Goal: Task Accomplishment & Management: Complete application form

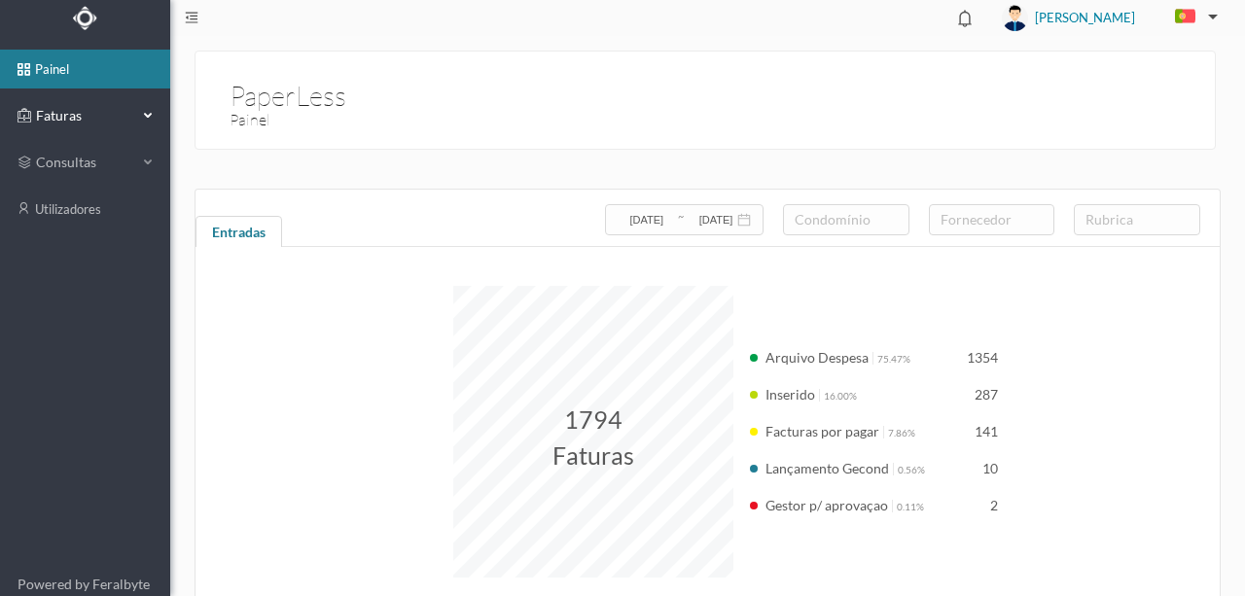
click at [71, 118] on span "Faturas" at bounding box center [84, 115] width 107 height 19
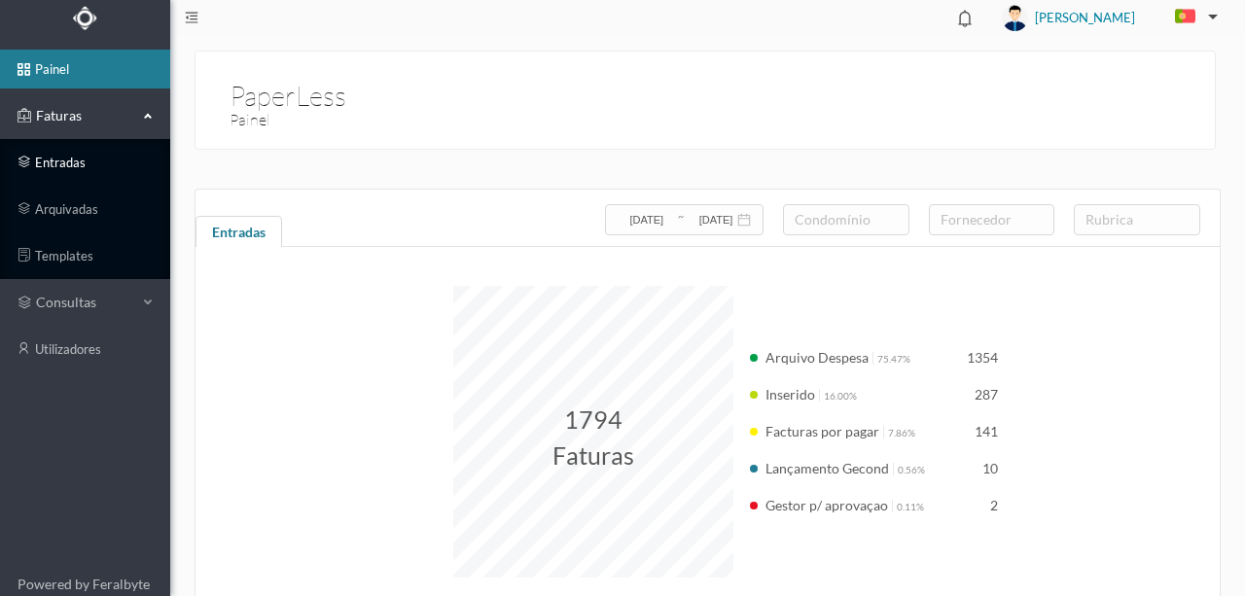
click at [76, 165] on link "entradas" at bounding box center [85, 162] width 170 height 39
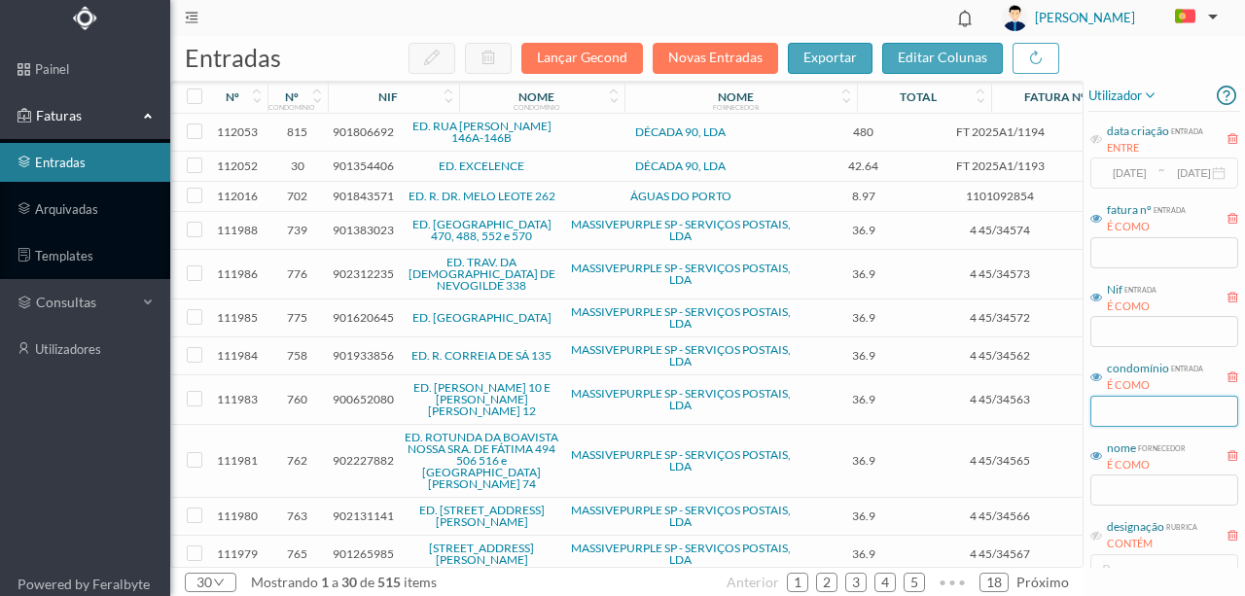
click at [1124, 410] on input "text" at bounding box center [1164, 411] width 148 height 31
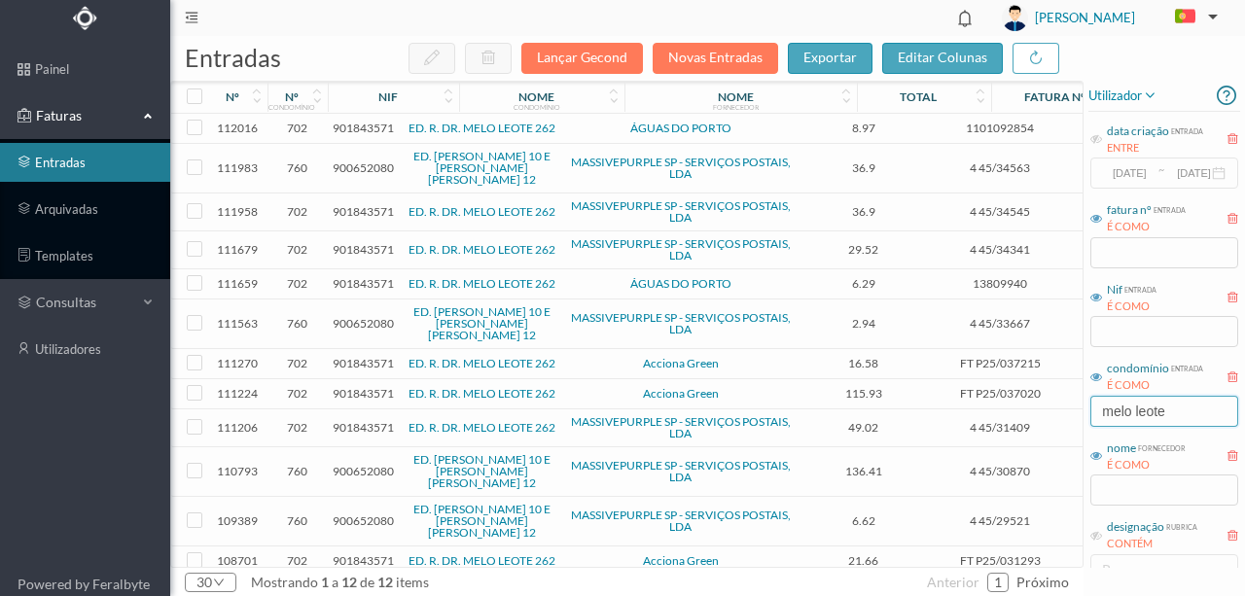
type input "melo leote"
click at [360, 131] on span "901843571" at bounding box center [363, 128] width 61 height 15
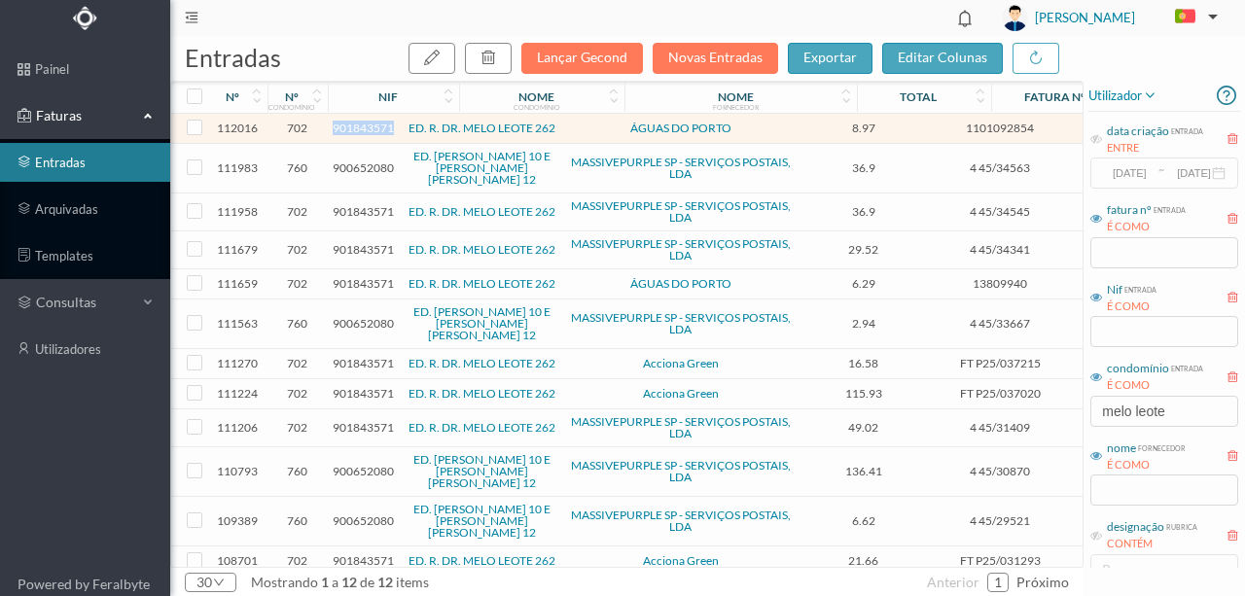
click at [360, 131] on span "901843571" at bounding box center [363, 128] width 61 height 15
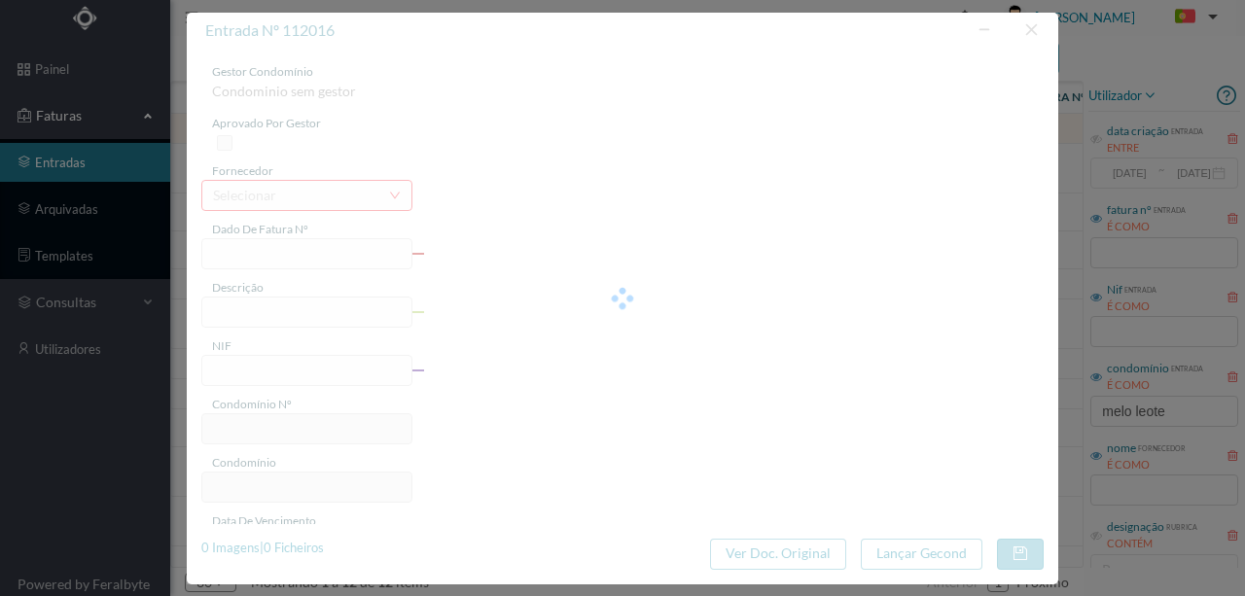
type input "1101092854"
type input "262 Comuns ([DATE] a [DATE])"
type input "901843571"
type input "[DATE]"
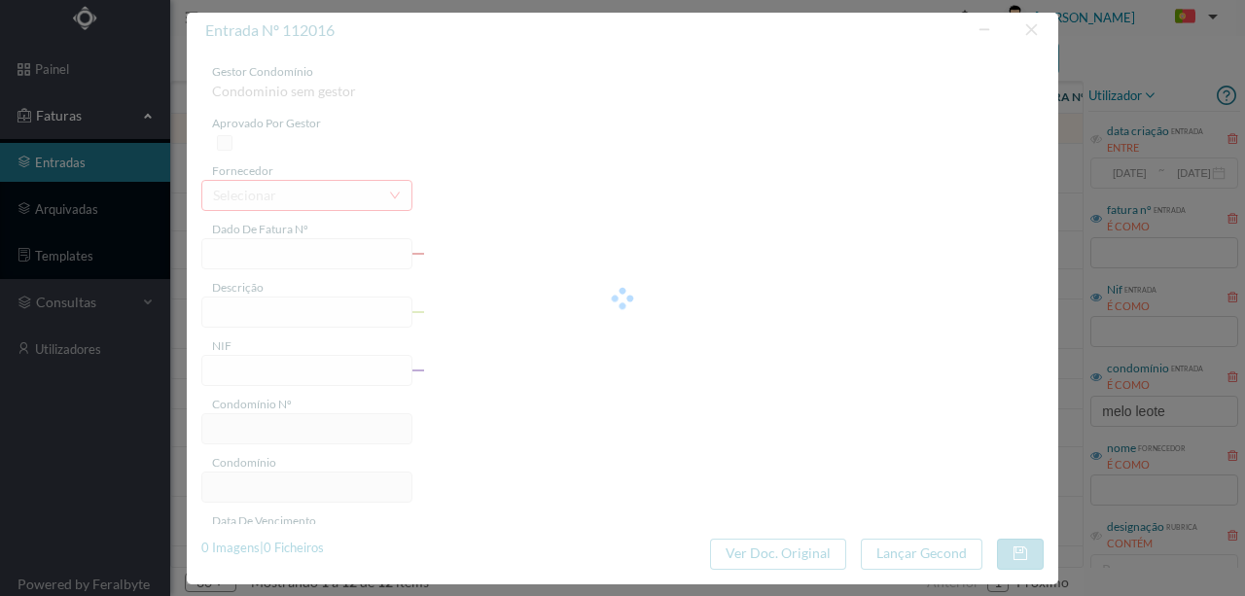
type input "[DATE]"
type input "8.97"
type input "702"
type input "ED. R. DR. MELO LEOTE 262"
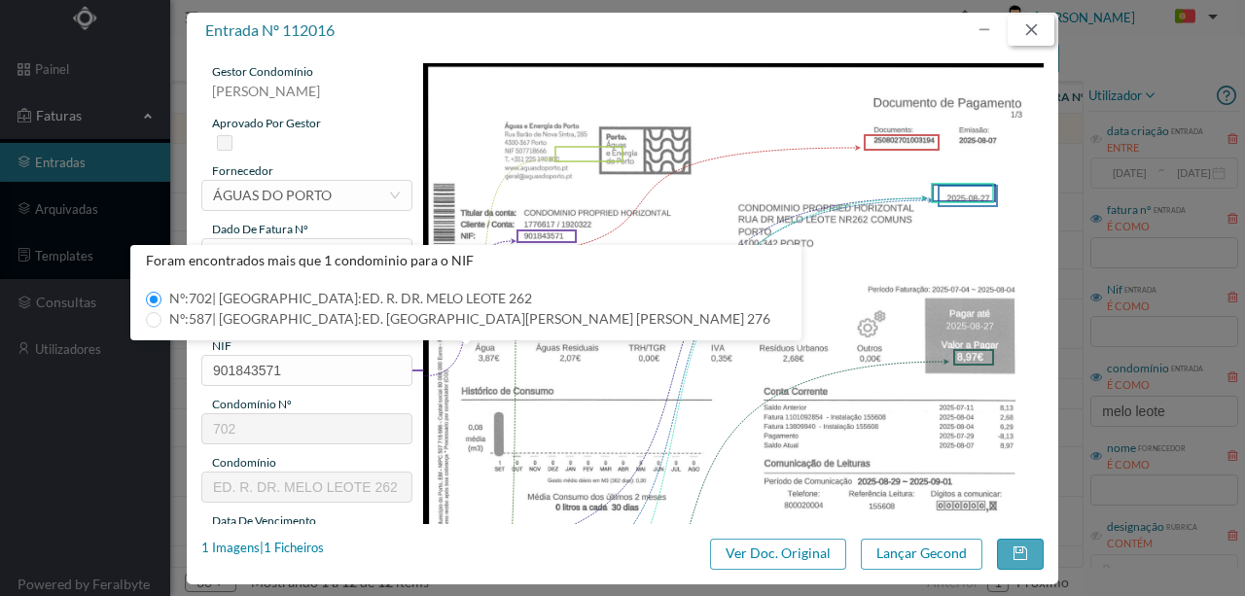
click at [1031, 33] on button "button" at bounding box center [1030, 30] width 47 height 31
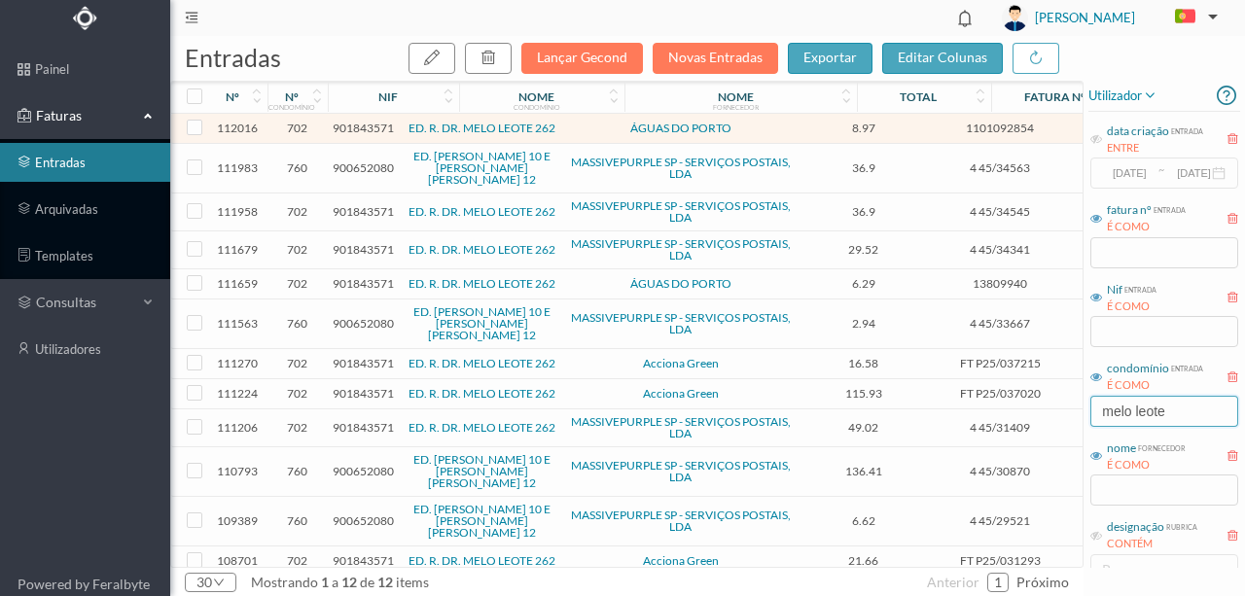
drag, startPoint x: 1181, startPoint y: 411, endPoint x: 859, endPoint y: 399, distance: 323.1
click at [885, 412] on div "entradas Lançar Gecond Novas Entradas exportar editar colunas nº nº condomínio …" at bounding box center [707, 316] width 1074 height 560
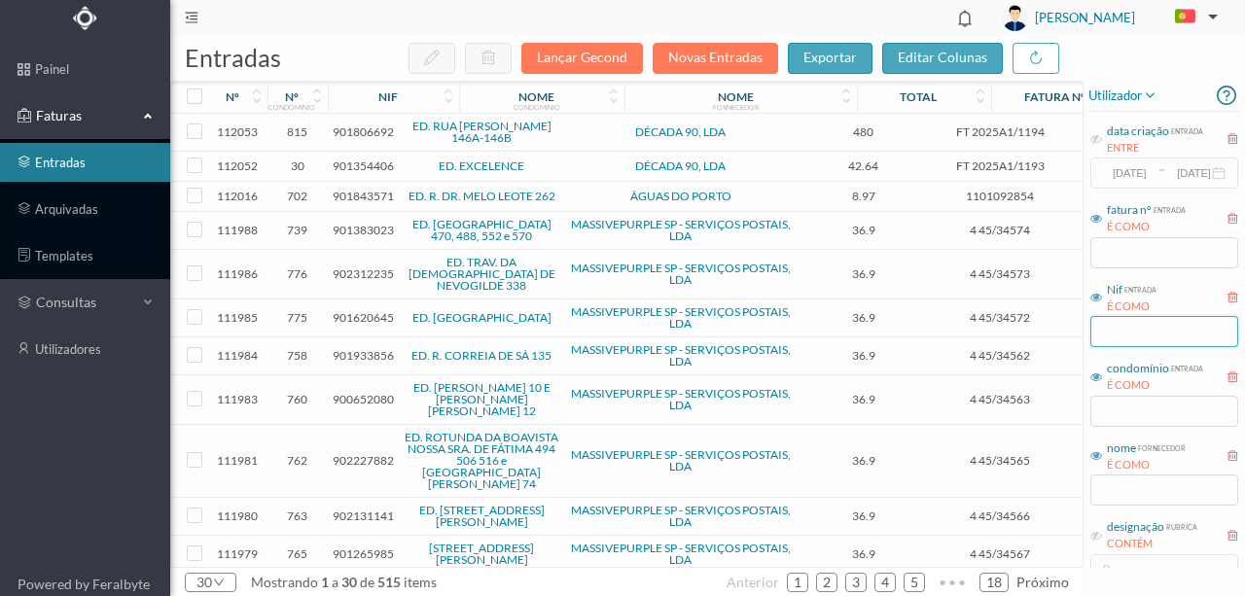
click at [1126, 334] on input "text" at bounding box center [1164, 331] width 148 height 31
paste input "901843571"
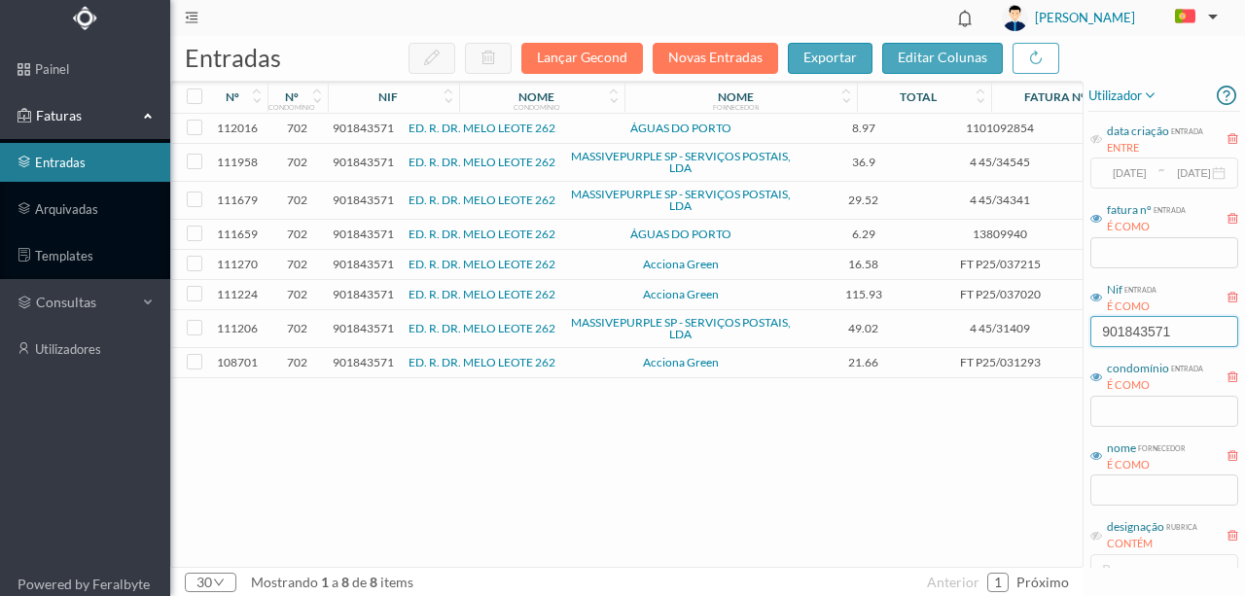
type input "901843571"
click at [370, 427] on div "112016 702 901843571 ED. R. DR. MELO LEOTE 262 ÁGUAS DO PORTO 8.97 1101092854 Á…" at bounding box center [743, 340] width 1144 height 453
click at [366, 129] on span "901843571" at bounding box center [363, 128] width 61 height 15
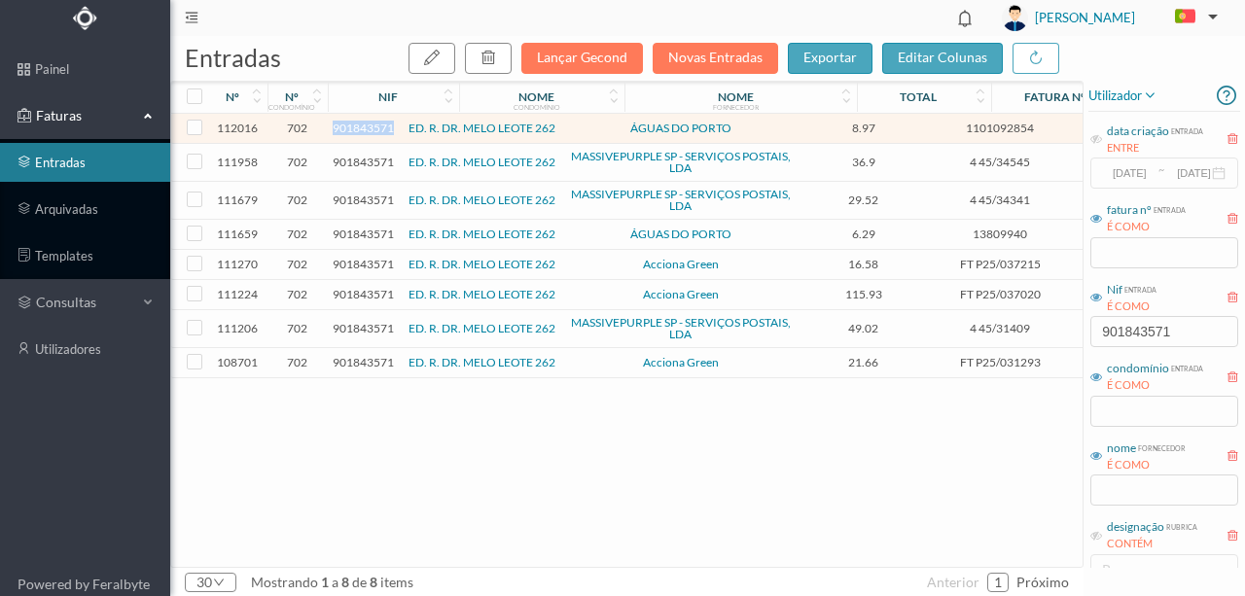
click at [366, 129] on span "901843571" at bounding box center [363, 128] width 61 height 15
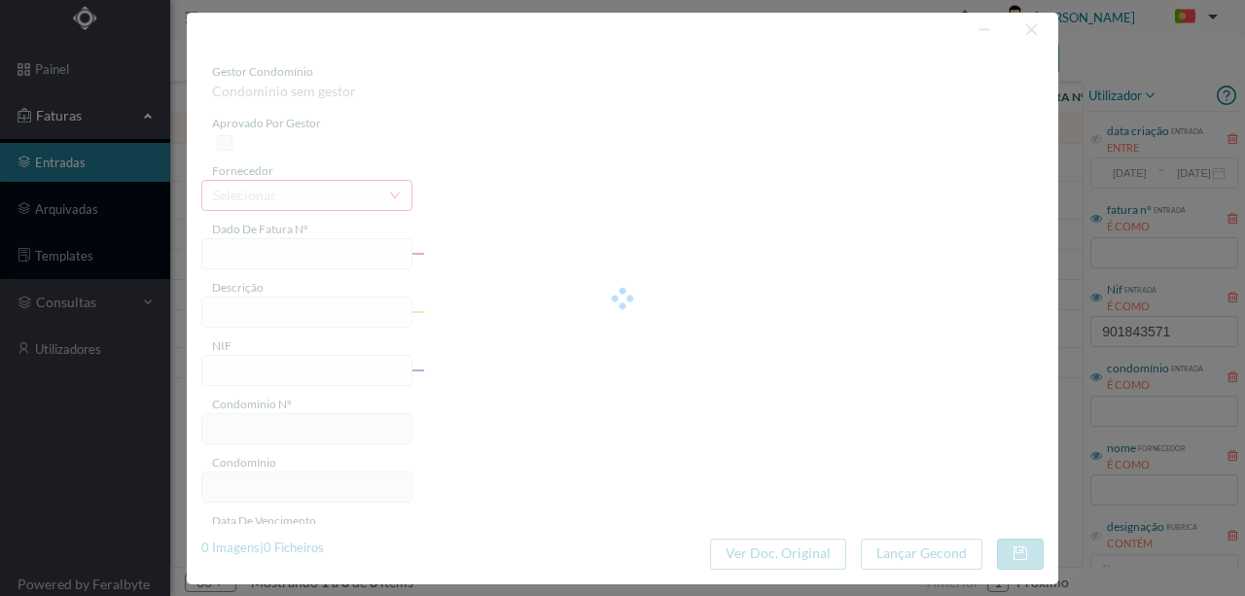
type input "1101092854"
type input "262 Comuns (04.07.2025 a 04.08.2025)"
type input "901843571"
type input "2025-08-27"
type input "2025-08-07"
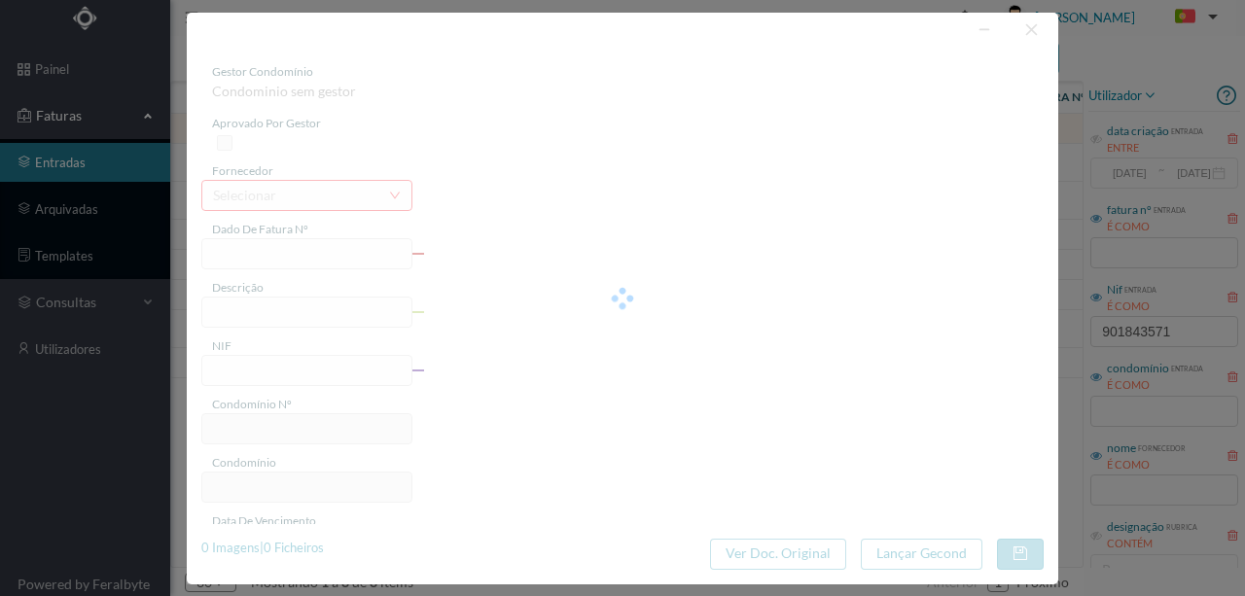
type input "2025-08-27"
type input "8.97"
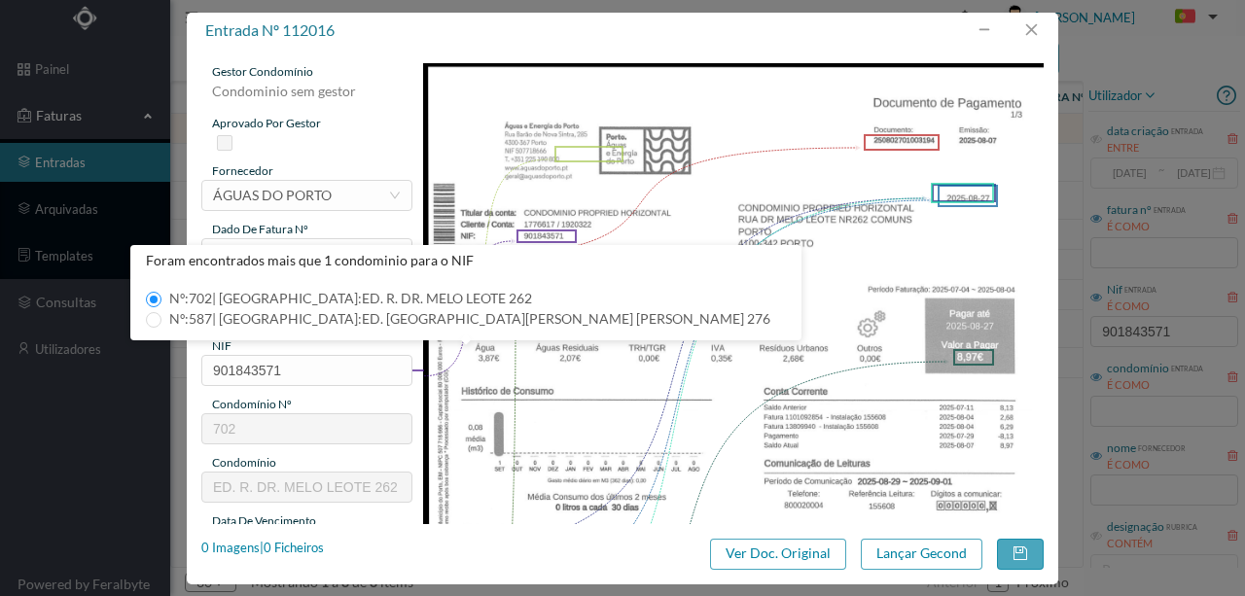
type input "702"
type input "ED. R. DR. MELO LEOTE 262"
click at [1031, 28] on button "button" at bounding box center [1030, 30] width 47 height 31
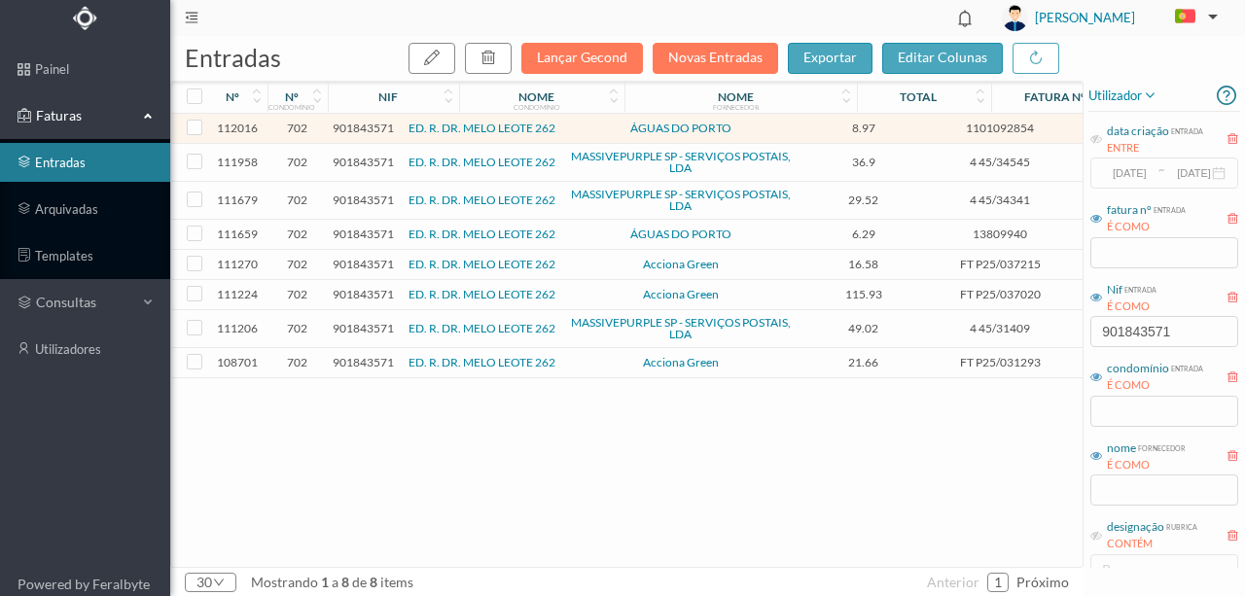
click at [367, 233] on span "901843571" at bounding box center [363, 234] width 61 height 15
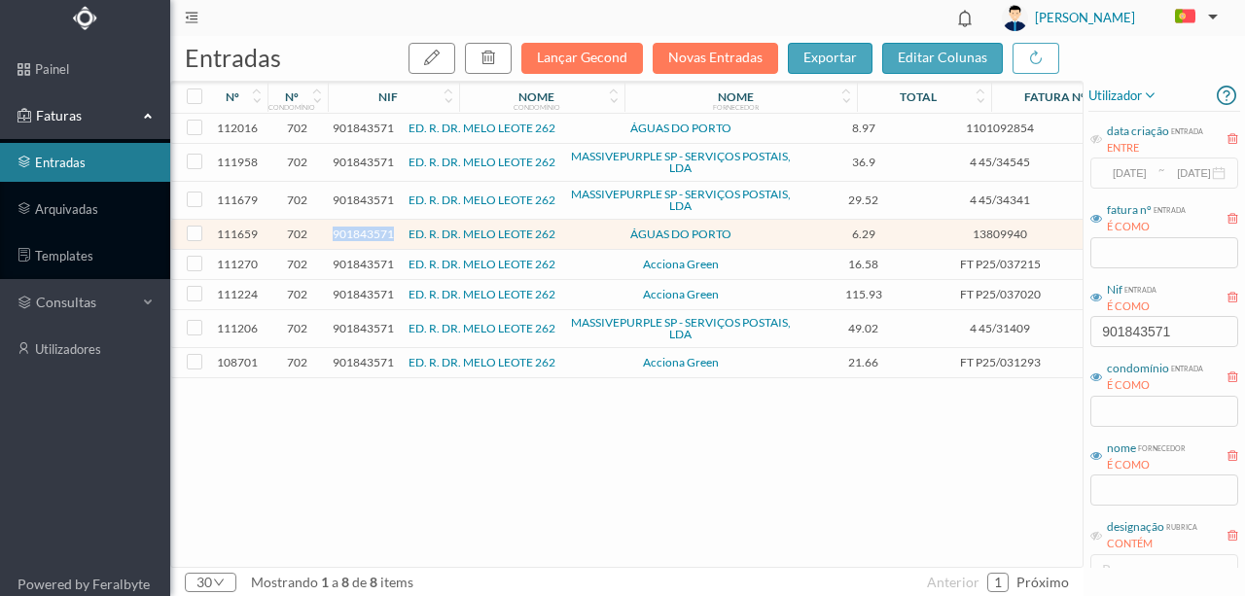
click at [367, 233] on span "901843571" at bounding box center [363, 234] width 61 height 15
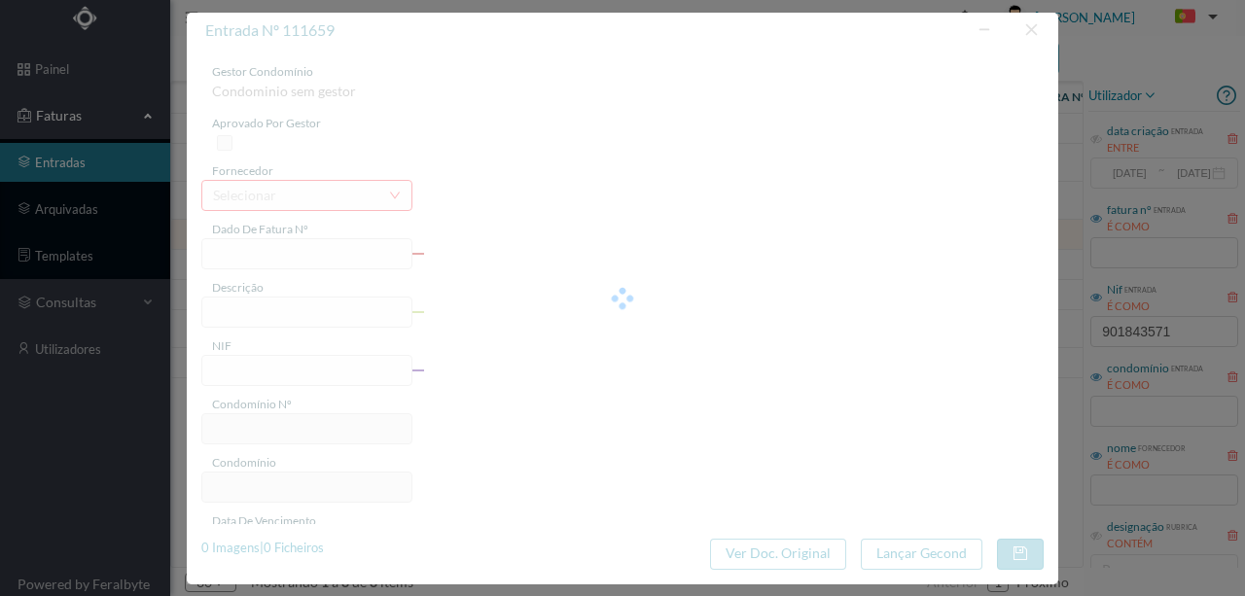
type input "13809940"
type input "RUA DR MELO LEOTE, NR 262, COMUNS PORT("
type input "901843571"
type input "2025-08-07"
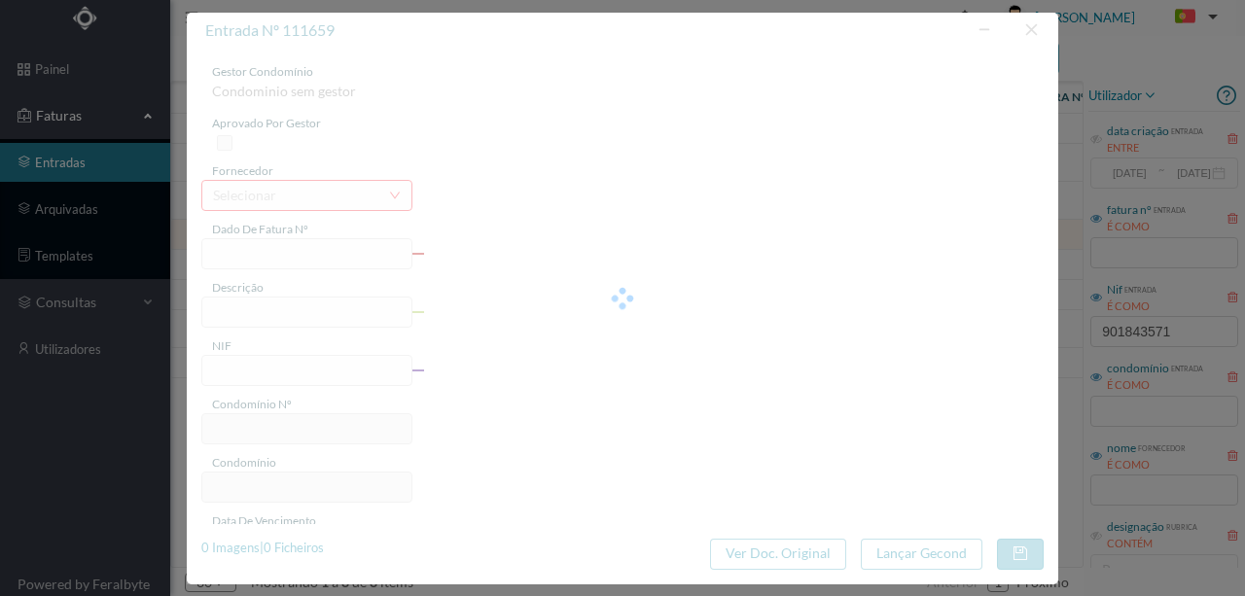
type input "6.29"
type input "702"
type input "ED. R. DR. MELO LEOTE 262"
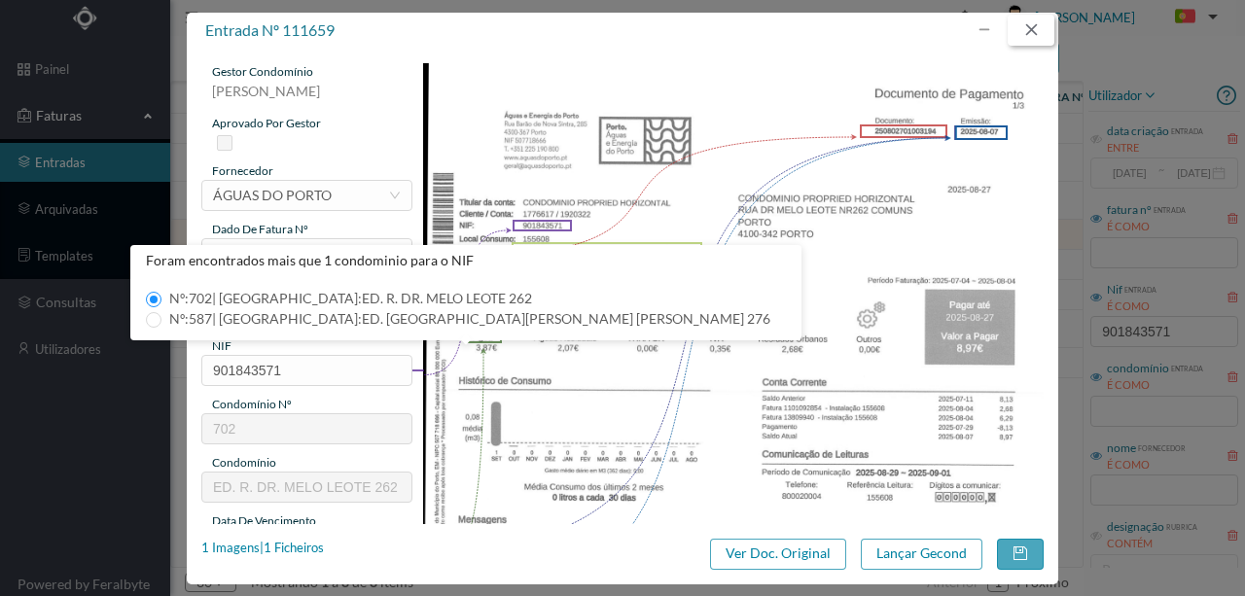
click at [1031, 25] on button "button" at bounding box center [1030, 30] width 47 height 31
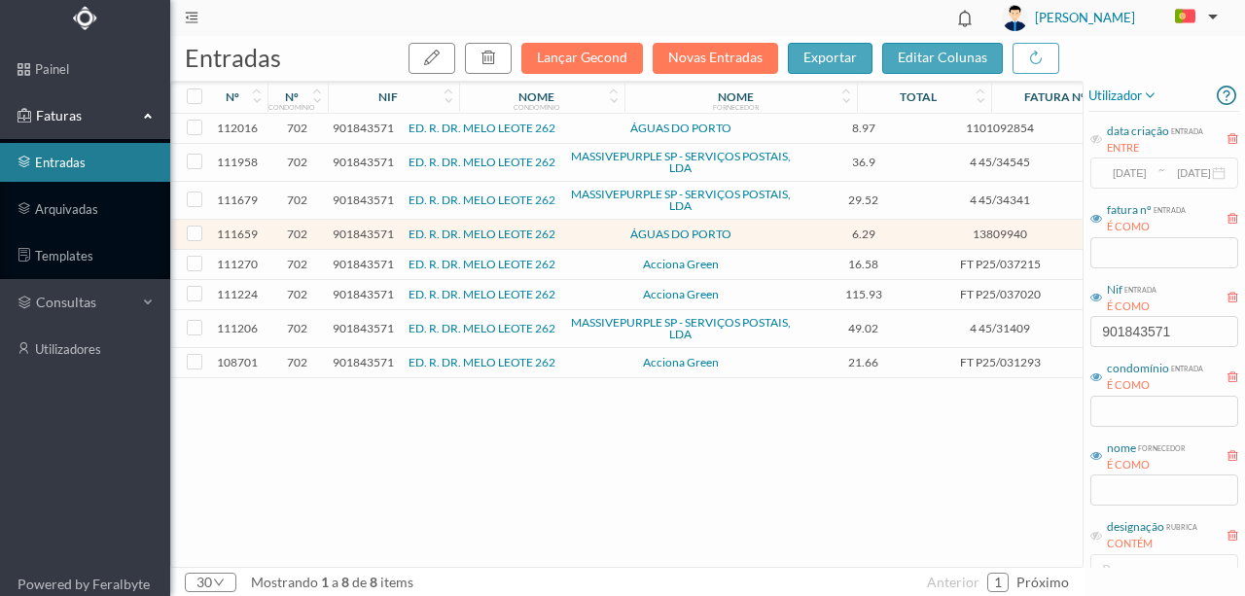
click at [358, 360] on span "901843571" at bounding box center [363, 362] width 61 height 15
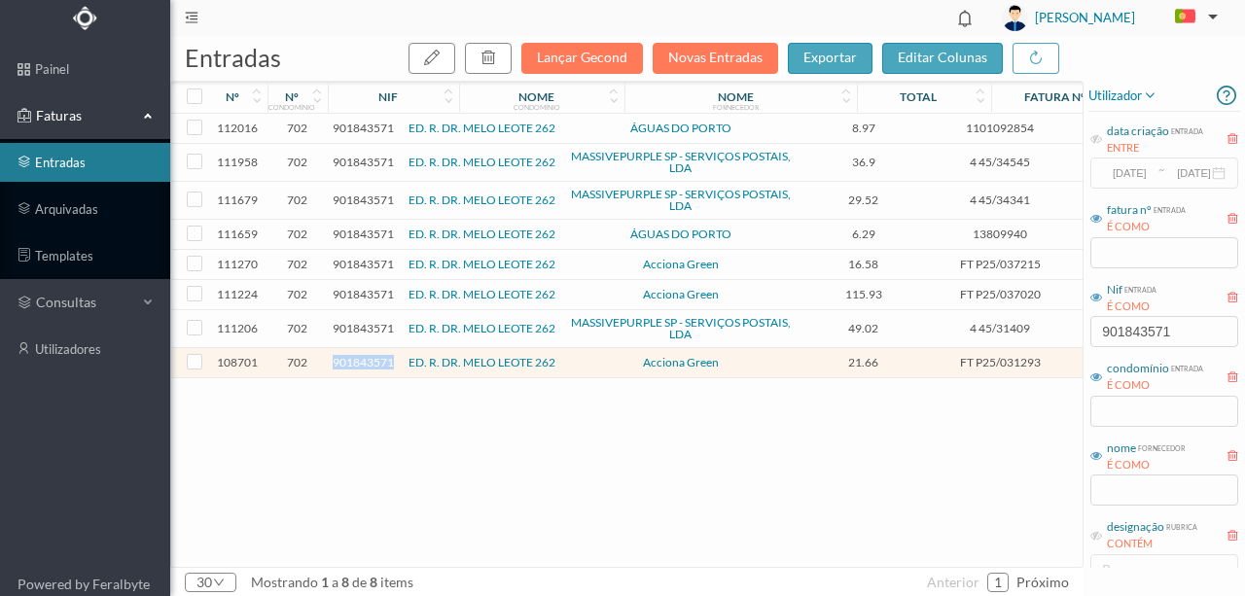
click at [358, 360] on span "901843571" at bounding box center [363, 362] width 61 height 15
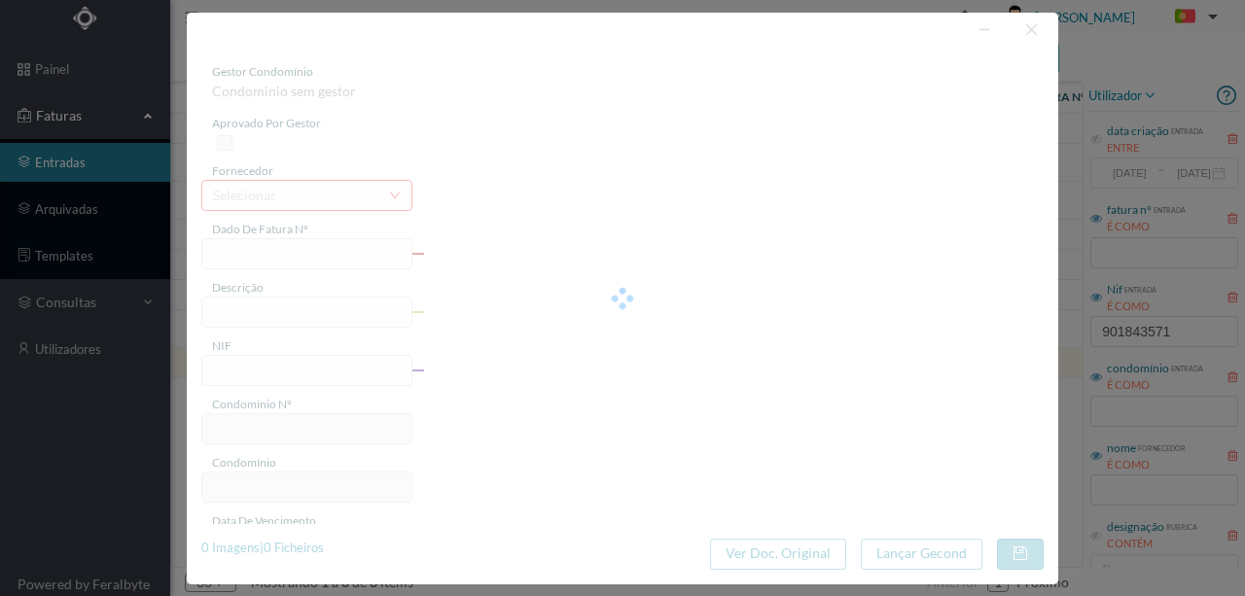
type input "FT P25/031293"
type input "DOUTOR MELO LEOTE 282"
type input "901843571"
type input "31-08-2025"
type input "01-08-2025"
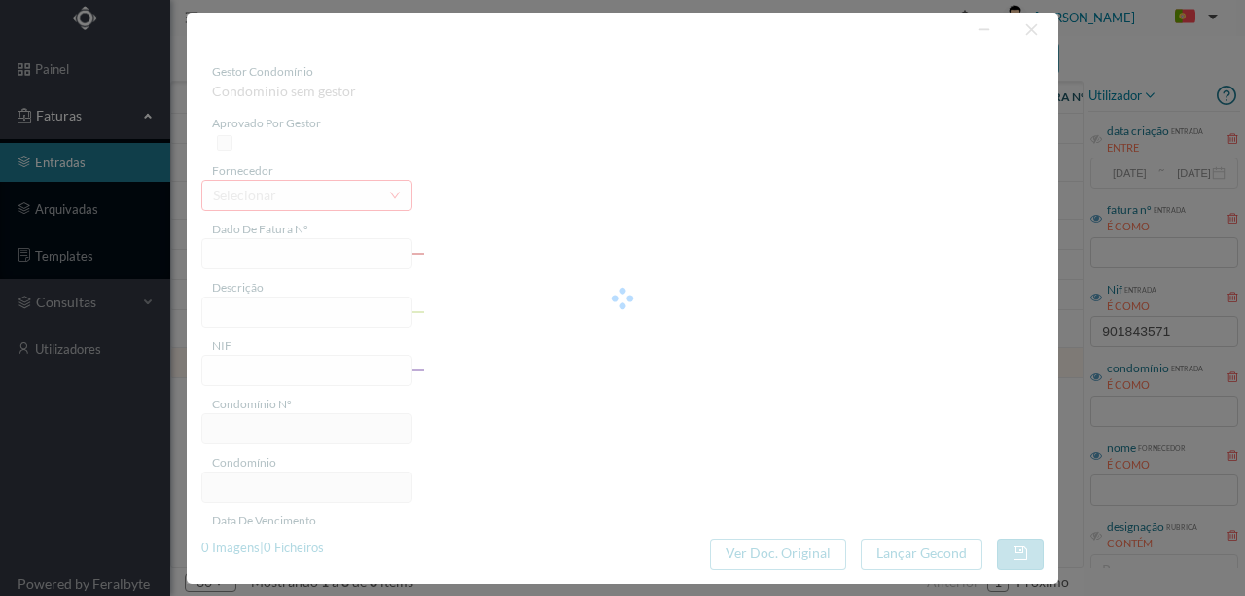
type input "31-08-2025"
type input "21.66"
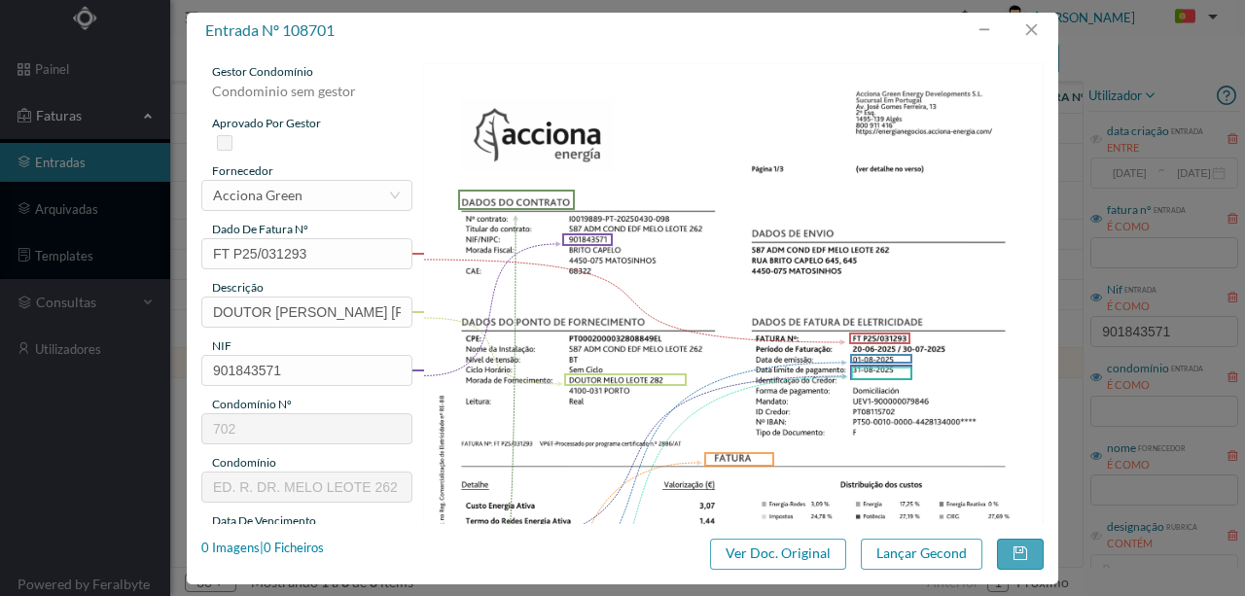
type input "702"
type input "ED. R. DR. MELO LEOTE 262"
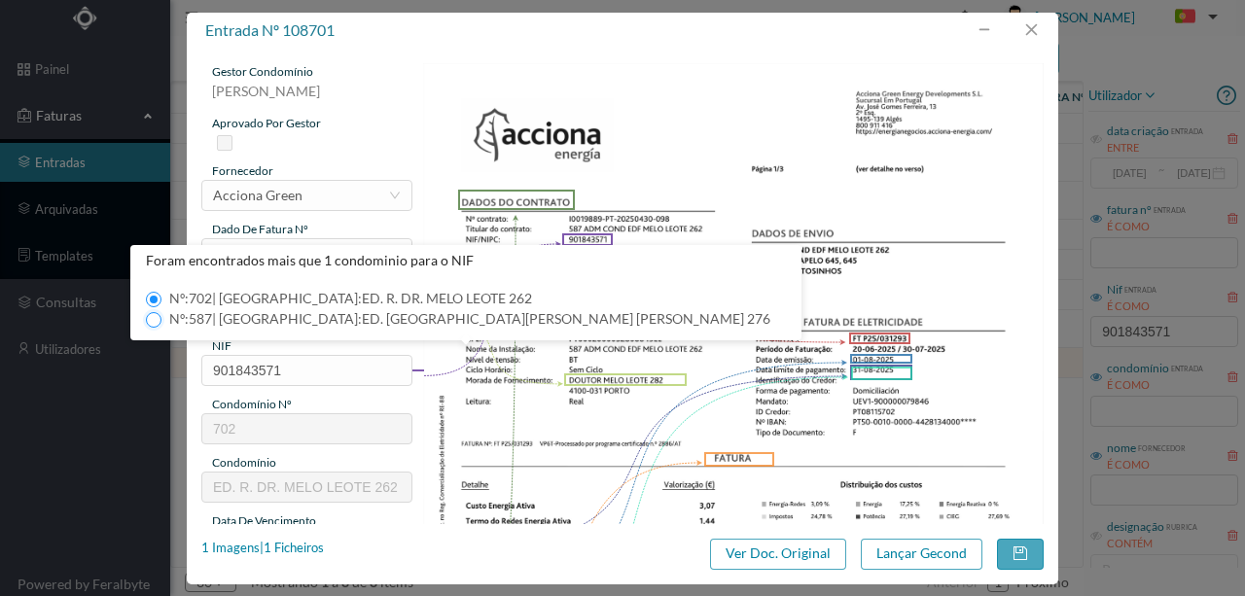
click at [152, 319] on input "Nº: 587 | Nome: ED. RUA DR. MELO LEOTE 276" at bounding box center [154, 320] width 16 height 16
type input "587"
type input "ED. RUA DR. MELO LEOTE 276"
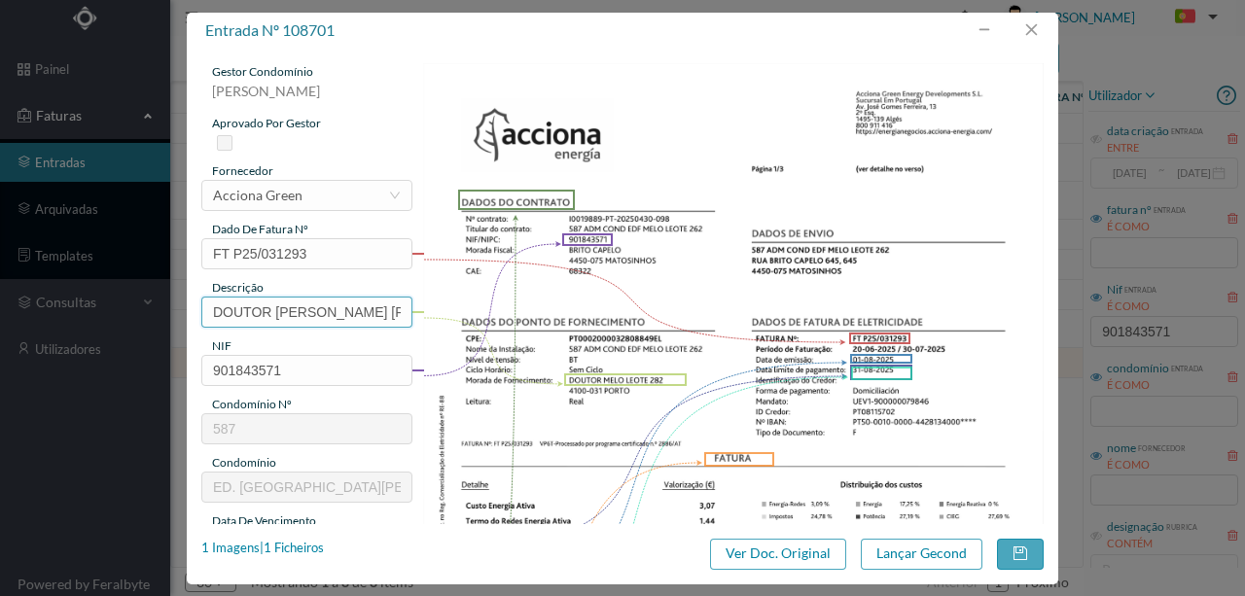
drag, startPoint x: 206, startPoint y: 307, endPoint x: 971, endPoint y: 302, distance: 765.3
click at [970, 302] on div "gestor condomínio Susana Silva aprovado por gestor fornecedor selecionar Accion…" at bounding box center [622, 516] width 842 height 906
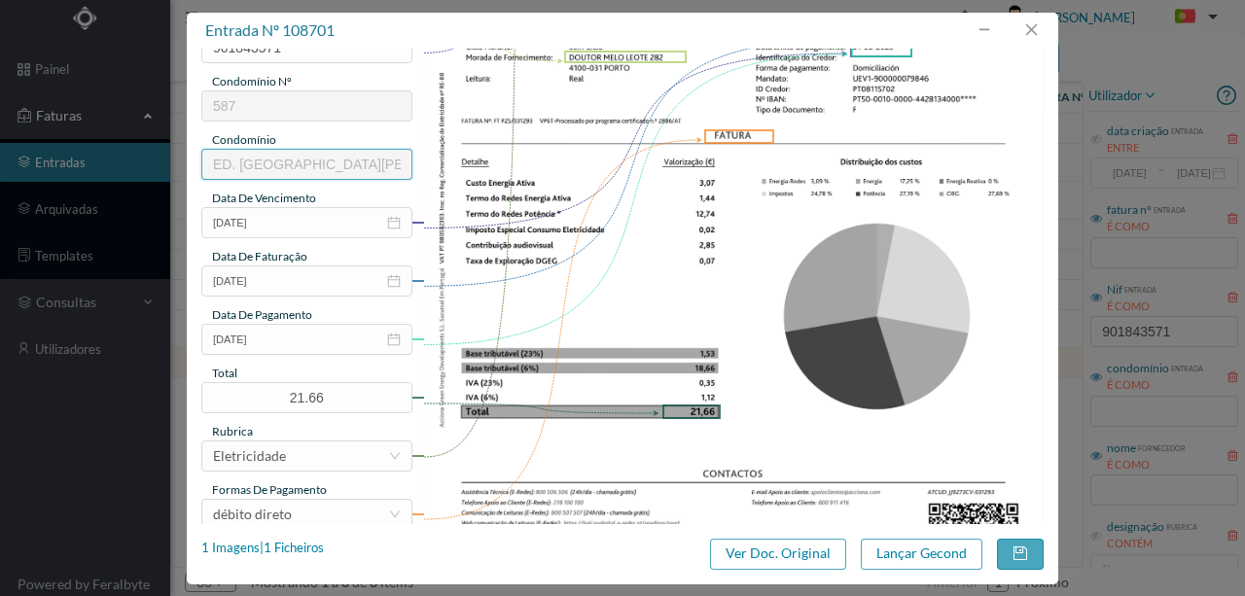
scroll to position [324, 0]
type input "282 (20.06.2025 a 30.07.2025)"
click at [310, 342] on input "31-08-2025" at bounding box center [306, 338] width 211 height 31
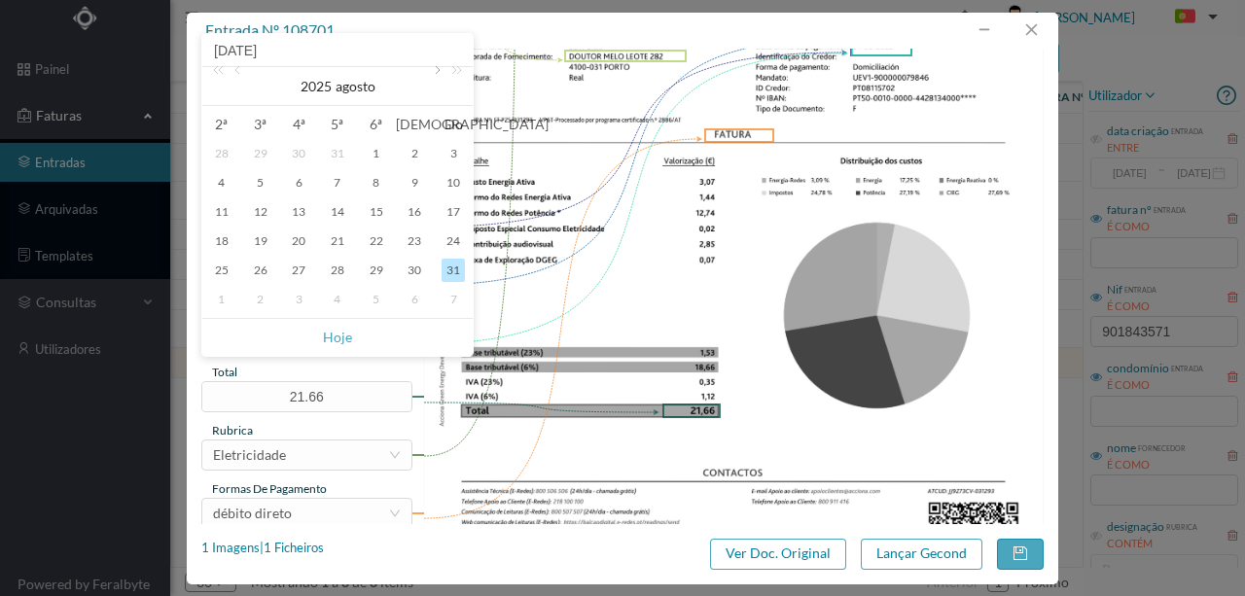
click at [437, 74] on link at bounding box center [436, 86] width 18 height 39
click at [292, 182] on div "10" at bounding box center [298, 182] width 23 height 23
type input "10-09-2025"
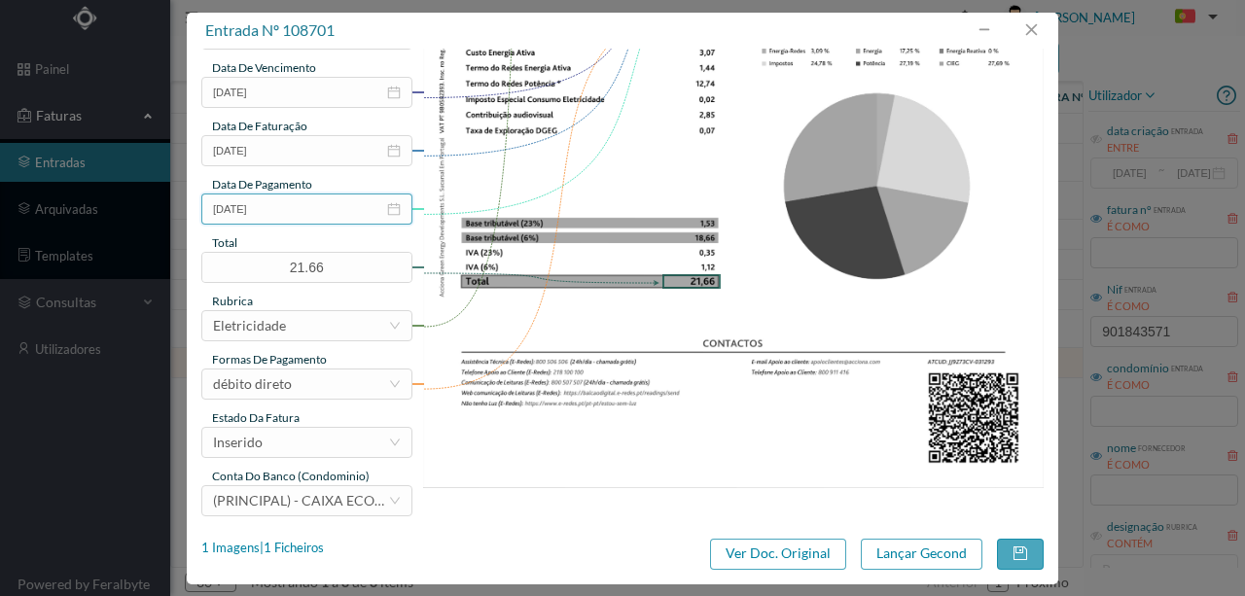
scroll to position [460, 0]
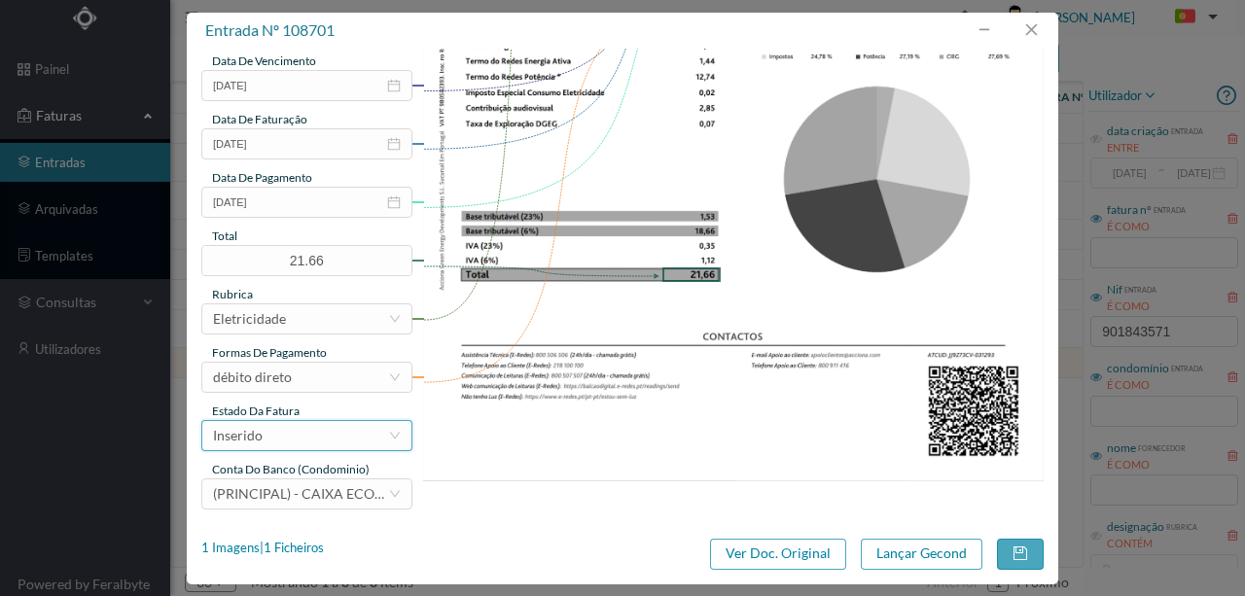
click at [317, 439] on div "Inserido" at bounding box center [300, 435] width 175 height 29
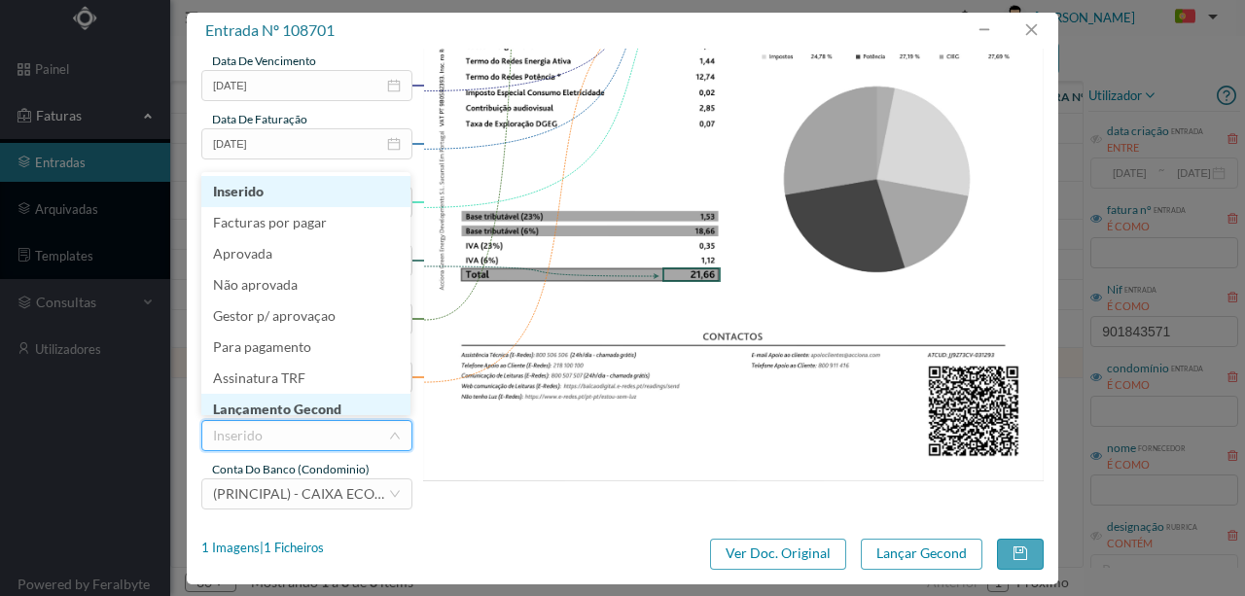
scroll to position [10, 0]
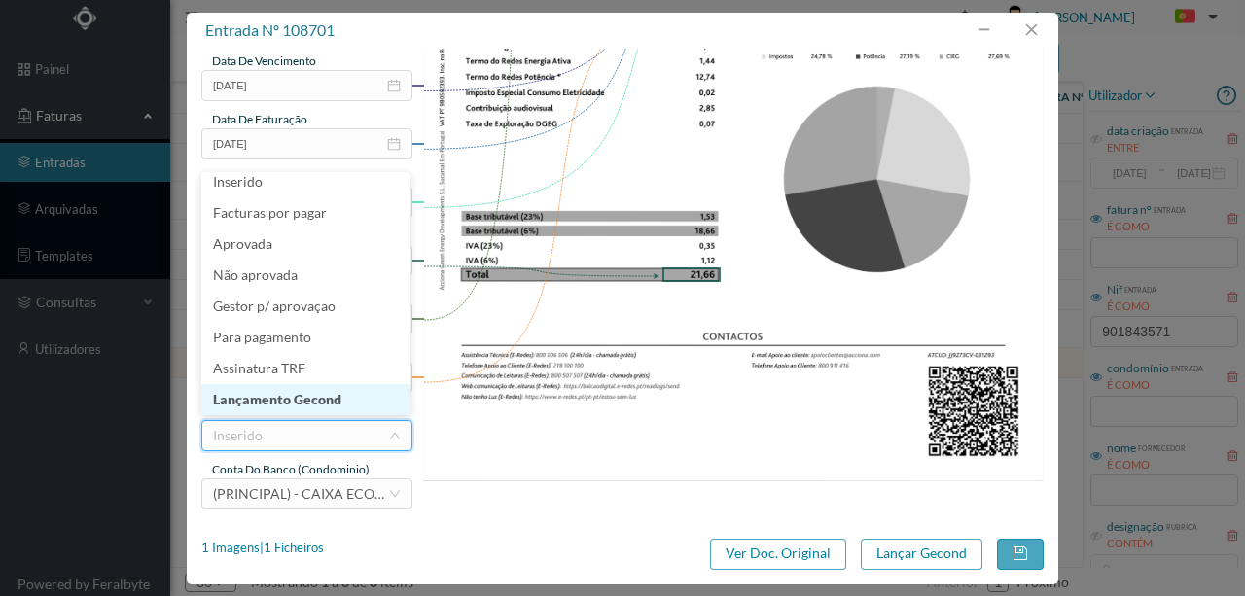
click at [322, 403] on li "Lançamento Gecond" at bounding box center [305, 399] width 209 height 31
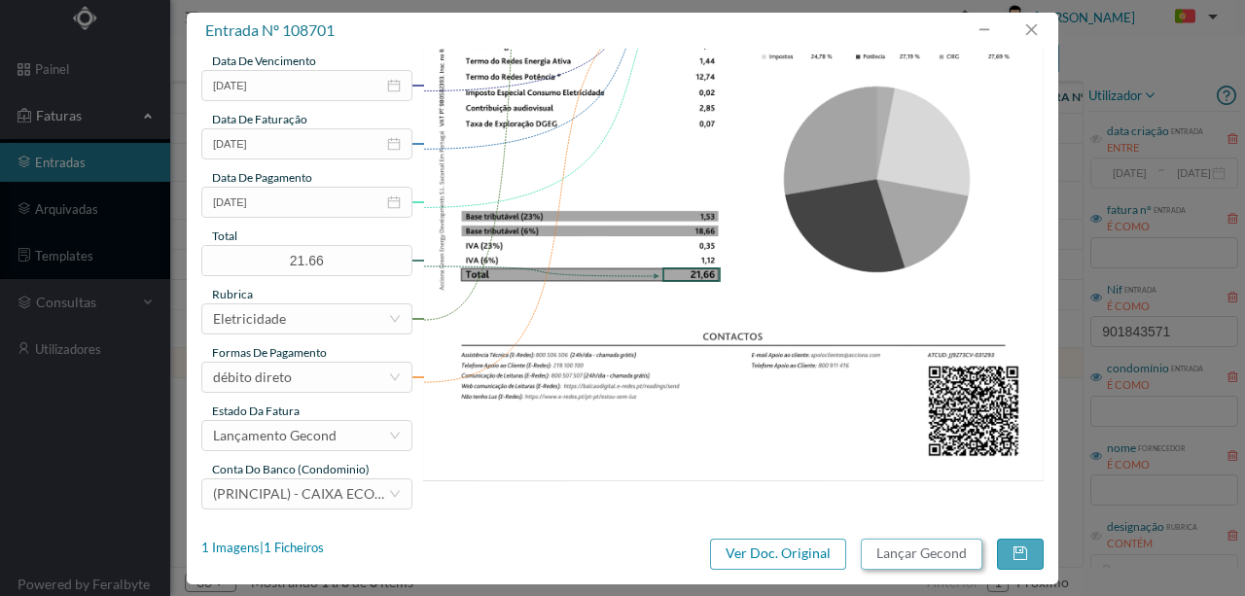
click at [945, 558] on button "Lançar Gecond" at bounding box center [922, 554] width 122 height 31
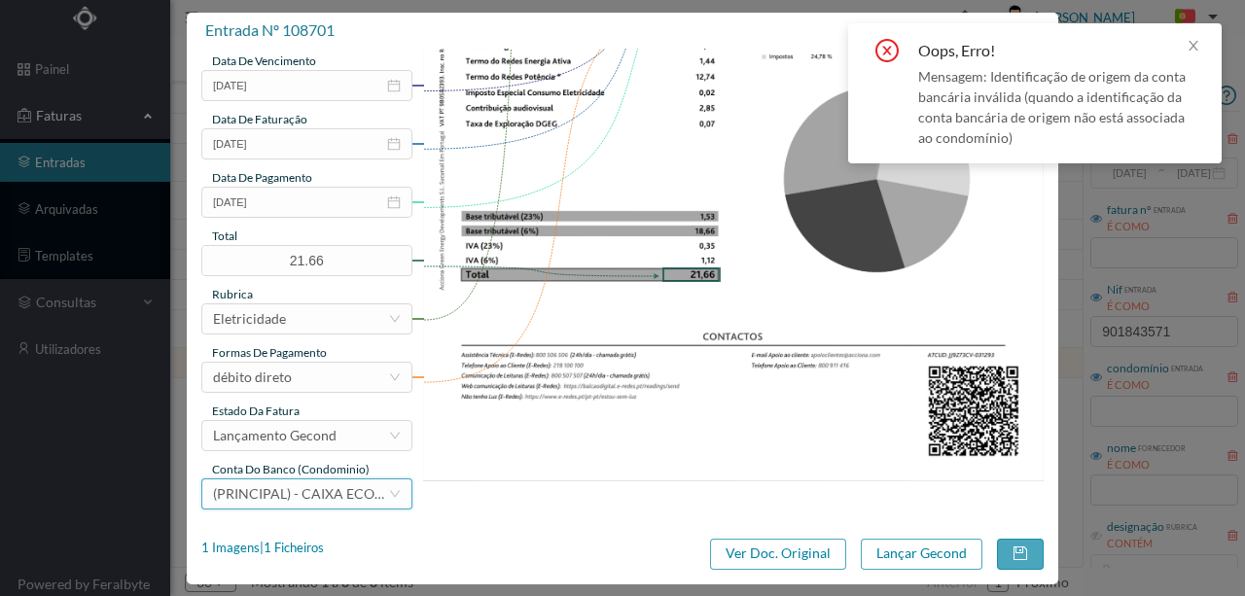
click at [294, 496] on span "(PRINCIPAL) - CAIXA ECONOMICA MONTEPIO GERAL ([FINANCIAL_ID])" at bounding box center [439, 493] width 452 height 17
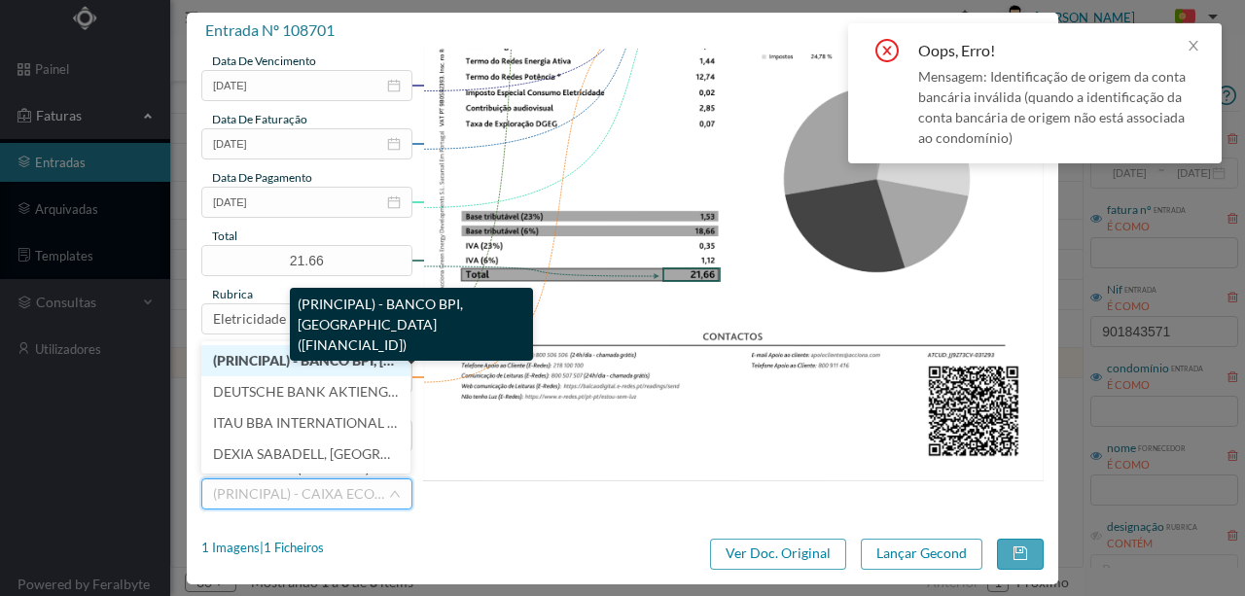
click at [331, 365] on span "(PRINCIPAL) - BANCO BPI, SA (PT50 001000004428134000166)" at bounding box center [419, 360] width 413 height 17
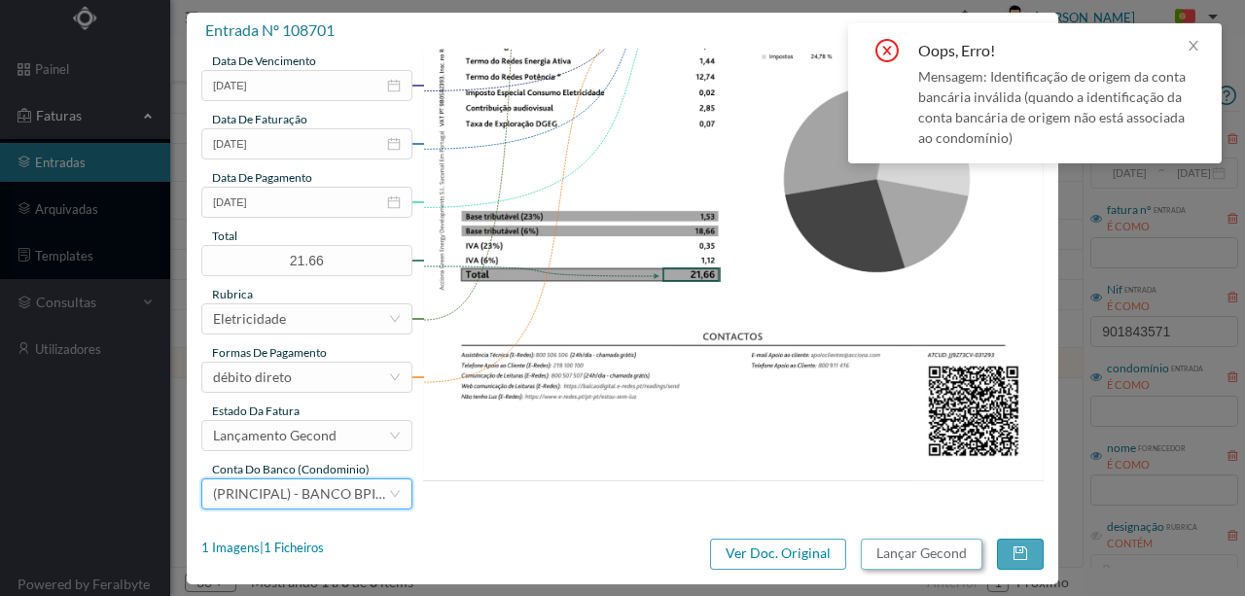
click at [930, 557] on button "Lançar Gecond" at bounding box center [922, 554] width 122 height 31
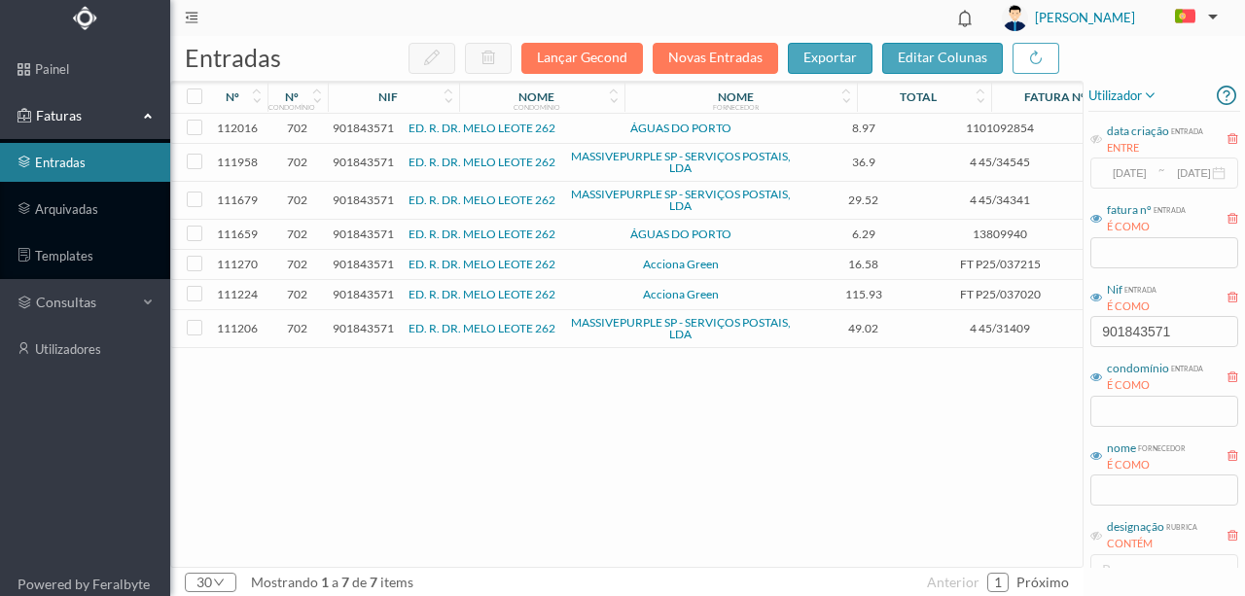
click at [358, 294] on span "901843571" at bounding box center [363, 294] width 61 height 15
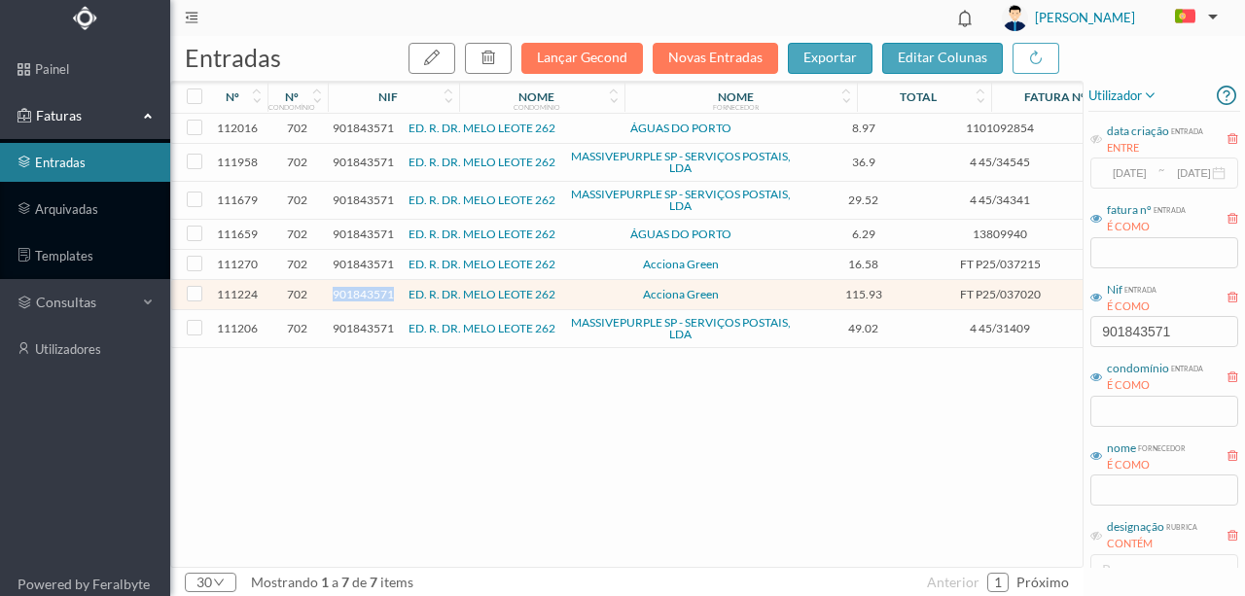
click at [358, 294] on span "901843571" at bounding box center [363, 294] width 61 height 15
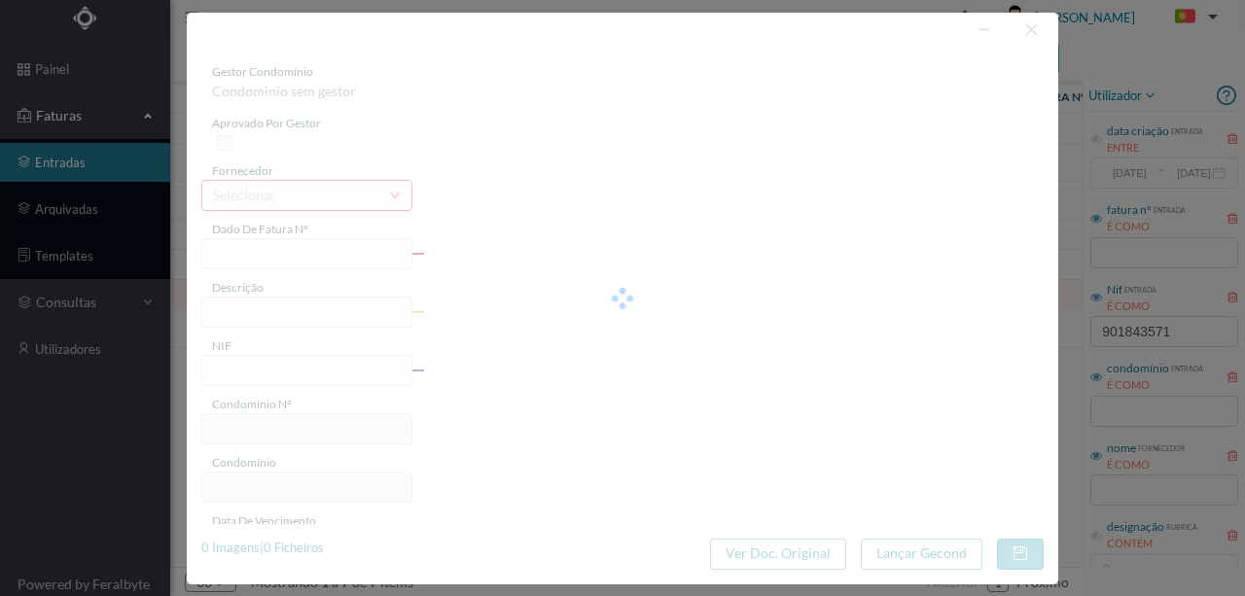
type input "FT P25/037020"
type input "DOUTOR MELO LEOTE 276"
type input "901843571"
type input "01-10-2025"
type input "01-09-2025"
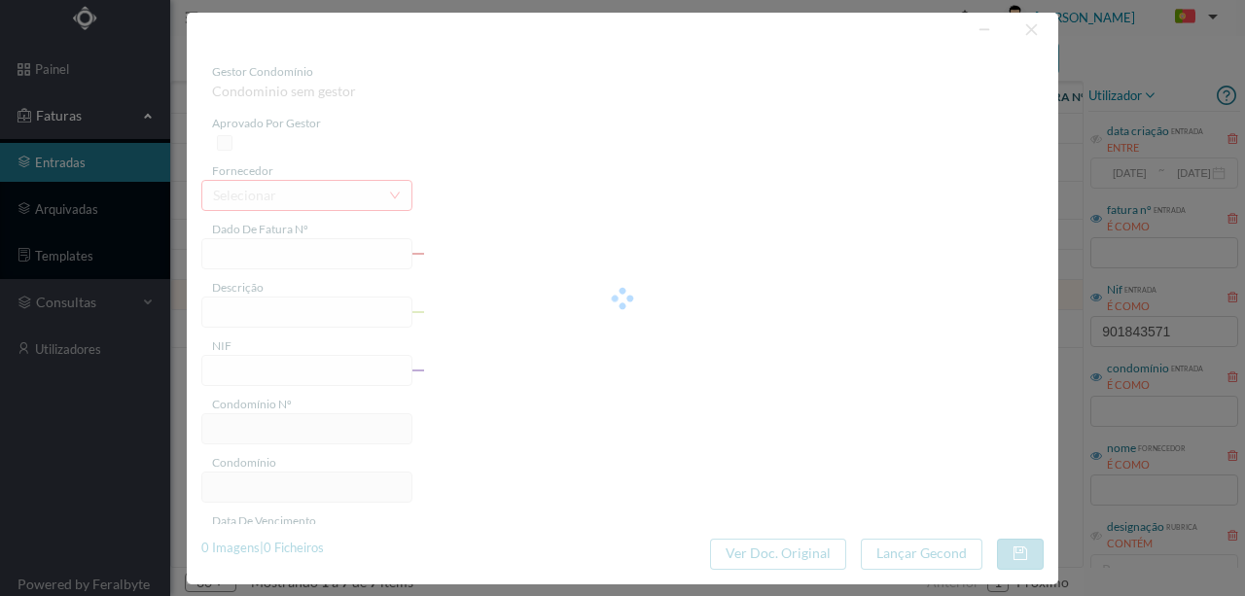
type input "01-10-2025"
type input "115.93"
type input "702"
type input "ED. R. DR. MELO LEOTE 262"
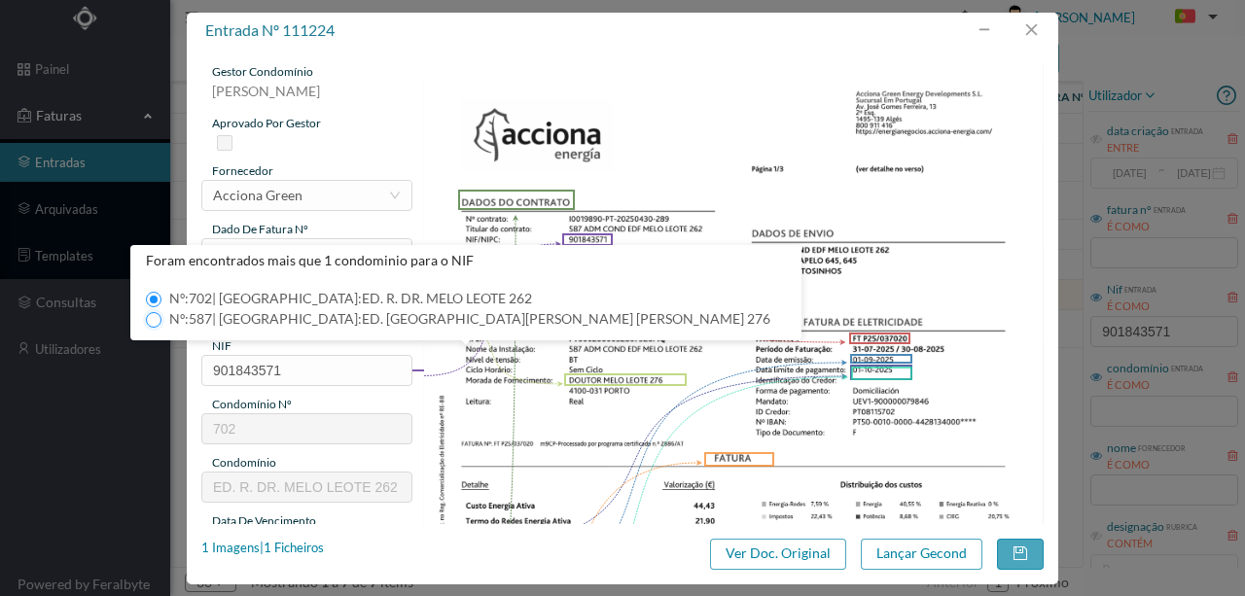
click at [156, 319] on input "Nº: 587 | Nome: ED. RUA DR. MELO LEOTE 276" at bounding box center [154, 320] width 16 height 16
type input "587"
type input "ED. RUA DR. MELO LEOTE 276"
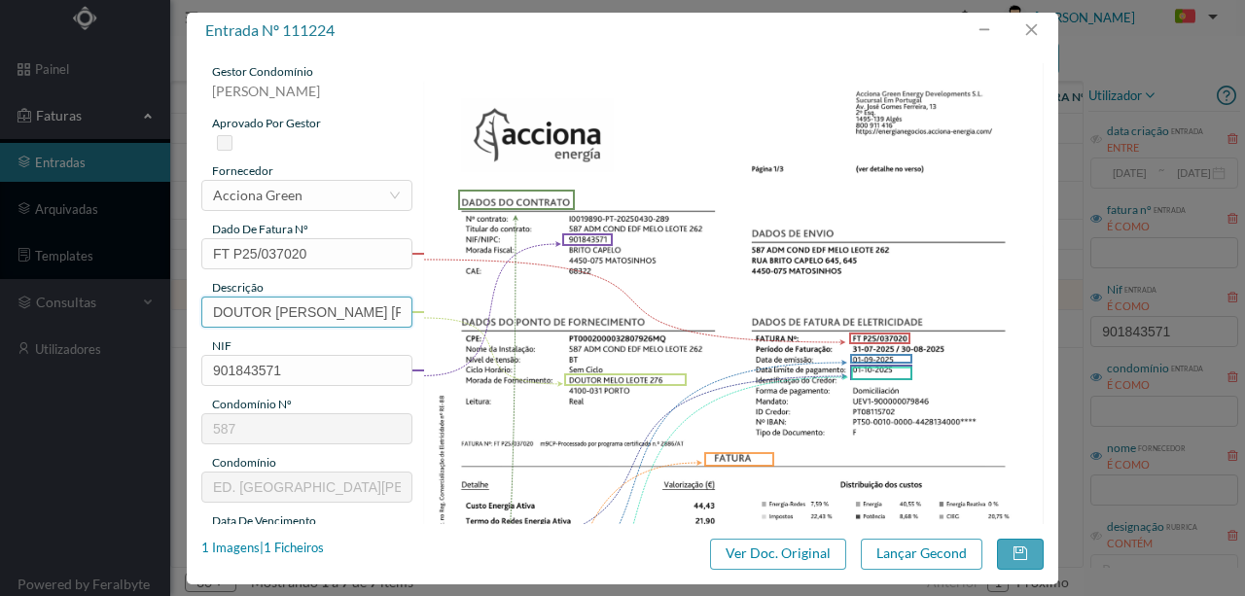
click at [357, 309] on input "DOUTOR MELO LEOTE 276" at bounding box center [306, 312] width 211 height 31
drag, startPoint x: 390, startPoint y: 306, endPoint x: 162, endPoint y: 301, distance: 227.6
click at [162, 301] on div "entrada nº 111224 gestor condomínio Susana Silva aprovado por gestor fornecedor…" at bounding box center [622, 298] width 1245 height 596
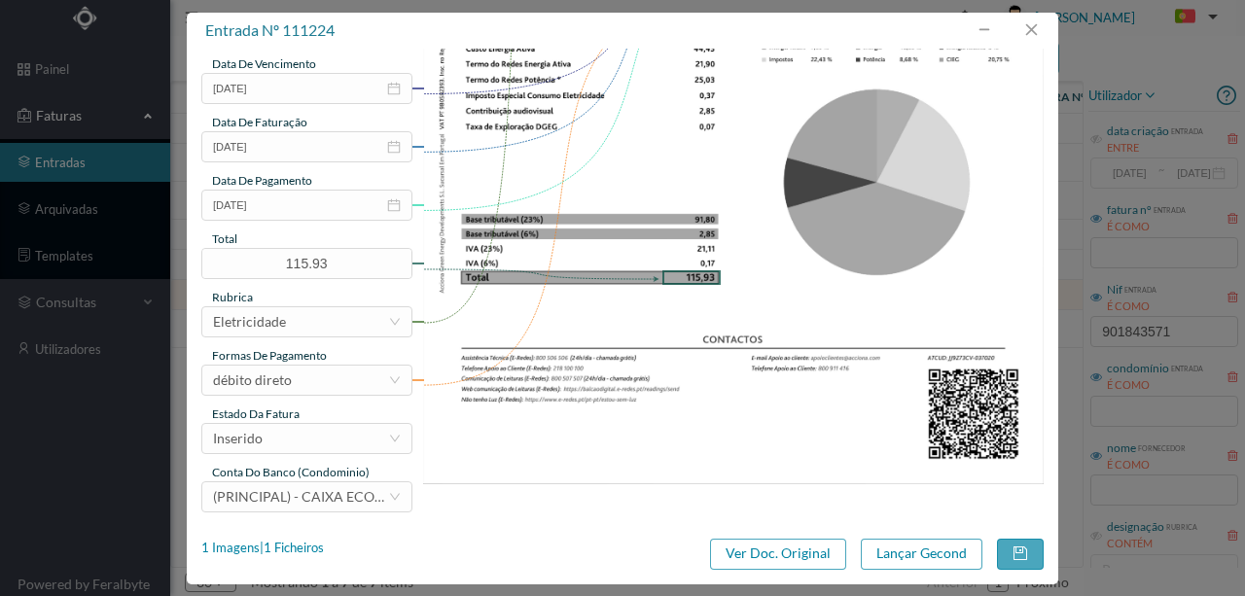
scroll to position [460, 0]
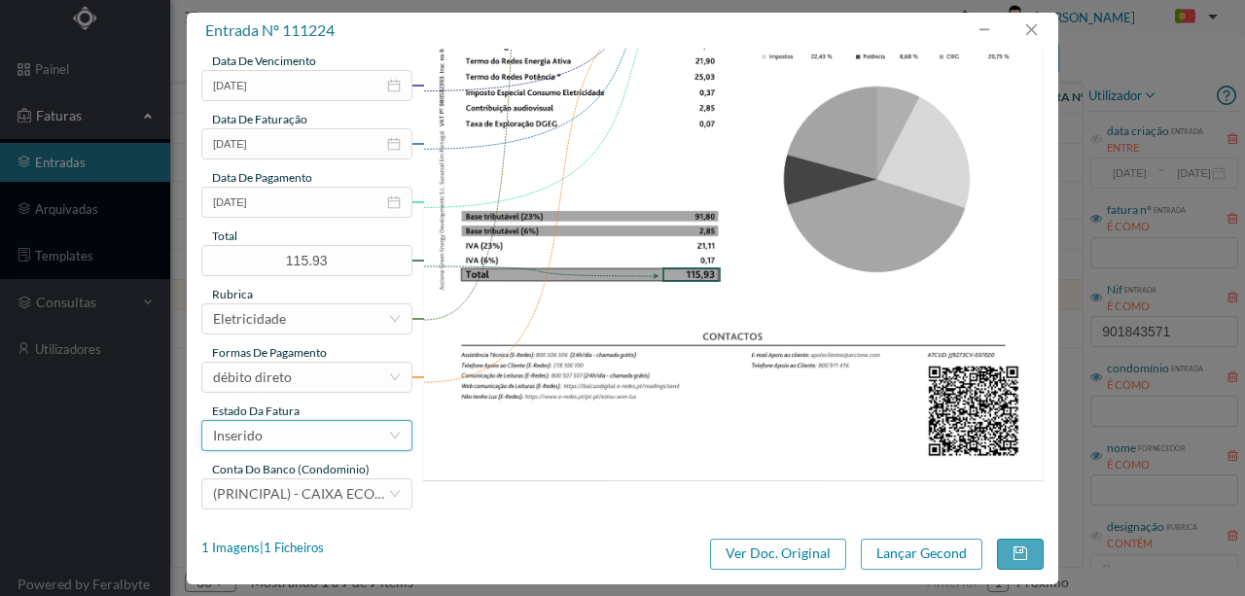
type input "276 (31.07.2025 a 30.08.2025)"
click at [295, 443] on div "Inserido" at bounding box center [300, 435] width 175 height 29
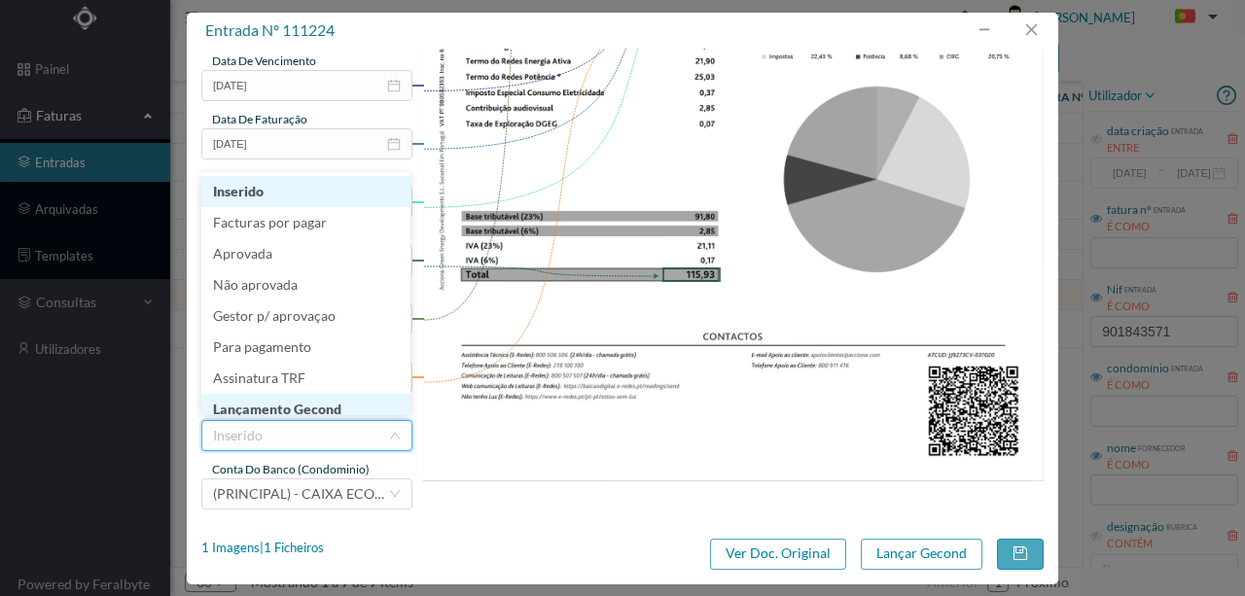
scroll to position [10, 0]
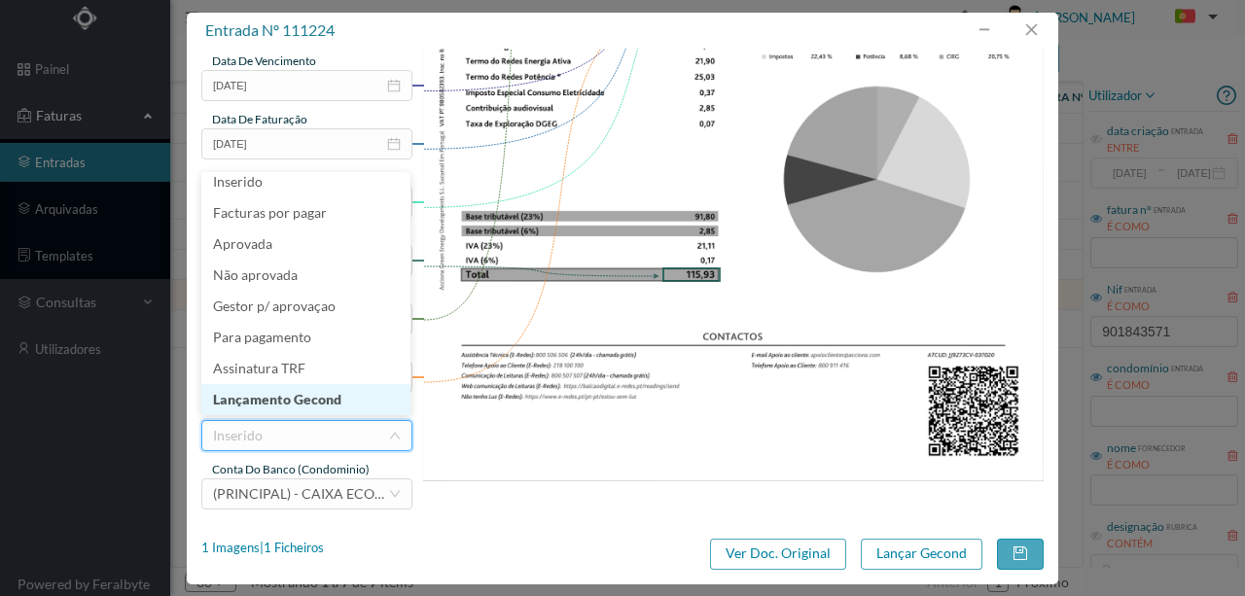
click at [310, 403] on li "Lançamento Gecond" at bounding box center [305, 399] width 209 height 31
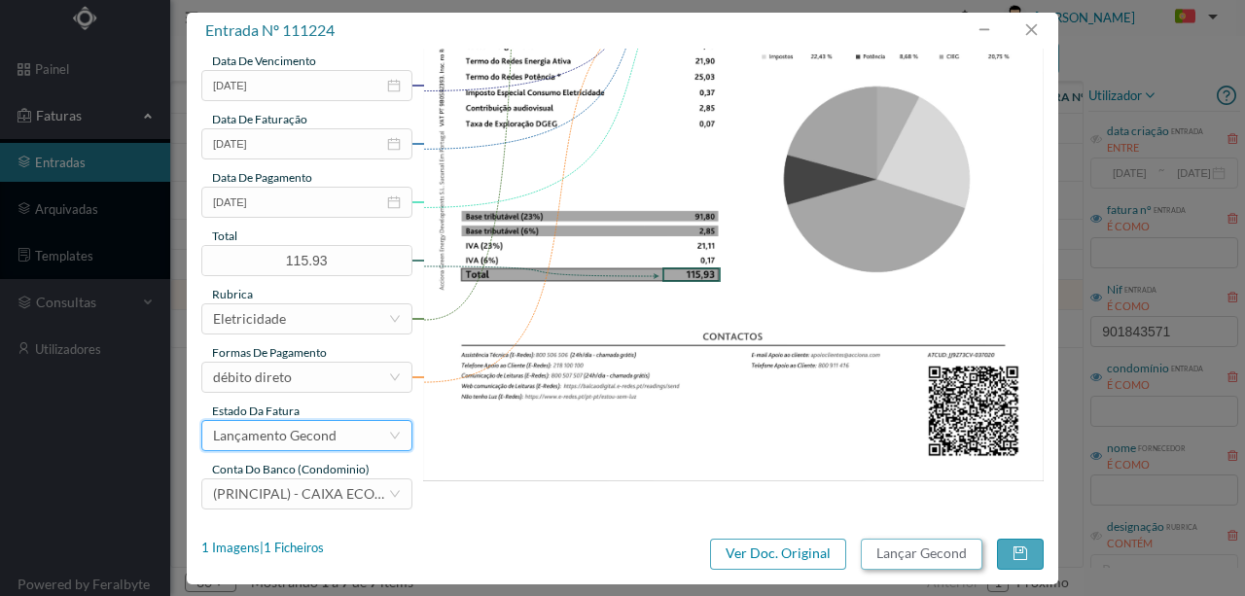
click at [952, 552] on button "Lançar Gecond" at bounding box center [922, 554] width 122 height 31
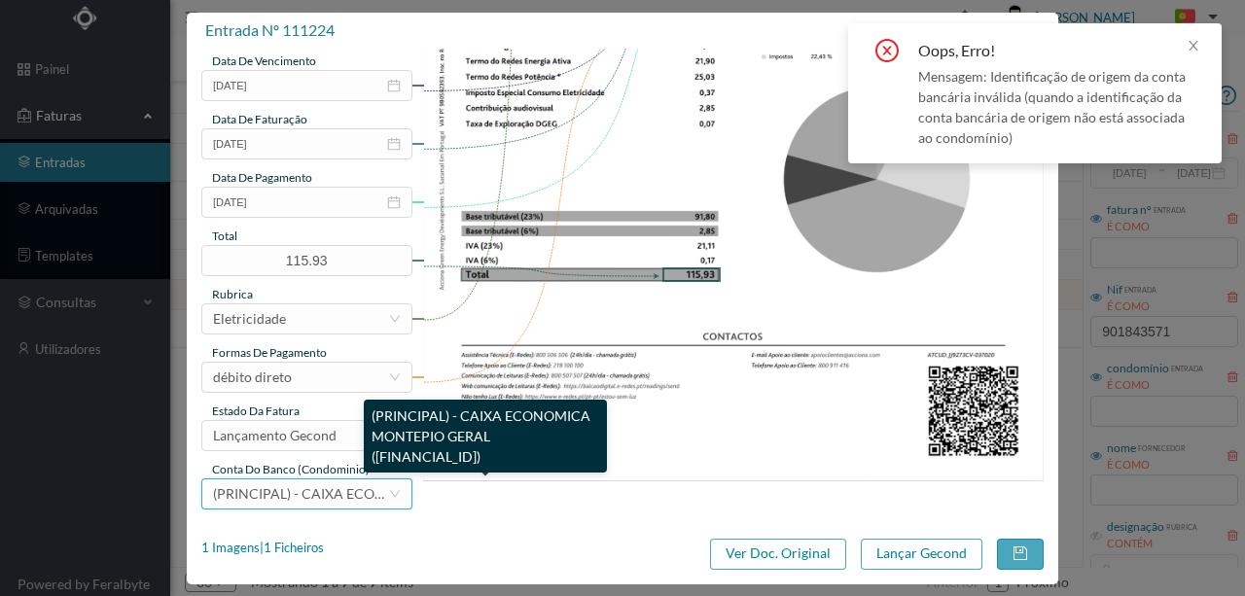
click at [257, 485] on span "(PRINCIPAL) - CAIXA ECONOMICA MONTEPIO GERAL ([FINANCIAL_ID])" at bounding box center [439, 493] width 452 height 17
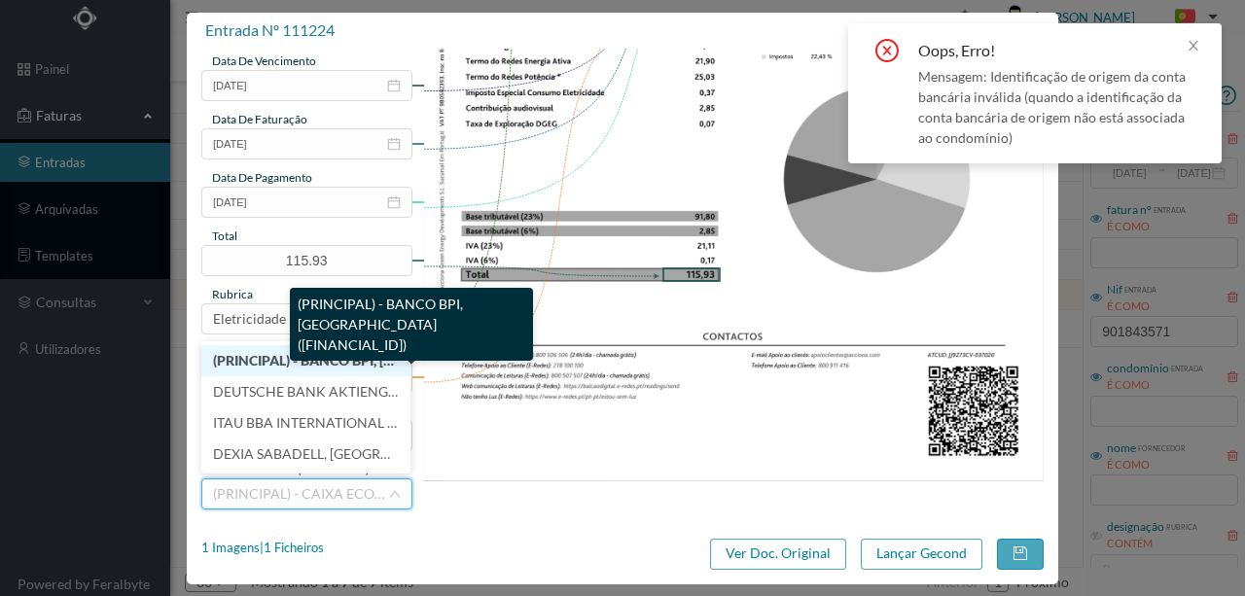
click at [306, 358] on span "(PRINCIPAL) - BANCO BPI, SA (PT50 001000004428134000166)" at bounding box center [419, 360] width 413 height 17
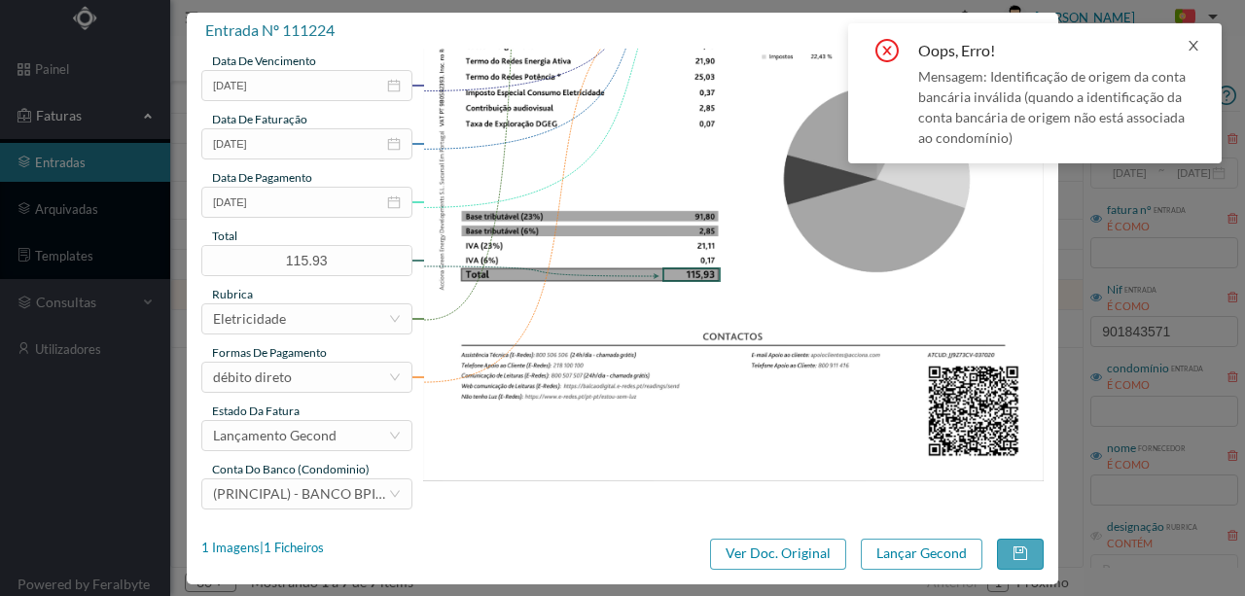
click at [1198, 49] on icon "icon: close" at bounding box center [1193, 46] width 14 height 14
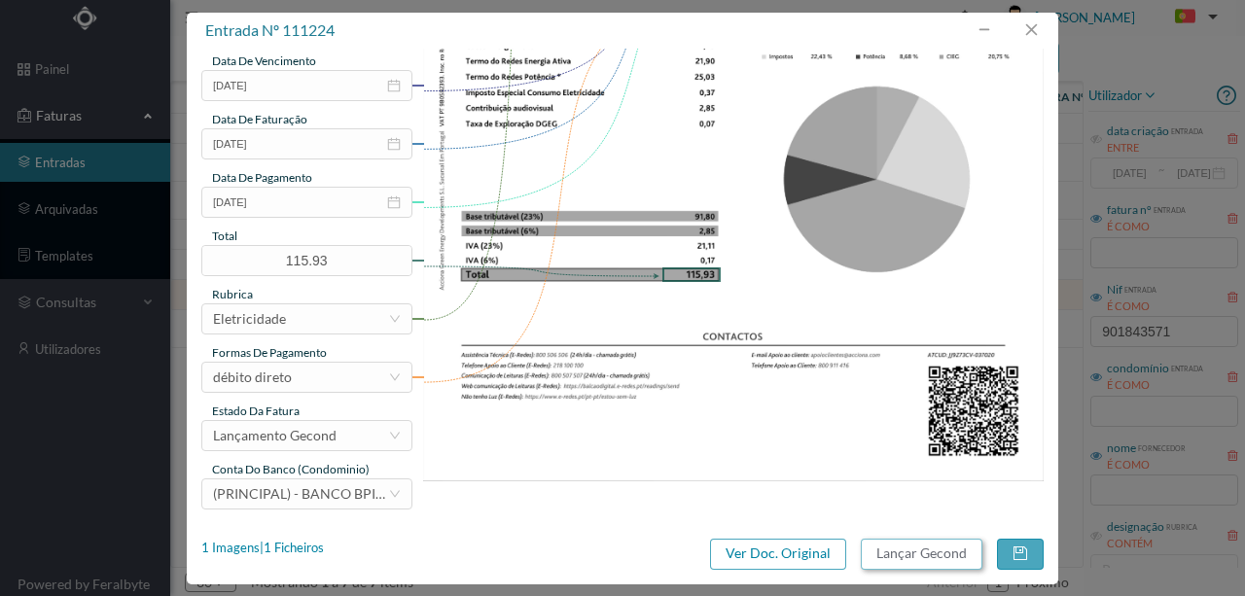
click at [951, 557] on button "Lançar Gecond" at bounding box center [922, 554] width 122 height 31
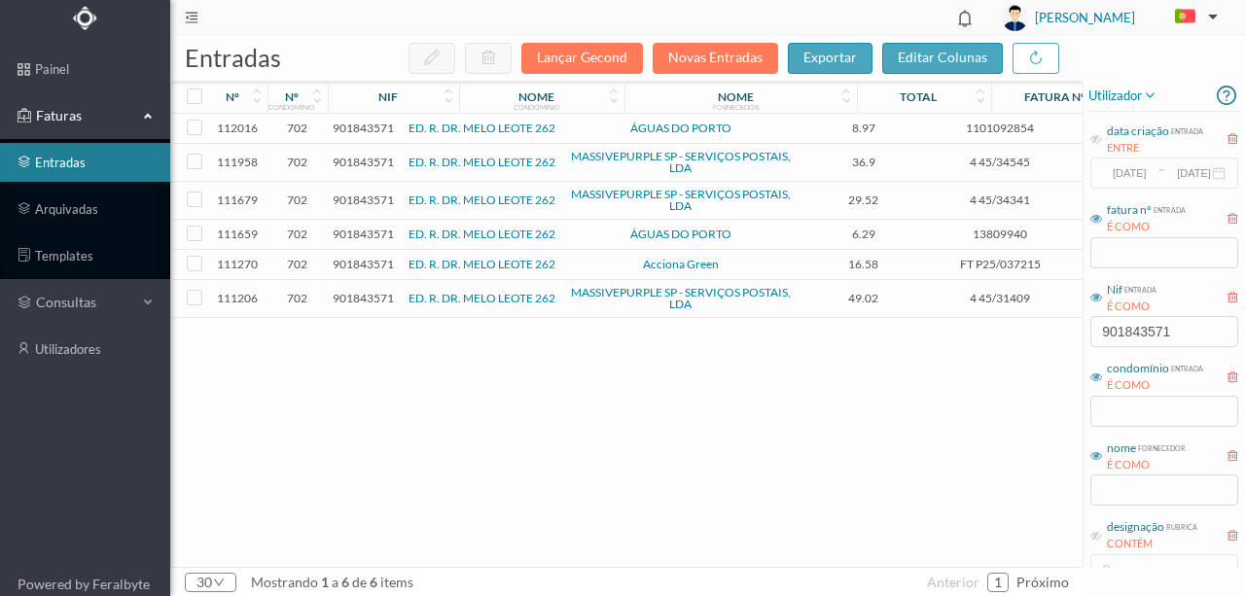
click at [667, 451] on div "112016 702 901843571 ED. R. DR. MELO LEOTE 262 ÁGUAS DO PORTO 8.97 1101092854 Á…" at bounding box center [743, 340] width 1144 height 453
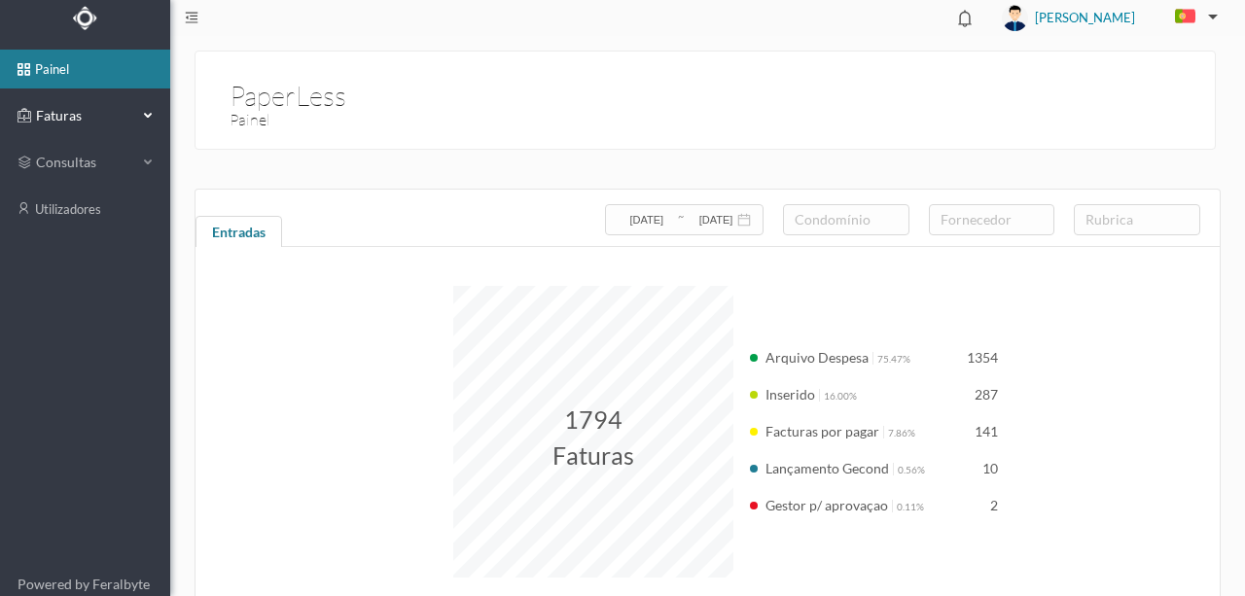
click at [65, 113] on span "Faturas" at bounding box center [84, 115] width 107 height 19
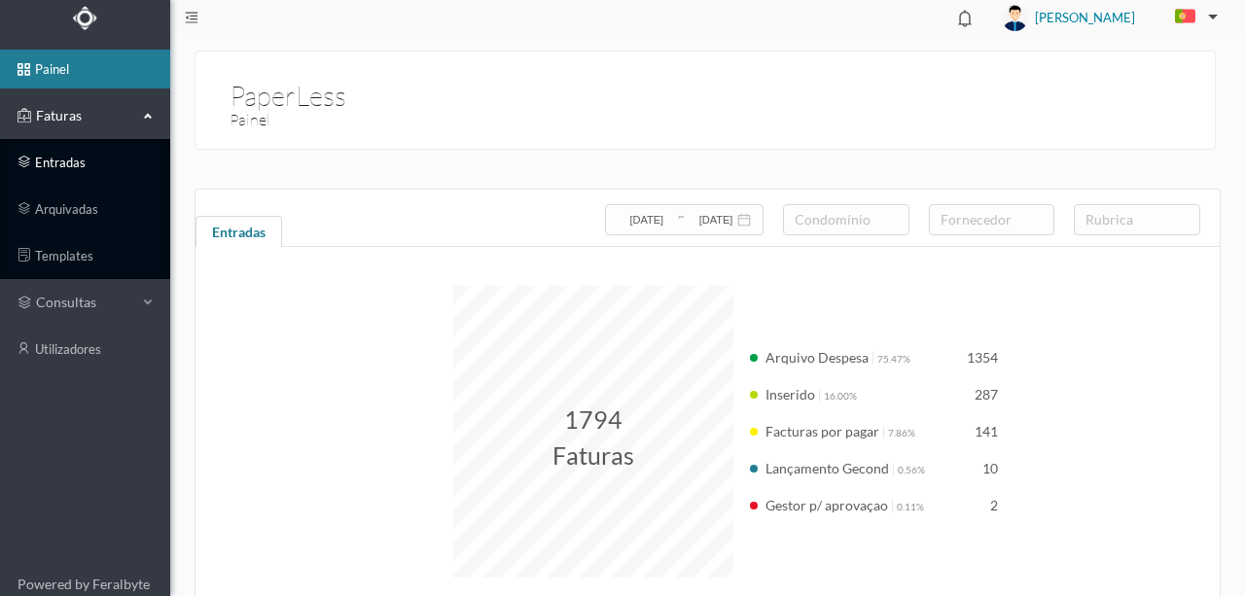
click at [58, 163] on link "entradas" at bounding box center [85, 162] width 170 height 39
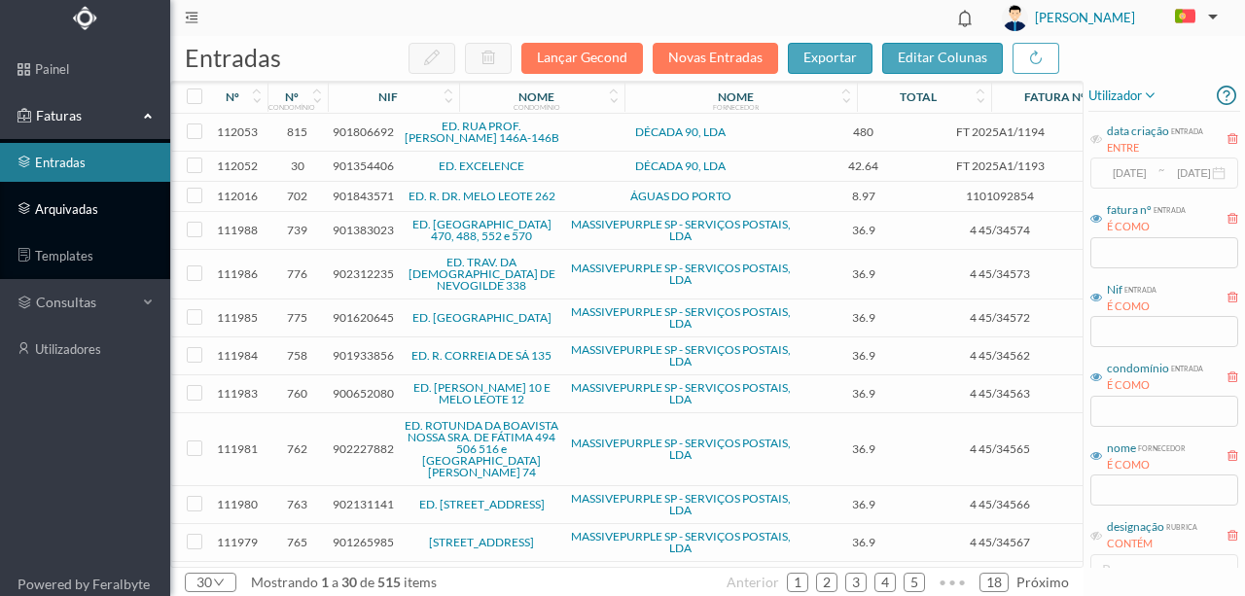
click at [70, 209] on link "arquivadas" at bounding box center [85, 209] width 170 height 39
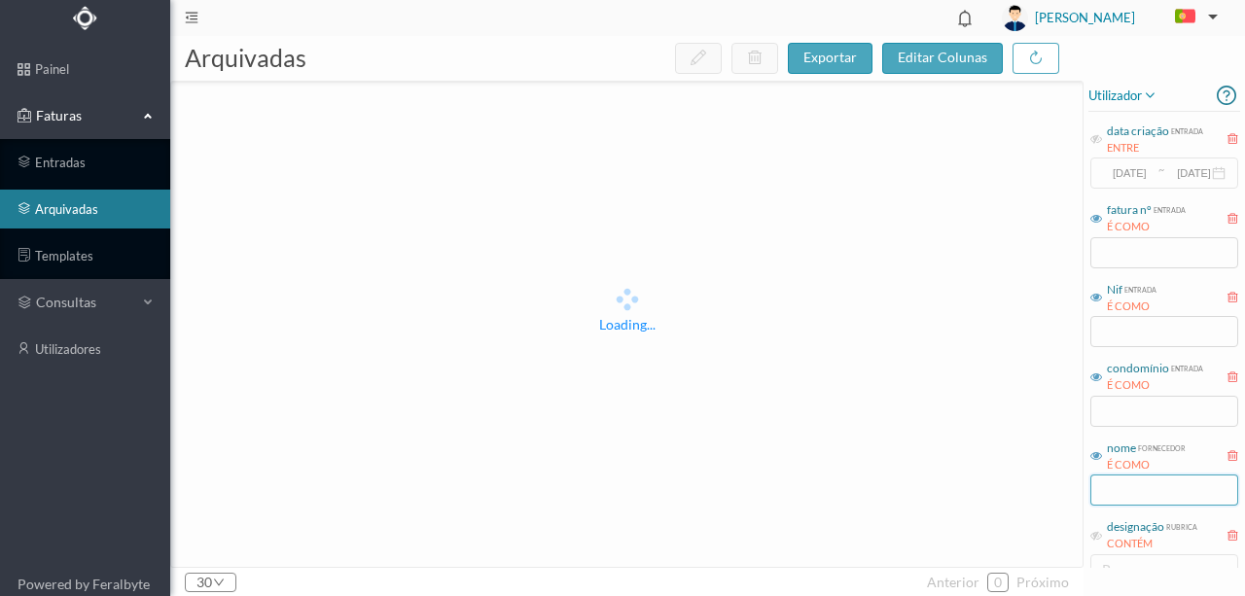
click at [1136, 492] on input "text" at bounding box center [1164, 490] width 148 height 31
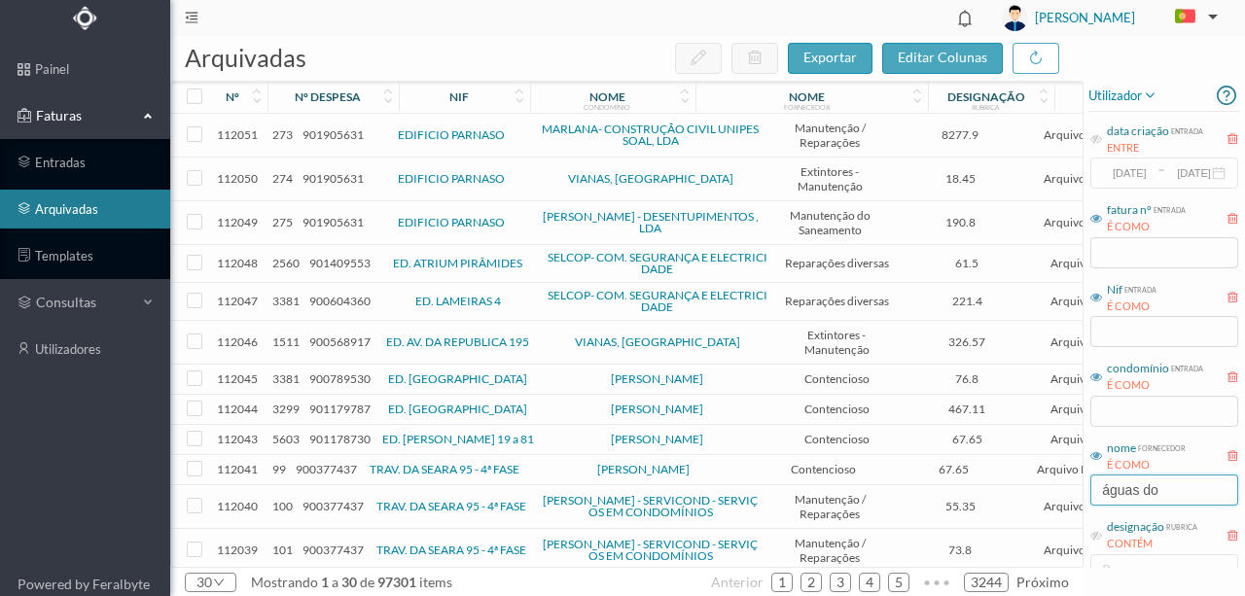
type input "águas do po"
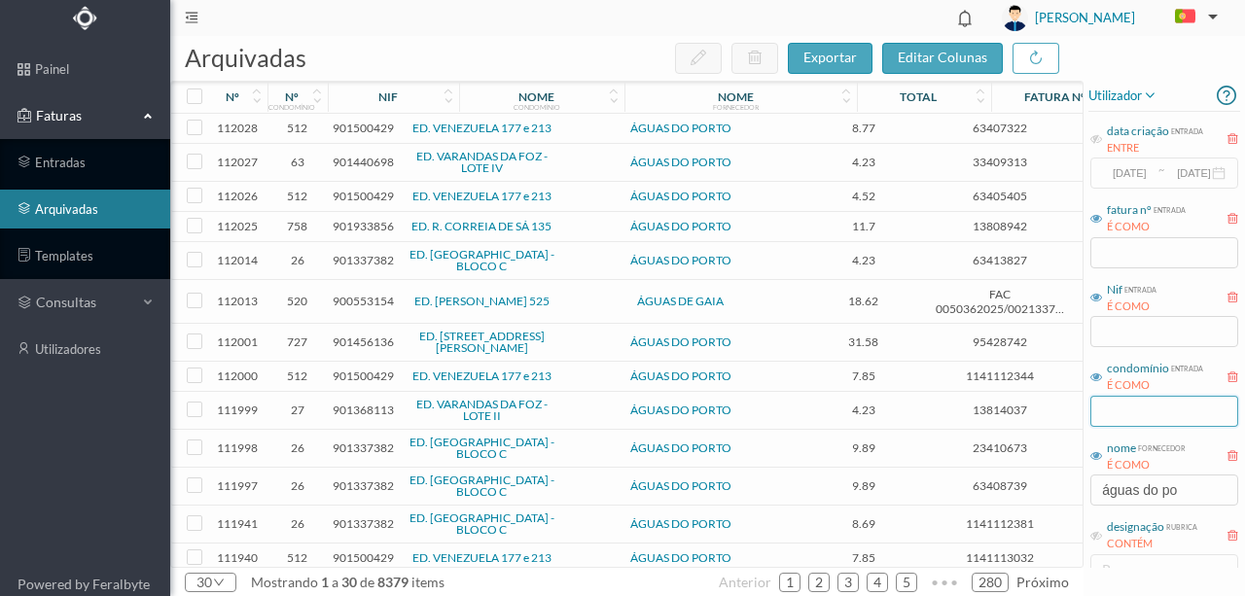
click at [1118, 406] on input "text" at bounding box center [1164, 411] width 148 height 31
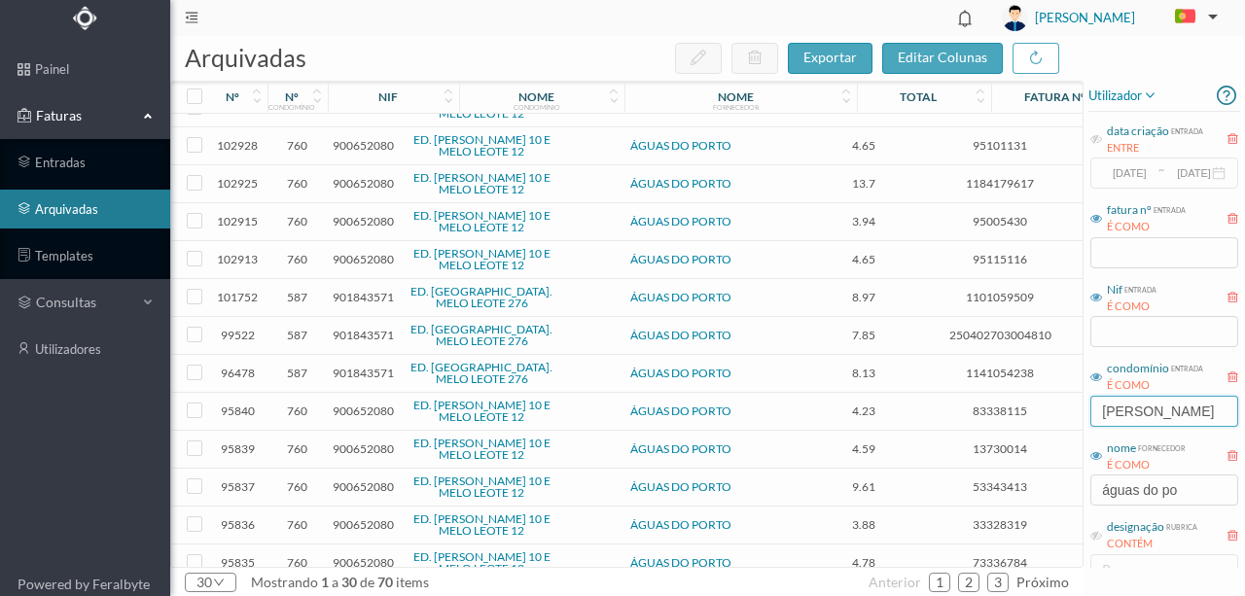
scroll to position [389, 0]
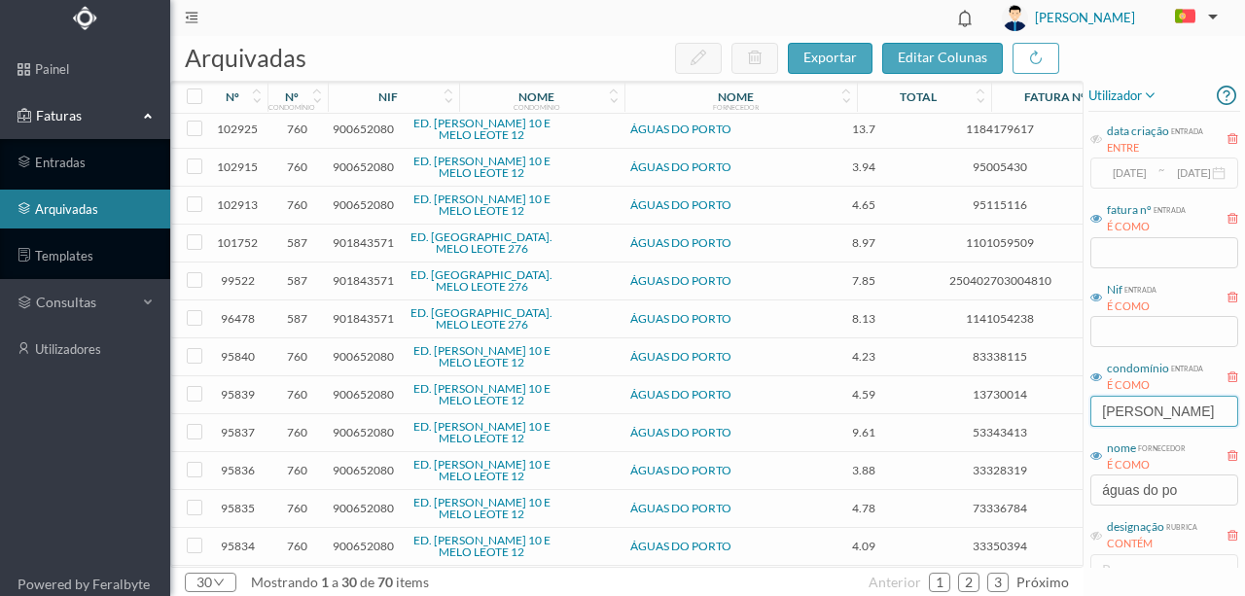
type input "melo leo"
click at [373, 235] on span "901843571" at bounding box center [363, 242] width 61 height 15
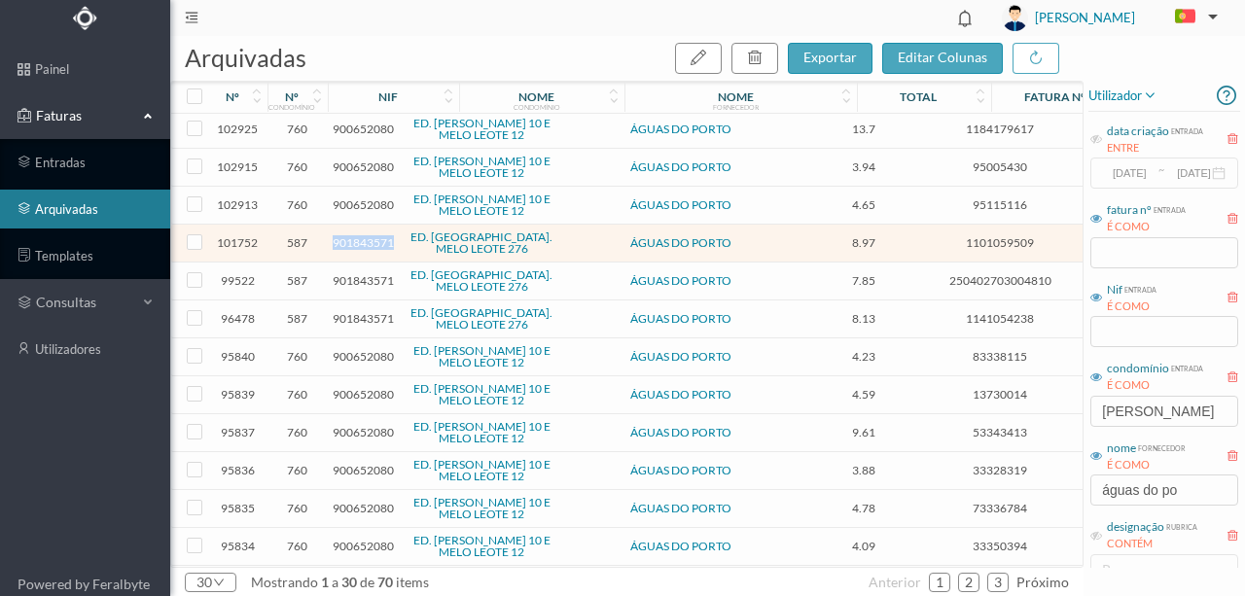
click at [373, 235] on span "901843571" at bounding box center [363, 242] width 61 height 15
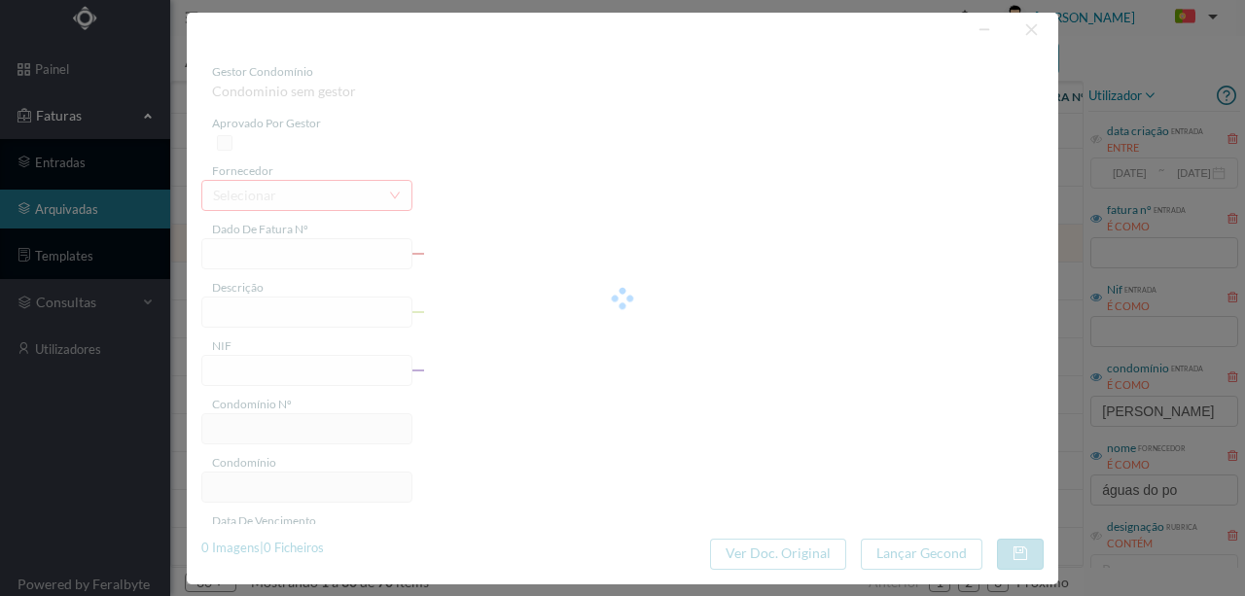
type input "1101059509"
type input "2025-04-04 — 2025-05-05"
type input "901843571"
type input "2025-05-23"
type input "2025-05-08"
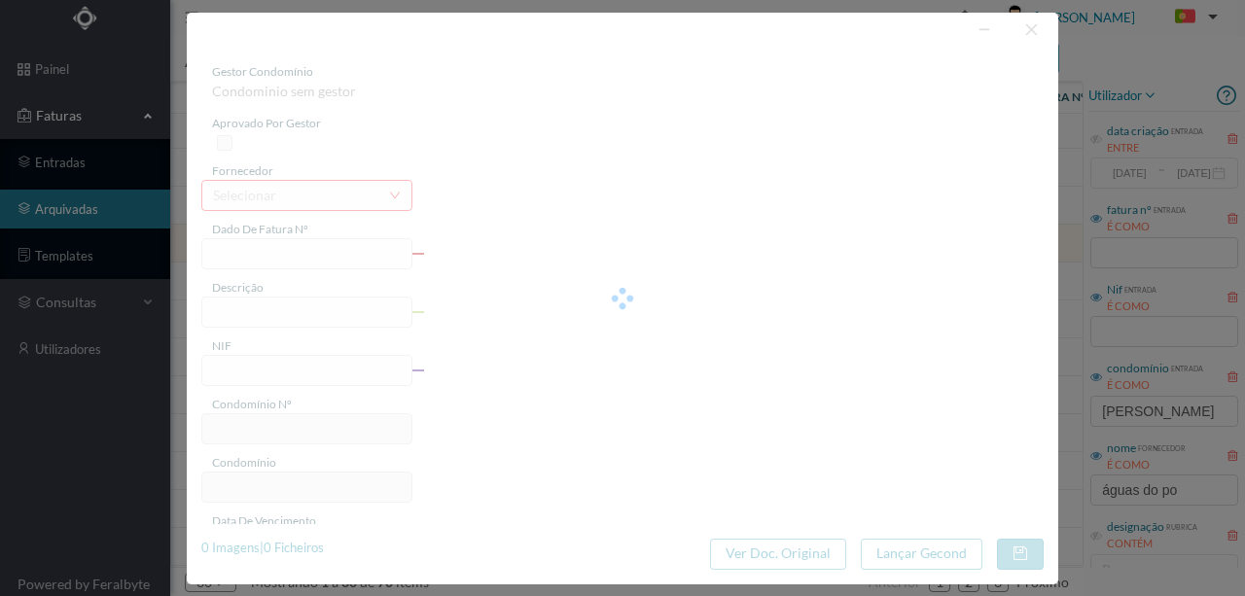
type input "2025-05-23"
type input "8.97"
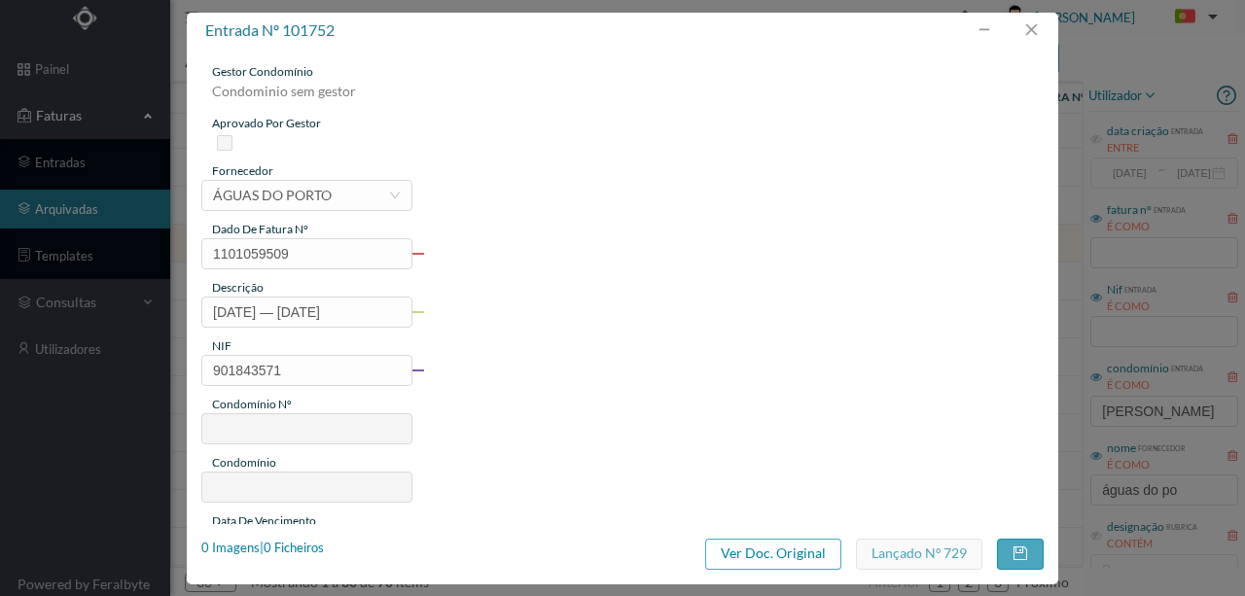
type input "587"
type input "ED. RUA DR. MELO LEOTE 276"
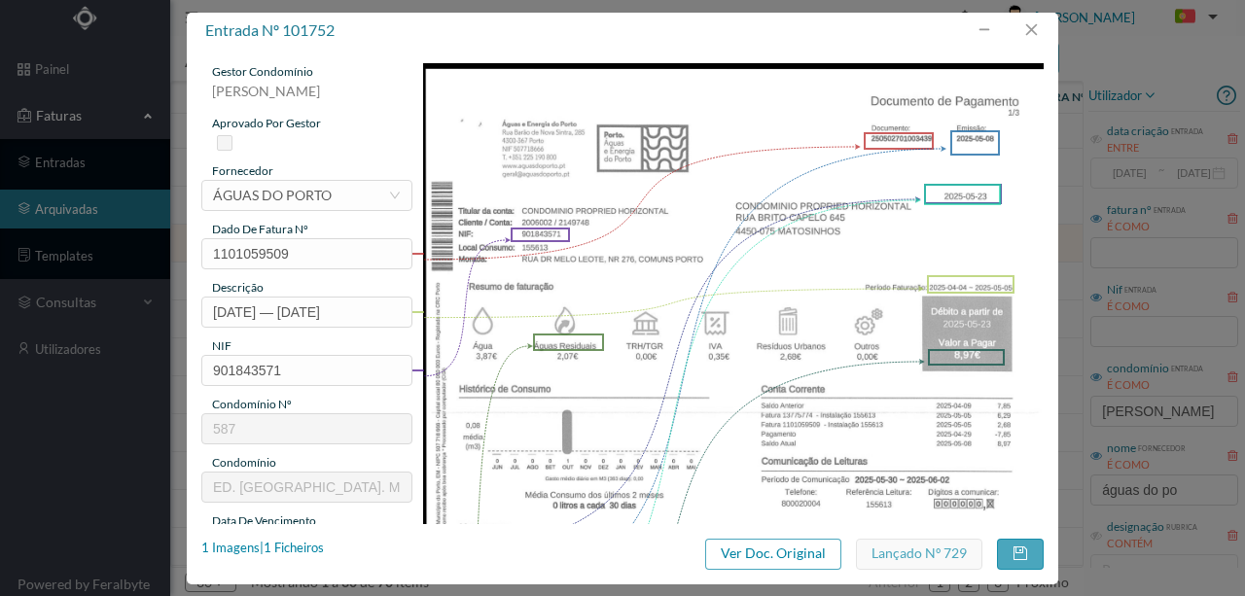
click at [655, 299] on img at bounding box center [733, 501] width 621 height 877
click at [1033, 37] on button "button" at bounding box center [1030, 30] width 47 height 31
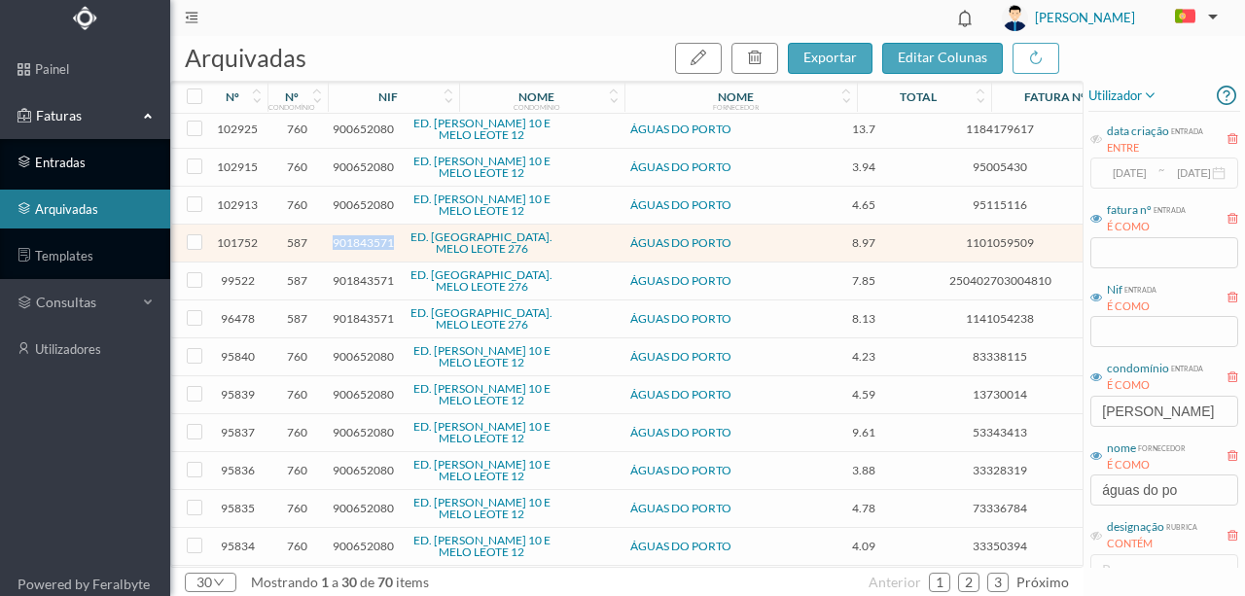
click at [59, 161] on link "entradas" at bounding box center [85, 162] width 170 height 39
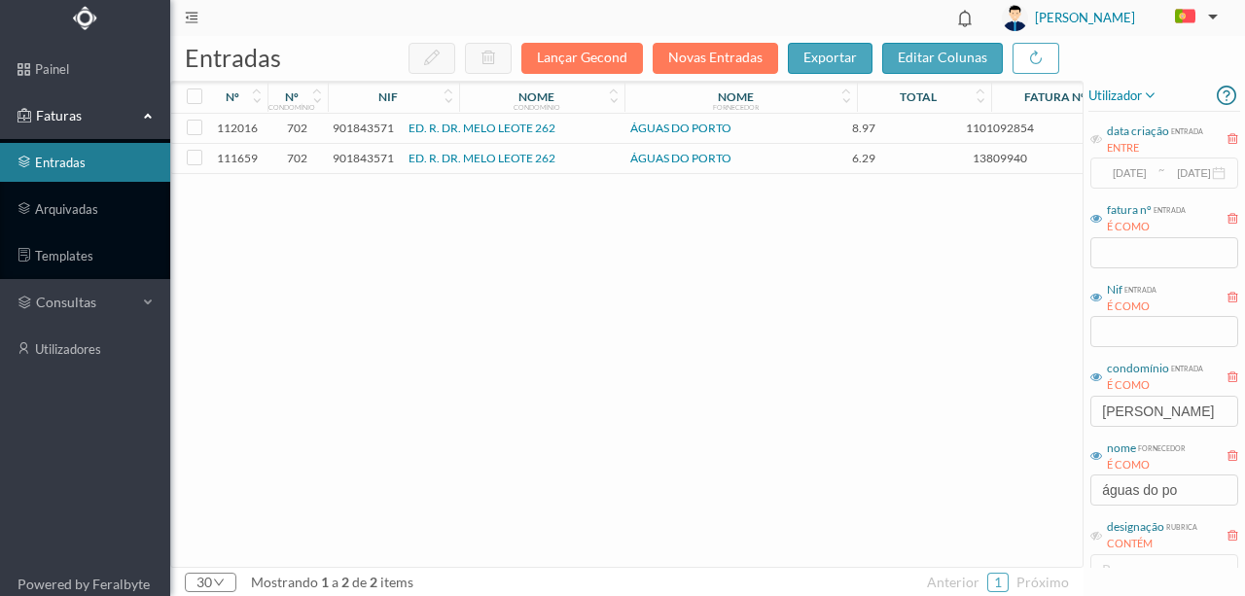
drag, startPoint x: 741, startPoint y: 260, endPoint x: 749, endPoint y: 105, distance: 154.8
click at [741, 259] on div "112016 702 901843571 ED. R. DR. MELO LEOTE 262 ÁGUAS DO PORTO 8.97 1101092854 Á…" at bounding box center [743, 340] width 1144 height 453
click at [669, 62] on button "Novas Entradas" at bounding box center [714, 58] width 125 height 31
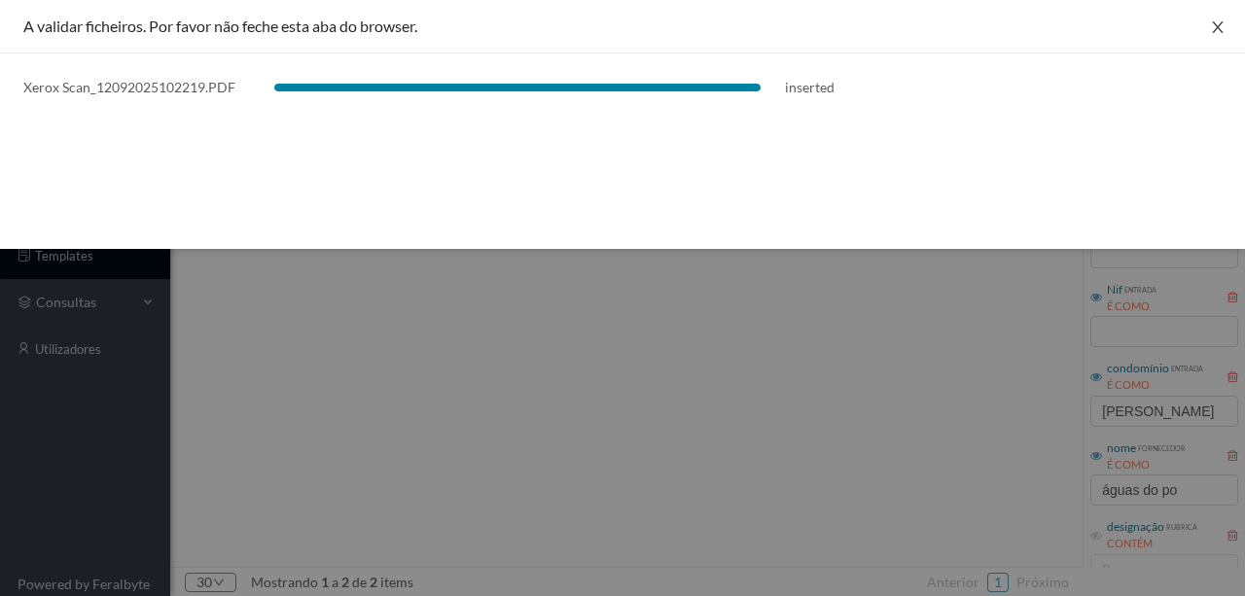
click at [1211, 29] on icon "icon: close" at bounding box center [1218, 27] width 16 height 16
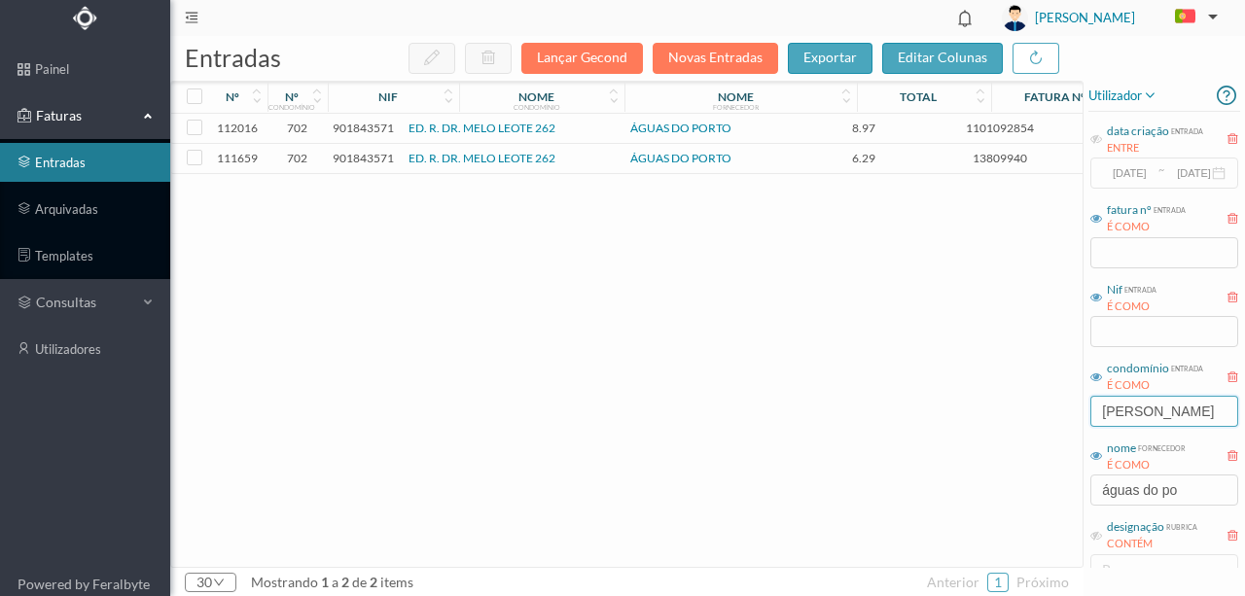
drag, startPoint x: 1162, startPoint y: 413, endPoint x: 1021, endPoint y: 423, distance: 141.3
click at [1031, 434] on div "entradas Lançar Gecond Novas Entradas exportar editar colunas nº nº condomínio …" at bounding box center [707, 316] width 1074 height 560
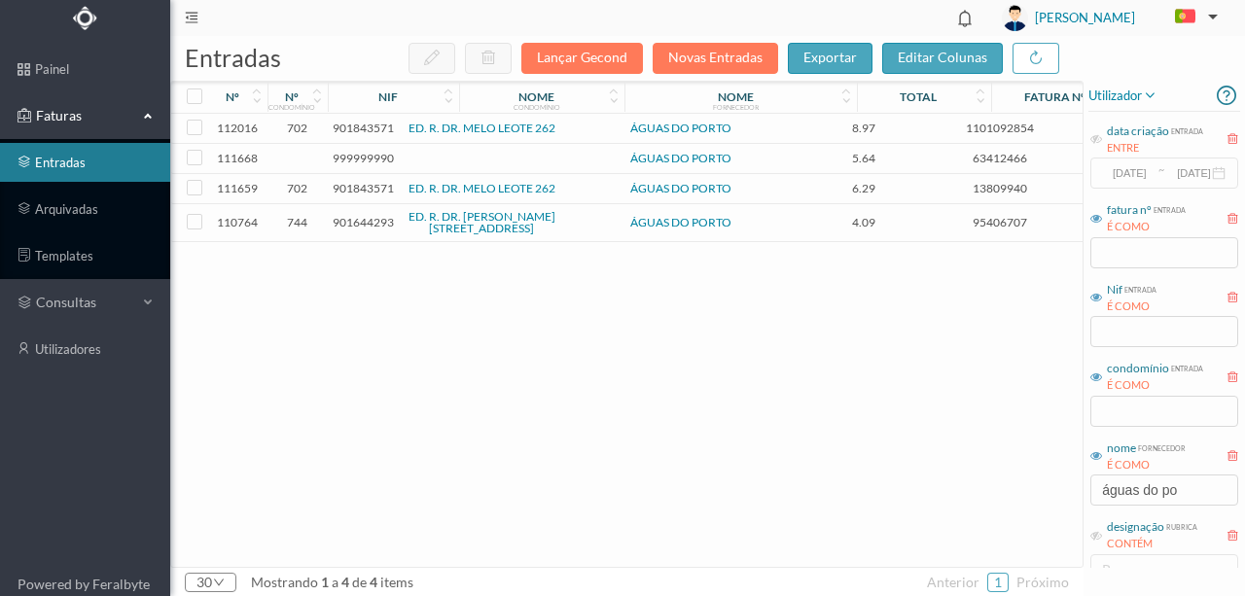
click at [349, 130] on span "901843571" at bounding box center [363, 128] width 61 height 15
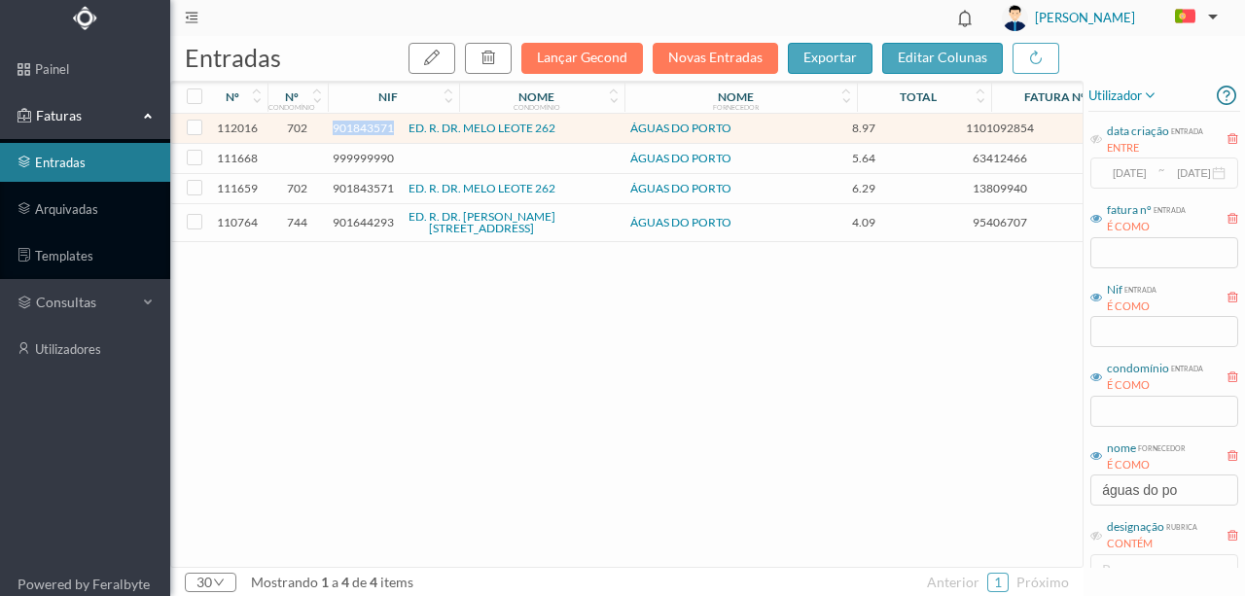
click at [349, 130] on span "901843571" at bounding box center [363, 128] width 61 height 15
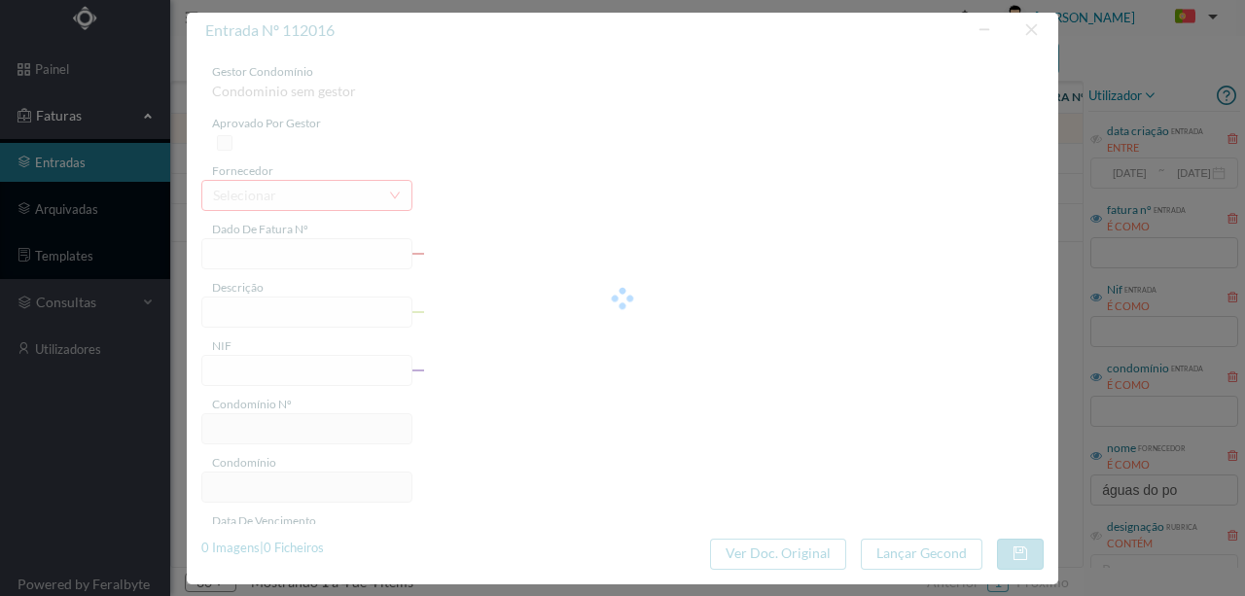
type input "1101092854"
type input "262 Comuns (04.07.2025 a 04.08.2025)"
type input "901843571"
type input "2025-08-27"
type input "2025-08-07"
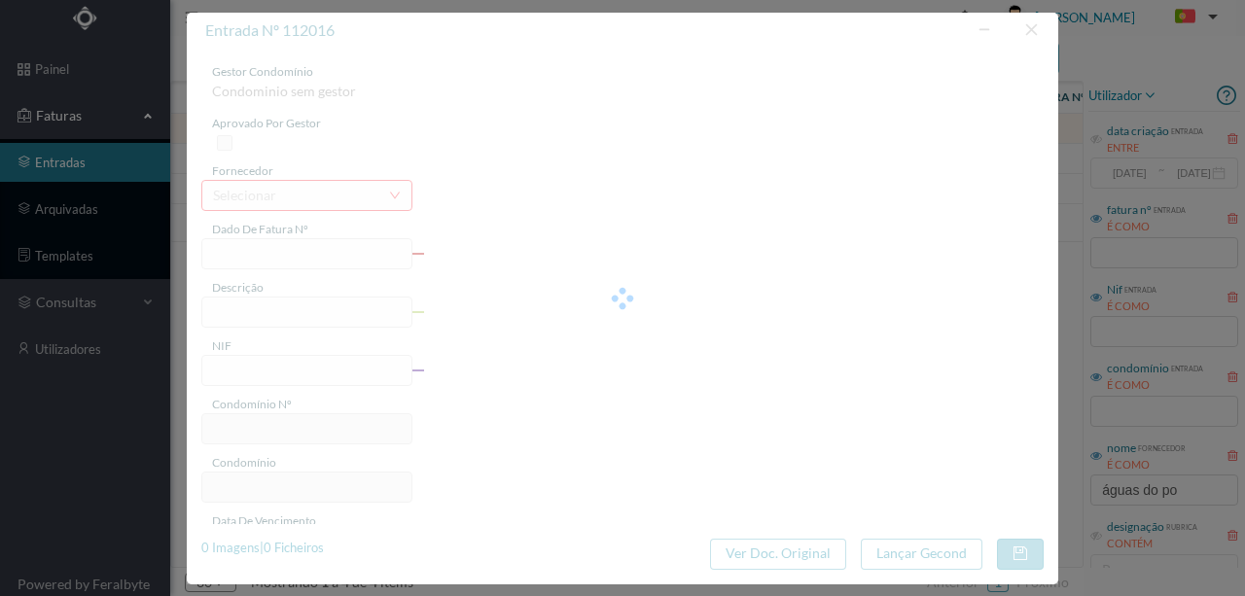
type input "2025-08-27"
type input "8.97"
type input "702"
type input "ED. R. DR. MELO LEOTE 262"
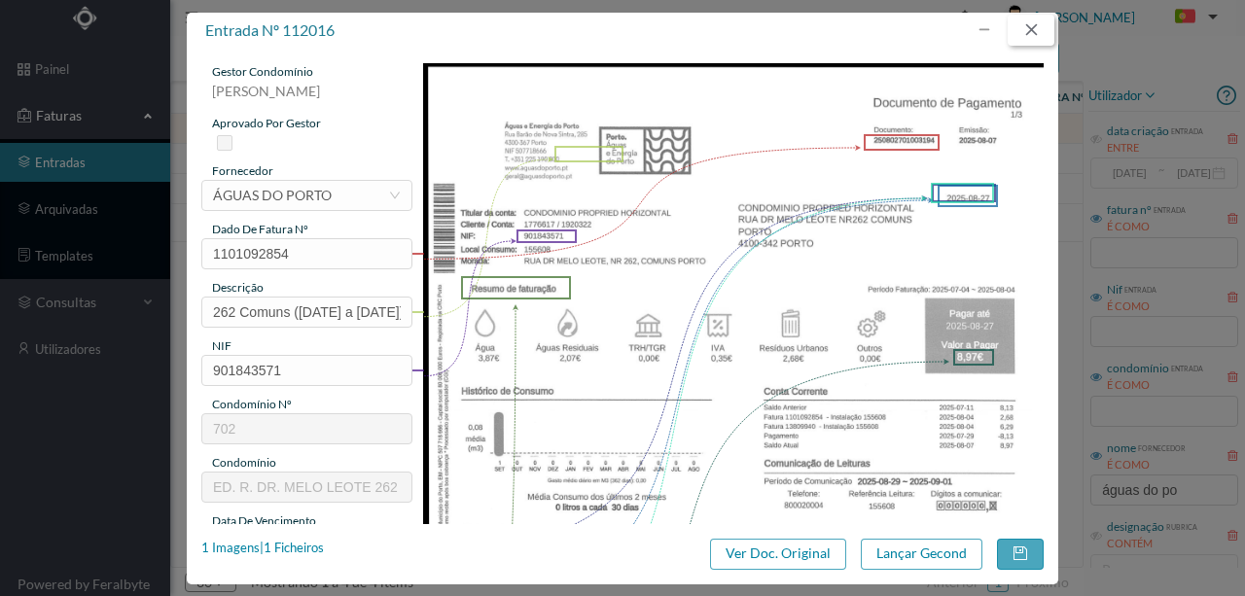
click at [1025, 38] on button "button" at bounding box center [1030, 30] width 47 height 31
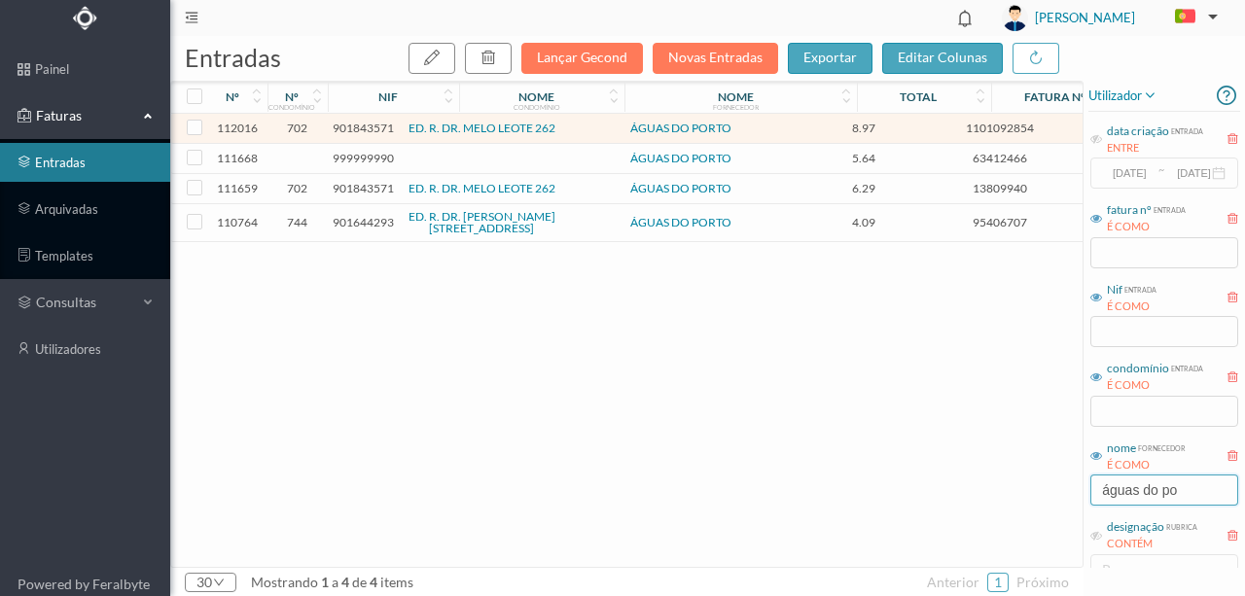
drag, startPoint x: 1202, startPoint y: 487, endPoint x: 978, endPoint y: 469, distance: 224.4
click at [1007, 483] on div "entradas Lançar Gecond Novas Entradas exportar editar colunas nº nº condomínio …" at bounding box center [707, 316] width 1074 height 560
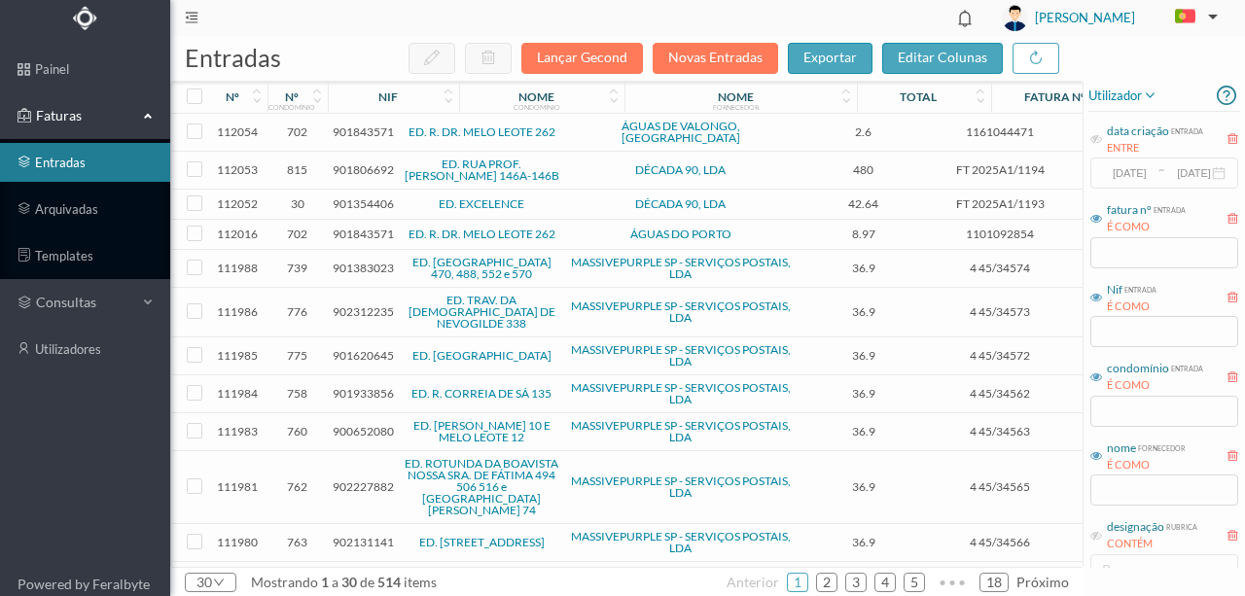
click at [348, 129] on span "901843571" at bounding box center [363, 131] width 61 height 15
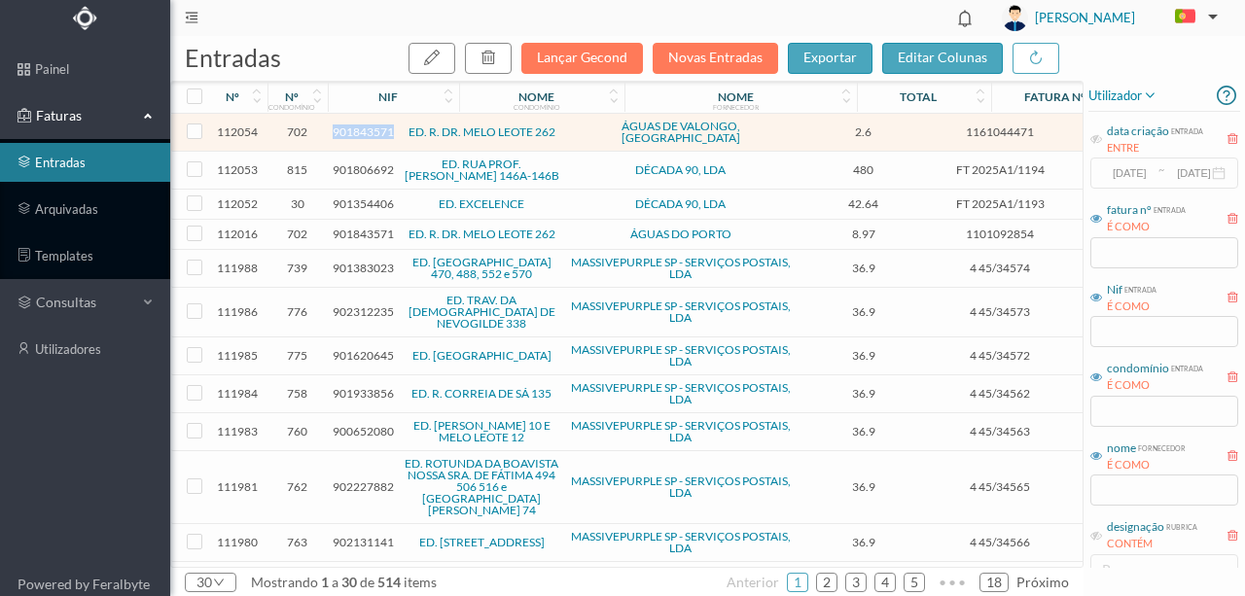
click at [348, 129] on span "901843571" at bounding box center [363, 131] width 61 height 15
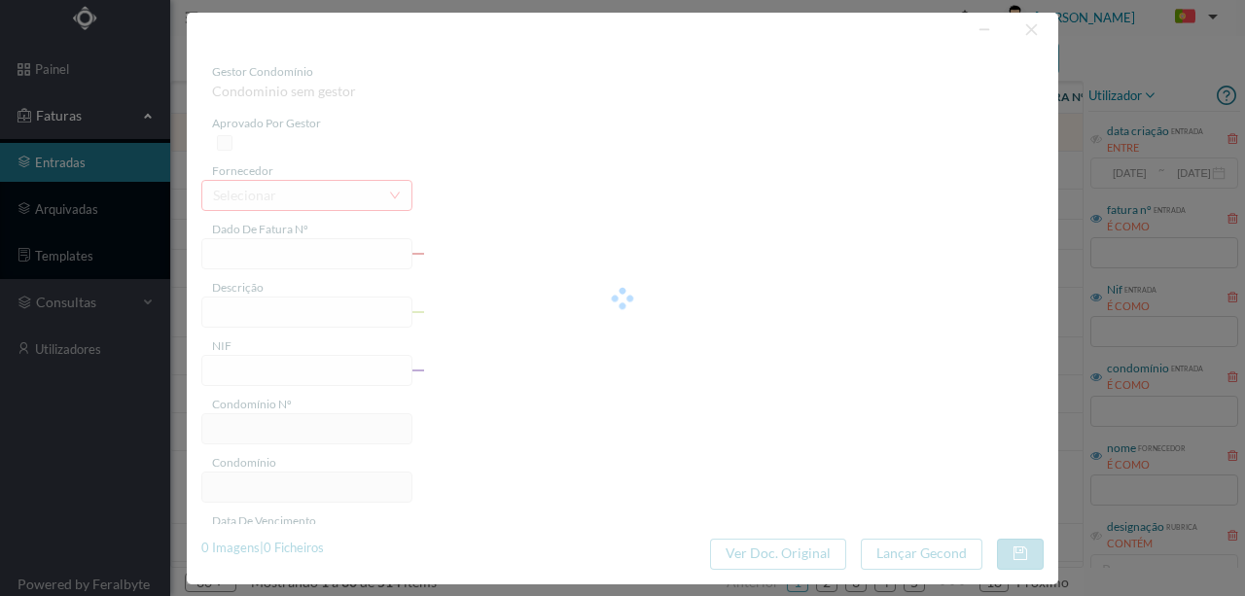
type input "1161044471"
type input "O 7, O e Enc ala. D,"
type input "901843571"
type input "2025-02-22"
type input "2025-02-07"
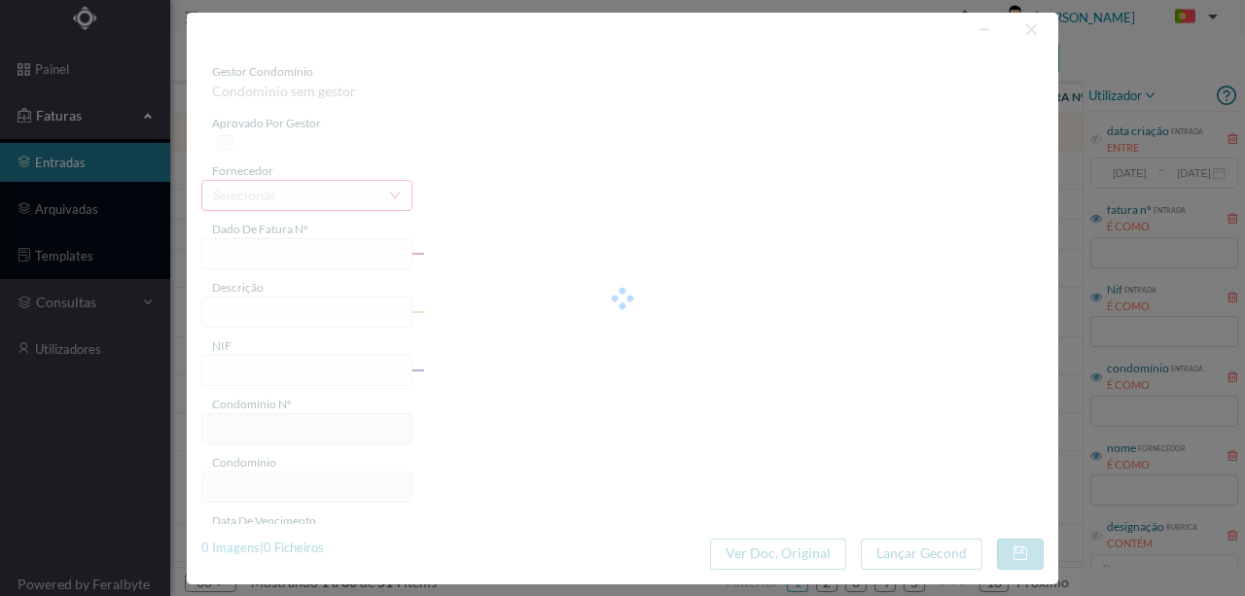
type input "2025-02-22"
type input "2.60"
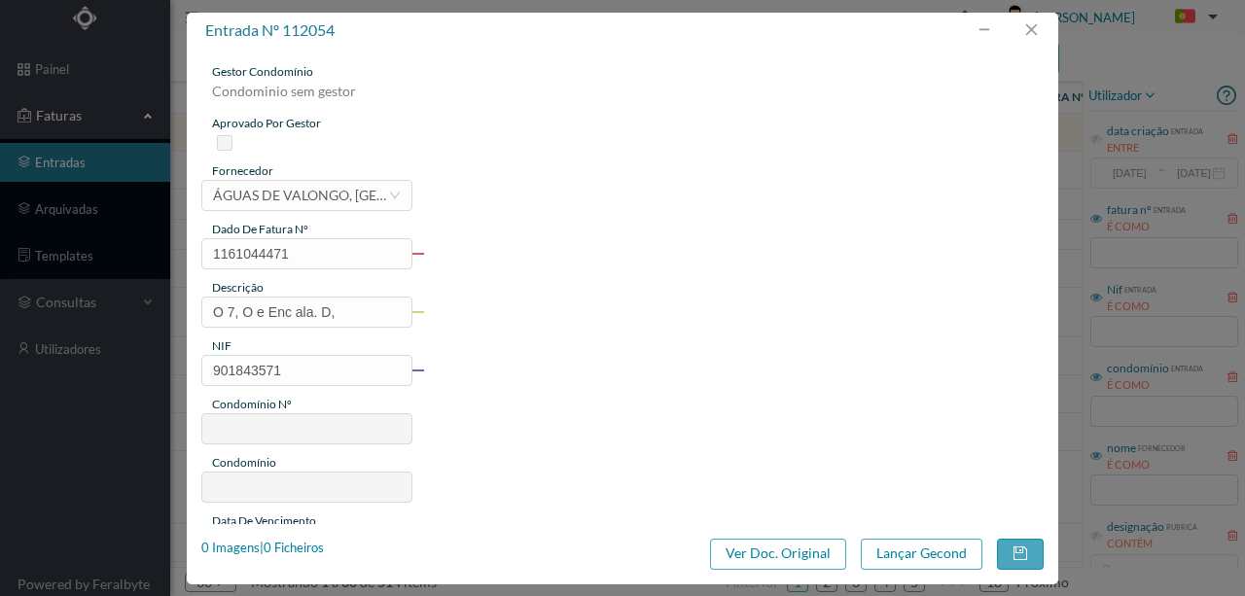
type input "702"
type input "ED. R. DR. MELO LEOTE 262"
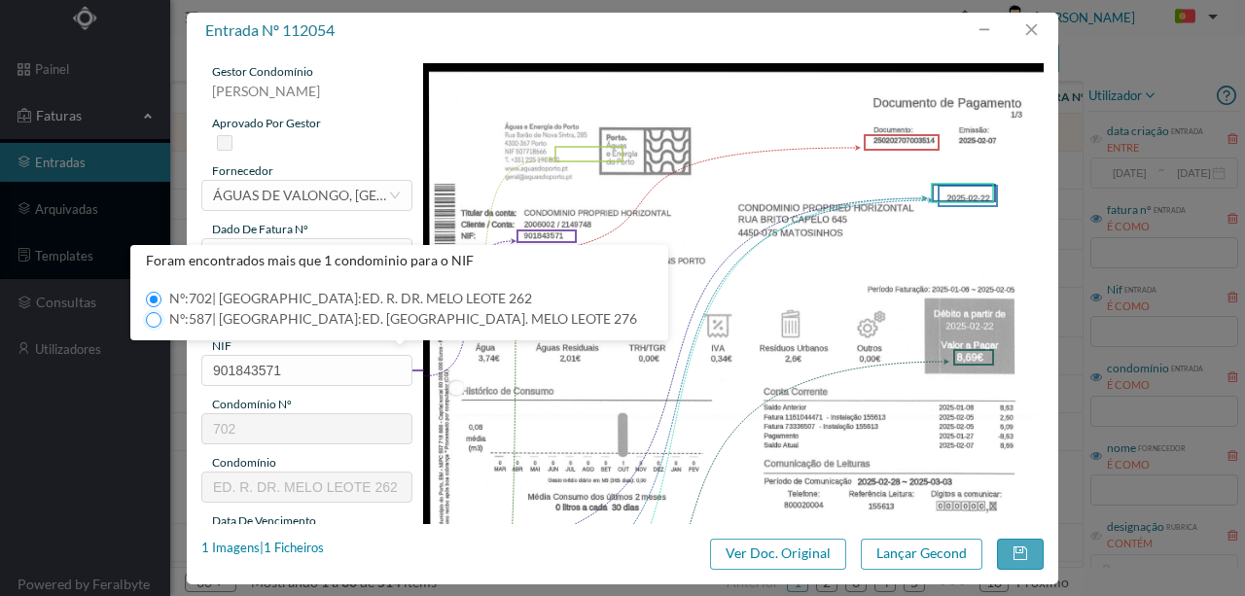
click at [158, 319] on input "Nº: 587 | Nome: ED. RUA DR. MELO LEOTE 276" at bounding box center [154, 320] width 16 height 16
type input "587"
type input "ED. RUA DR. MELO LEOTE 276"
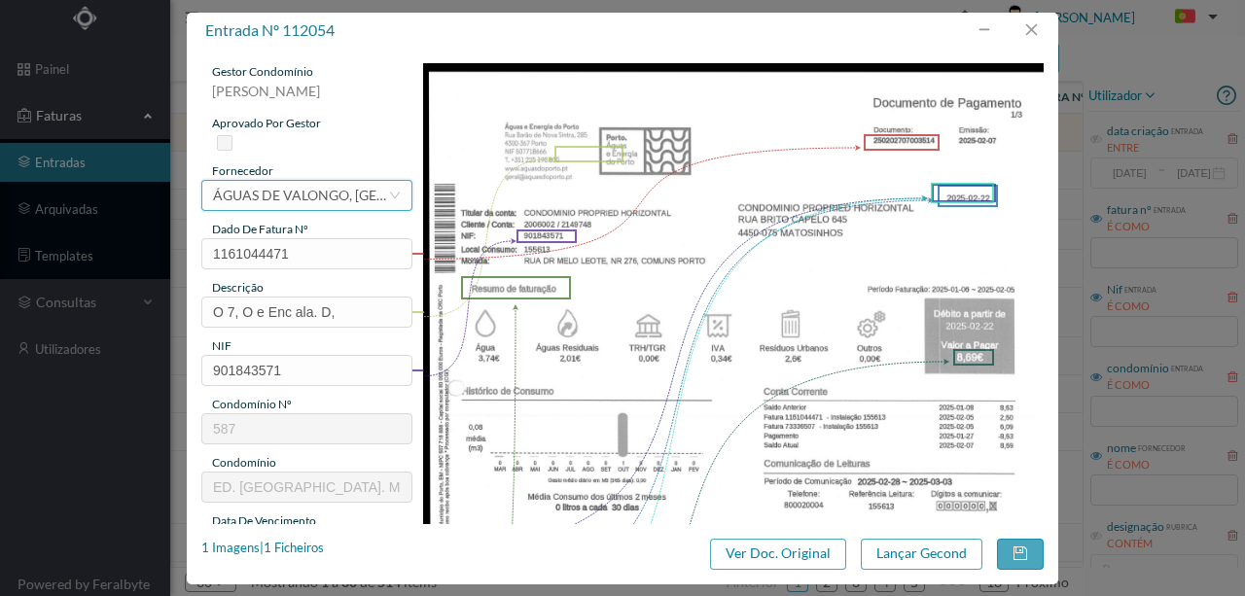
click at [299, 200] on div "ÁGUAS DE VALONGO, SA" at bounding box center [300, 195] width 175 height 29
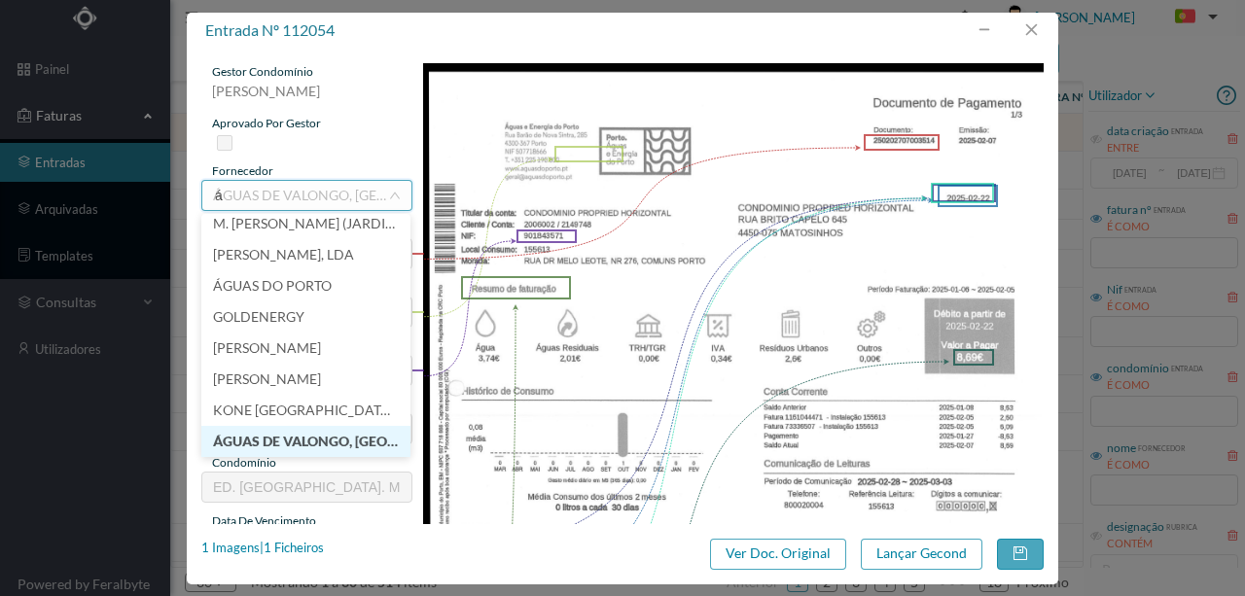
scroll to position [4, 0]
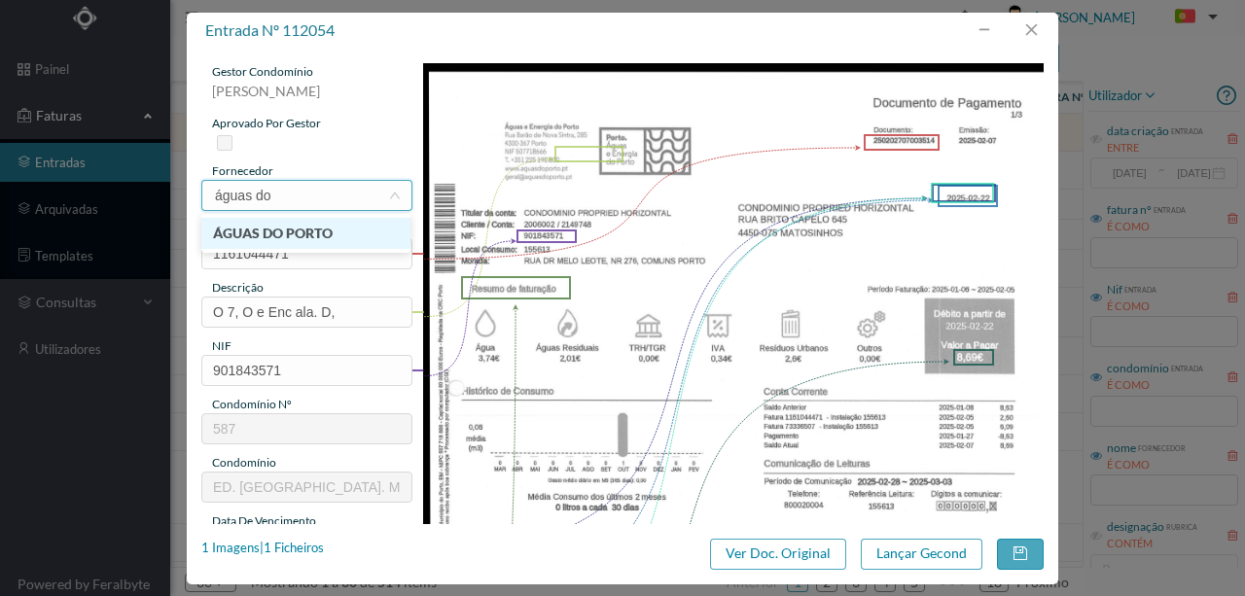
type input "águas do"
click at [279, 232] on li "ÁGUAS DO PORTO" at bounding box center [305, 233] width 209 height 31
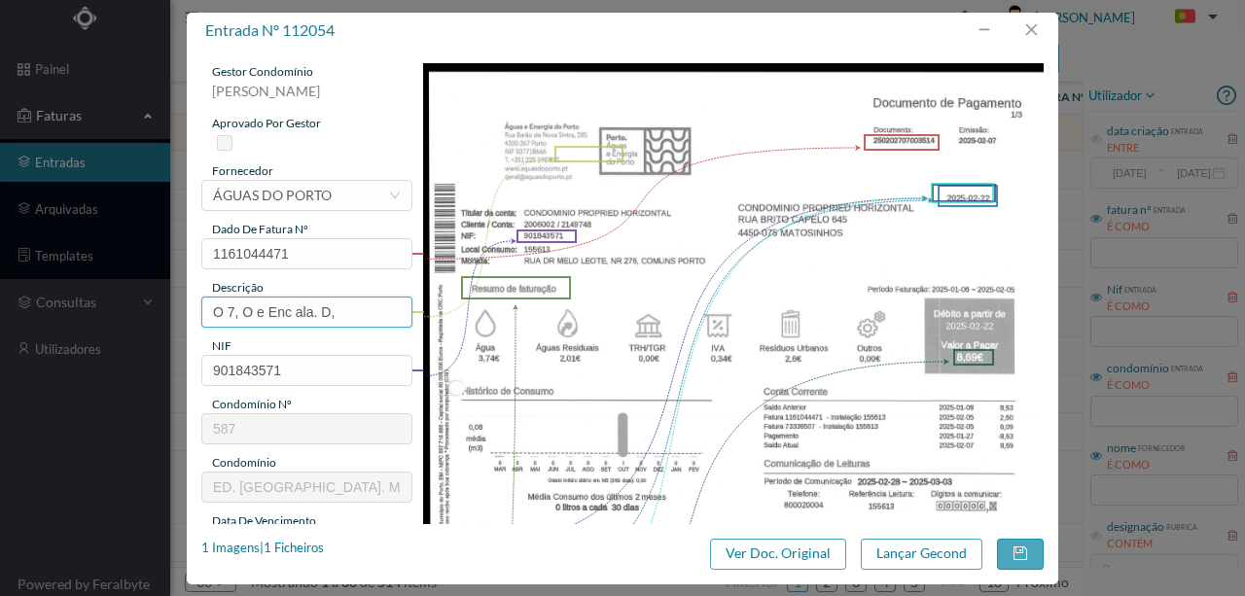
drag, startPoint x: 367, startPoint y: 314, endPoint x: 93, endPoint y: 276, distance: 275.9
click at [105, 290] on div "entrada nº 112054 gestor condomínio Susana Silva aprovado por gestor fornecedor…" at bounding box center [622, 298] width 1245 height 596
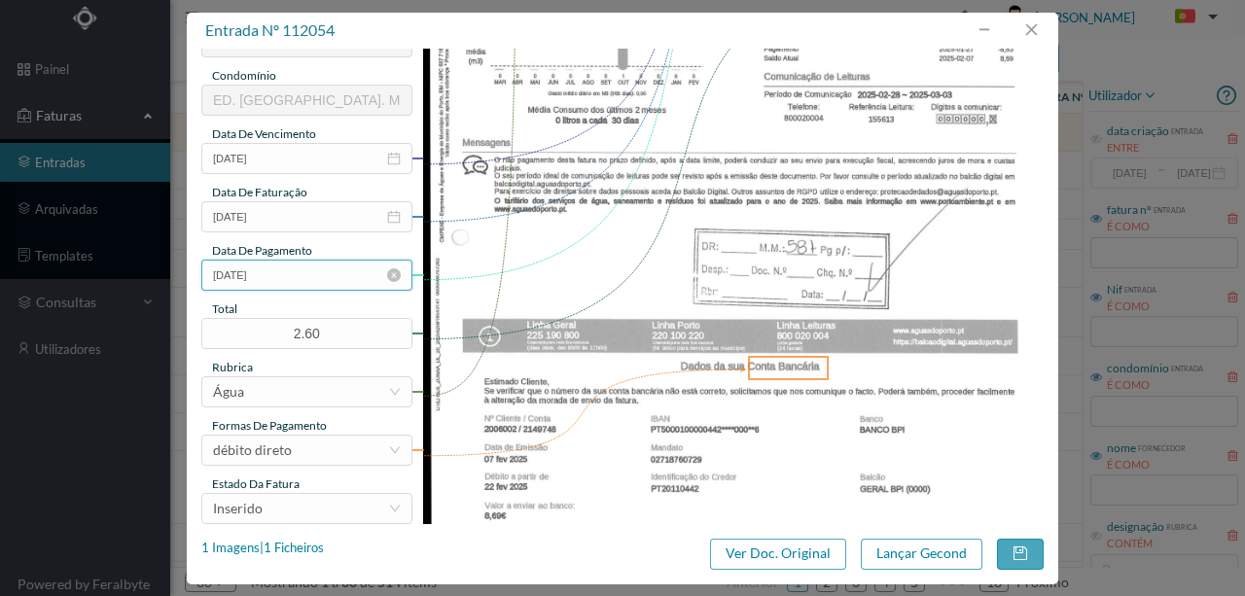
scroll to position [389, 0]
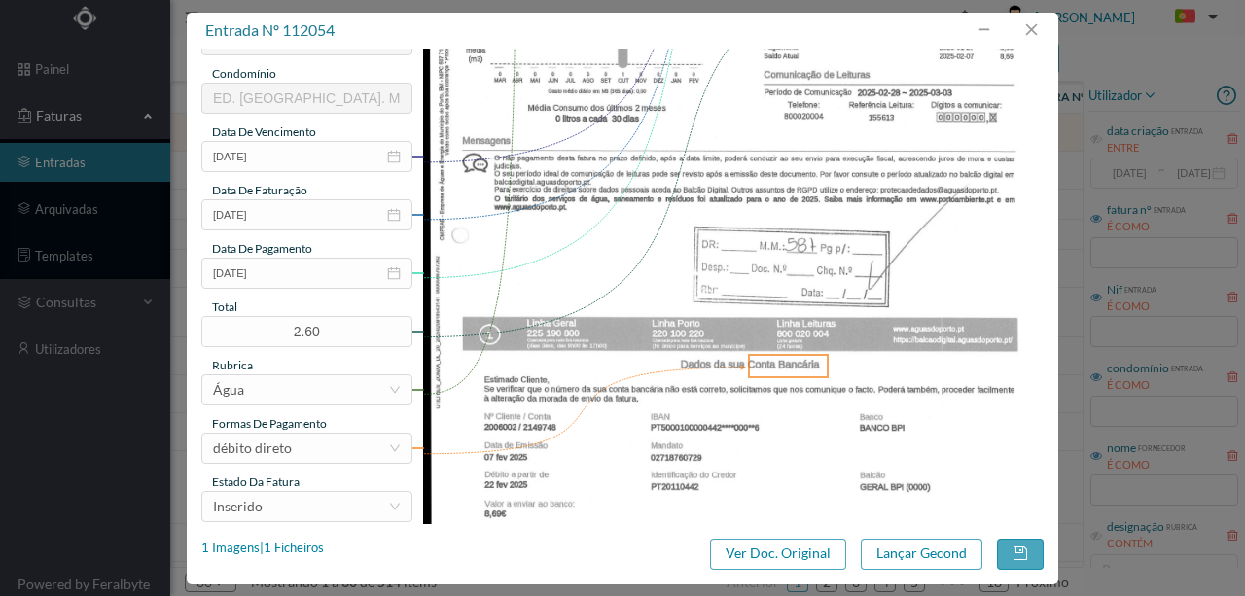
type input "276 Comuns (06.01.2025 05.02.2025)"
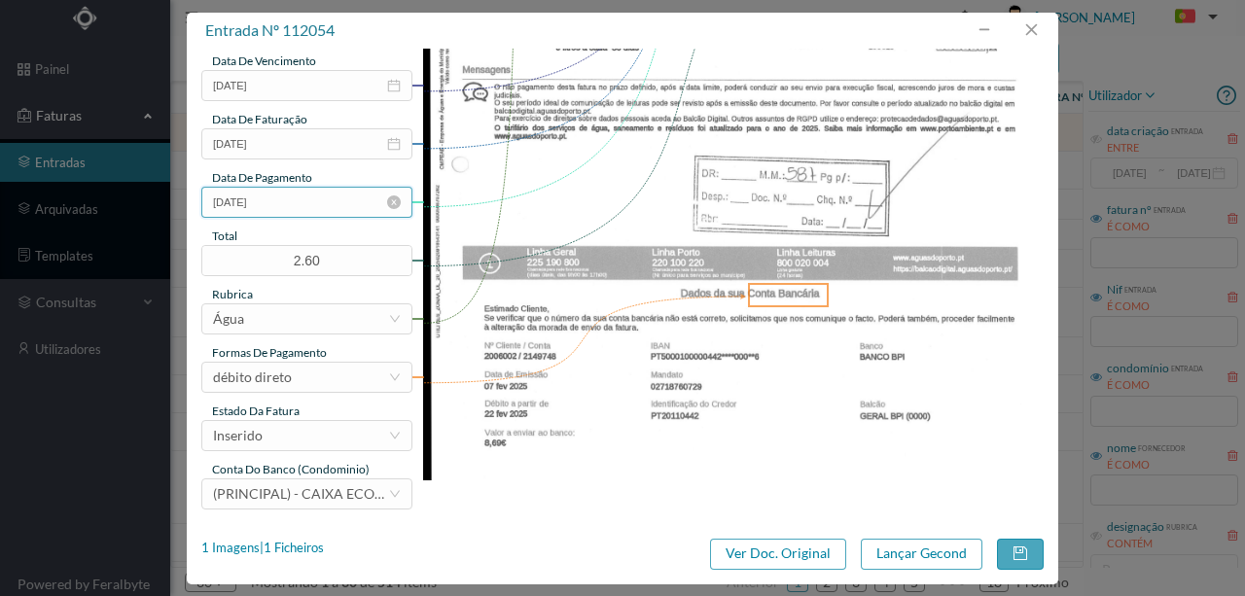
click at [297, 206] on input "2025-02-22" at bounding box center [306, 202] width 211 height 31
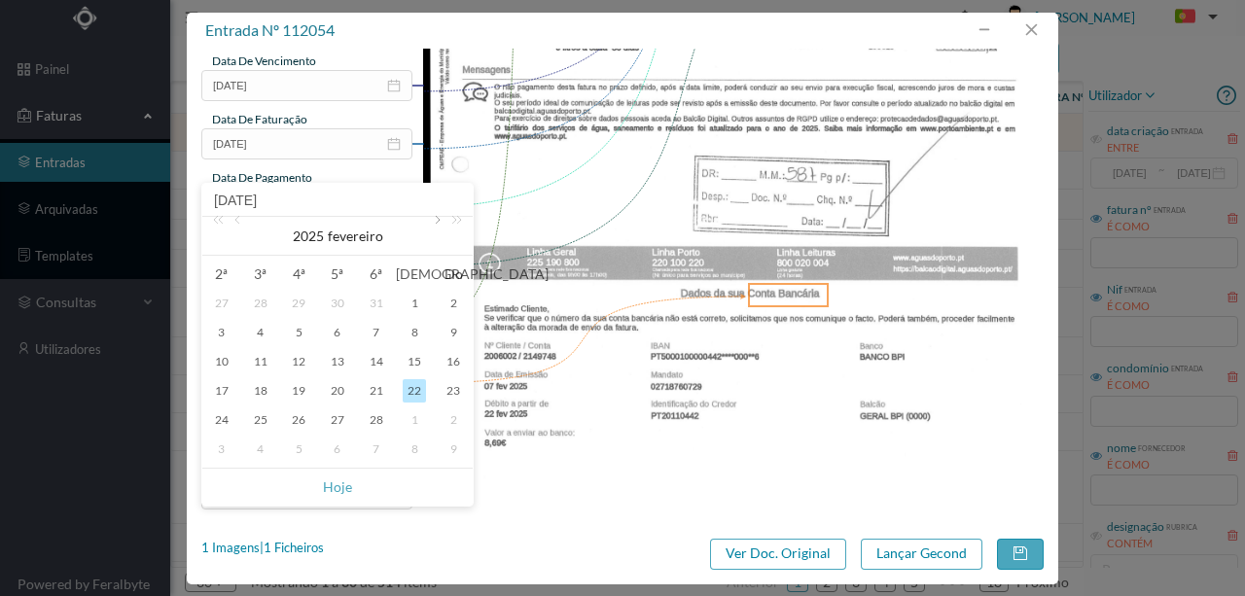
click at [434, 219] on link at bounding box center [436, 236] width 18 height 39
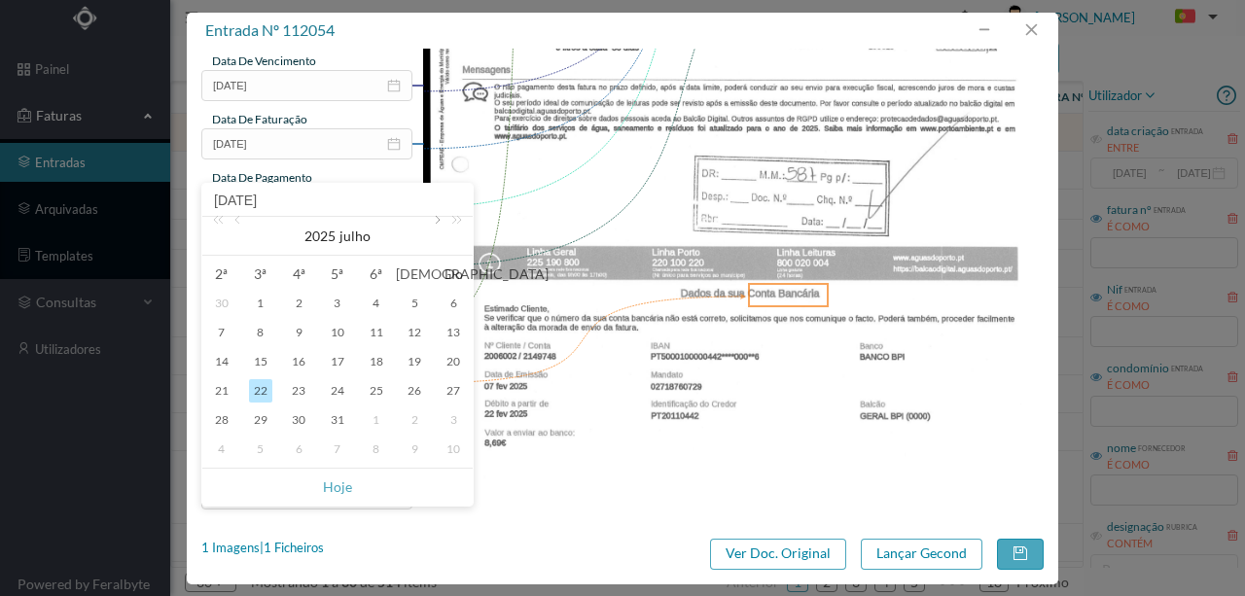
click at [434, 219] on link at bounding box center [436, 236] width 18 height 39
click at [241, 223] on link at bounding box center [239, 236] width 18 height 39
click at [378, 387] on div "22" at bounding box center [376, 390] width 23 height 23
type input "2025-08-22"
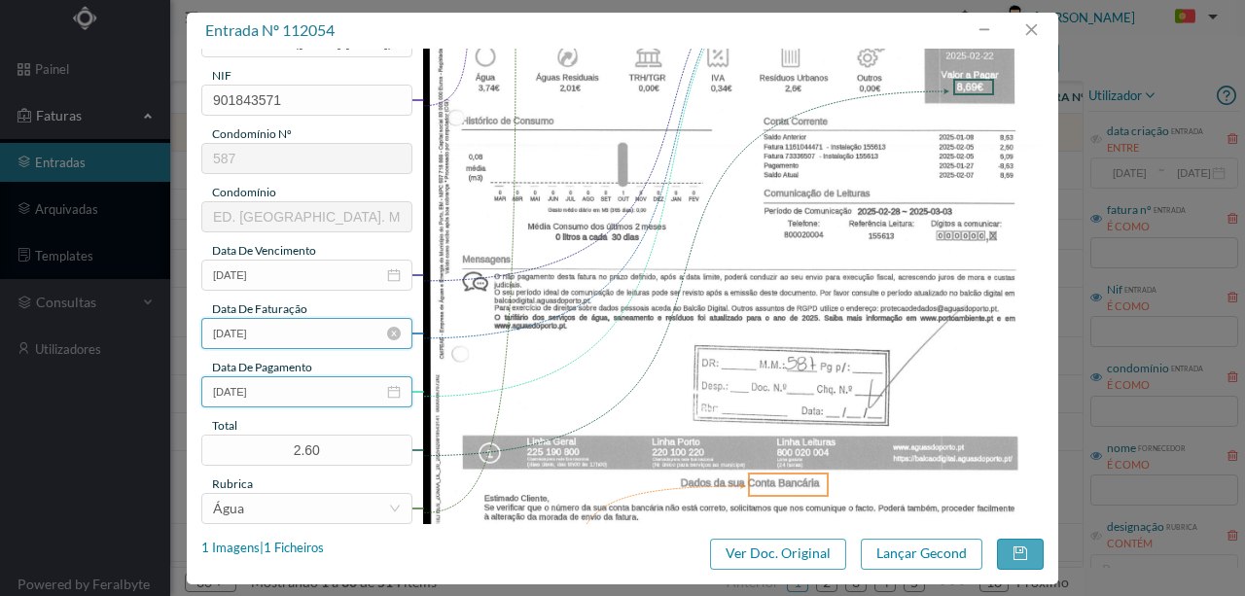
scroll to position [395, 0]
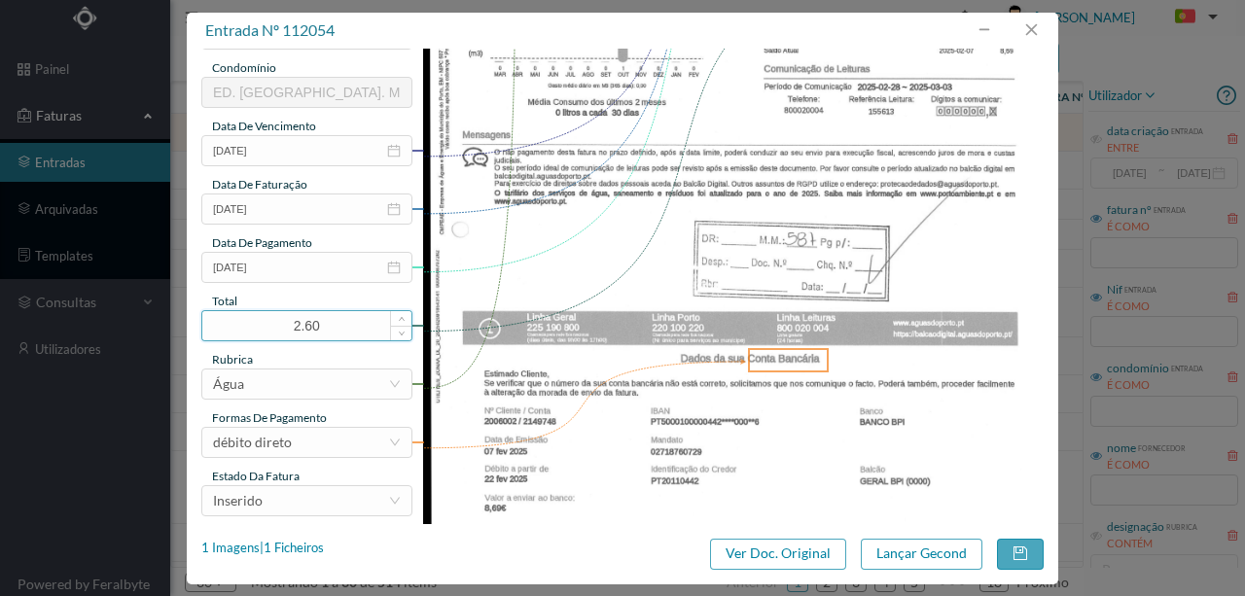
drag, startPoint x: 324, startPoint y: 317, endPoint x: 249, endPoint y: 316, distance: 74.9
click at [249, 316] on input "2.60" at bounding box center [306, 325] width 209 height 29
type input "8.69"
click at [262, 505] on div "Inserido" at bounding box center [300, 500] width 175 height 29
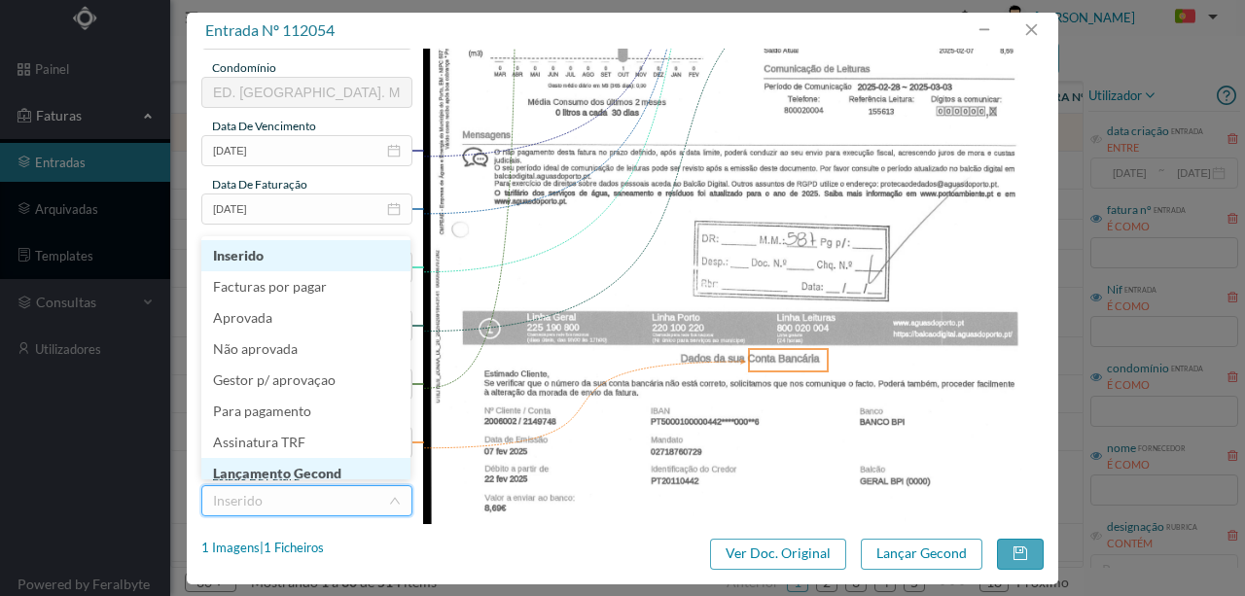
scroll to position [10, 0]
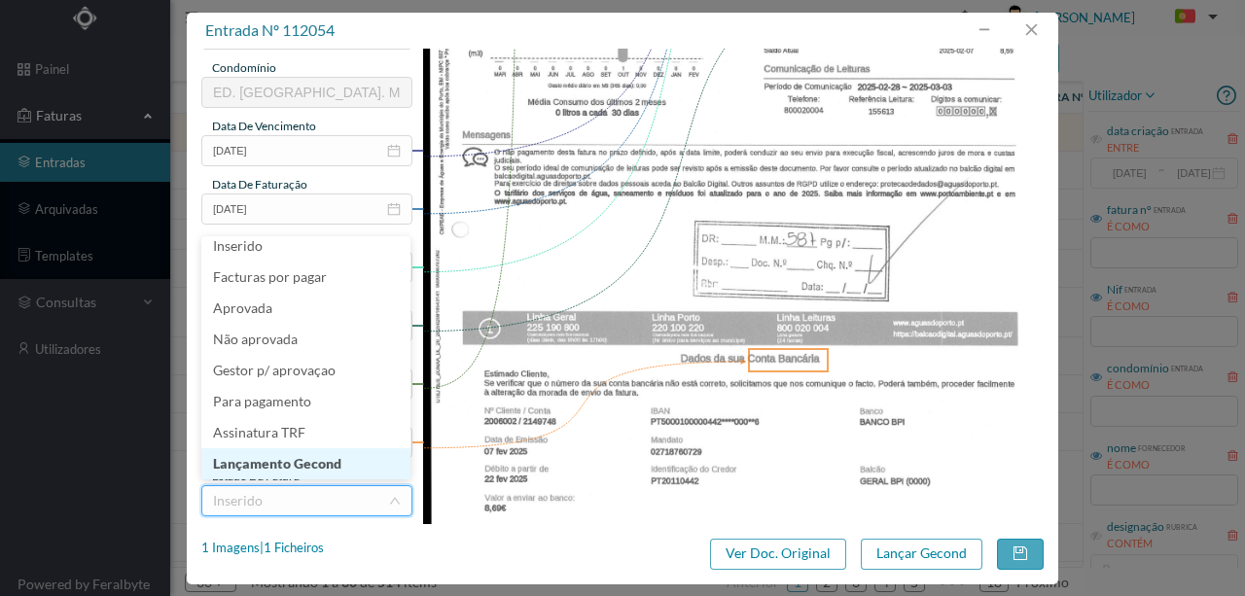
click at [315, 476] on li "Lançamento Gecond" at bounding box center [305, 463] width 209 height 31
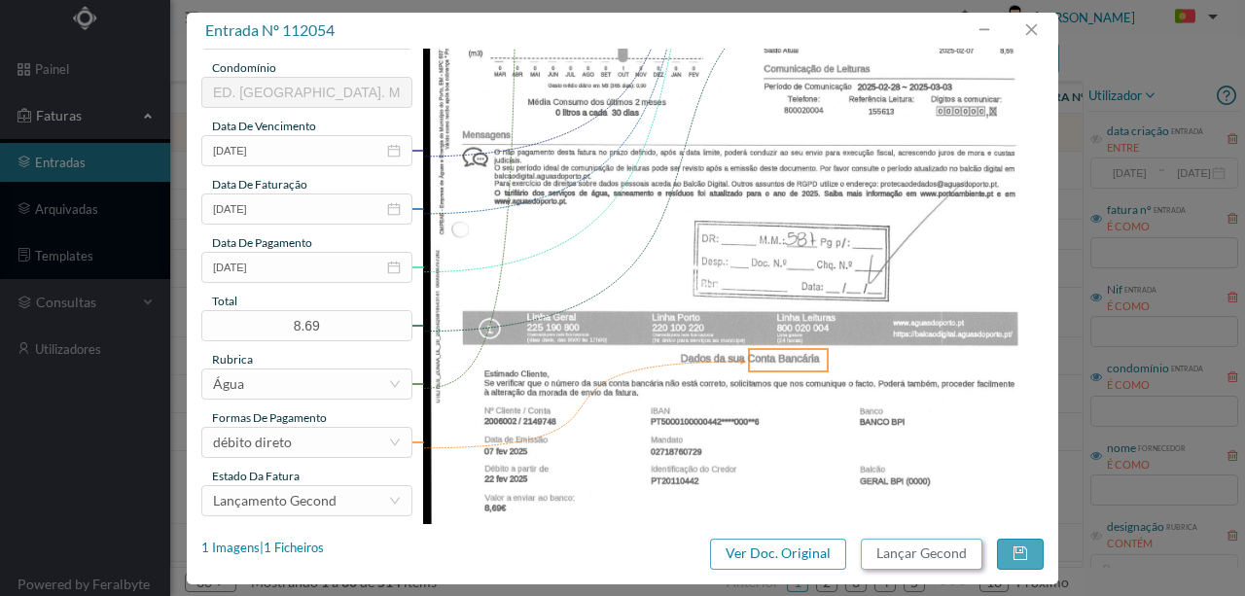
click at [893, 556] on button "Lançar Gecond" at bounding box center [922, 554] width 122 height 31
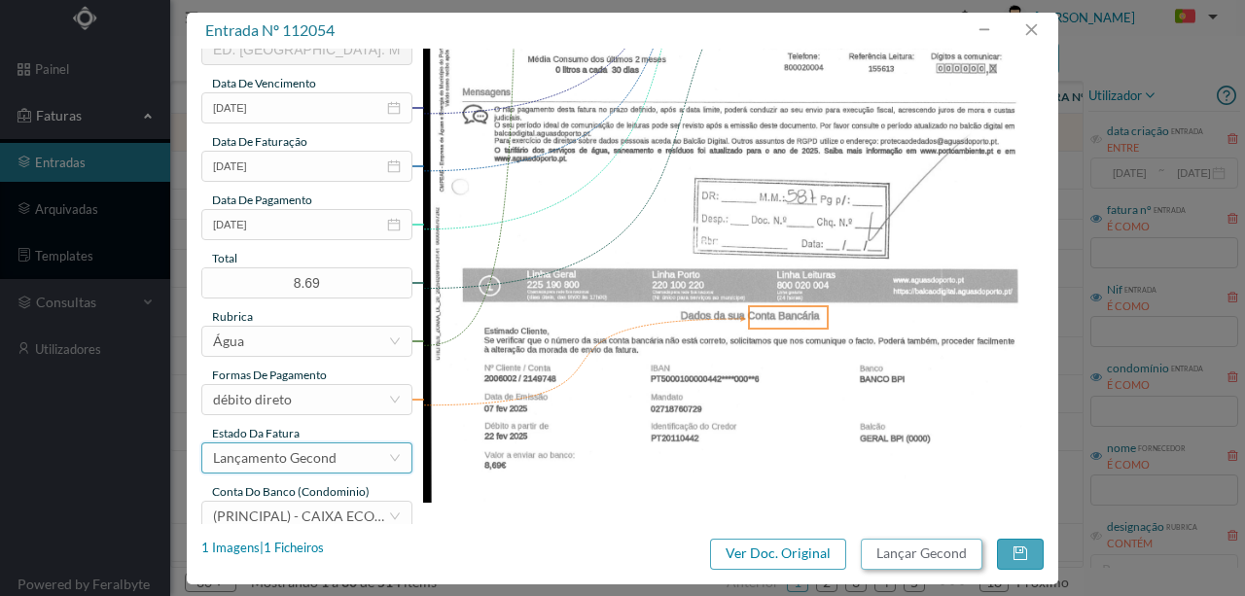
scroll to position [460, 0]
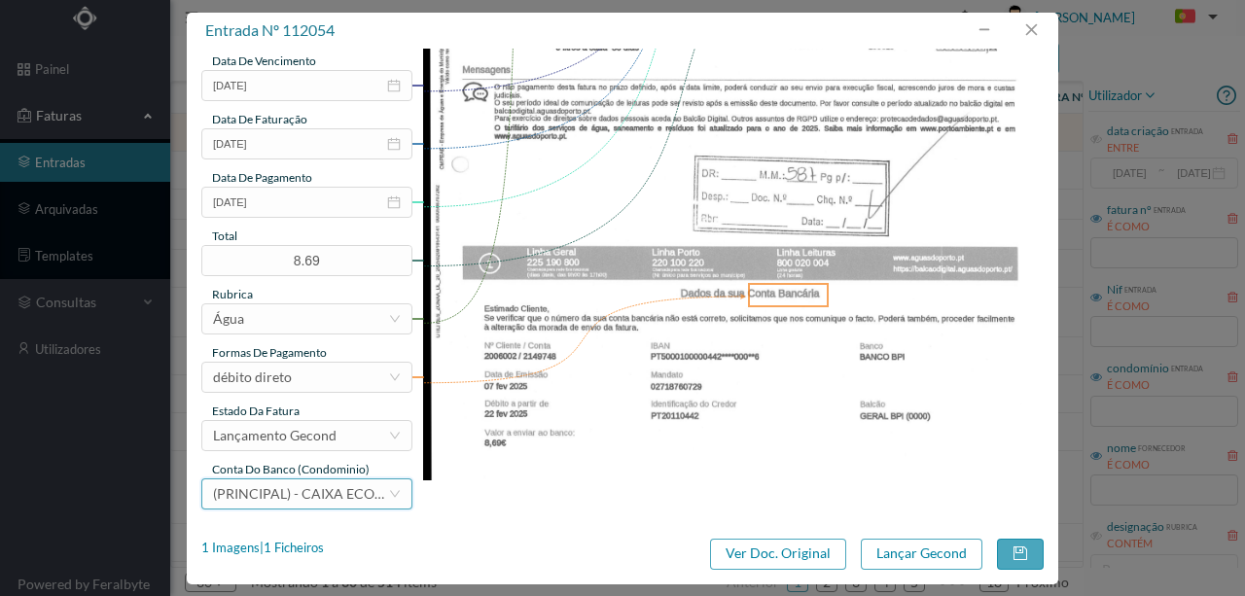
click at [286, 486] on span "(PRINCIPAL) - CAIXA ECONOMICA MONTEPIO GERAL (PT50 003600709910012555144)" at bounding box center [439, 493] width 452 height 17
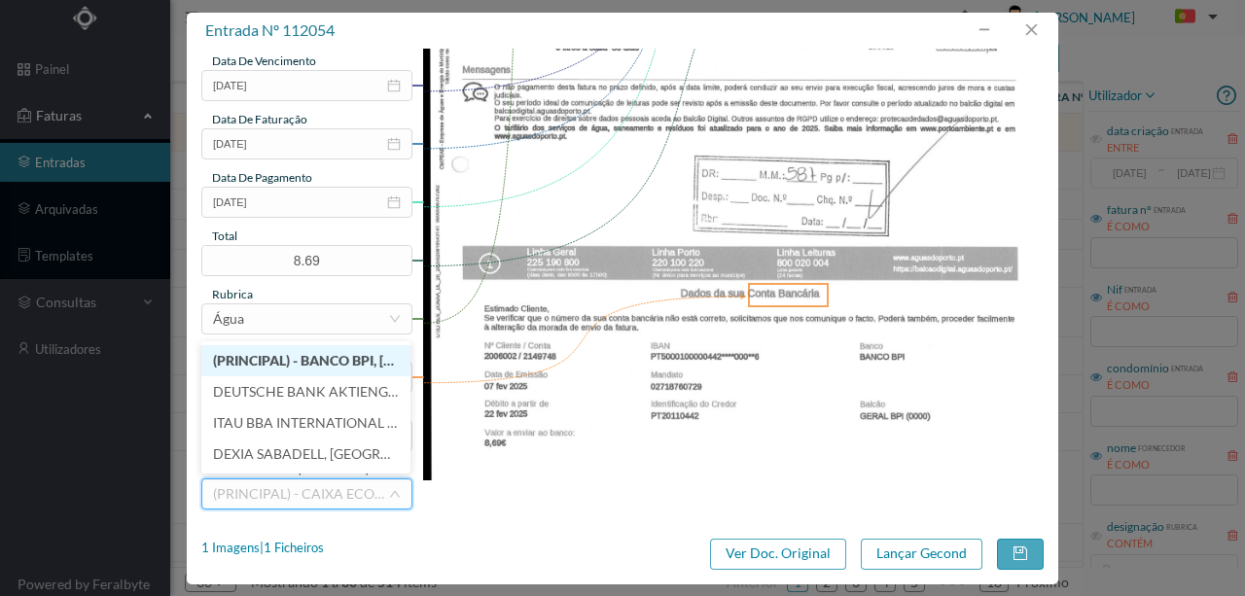
click at [285, 370] on li "(PRINCIPAL) - BANCO BPI, SA (PT50 001000004428134000166)" at bounding box center [305, 360] width 209 height 31
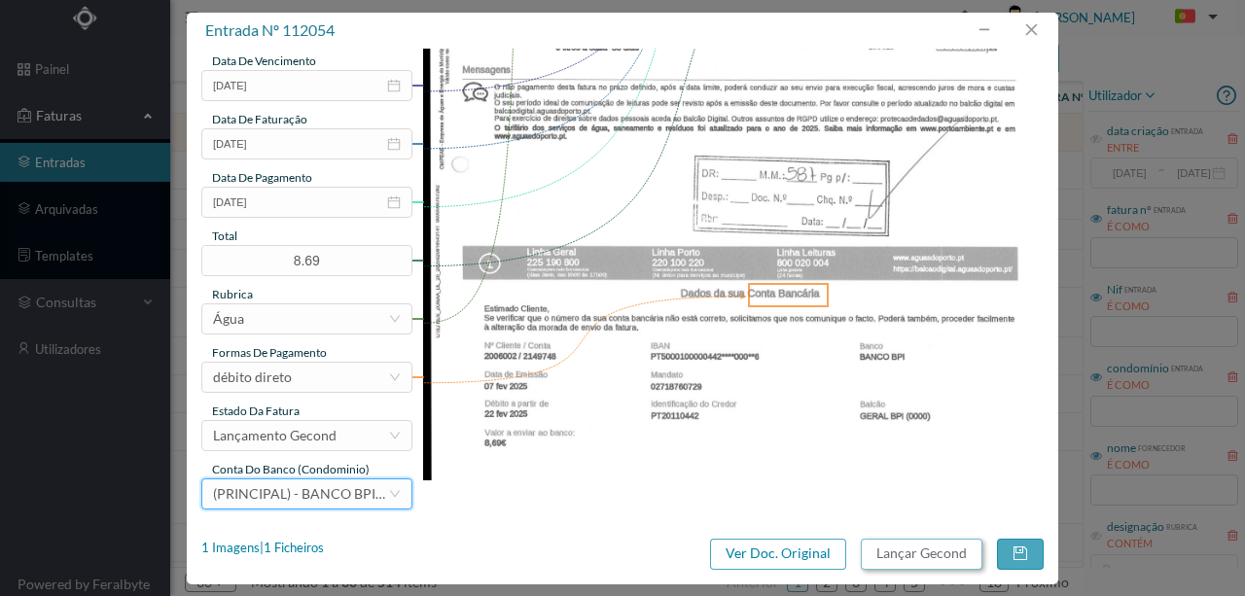
click at [904, 555] on button "Lançar Gecond" at bounding box center [922, 554] width 122 height 31
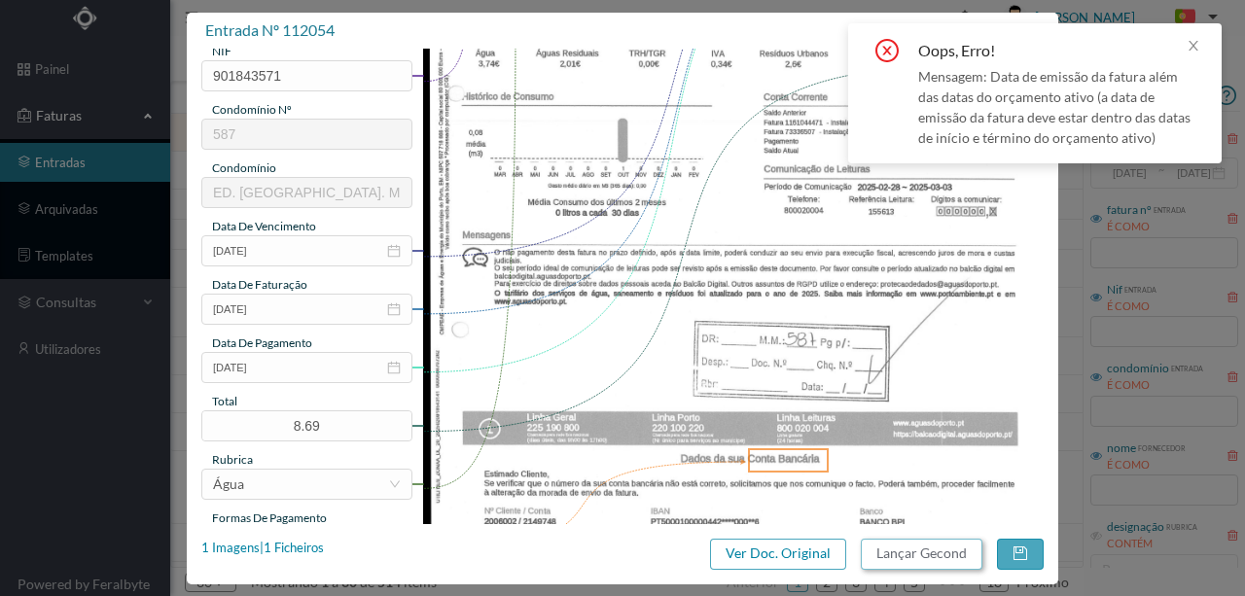
scroll to position [265, 0]
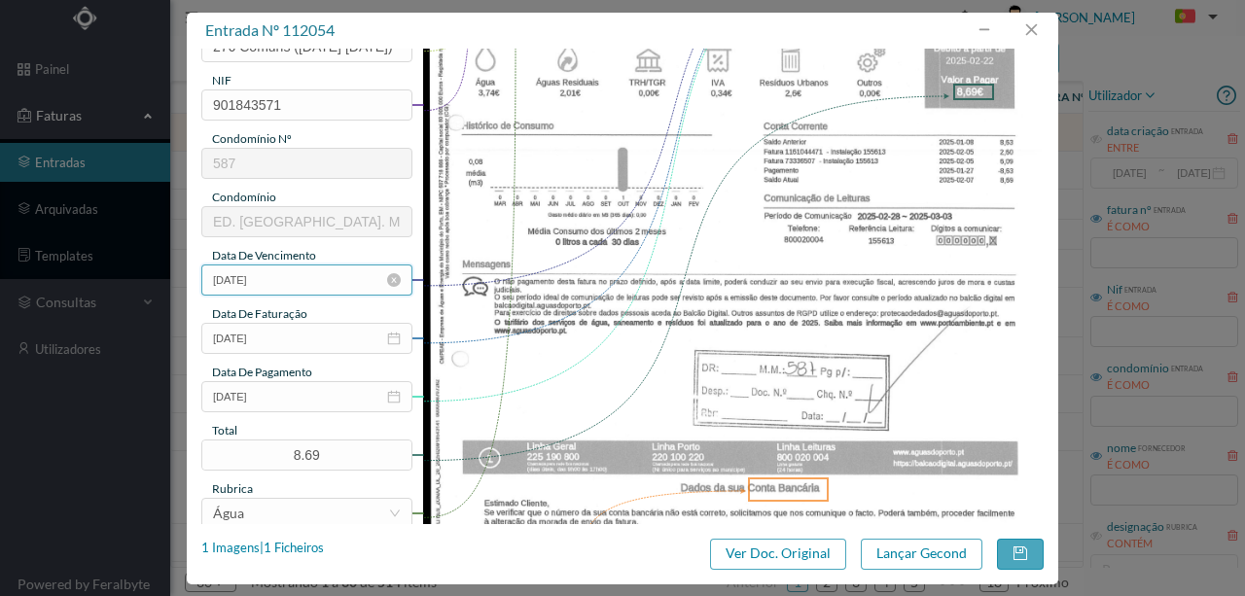
click at [282, 281] on input "2025-02-22" at bounding box center [306, 279] width 211 height 31
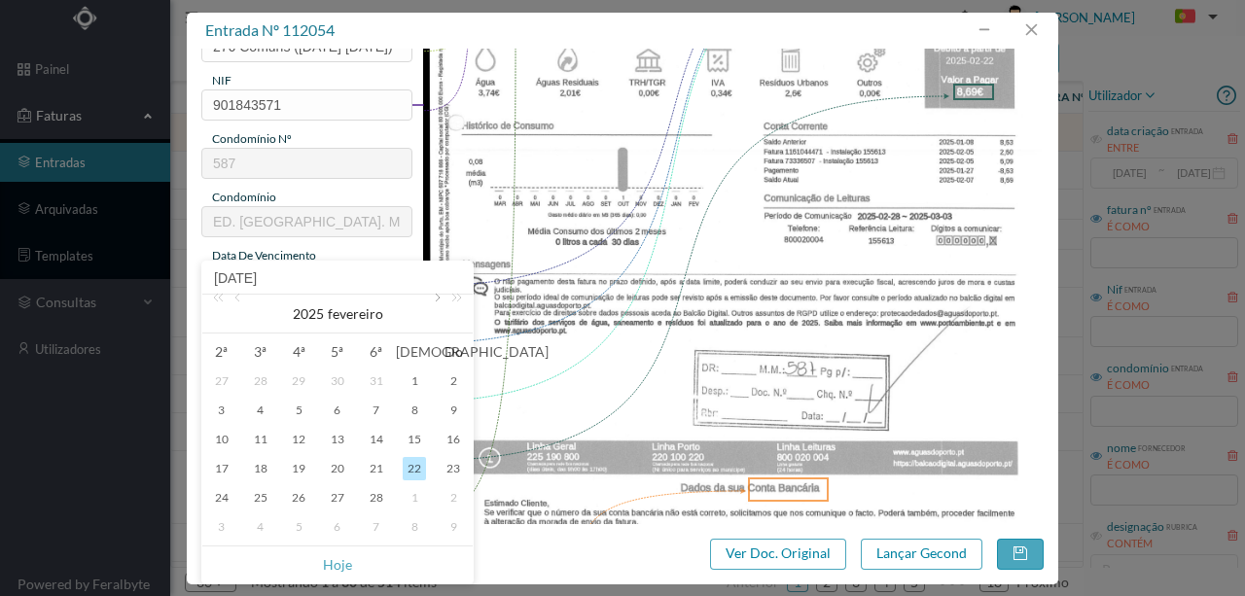
click at [433, 299] on link at bounding box center [436, 314] width 18 height 39
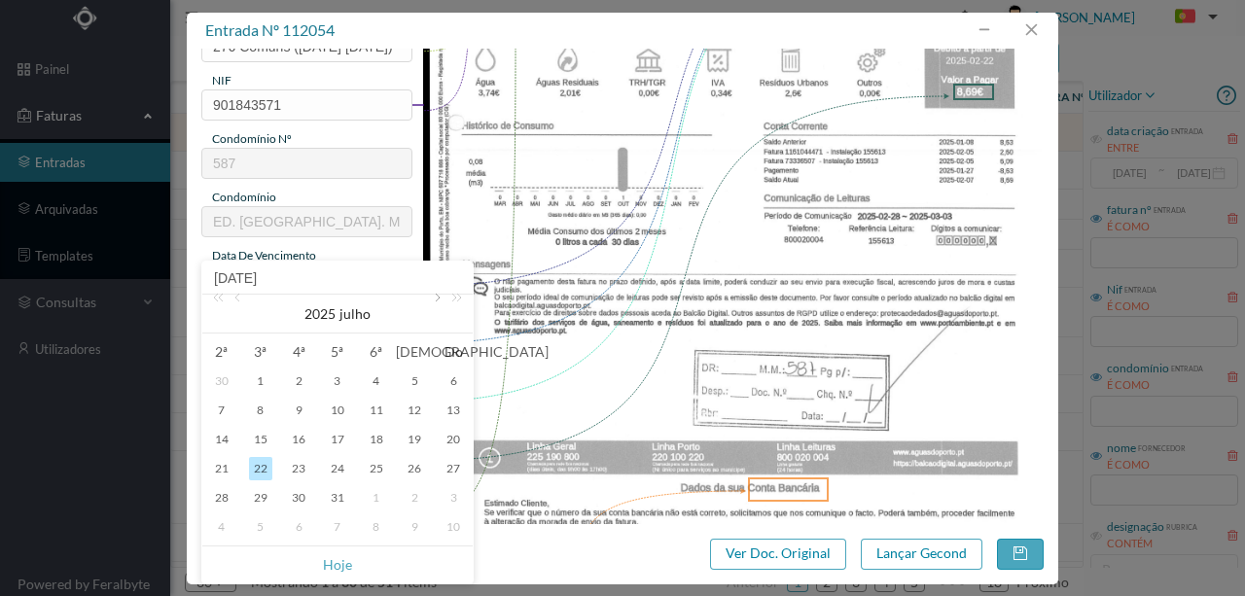
click at [433, 299] on link at bounding box center [436, 314] width 18 height 39
click at [371, 464] on div "22" at bounding box center [376, 468] width 23 height 23
type input "2025-08-22"
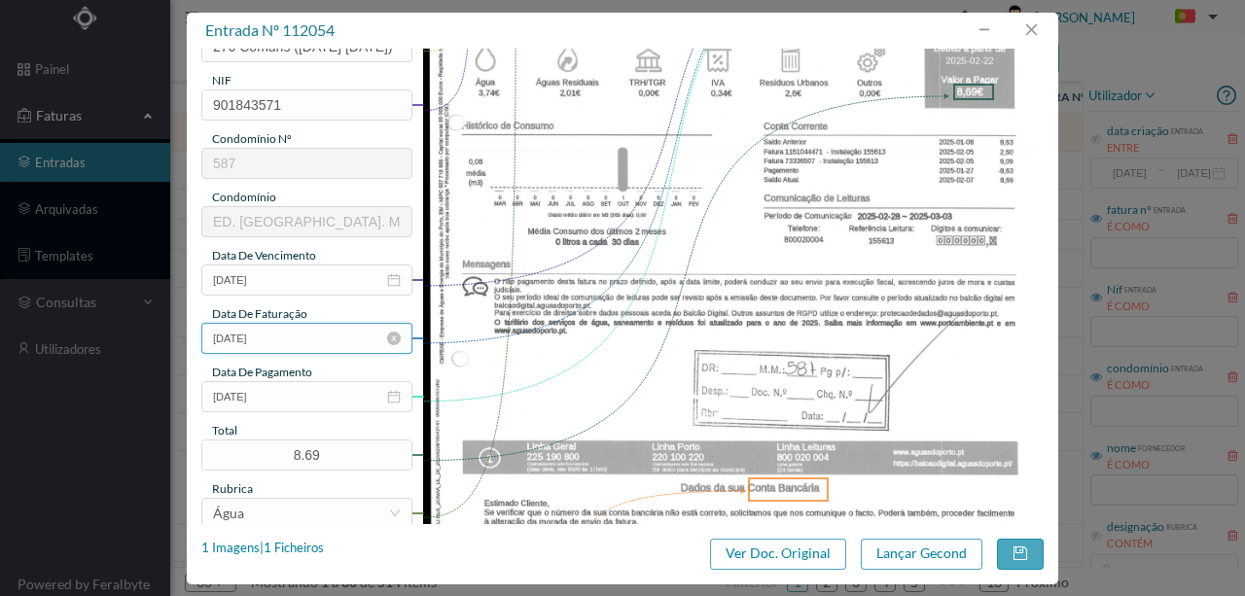
click at [311, 333] on input "2025-02-07" at bounding box center [306, 338] width 211 height 31
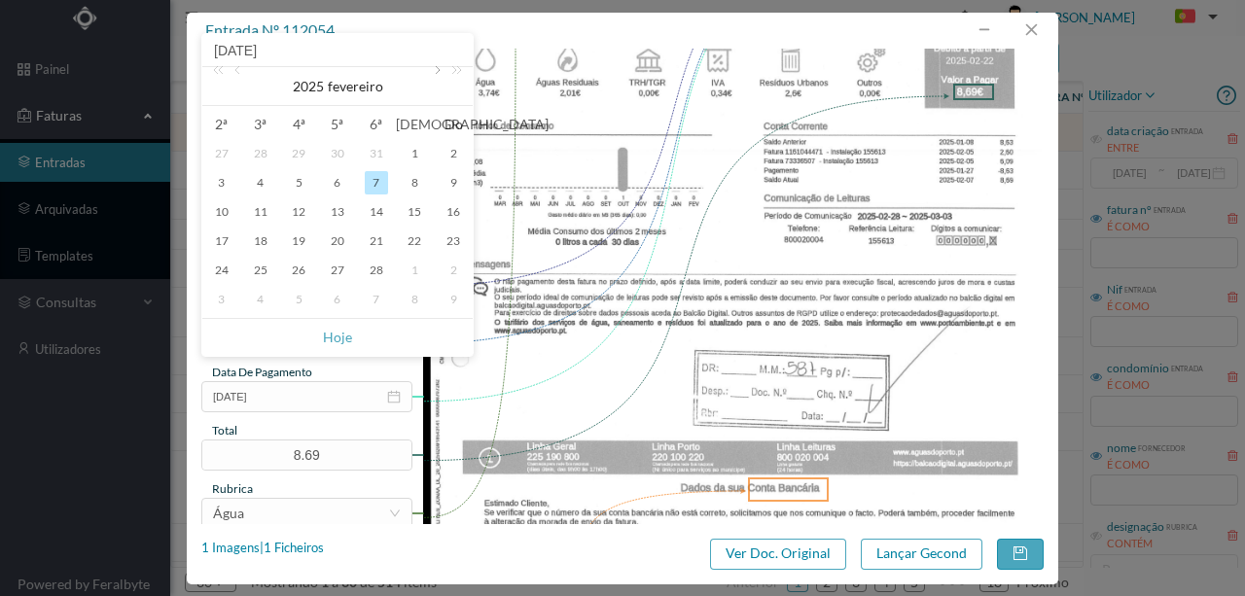
click at [432, 73] on link at bounding box center [436, 86] width 18 height 39
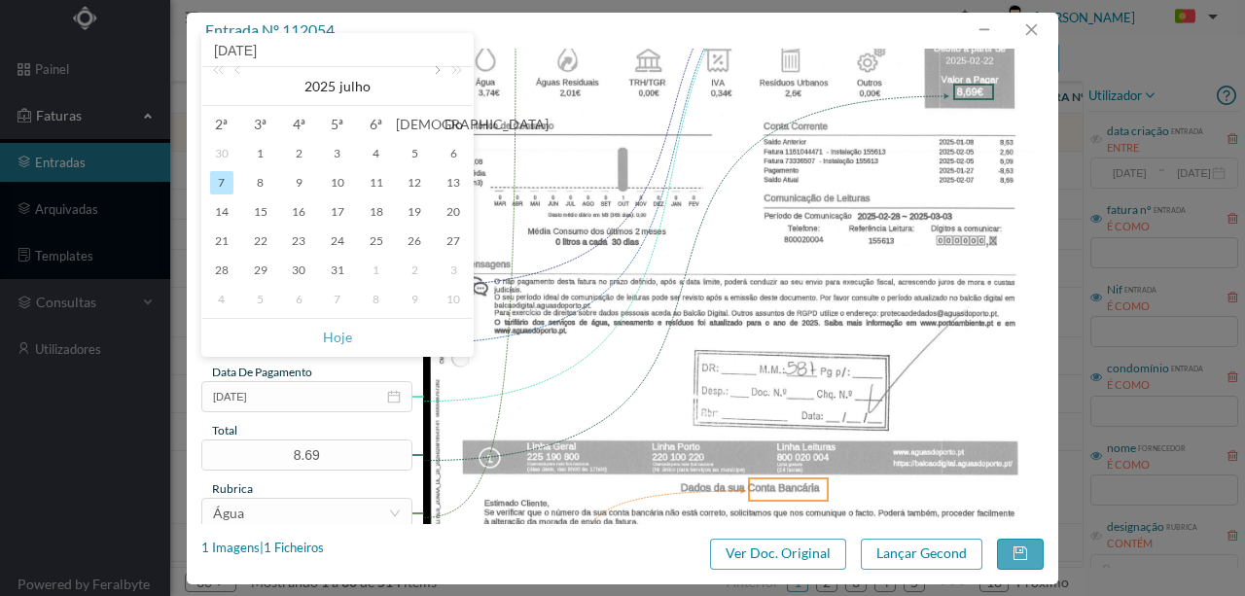
click at [432, 73] on link at bounding box center [436, 86] width 18 height 39
click at [371, 244] on div "22" at bounding box center [376, 240] width 23 height 23
type input "2025-08-22"
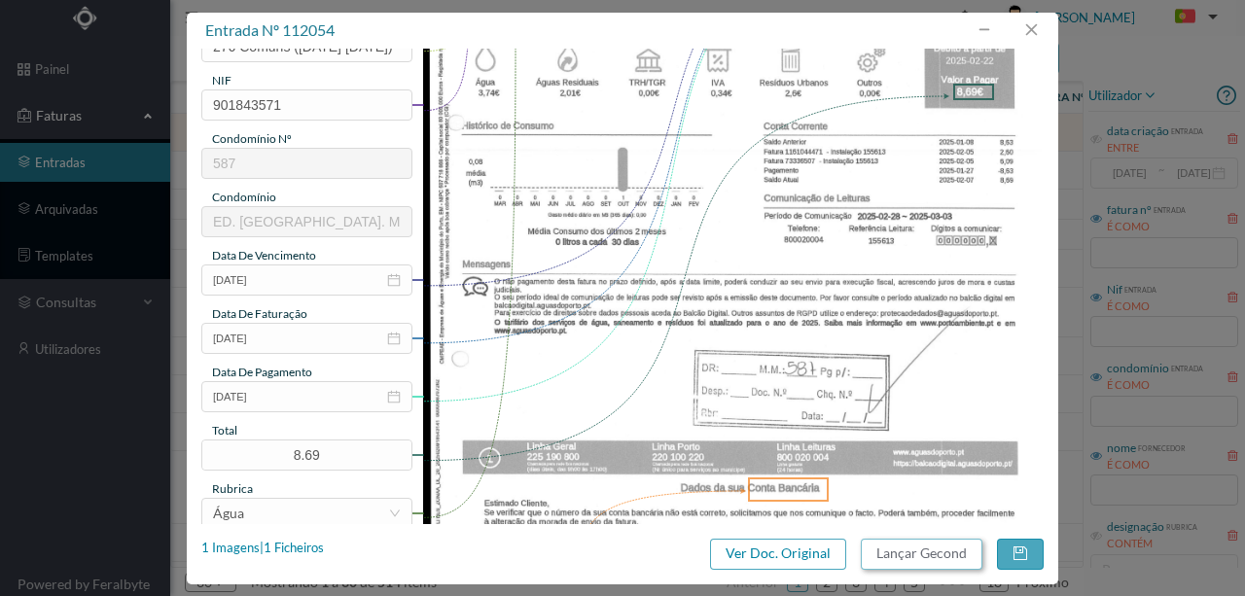
click at [920, 558] on button "Lançar Gecond" at bounding box center [922, 554] width 122 height 31
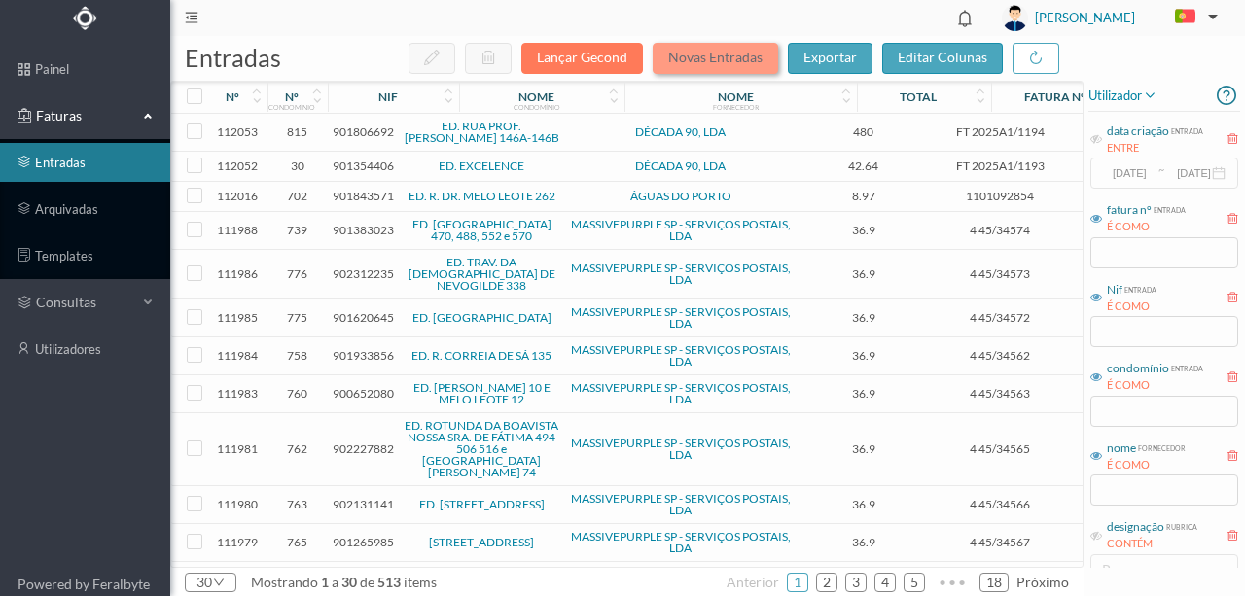
click at [705, 63] on button "Novas Entradas" at bounding box center [714, 58] width 125 height 31
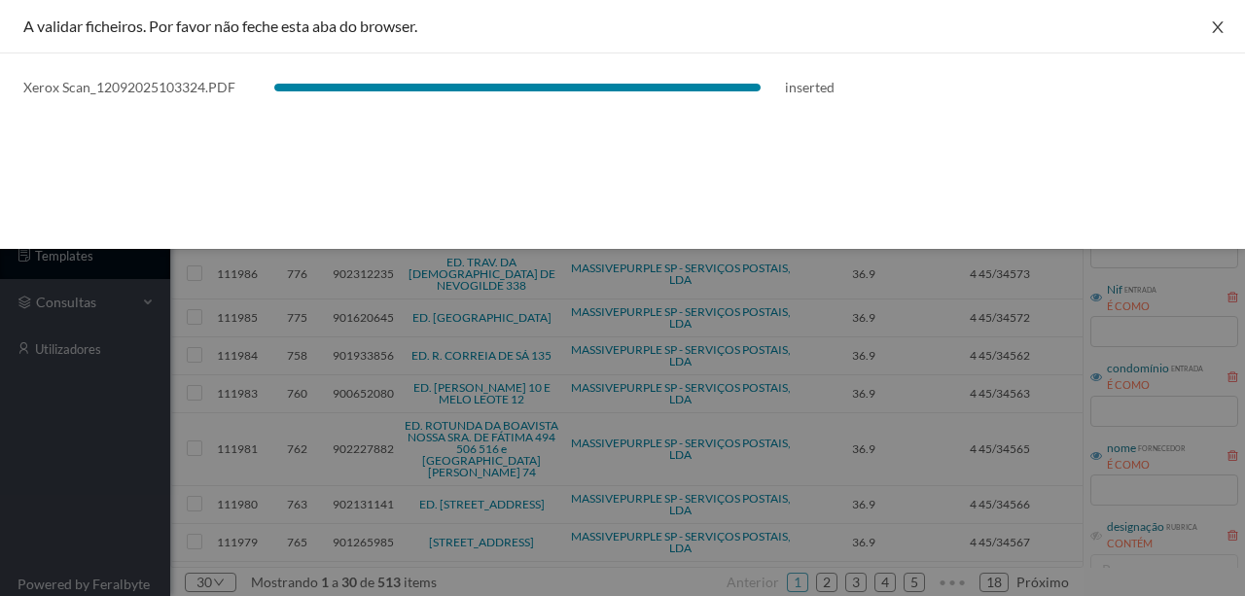
click at [1218, 29] on icon "icon: close" at bounding box center [1217, 27] width 11 height 12
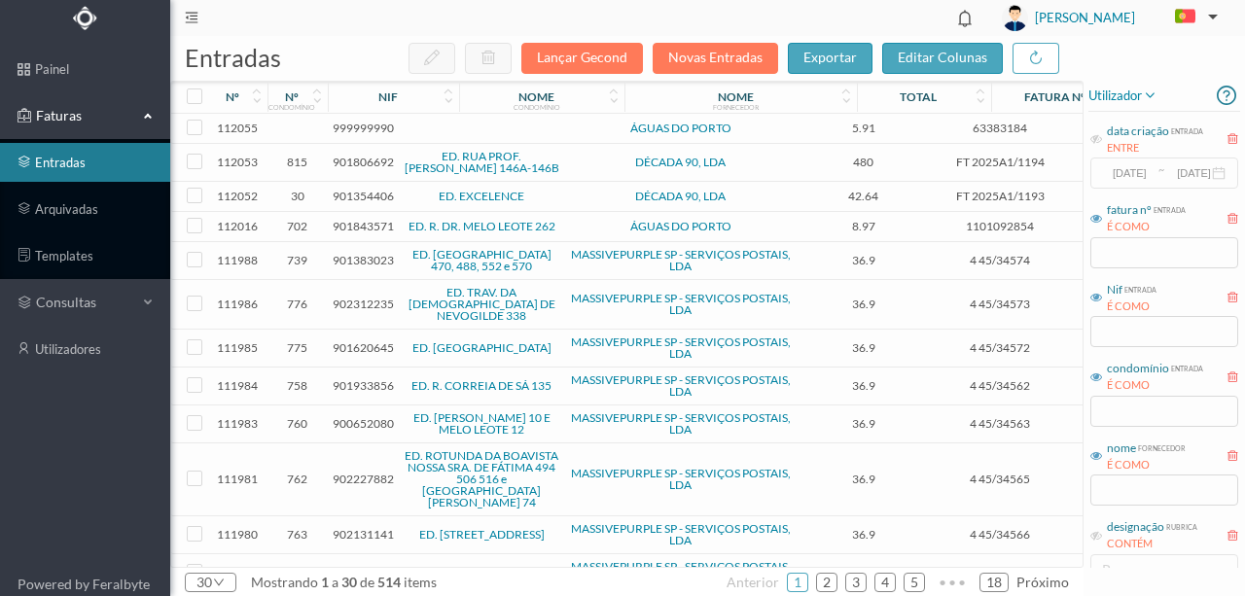
click at [371, 128] on span "999999990" at bounding box center [363, 128] width 61 height 15
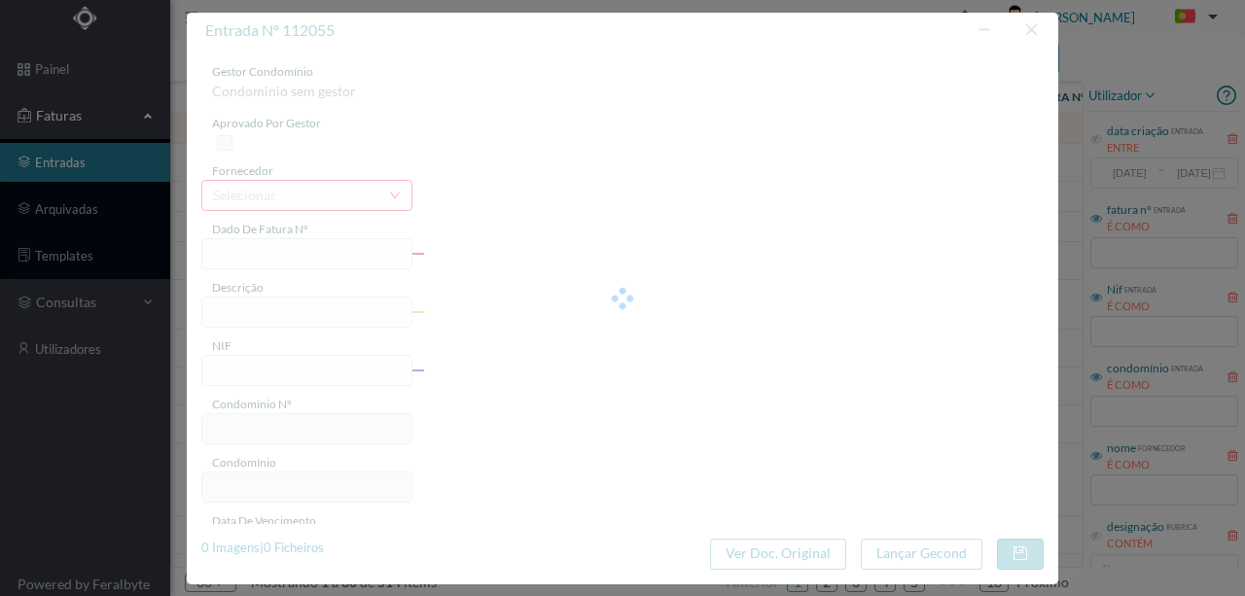
type input "63383184"
type input "RUA DR MELO LEOTE, NR 262, COMUNS PORT("
type input "999999990"
type input "2025-06-06"
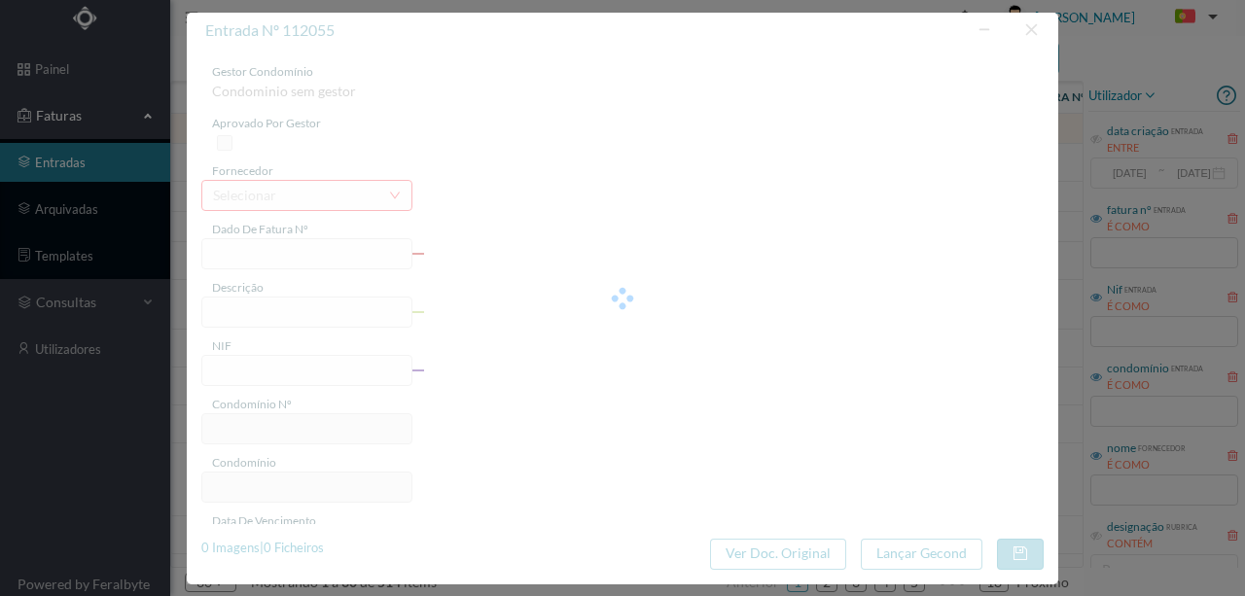
type input "5.91"
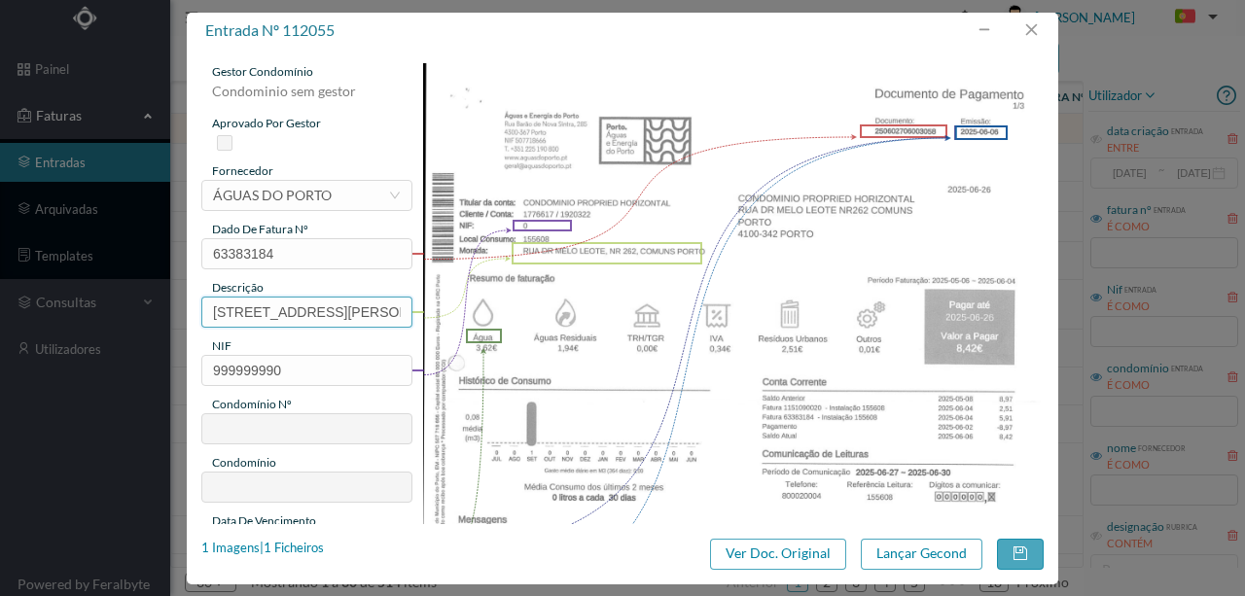
scroll to position [0, 123]
drag, startPoint x: 208, startPoint y: 302, endPoint x: 515, endPoint y: 303, distance: 307.3
click at [515, 303] on div "gestor condomínio Condominio sem gestor aprovado por gestor fornecedor selecion…" at bounding box center [622, 516] width 842 height 906
type input "262 Comuns (06.05..2024 a 04.06.2025)"
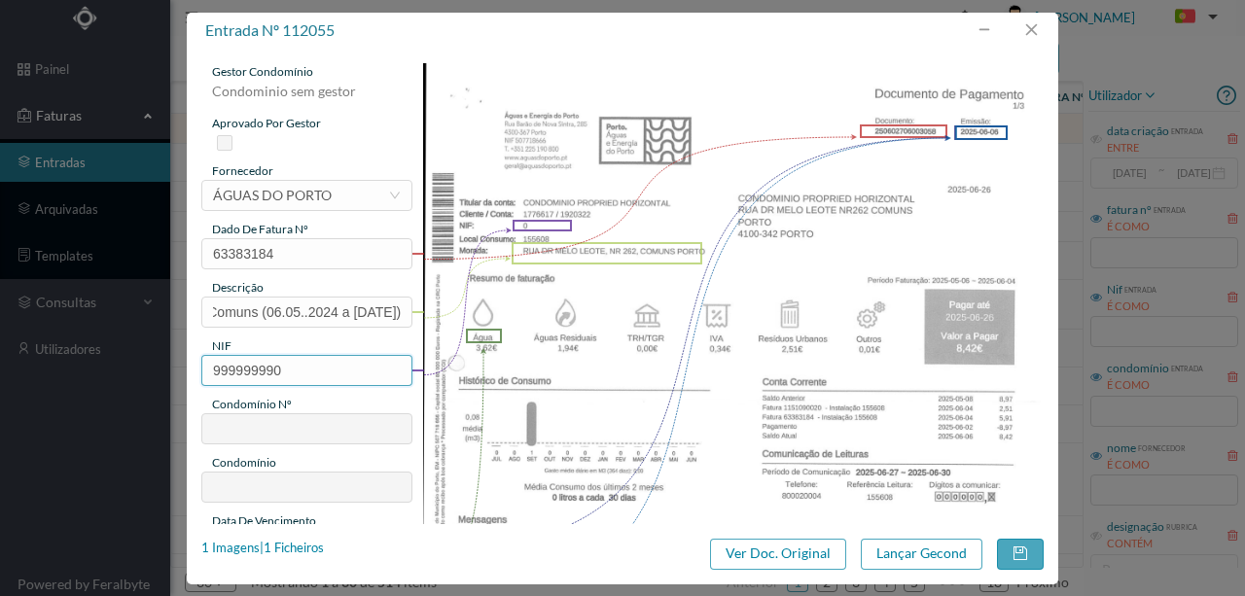
scroll to position [0, 0]
drag, startPoint x: 323, startPoint y: 377, endPoint x: 119, endPoint y: 360, distance: 204.9
click at [121, 361] on div "entrada nº 112055 gestor condomínio Condominio sem gestor aprovado por gestor f…" at bounding box center [622, 298] width 1245 height 596
click at [283, 370] on input "999999990" at bounding box center [306, 370] width 211 height 31
drag, startPoint x: 284, startPoint y: 370, endPoint x: 200, endPoint y: 371, distance: 83.6
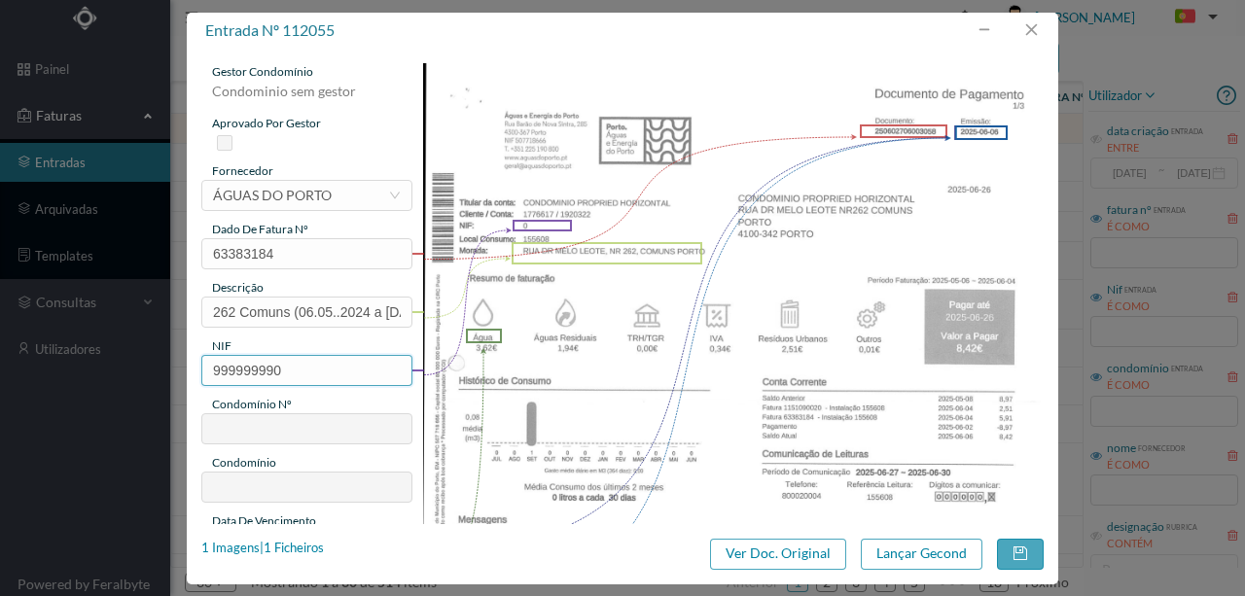
click at [201, 371] on input "999999990" at bounding box center [306, 370] width 211 height 31
paste input "01843571"
type input "901843571"
type input "702"
type input "ED. R. DR. MELO LEOTE 262"
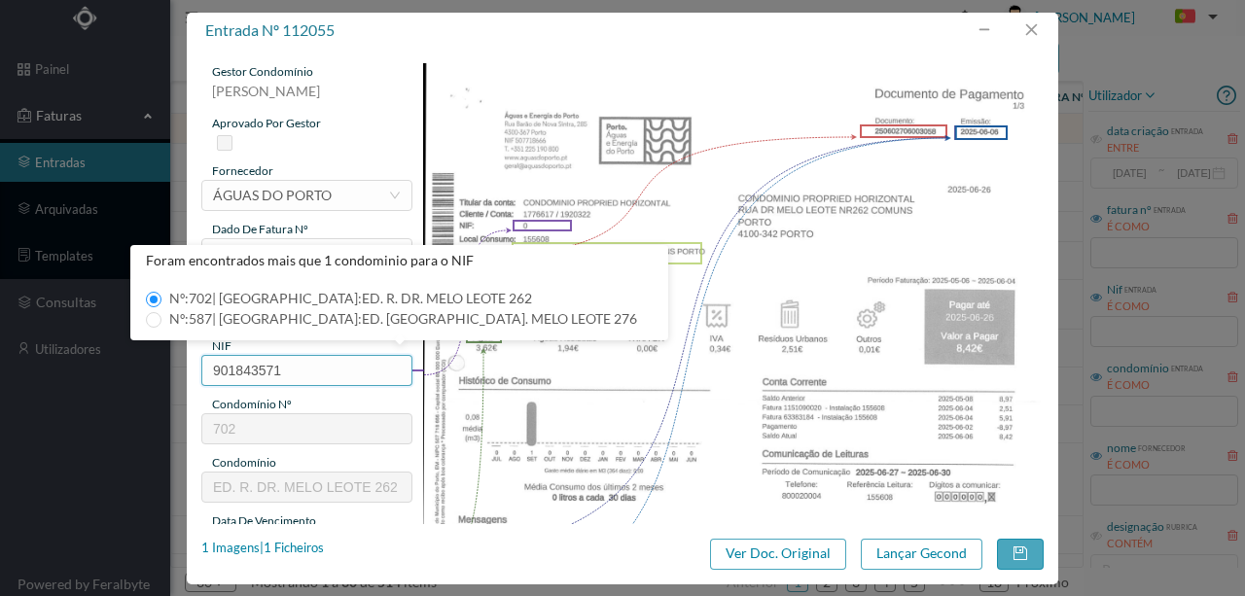
type input "901843571"
click at [365, 392] on div "gestor condomínio Susana Silva aprovado por gestor fornecedor selecionar ÁGUAS …" at bounding box center [306, 516] width 211 height 906
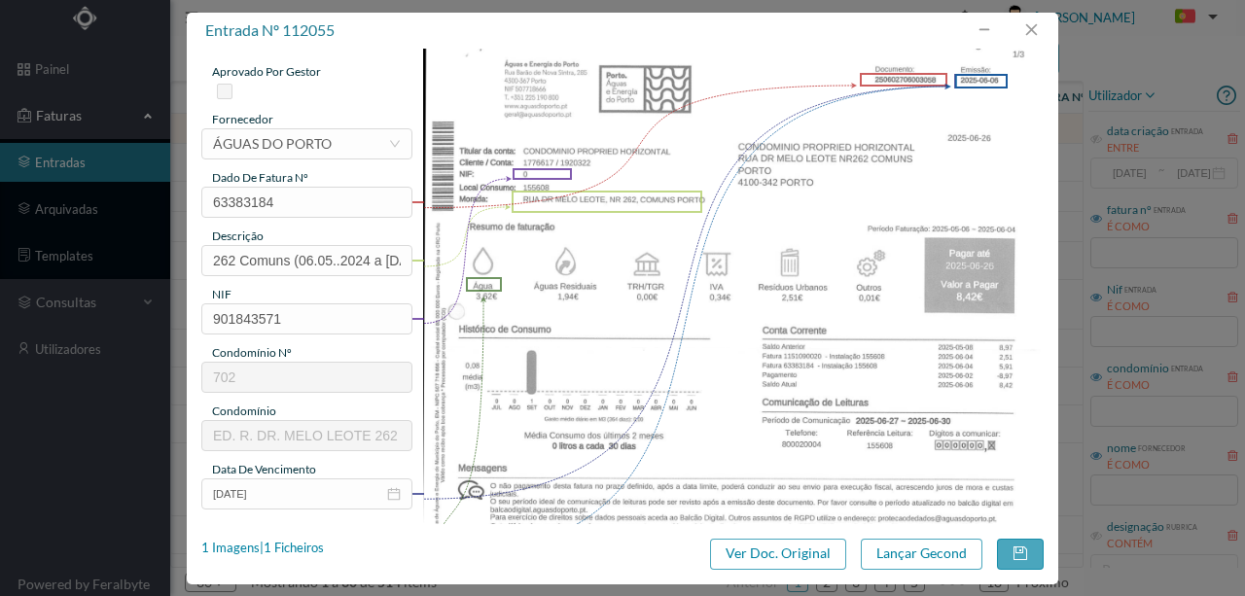
scroll to position [259, 0]
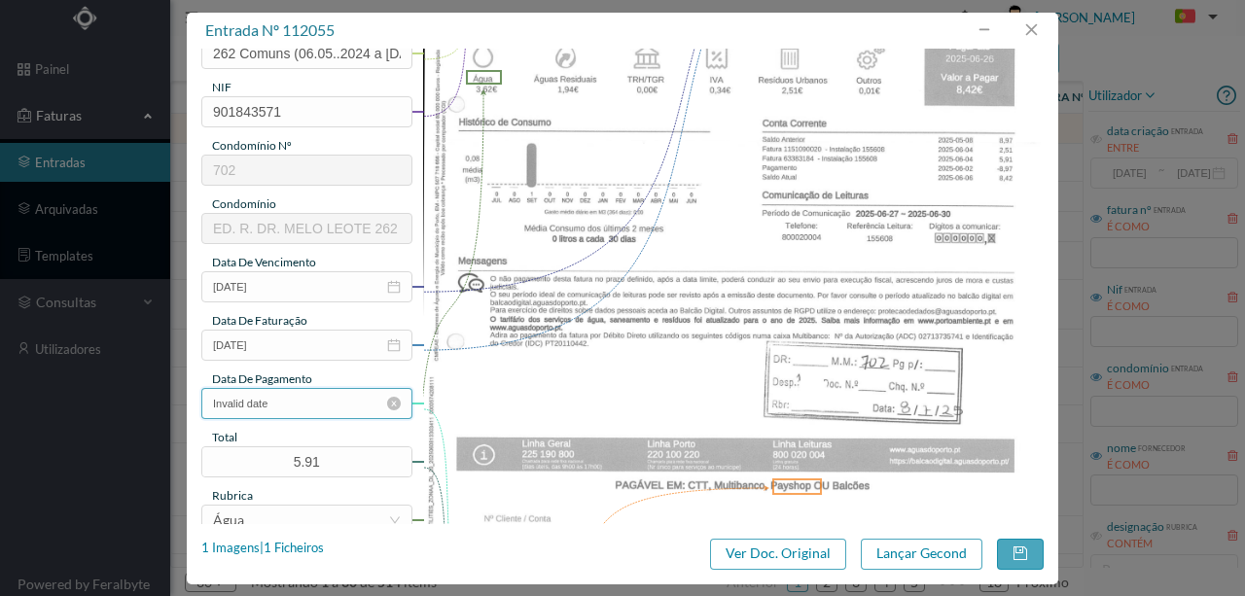
click at [311, 408] on input "Invalid date" at bounding box center [306, 403] width 211 height 31
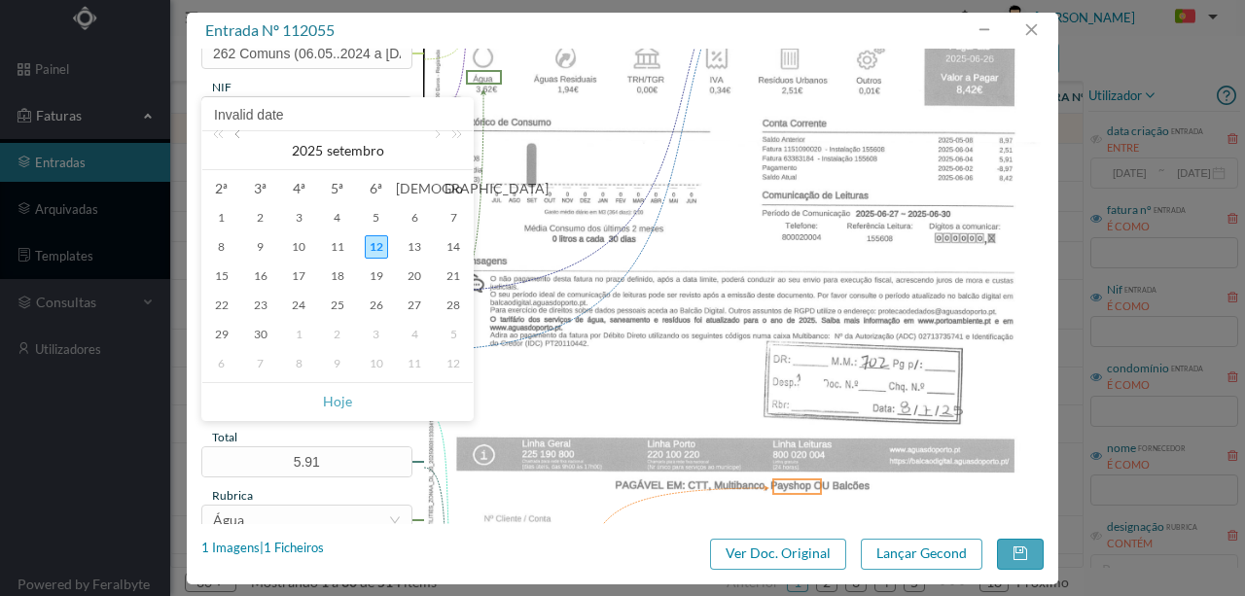
click at [243, 137] on link at bounding box center [239, 150] width 18 height 39
click at [263, 249] on div "8" at bounding box center [260, 246] width 23 height 23
type input "08-07-2025"
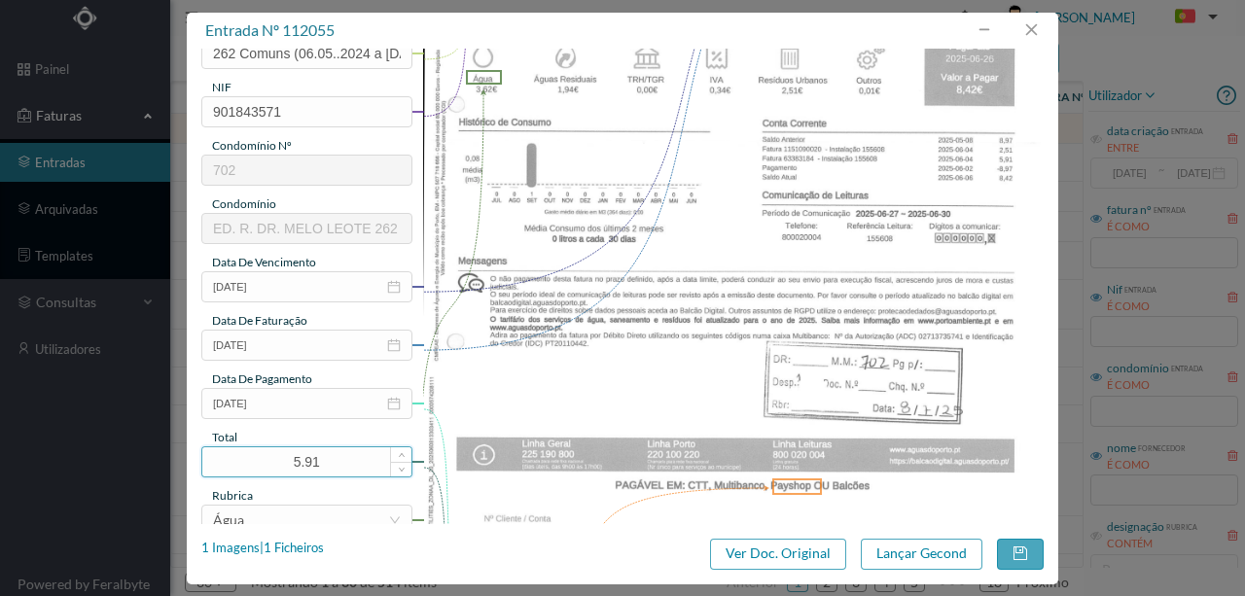
drag, startPoint x: 346, startPoint y: 454, endPoint x: 233, endPoint y: 449, distance: 112.9
click at [237, 451] on input "5.91" at bounding box center [306, 461] width 209 height 29
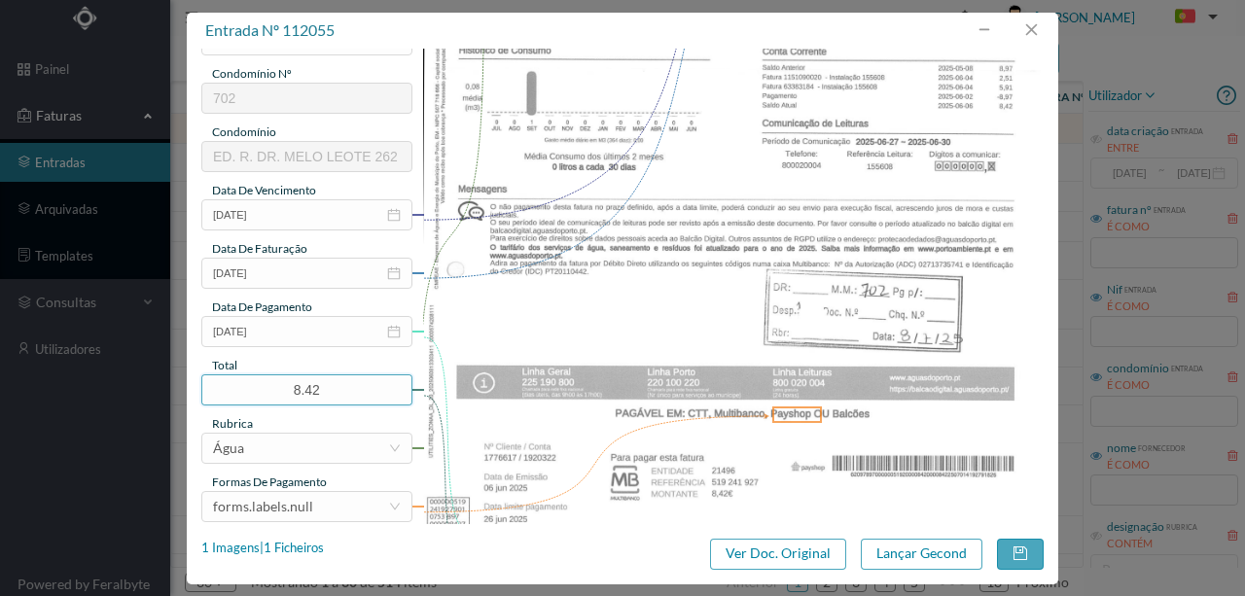
scroll to position [460, 0]
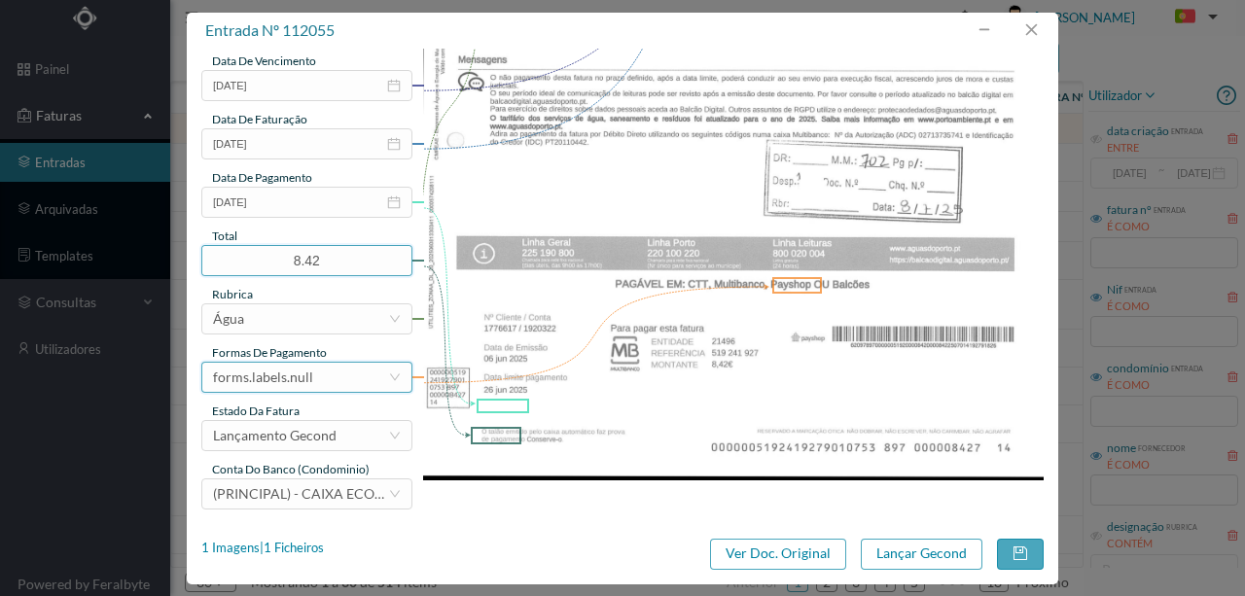
type input "8.42"
click at [301, 379] on div "forms.labels.null" at bounding box center [263, 377] width 100 height 29
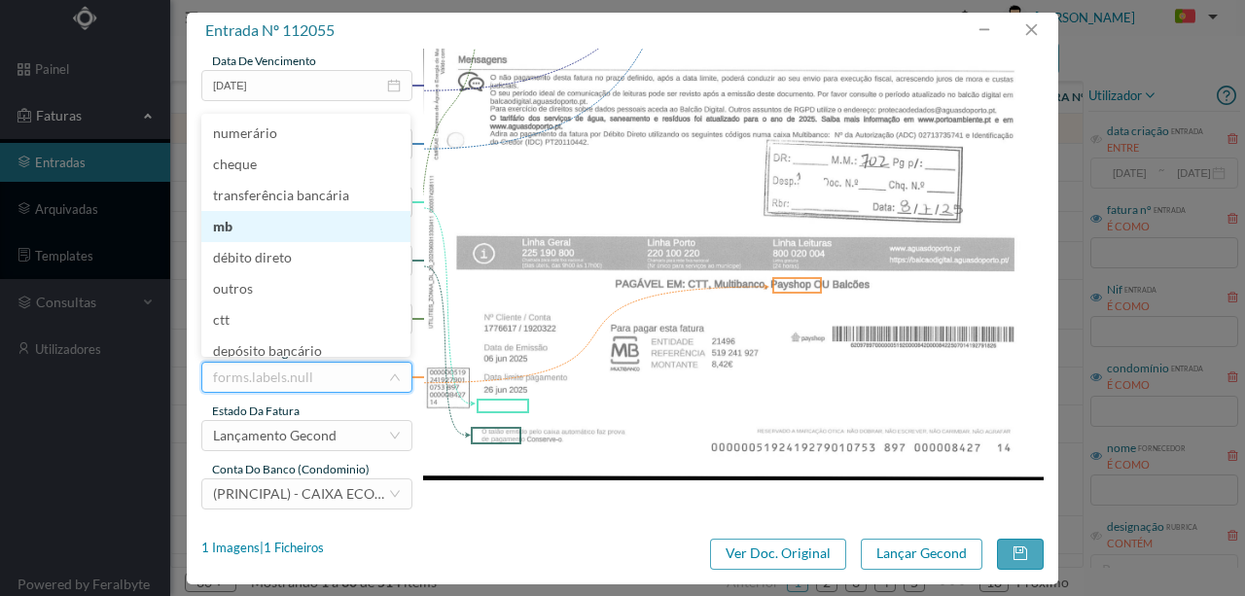
click at [230, 231] on li "mb" at bounding box center [305, 226] width 209 height 31
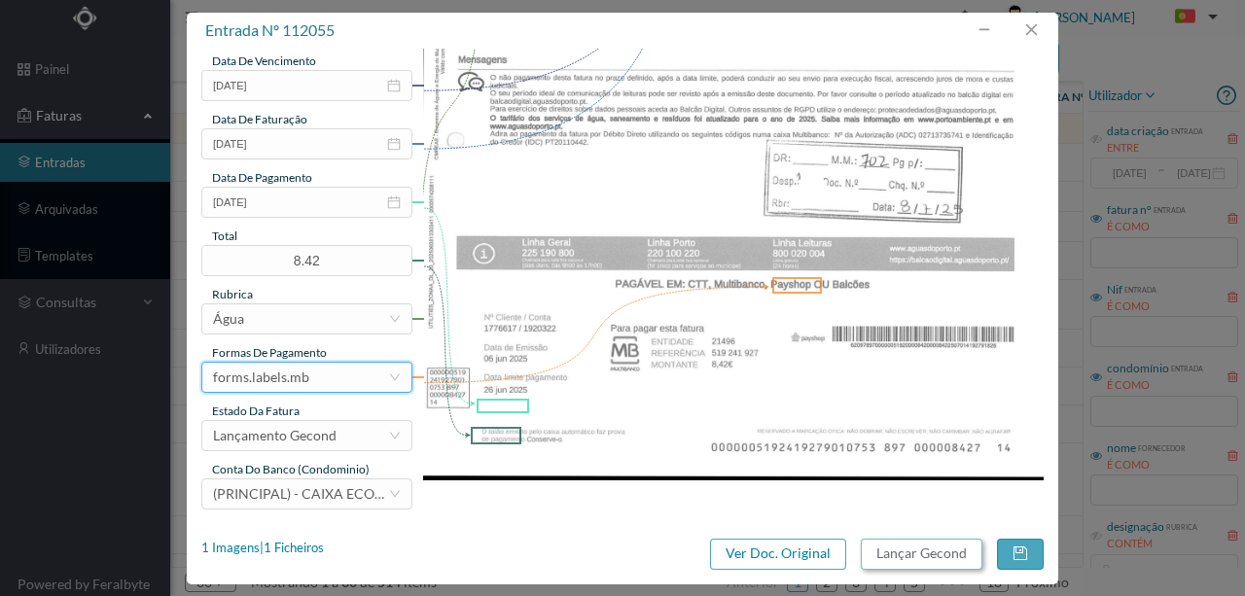
click at [895, 548] on button "Lançar Gecond" at bounding box center [922, 554] width 122 height 31
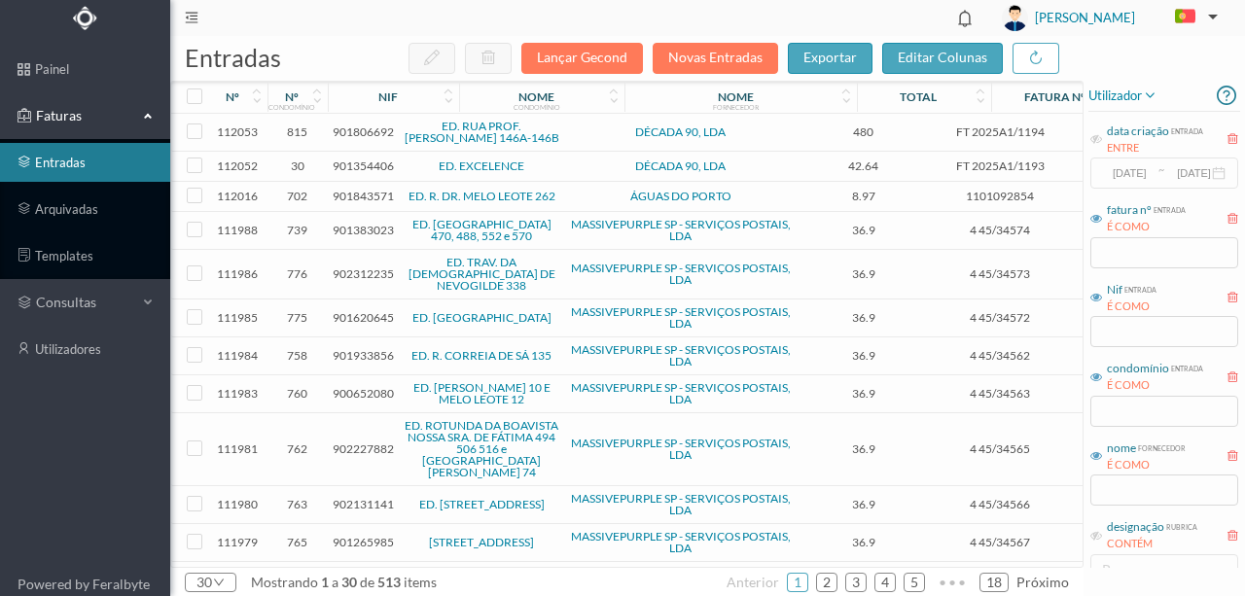
click at [674, 18] on header "[PERSON_NAME]" at bounding box center [707, 18] width 1074 height 36
click at [698, 59] on button "Novas Entradas" at bounding box center [714, 58] width 125 height 31
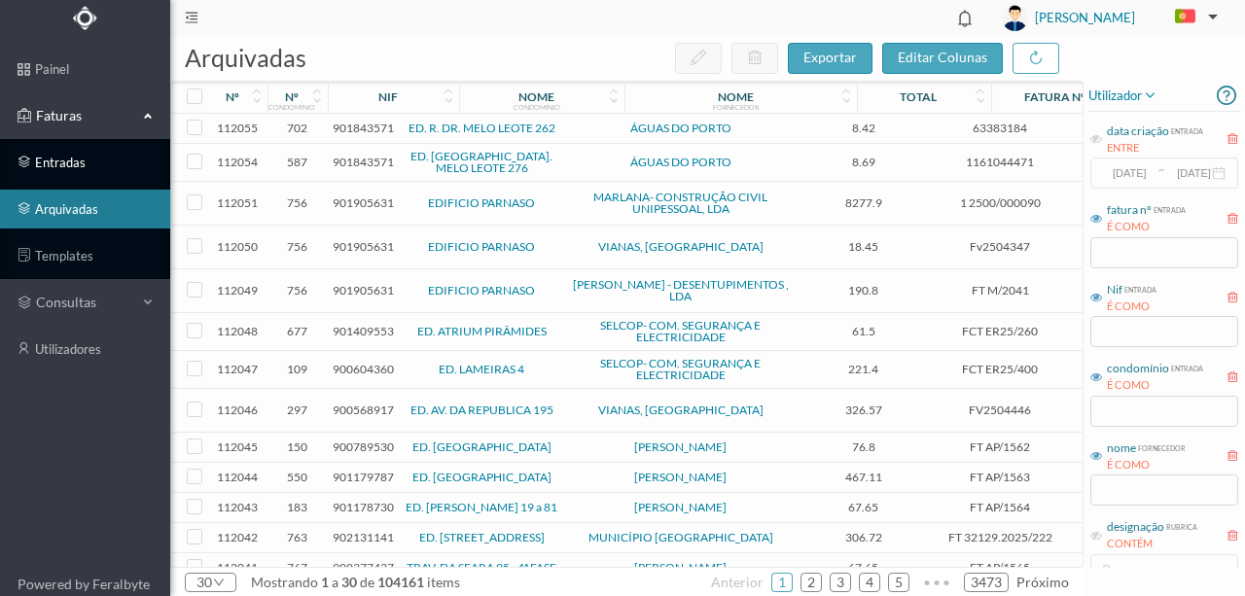
click at [69, 169] on link "entradas" at bounding box center [85, 162] width 170 height 39
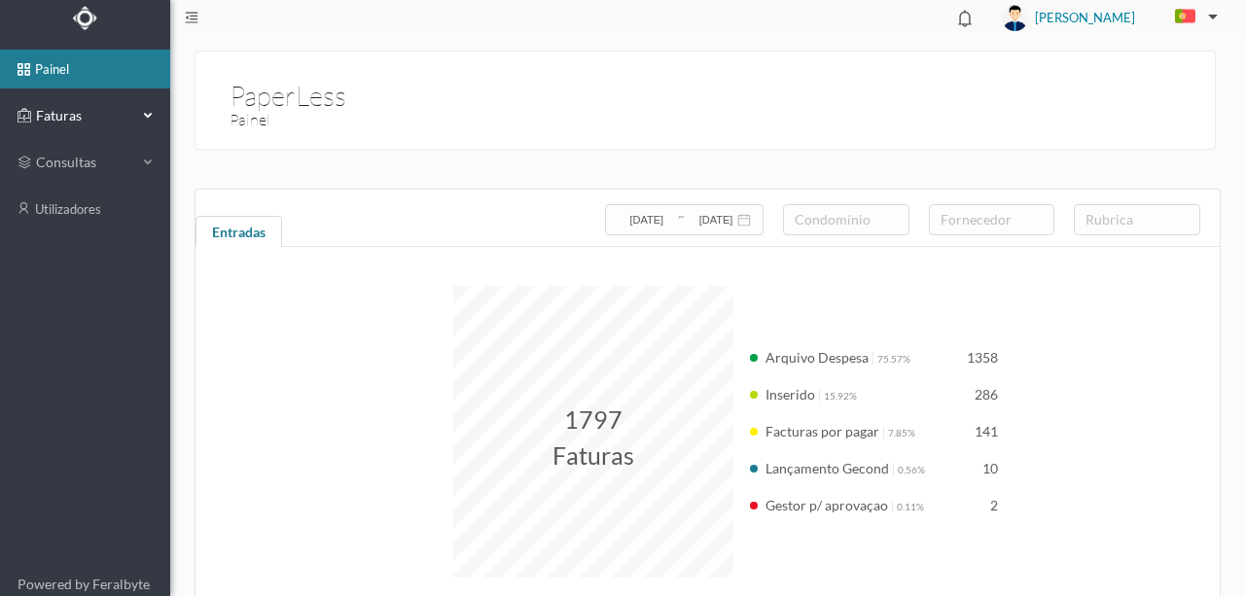
click at [60, 113] on span "Faturas" at bounding box center [84, 115] width 107 height 19
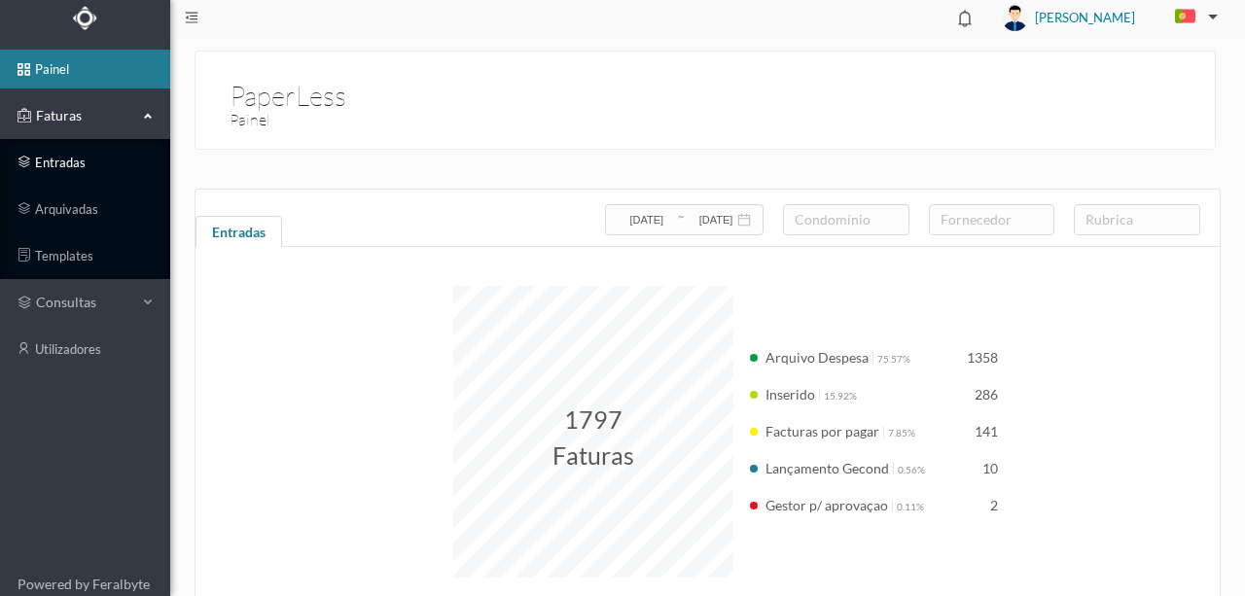
click at [71, 161] on link "entradas" at bounding box center [85, 162] width 170 height 39
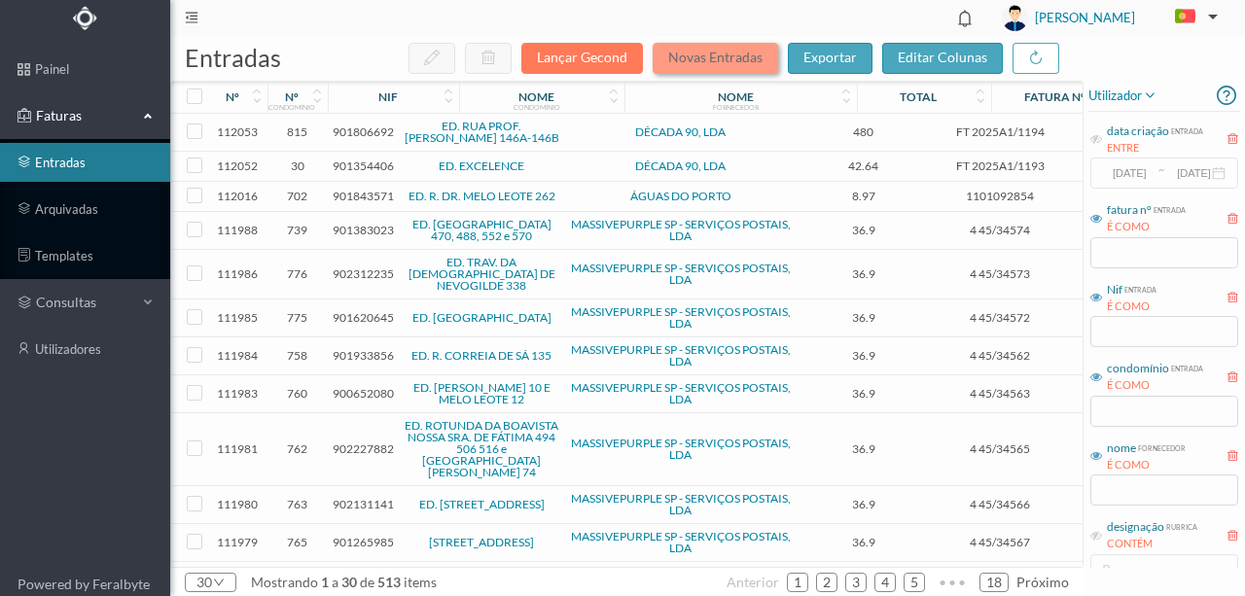
click at [676, 56] on button "Novas Entradas" at bounding box center [714, 58] width 125 height 31
click at [721, 59] on button "Novas Entradas" at bounding box center [714, 58] width 125 height 31
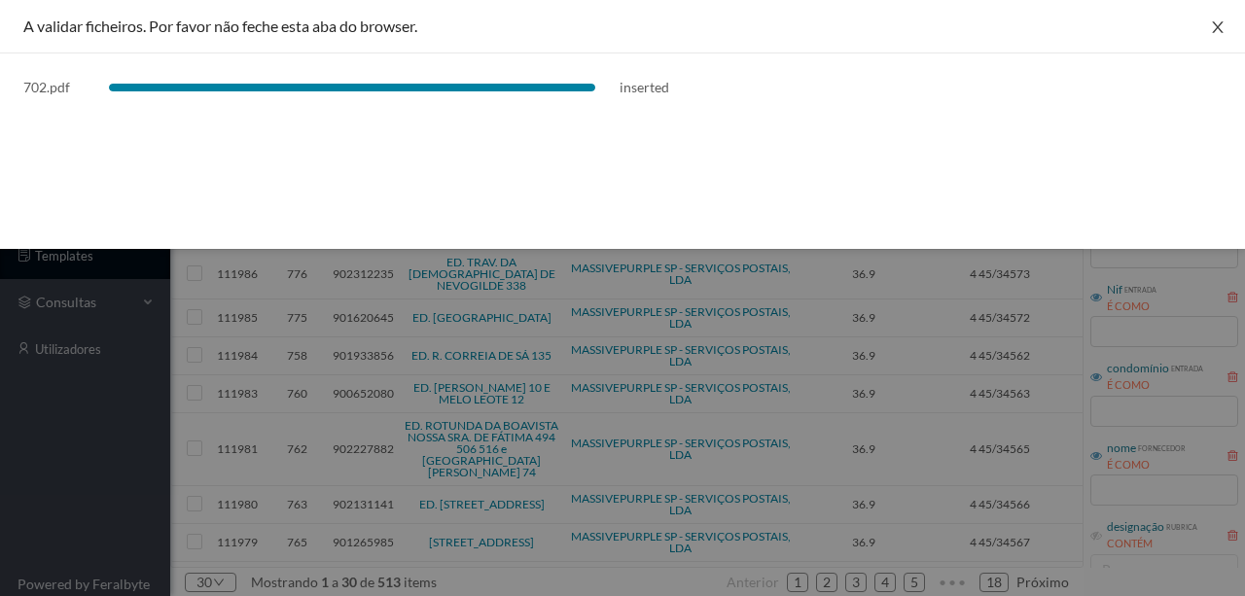
click at [1220, 26] on icon "icon: close" at bounding box center [1218, 27] width 16 height 16
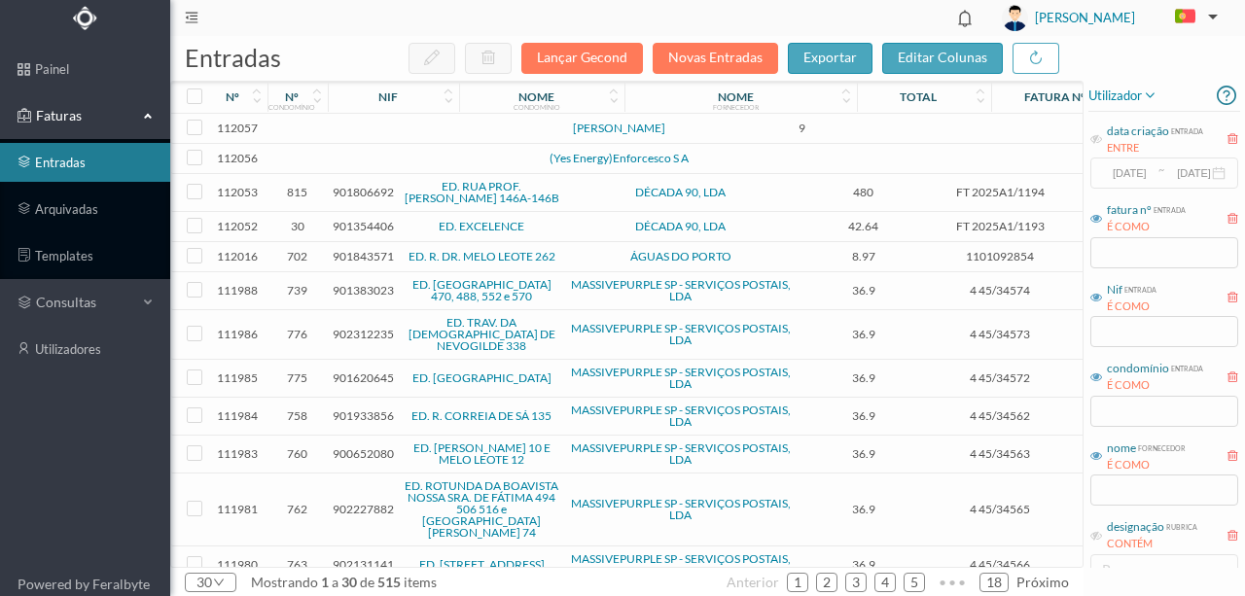
click at [375, 139] on td at bounding box center [420, 129] width 166 height 30
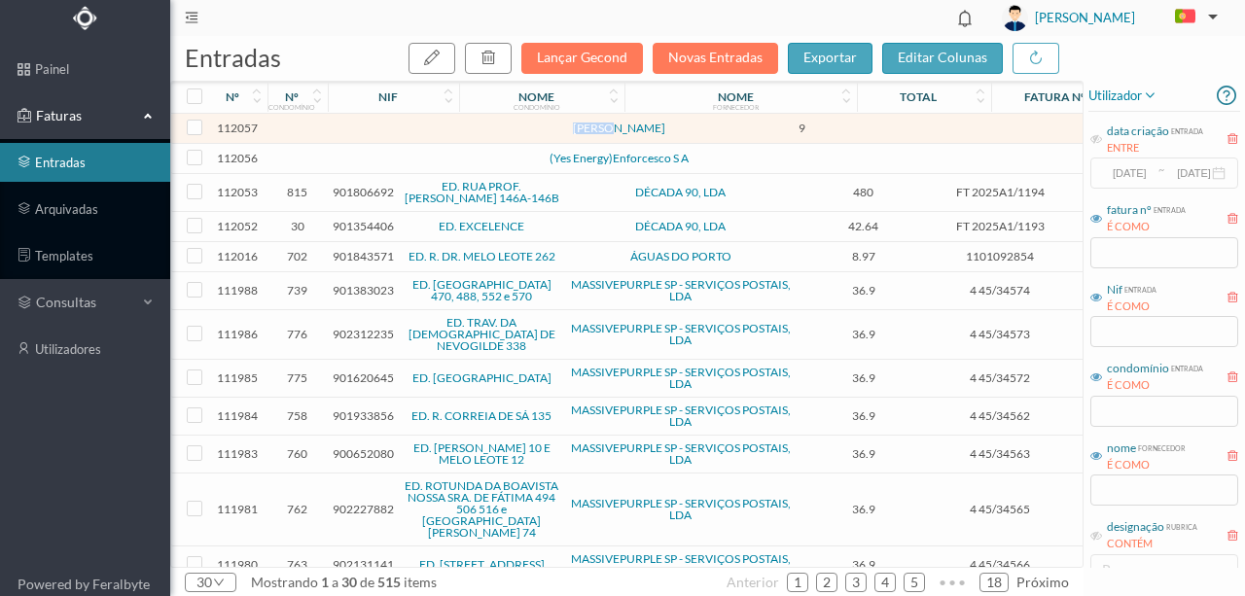
click at [375, 139] on td at bounding box center [420, 129] width 166 height 30
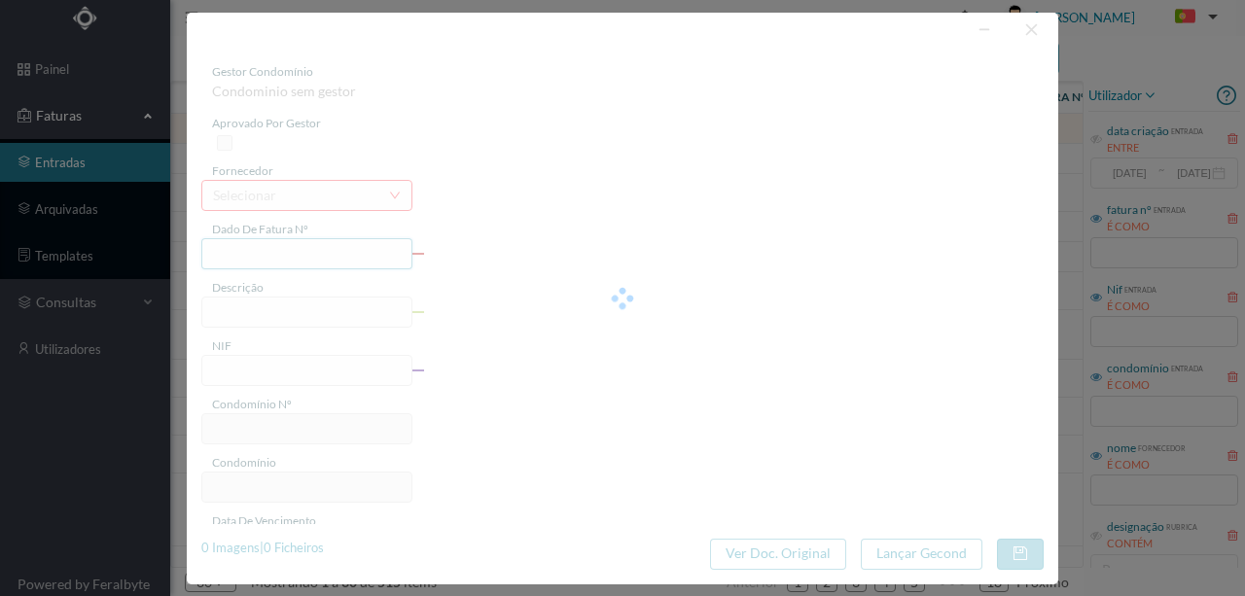
type input "0"
type input "Invalid date"
type input "9.00"
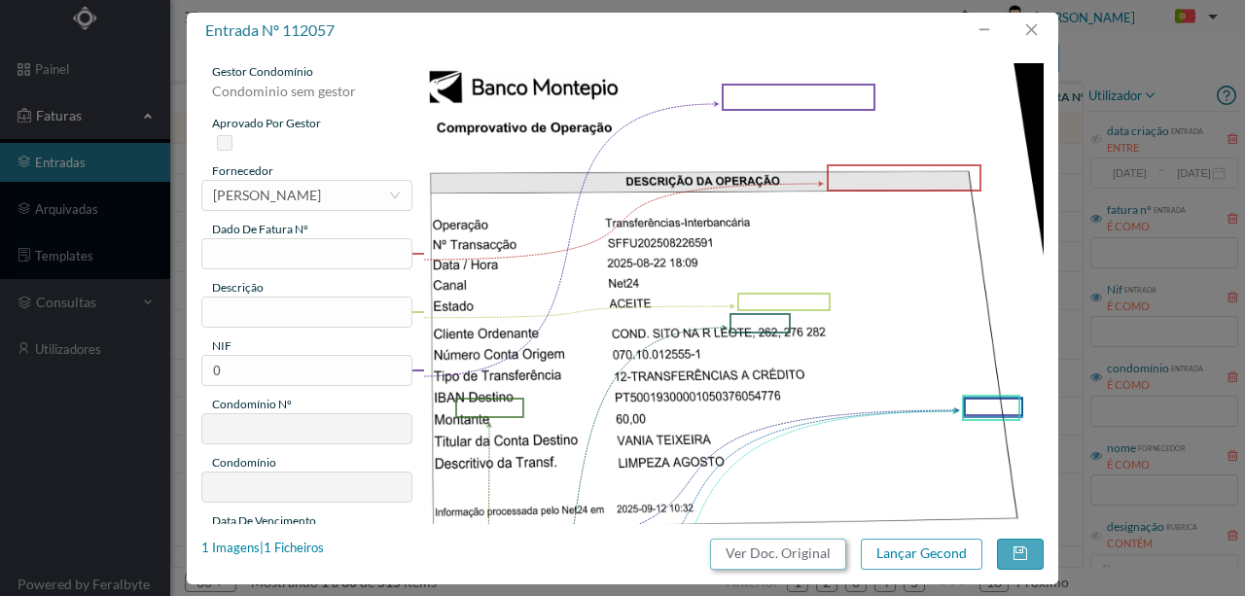
click at [773, 554] on button "Ver Doc. Original" at bounding box center [778, 554] width 136 height 31
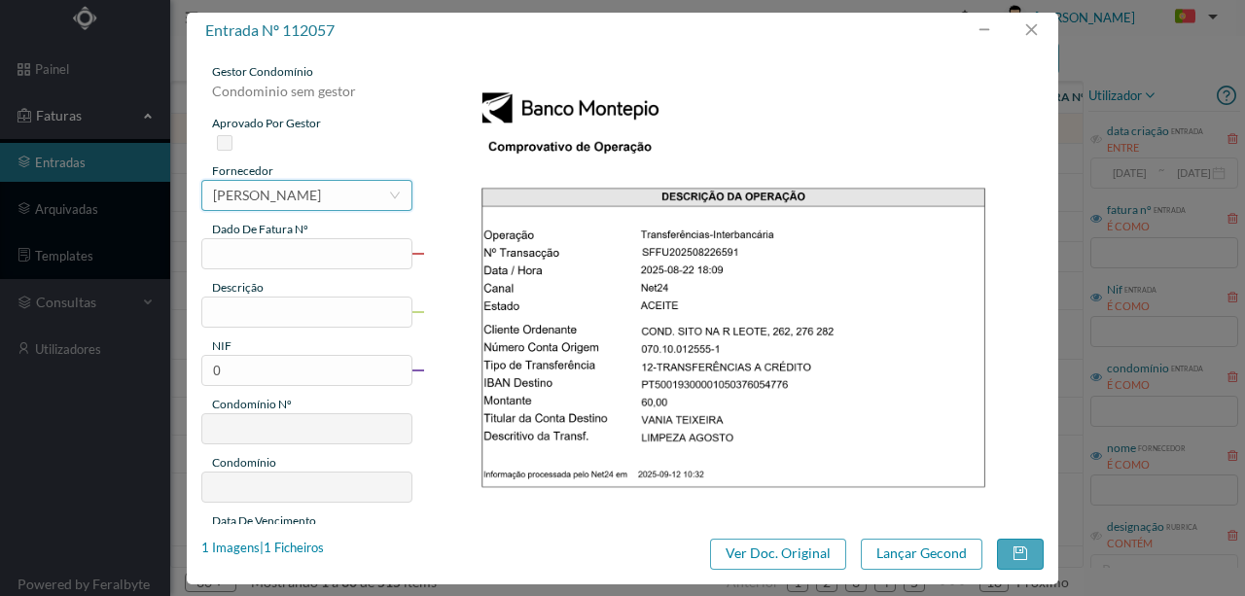
click at [268, 194] on div "MARIA DO CARMO BRAGA DA SILVA CARDOSO" at bounding box center [267, 195] width 108 height 29
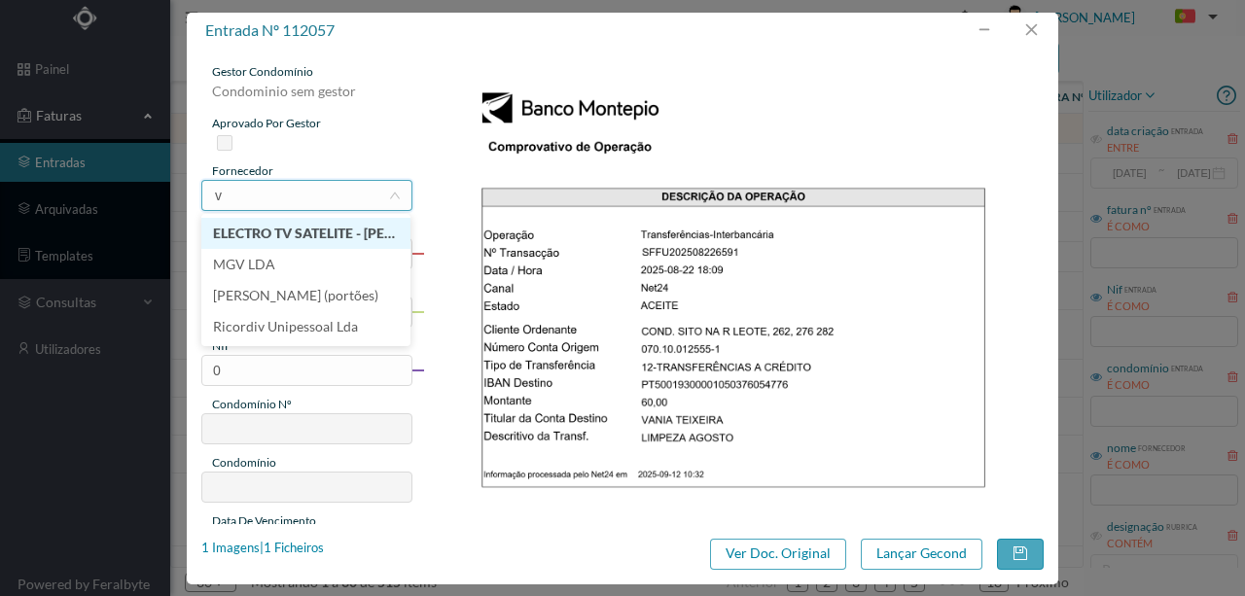
type input "v"
click at [275, 239] on li "Vânia Teixeira- Senhora da Limpeza" at bounding box center [305, 233] width 209 height 31
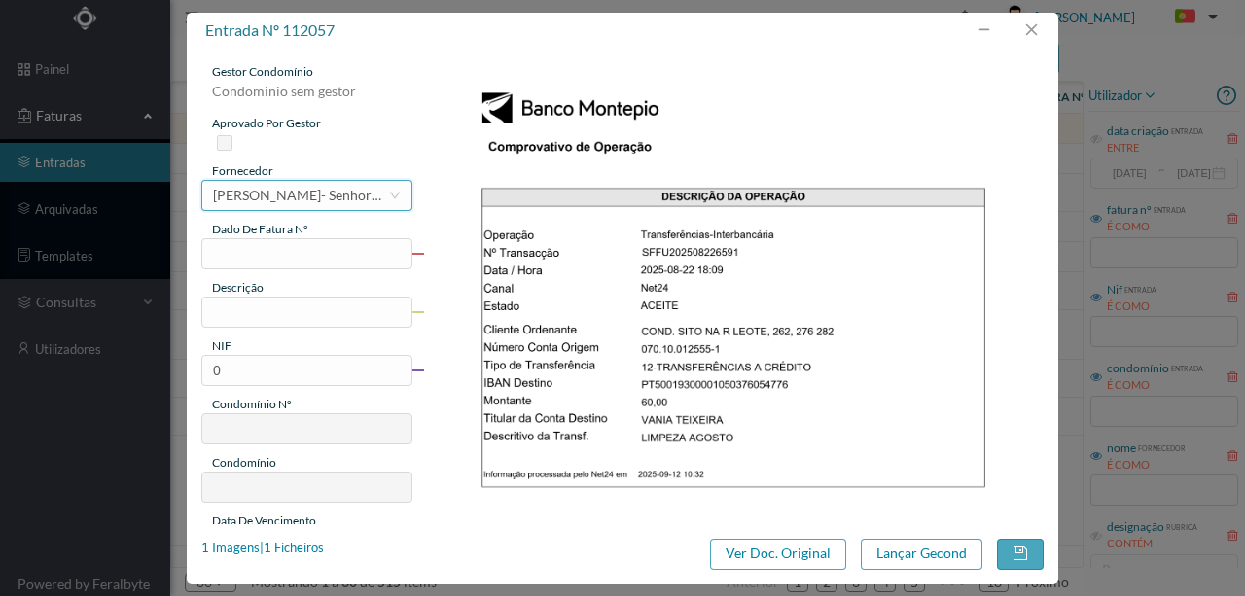
drag, startPoint x: 299, startPoint y: 198, endPoint x: 336, endPoint y: 198, distance: 37.0
click at [299, 198] on div "Vânia Teixeira- Senhora da Limpeza" at bounding box center [300, 195] width 175 height 29
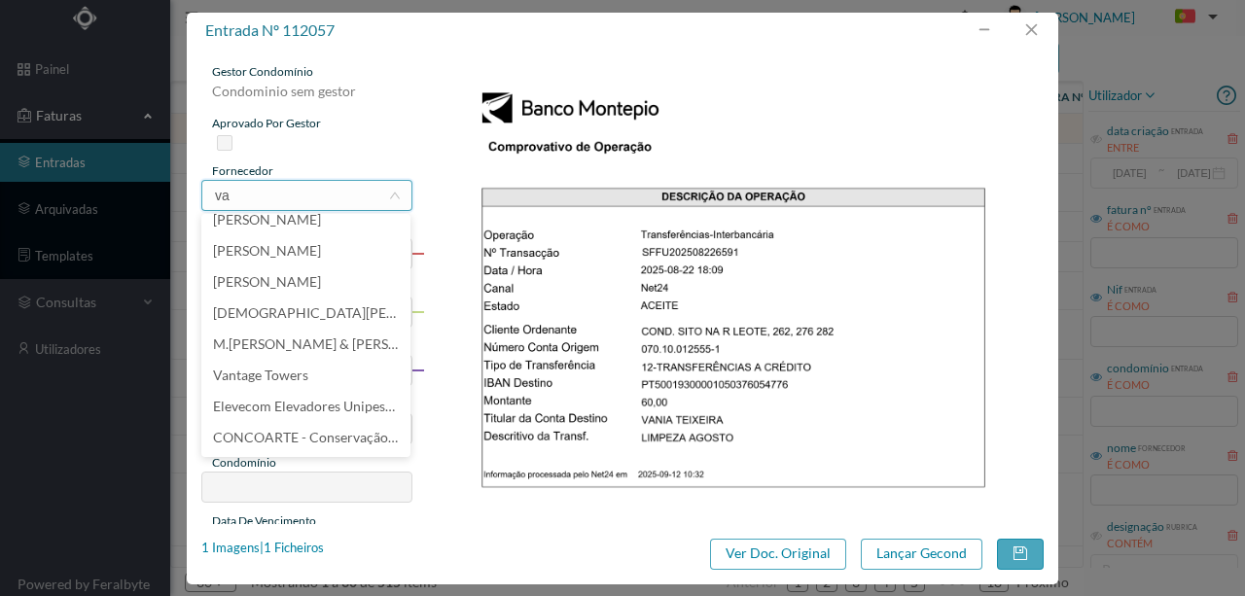
scroll to position [4, 0]
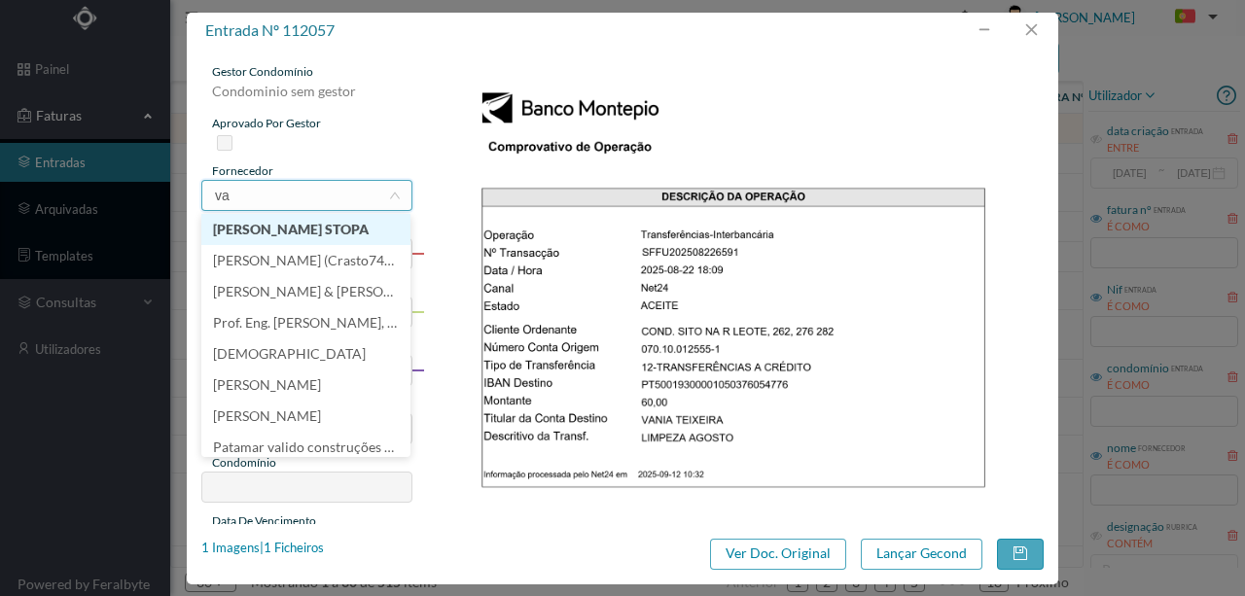
type input "v"
type input "a"
type input "vâ"
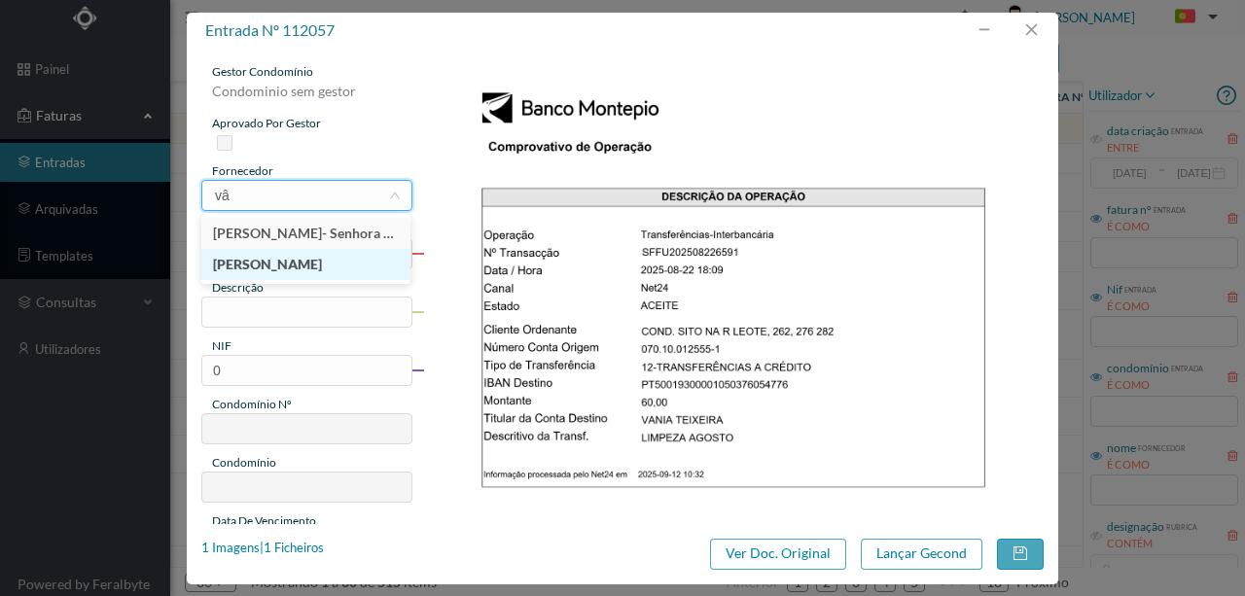
click at [278, 261] on li "[PERSON_NAME]" at bounding box center [305, 264] width 209 height 31
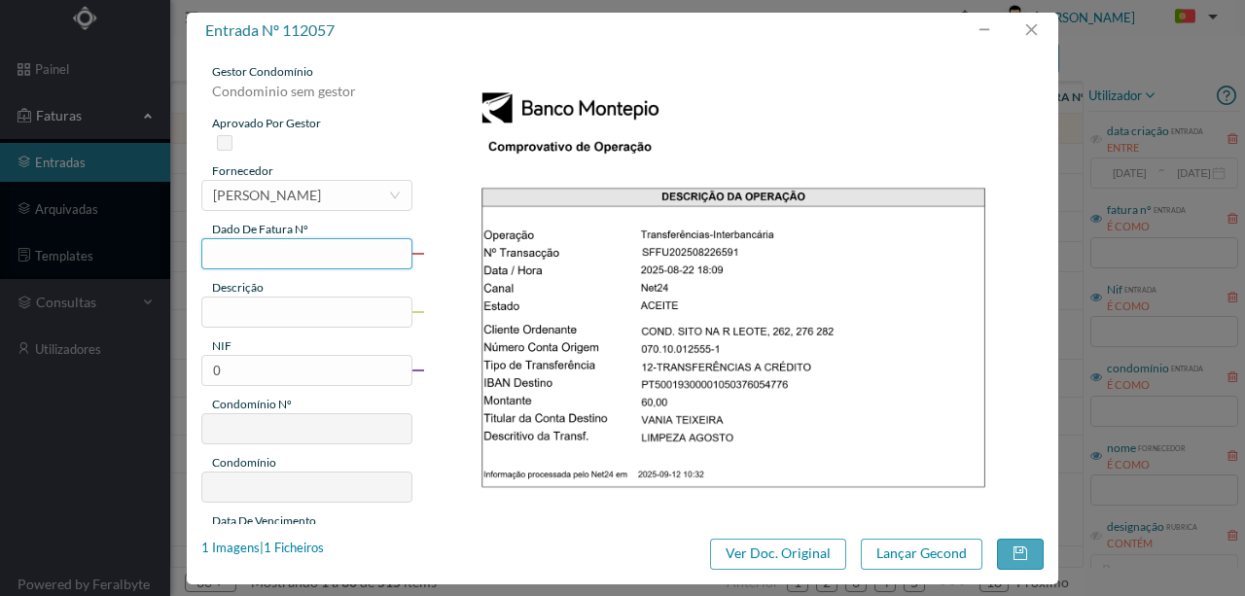
click at [239, 252] on input "text" at bounding box center [306, 253] width 211 height 31
type input "702.22.08.2025"
drag, startPoint x: 237, startPoint y: 319, endPoint x: 246, endPoint y: 313, distance: 10.5
click at [237, 319] on input "text" at bounding box center [306, 312] width 211 height 31
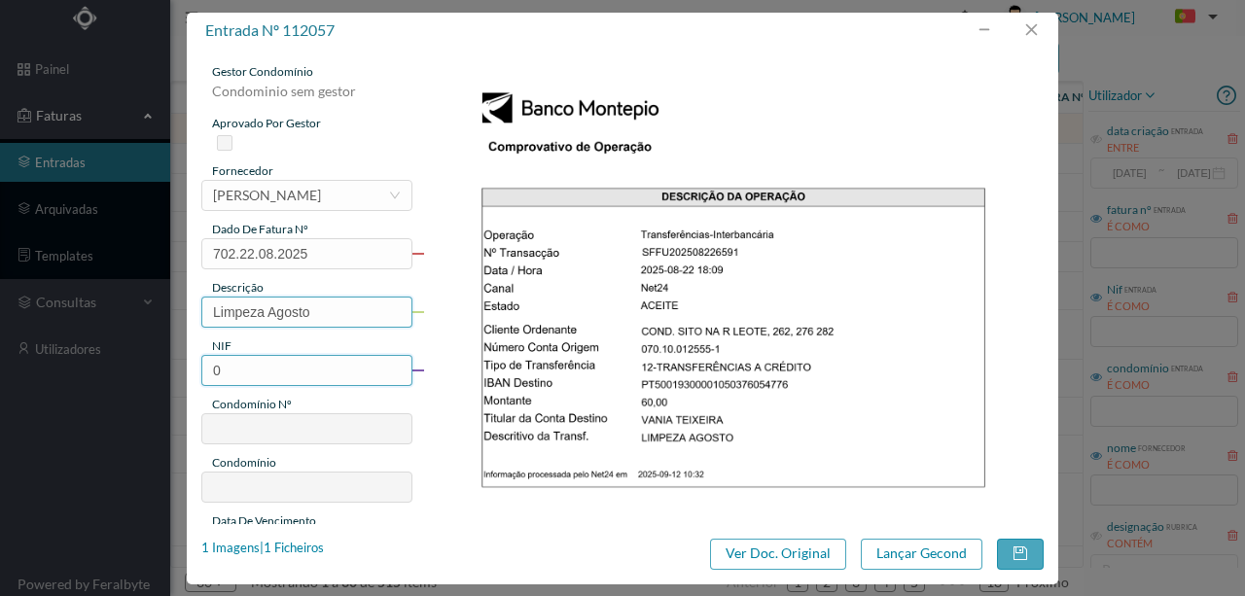
type input "Limpeza Agosto"
drag, startPoint x: 236, startPoint y: 370, endPoint x: 185, endPoint y: 371, distance: 51.5
click at [185, 371] on div "entrada nº 112057 gestor condomínio Condominio sem gestor aprovado por gestor f…" at bounding box center [622, 298] width 1245 height 596
paste input "901843571"
type input "901843571"
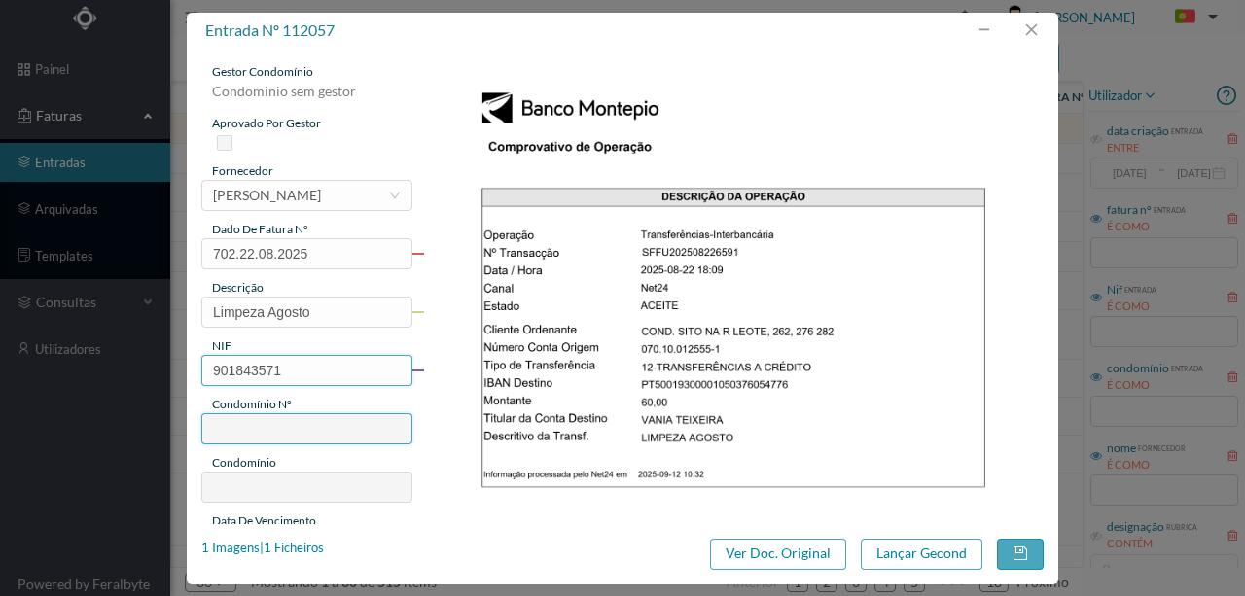
type input "702"
type input "ED. R. DR. MELO LEOTE 262"
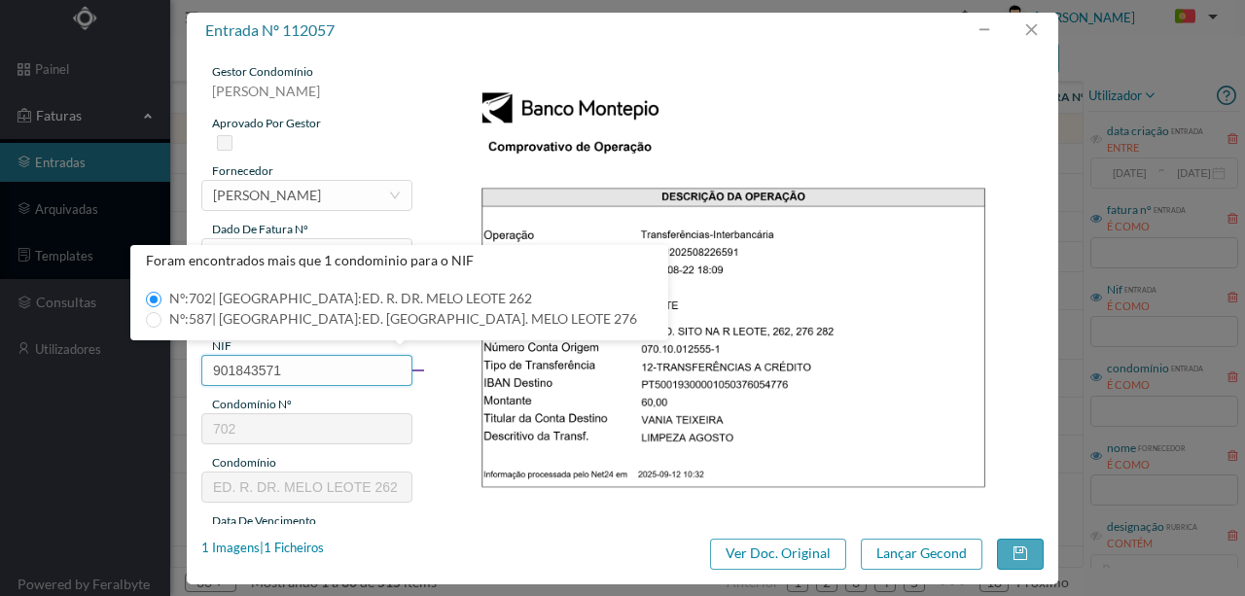
type input "901843571"
click at [434, 396] on img at bounding box center [733, 502] width 621 height 878
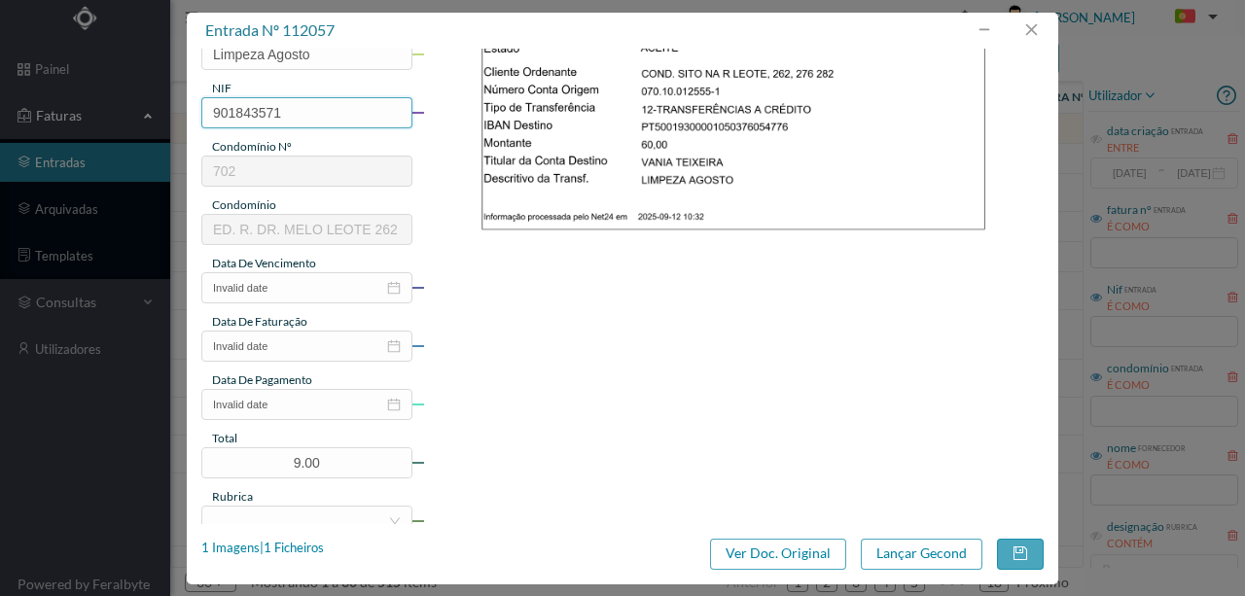
scroll to position [259, 0]
click at [297, 292] on input "Invalid date" at bounding box center [306, 286] width 211 height 31
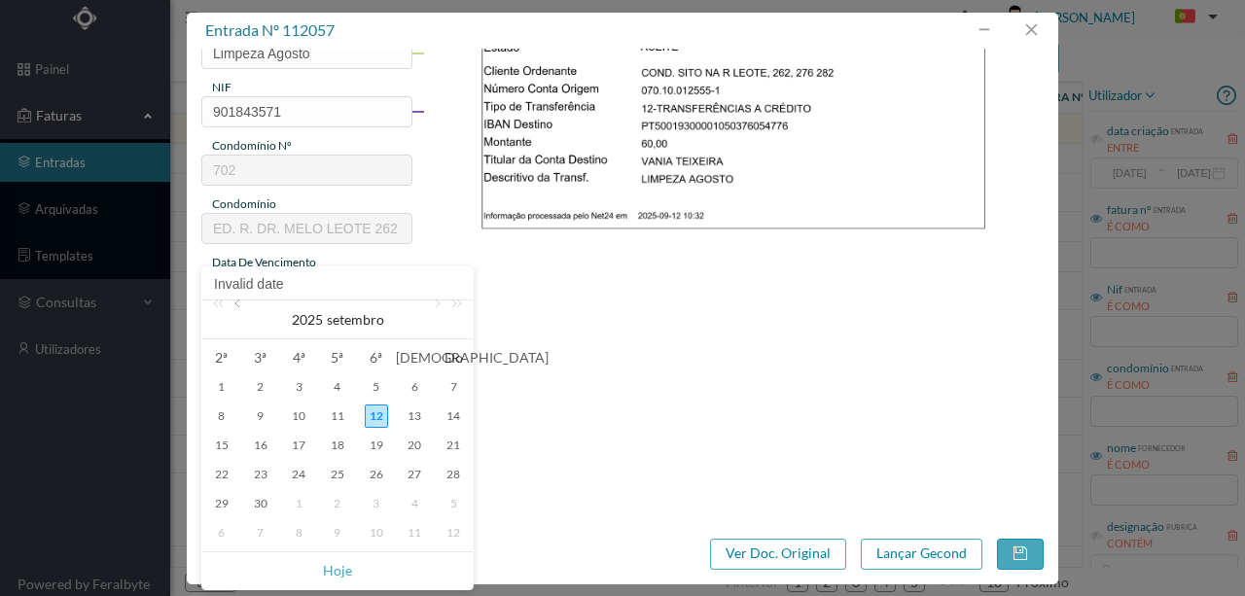
click at [235, 307] on link at bounding box center [239, 319] width 18 height 39
click at [376, 479] on div "22" at bounding box center [376, 474] width 23 height 23
type input "2025-08-22"
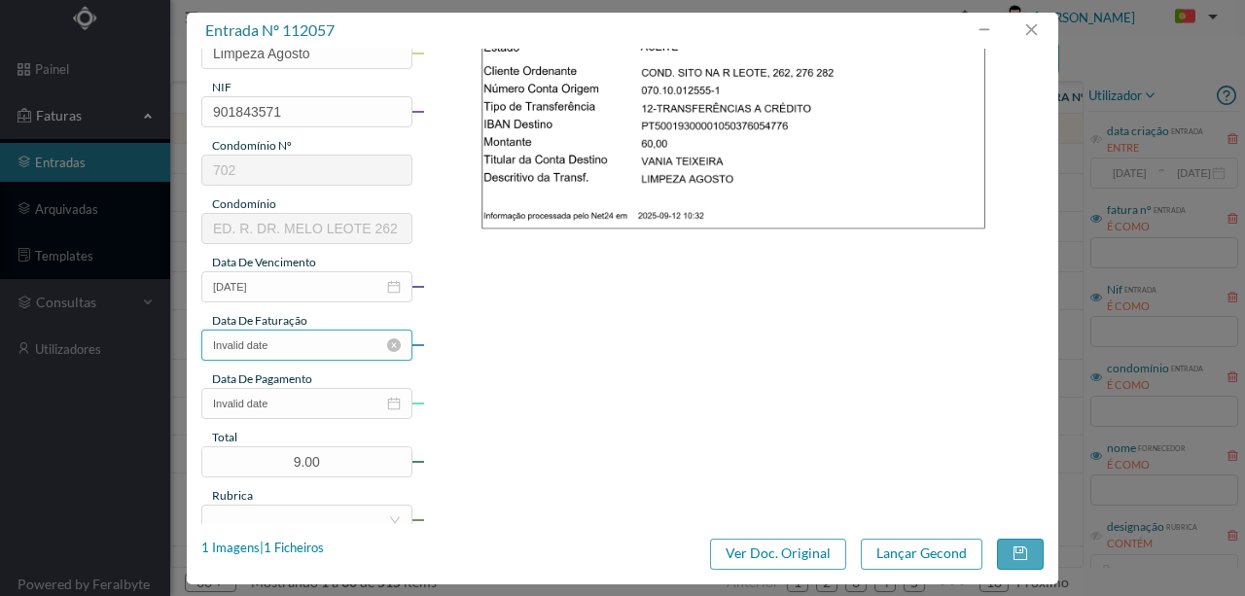
click at [284, 346] on input "Invalid date" at bounding box center [306, 345] width 211 height 31
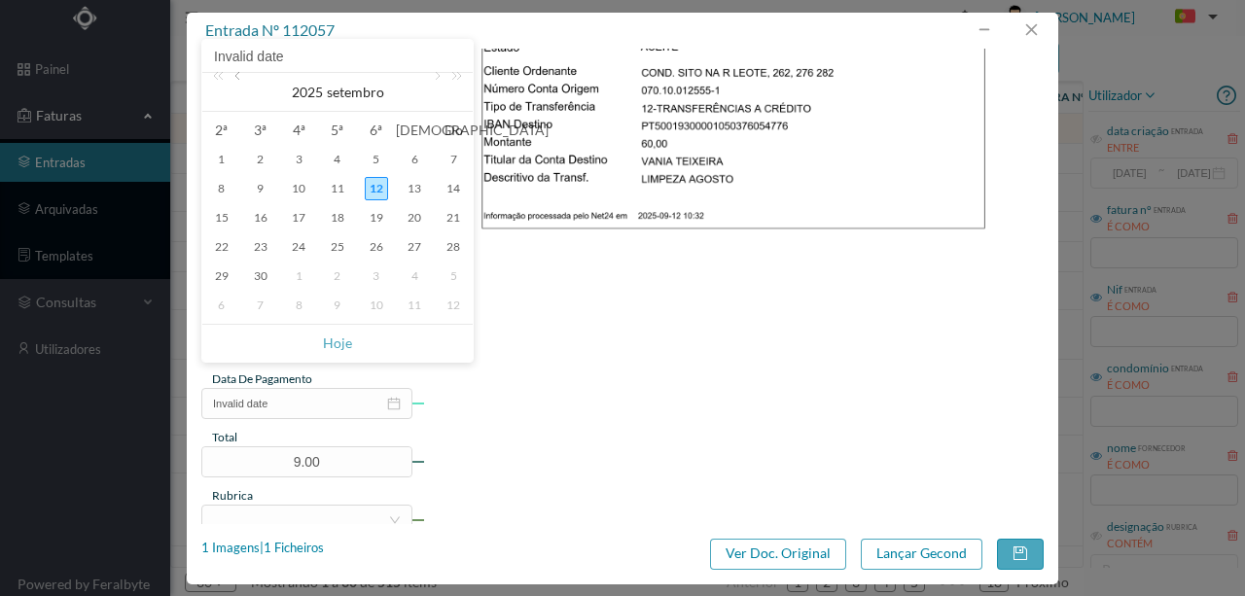
click at [239, 78] on link at bounding box center [239, 92] width 18 height 39
click at [371, 249] on div "22" at bounding box center [376, 246] width 23 height 23
type input "2025-08-22"
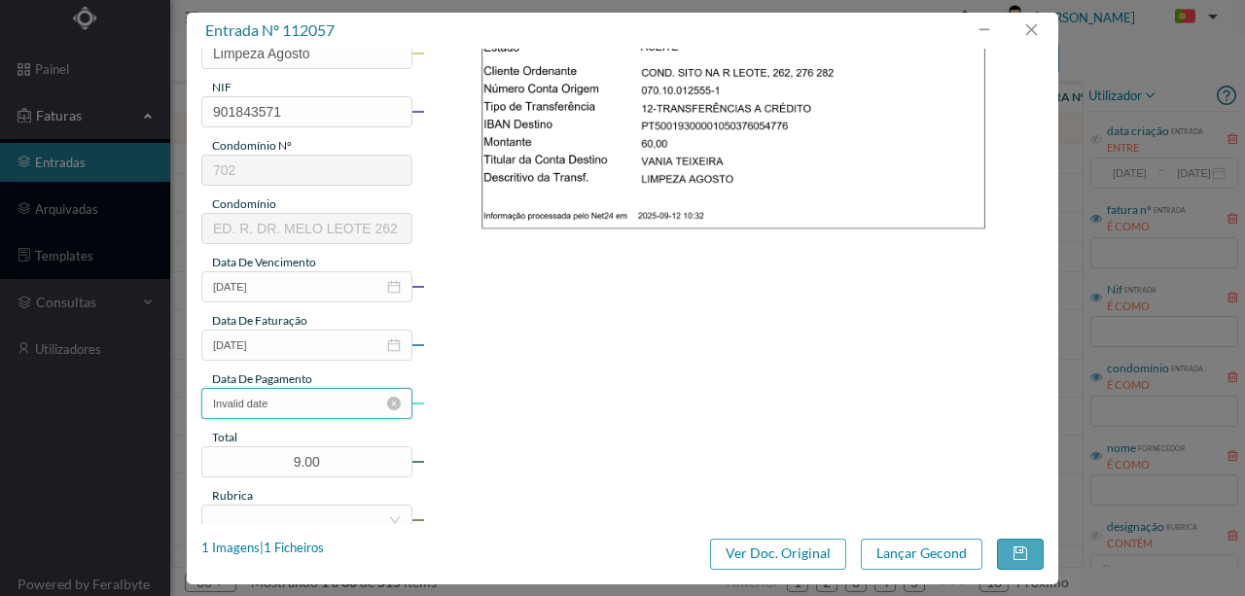
click at [323, 408] on input "Invalid date" at bounding box center [306, 403] width 211 height 31
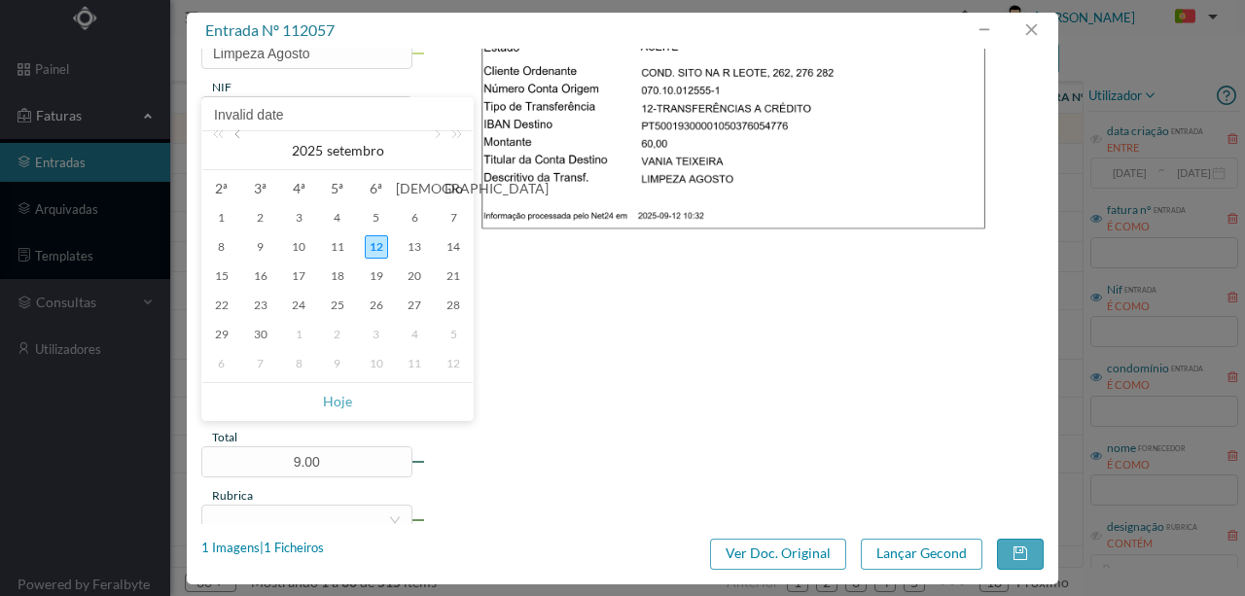
click at [237, 132] on link at bounding box center [239, 150] width 18 height 39
click at [379, 309] on div "22" at bounding box center [376, 305] width 23 height 23
type input "2025-08-22"
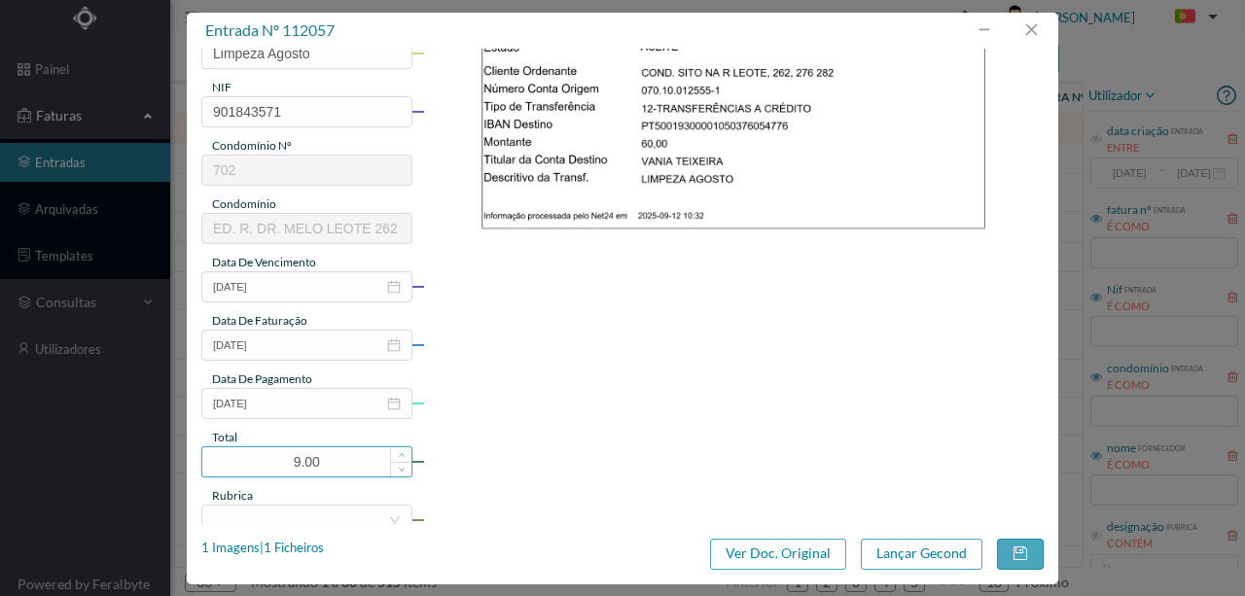
drag, startPoint x: 348, startPoint y: 465, endPoint x: 265, endPoint y: 441, distance: 85.9
click at [251, 455] on input "9.00" at bounding box center [306, 461] width 209 height 29
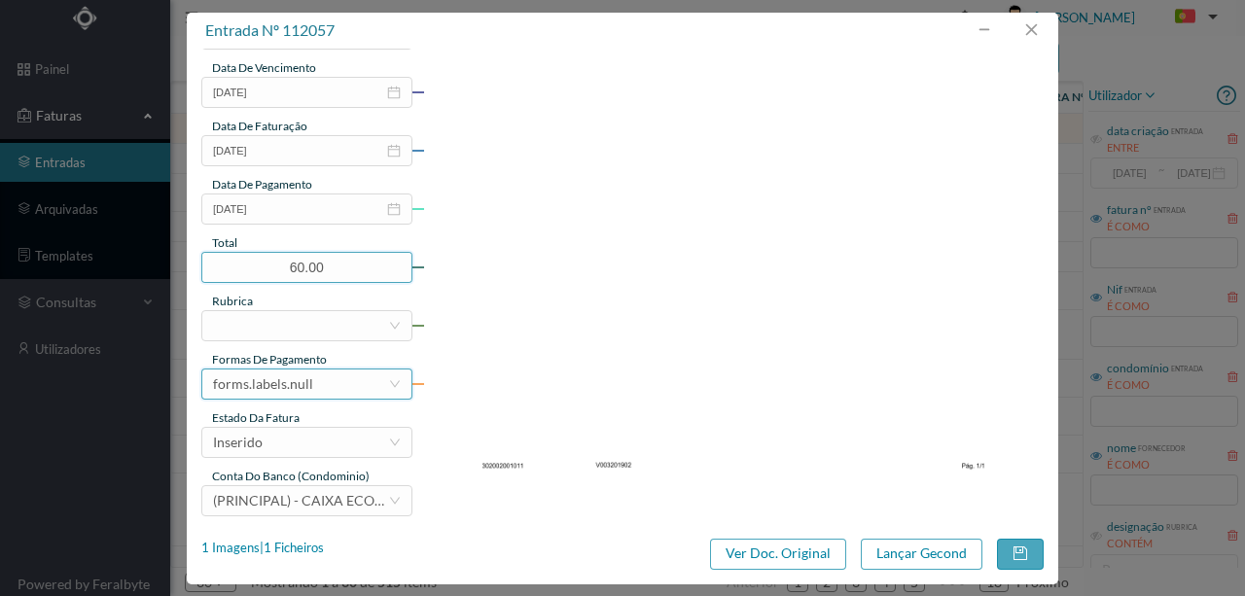
scroll to position [453, 0]
type input "60.00"
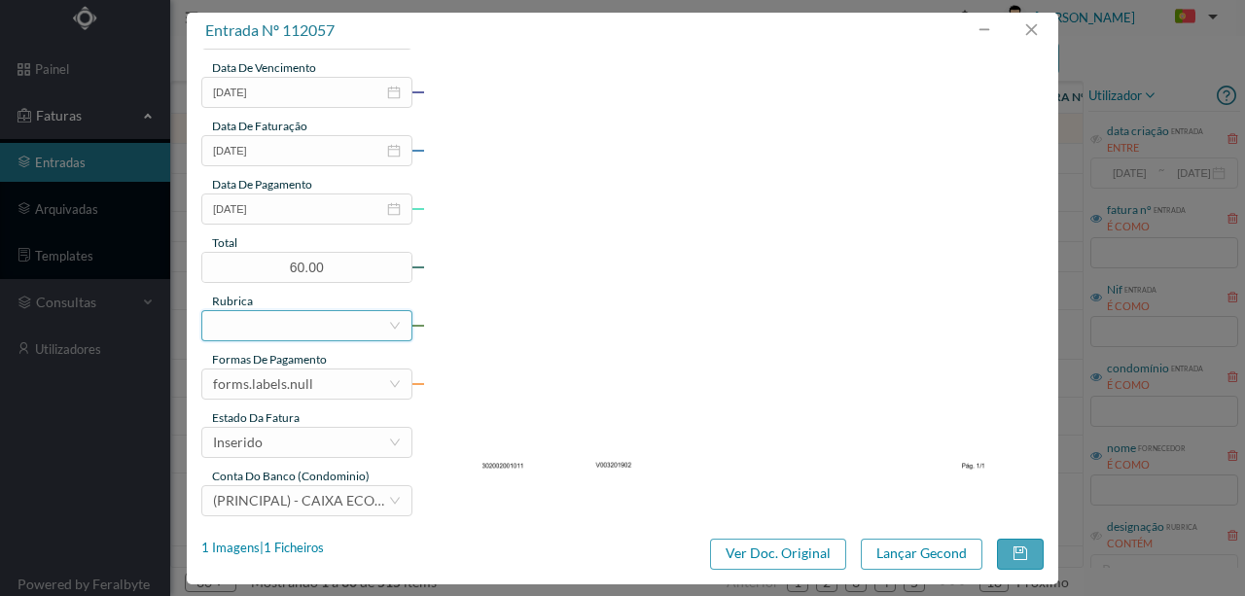
click at [270, 327] on div at bounding box center [300, 325] width 175 height 29
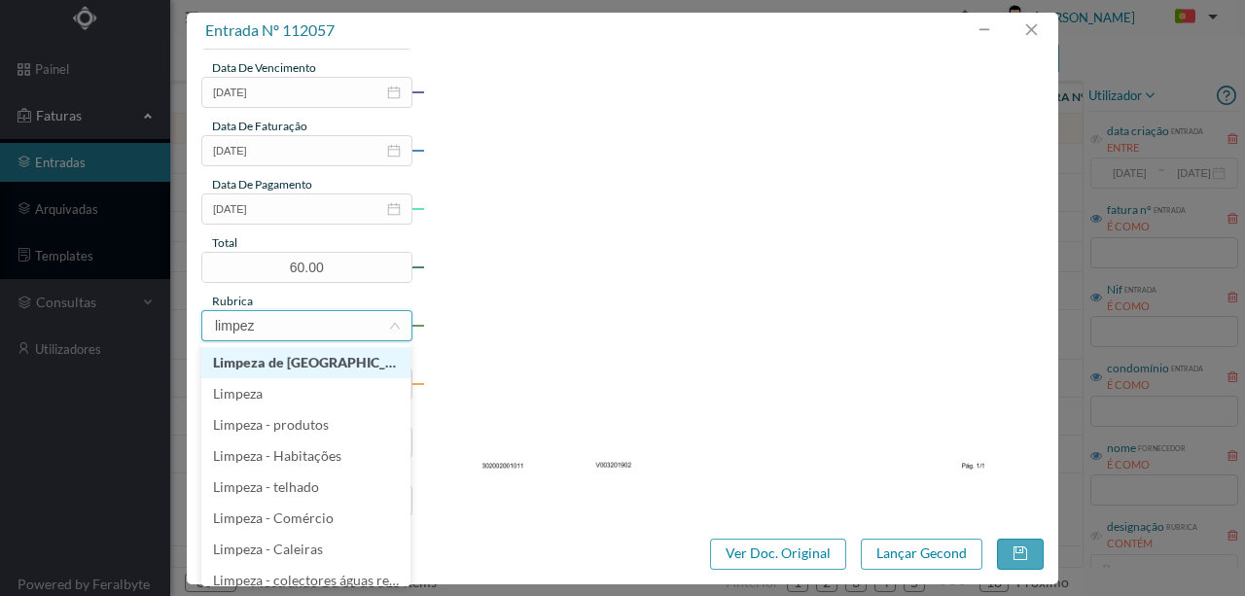
type input "limpeza"
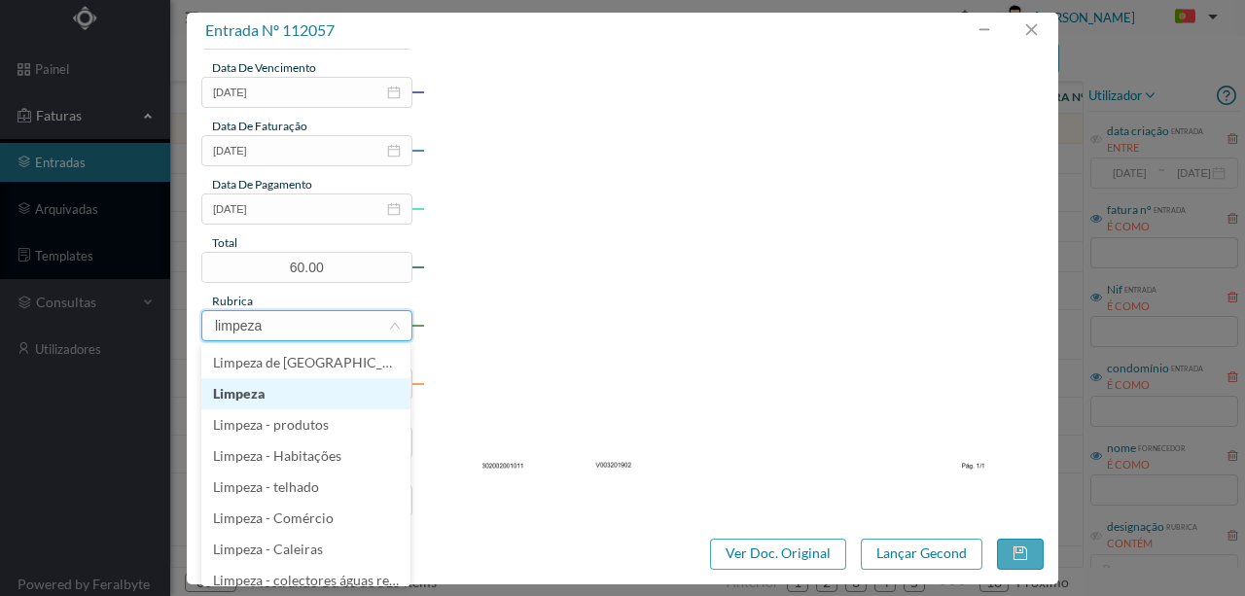
click at [264, 397] on li "Limpeza" at bounding box center [305, 393] width 209 height 31
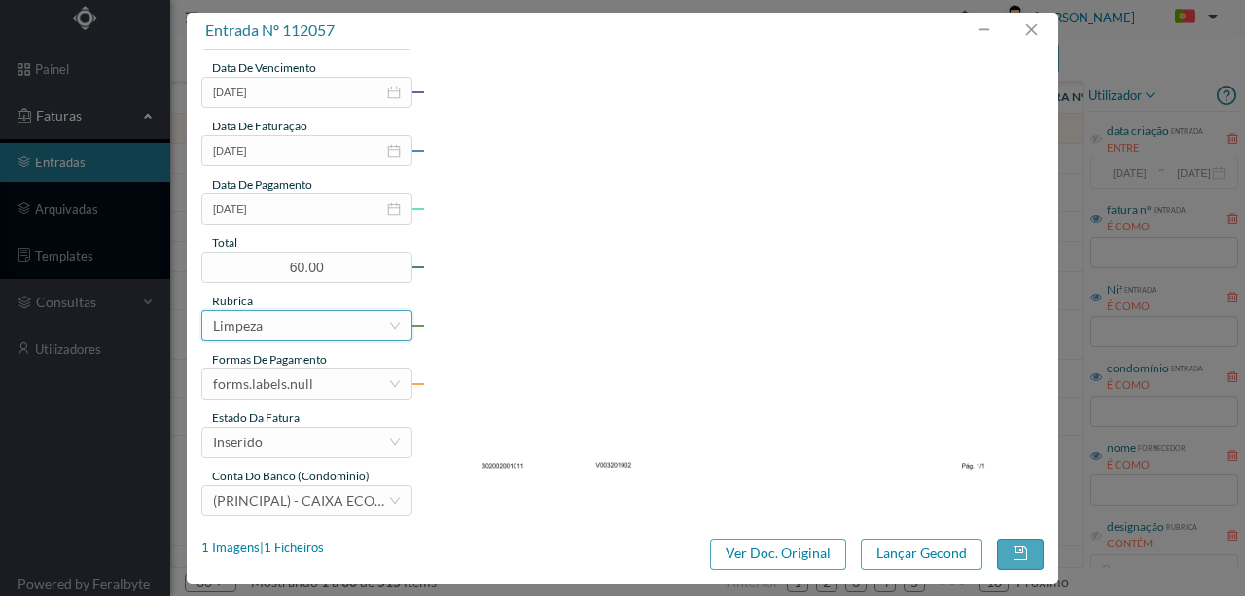
scroll to position [460, 0]
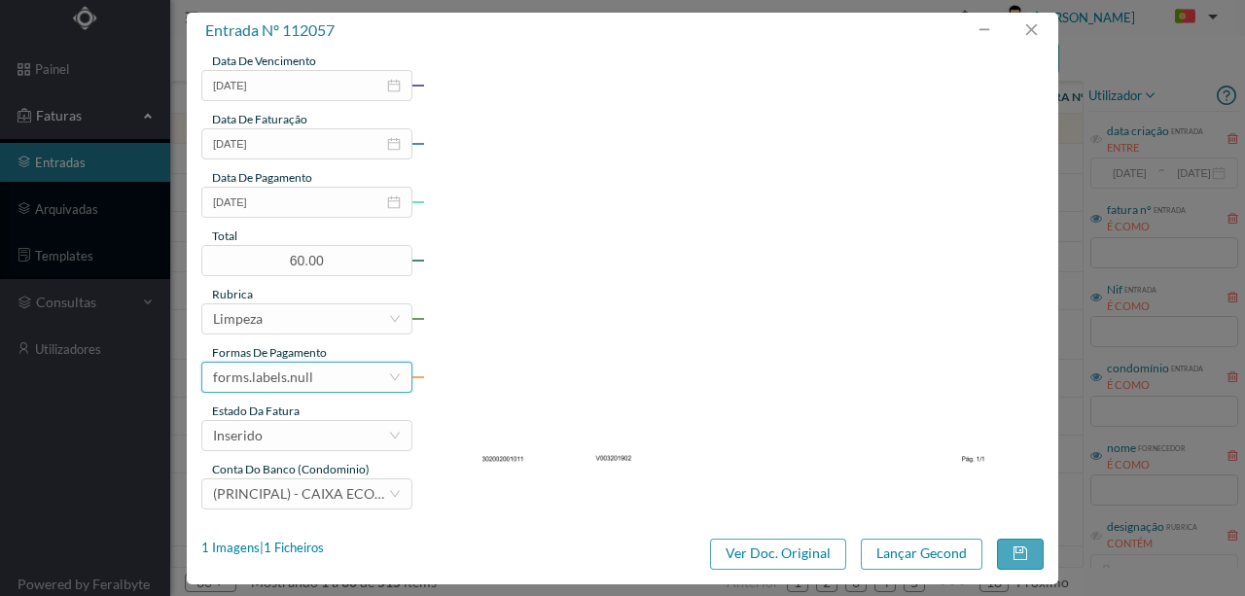
click at [298, 371] on div "forms.labels.null" at bounding box center [263, 377] width 100 height 29
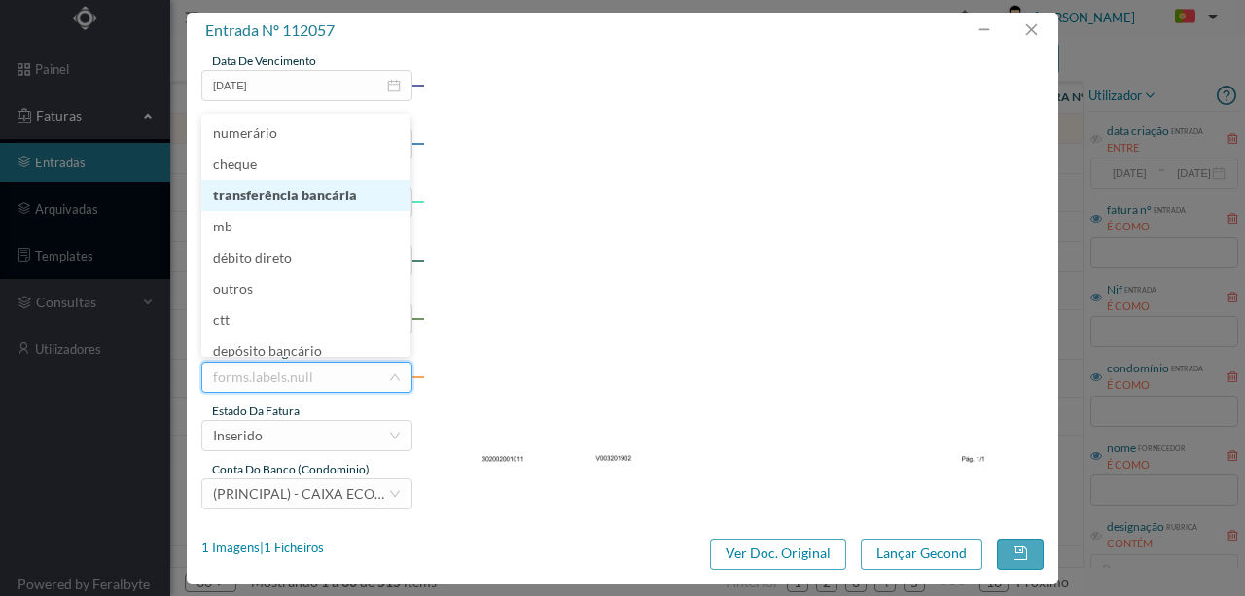
click at [312, 202] on li "transferência bancária" at bounding box center [305, 195] width 209 height 31
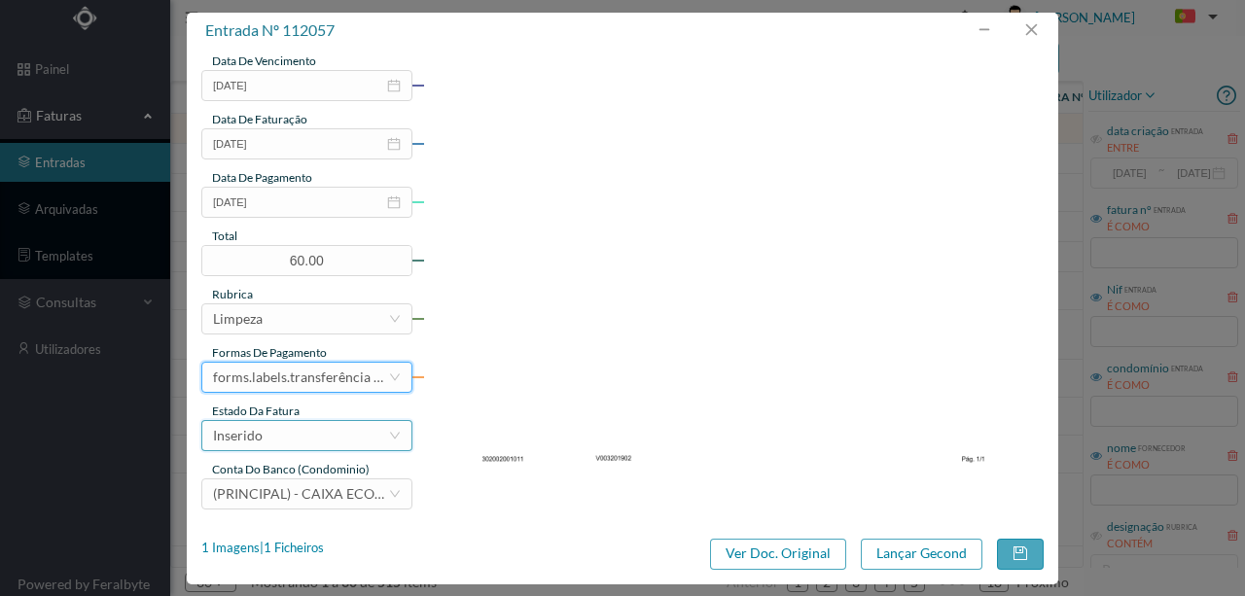
click at [291, 438] on div "Inserido" at bounding box center [300, 435] width 175 height 29
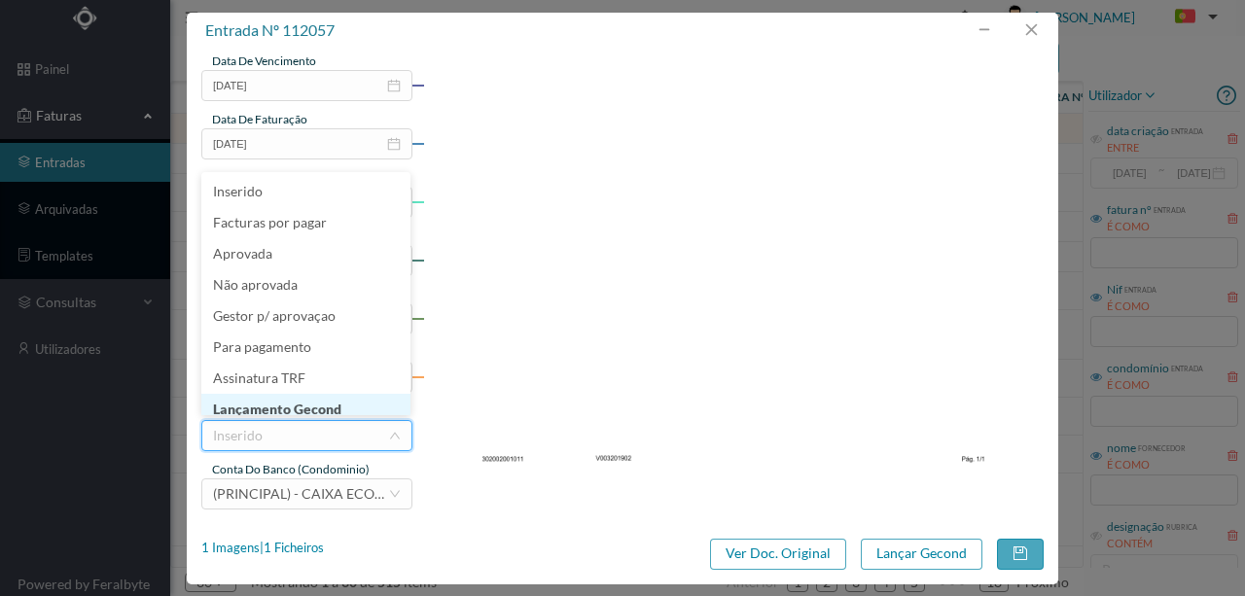
scroll to position [10, 0]
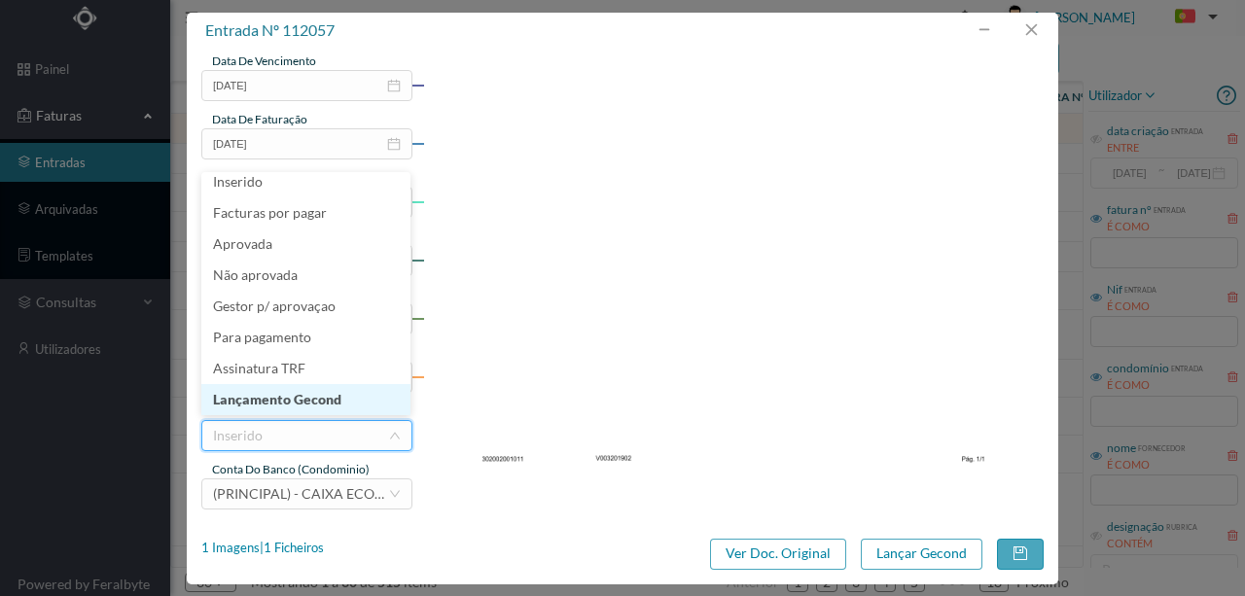
click at [315, 405] on li "Lançamento Gecond" at bounding box center [305, 399] width 209 height 31
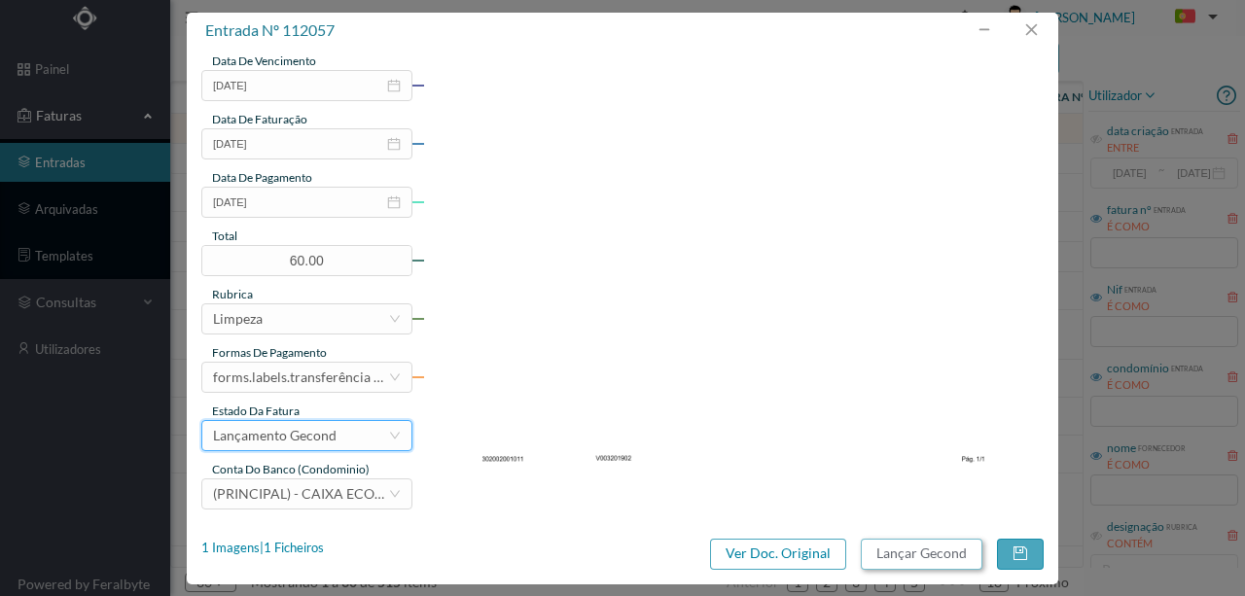
click at [916, 565] on button "Lançar Gecond" at bounding box center [922, 554] width 122 height 31
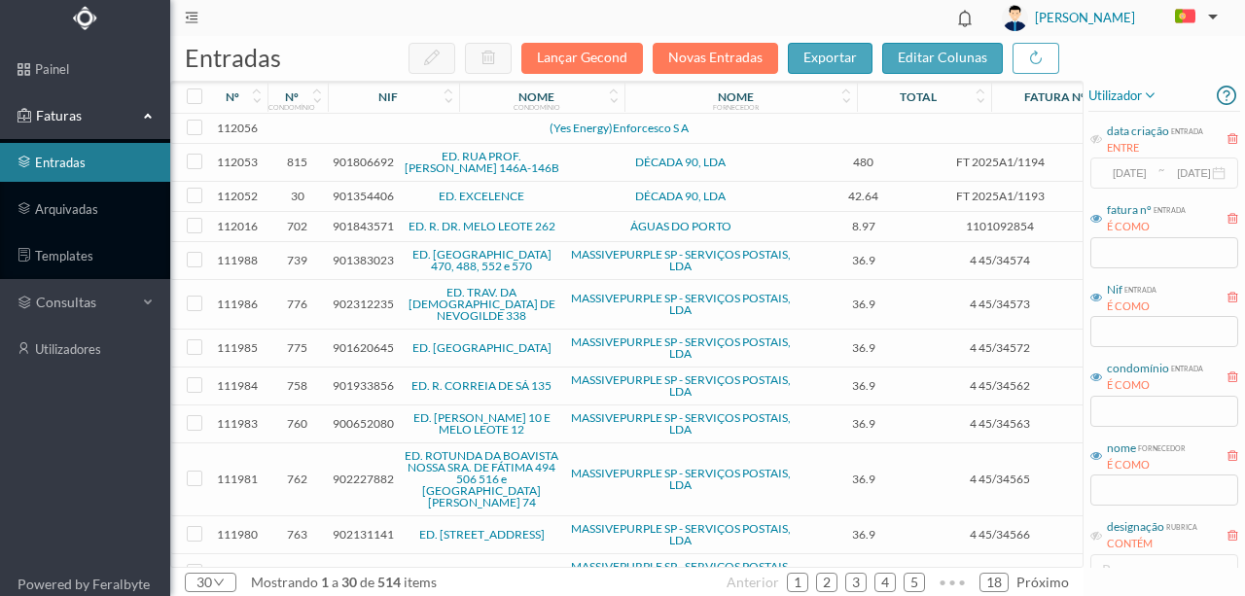
click at [385, 128] on td at bounding box center [420, 129] width 166 height 30
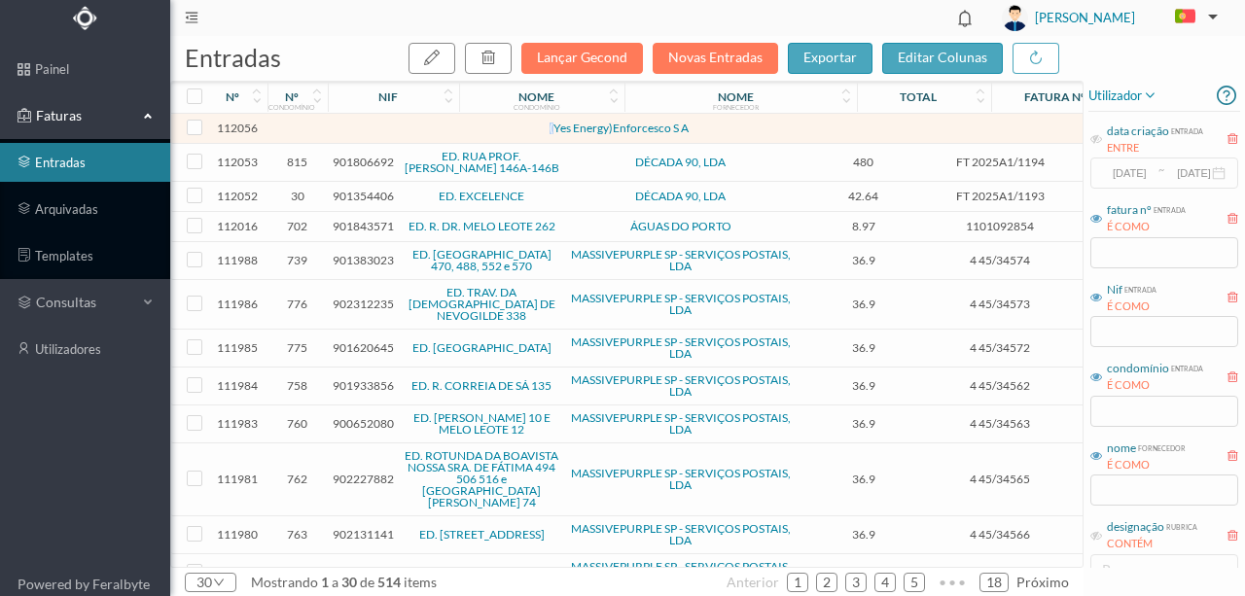
click at [385, 128] on td at bounding box center [420, 129] width 166 height 30
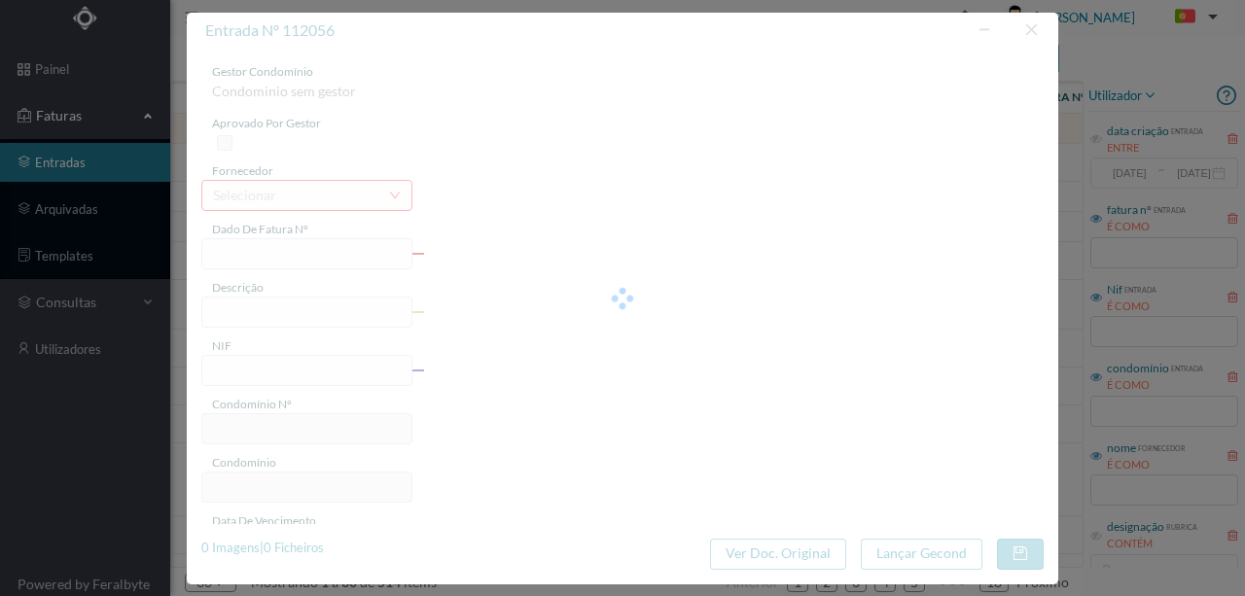
type input "0"
type input "Invalid date"
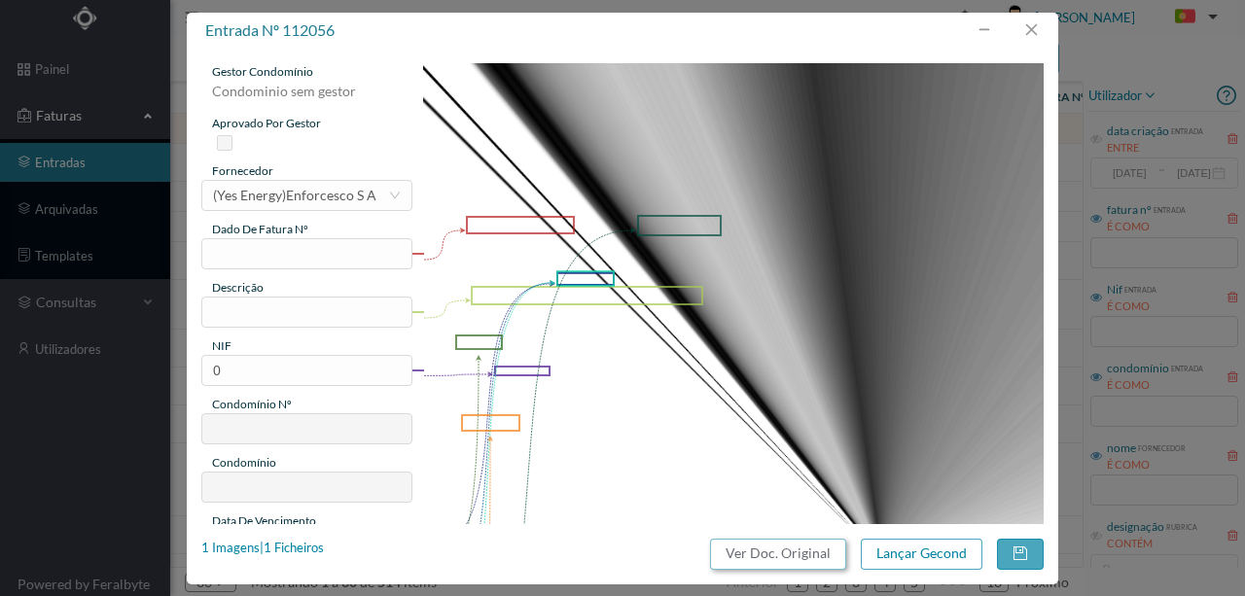
drag, startPoint x: 797, startPoint y: 560, endPoint x: 725, endPoint y: 82, distance: 483.8
click at [797, 560] on button "Ver Doc. Original" at bounding box center [778, 554] width 136 height 31
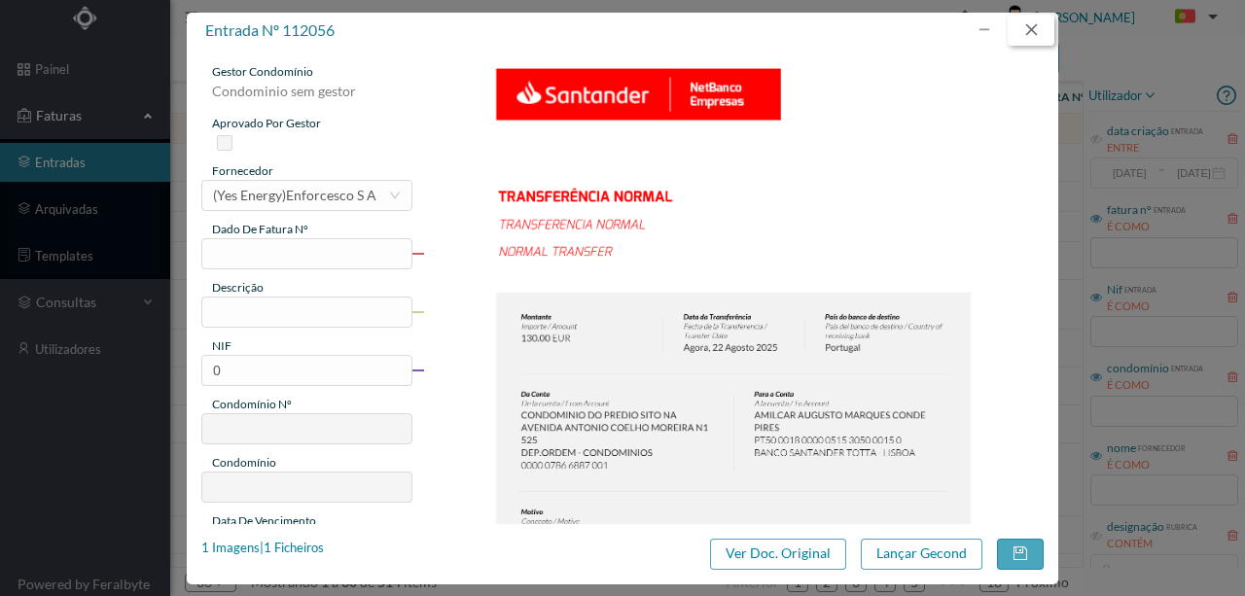
click at [1033, 31] on button "button" at bounding box center [1030, 30] width 47 height 31
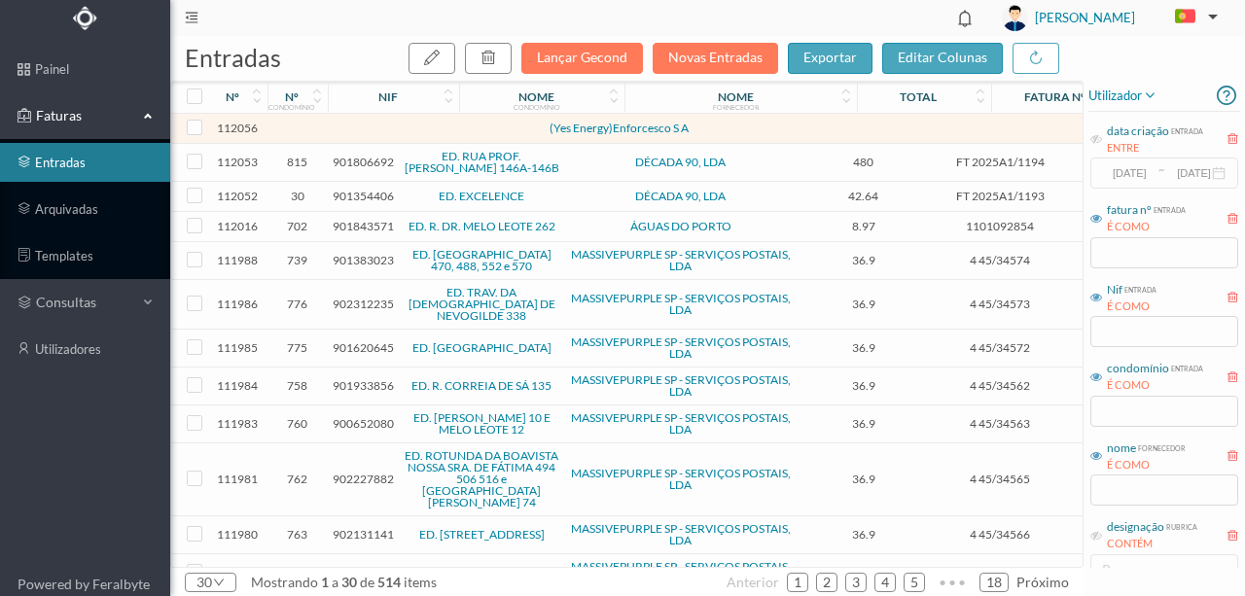
click at [403, 128] on td at bounding box center [420, 129] width 166 height 30
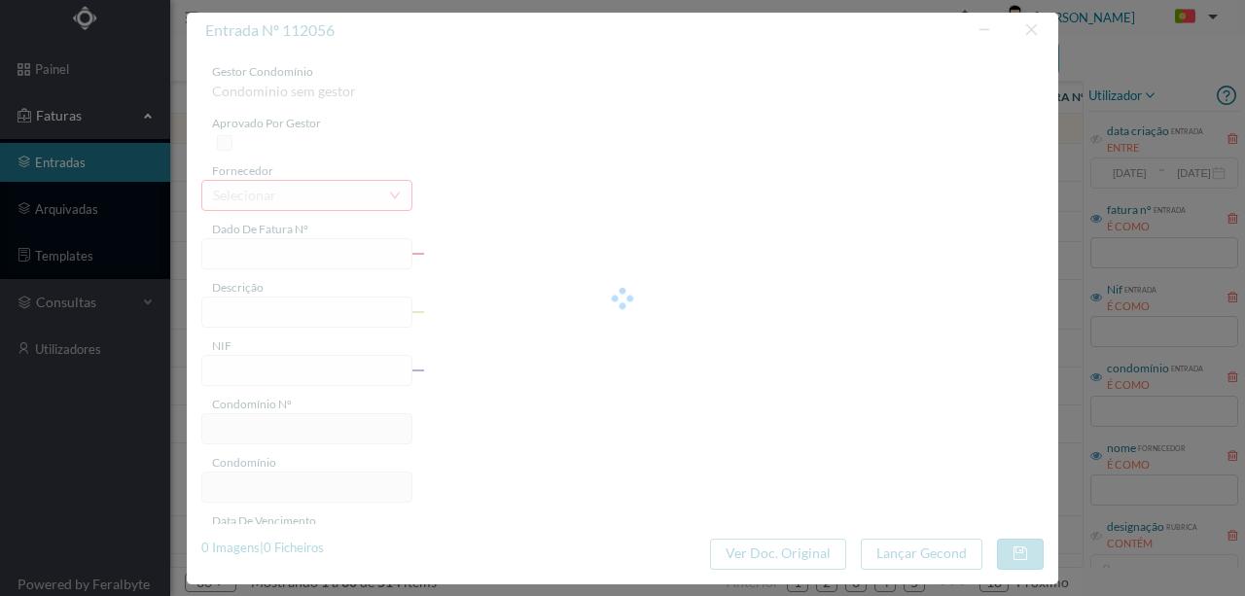
type input "0"
type input "Invalid date"
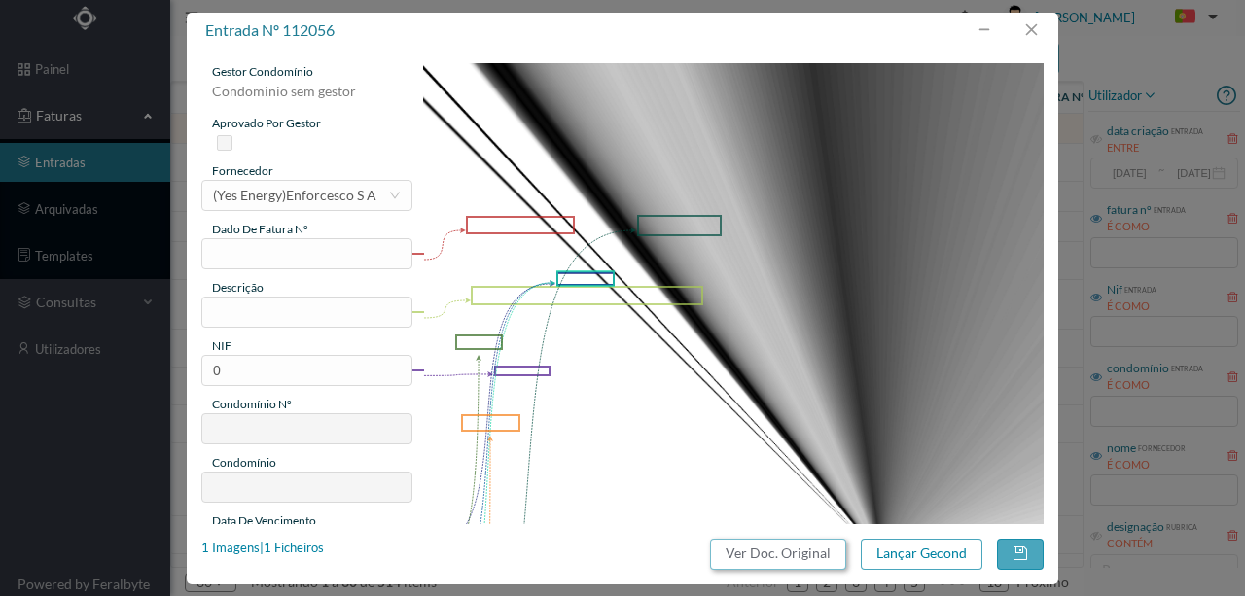
drag, startPoint x: 793, startPoint y: 558, endPoint x: 731, endPoint y: 86, distance: 476.7
click at [792, 558] on button "Ver Doc. Original" at bounding box center [778, 554] width 136 height 31
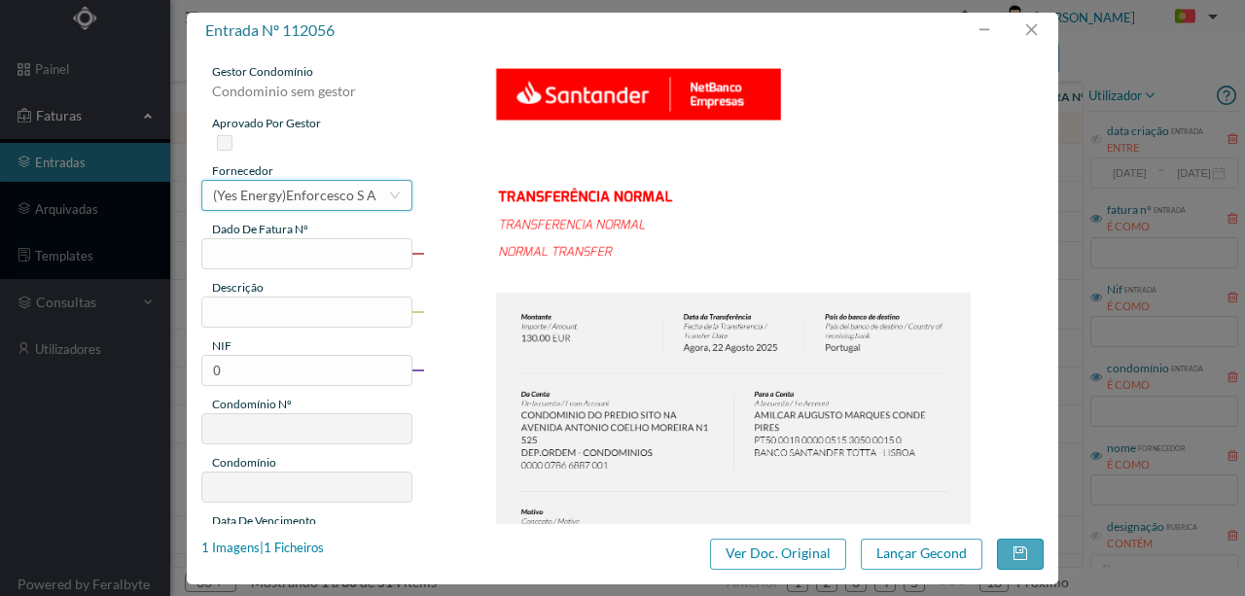
click at [313, 187] on div "(Yes Energy)Enforcesco S A" at bounding box center [294, 195] width 163 height 29
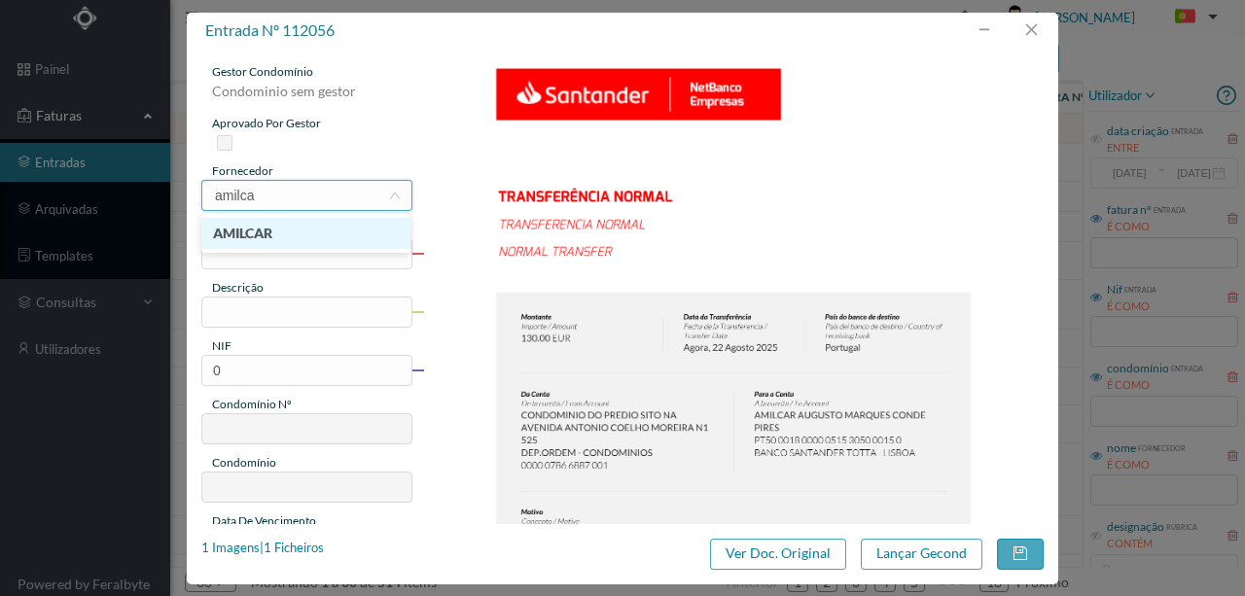
type input "amilcar"
click at [260, 230] on li "AMILCAR" at bounding box center [305, 233] width 209 height 31
click at [231, 250] on input "text" at bounding box center [306, 253] width 211 height 31
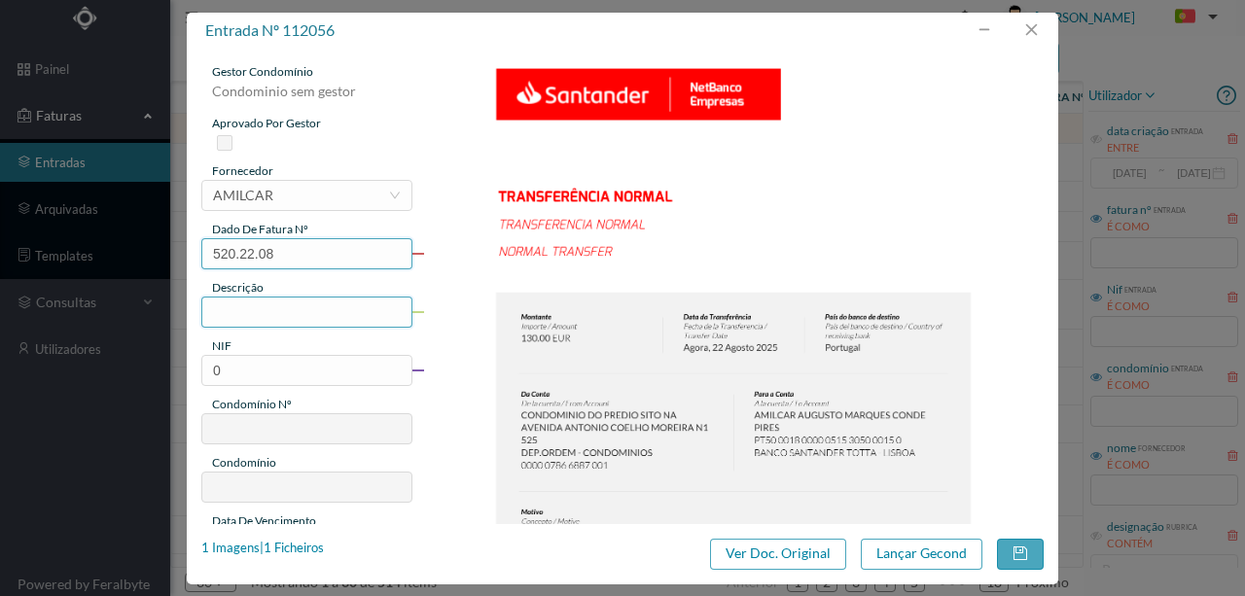
type input "520.22.08"
click at [254, 310] on input "text" at bounding box center [306, 312] width 211 height 31
type input "Limpeza Agosto"
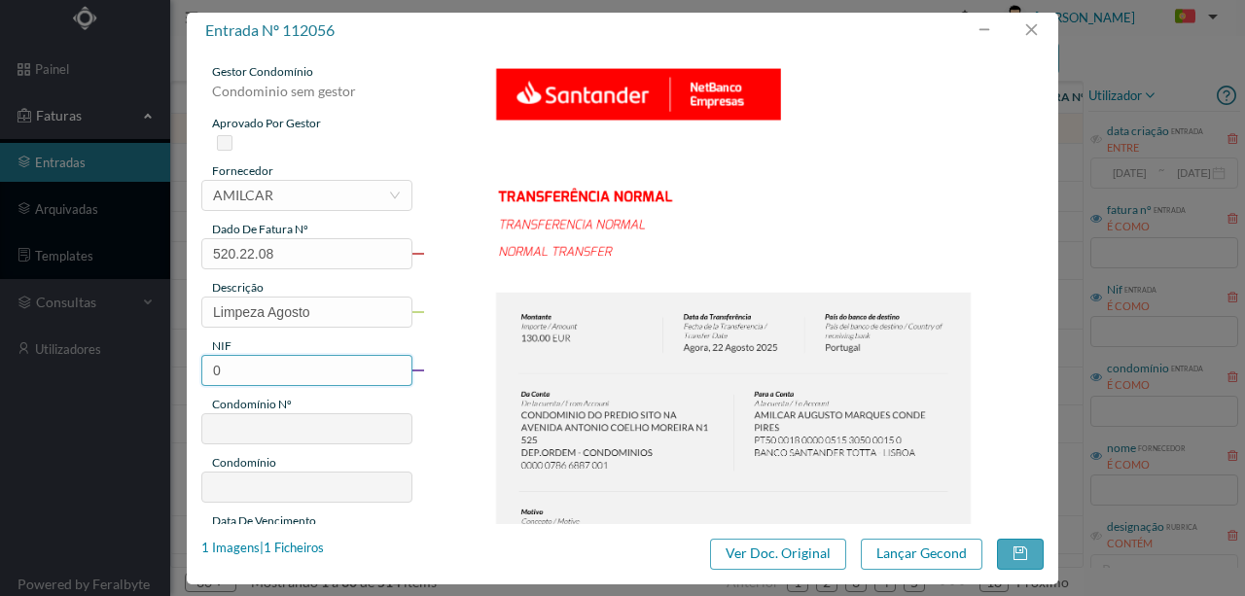
drag, startPoint x: 233, startPoint y: 373, endPoint x: 187, endPoint y: 366, distance: 47.3
click at [187, 366] on div "gestor condomínio Condominio sem gestor aprovado por gestor fornecedor selecion…" at bounding box center [622, 286] width 871 height 475
type input "900553154"
type input "520"
type input "ED. ANTÓNIO COELHO MOREIRA 525"
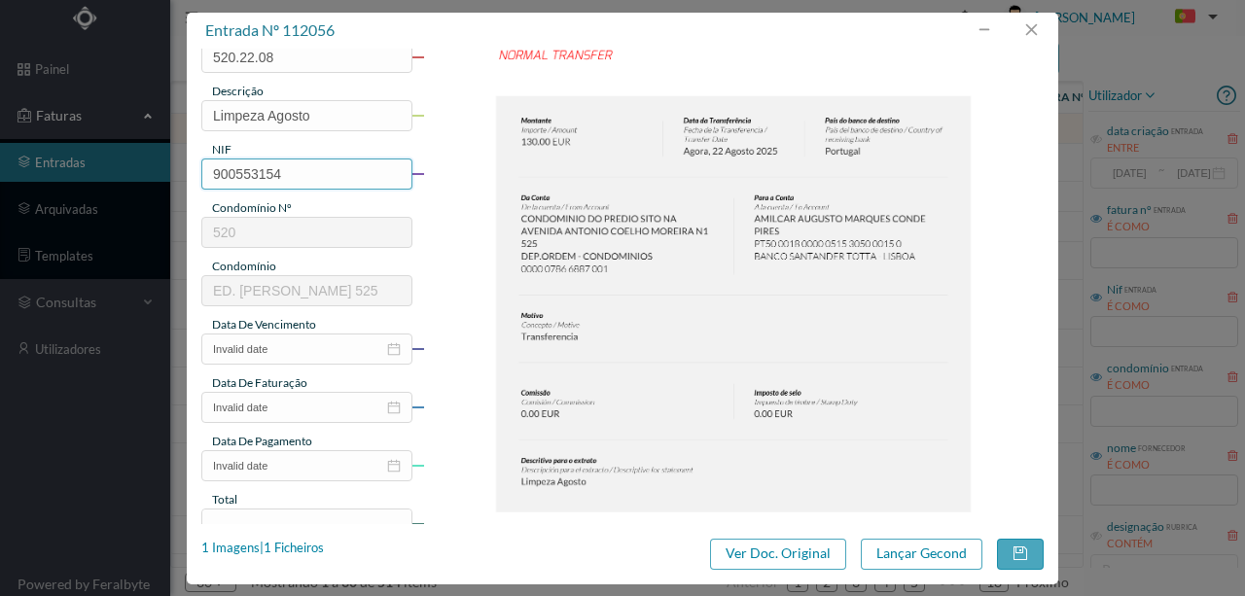
scroll to position [259, 0]
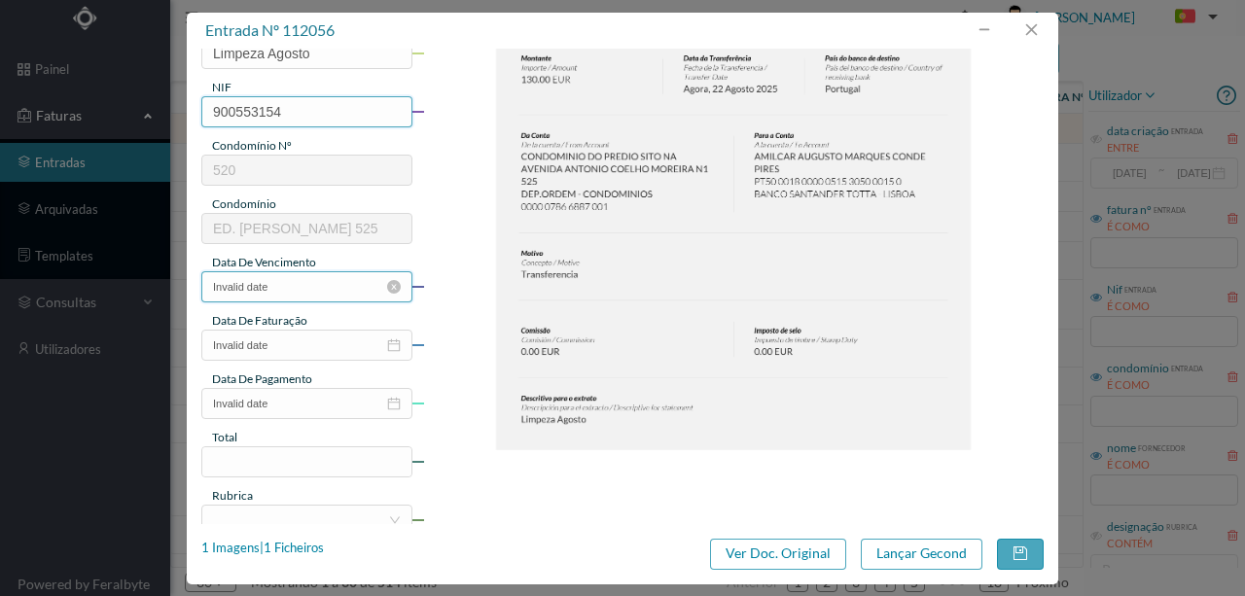
type input "900553154"
click at [298, 292] on input "Invalid date" at bounding box center [306, 286] width 211 height 31
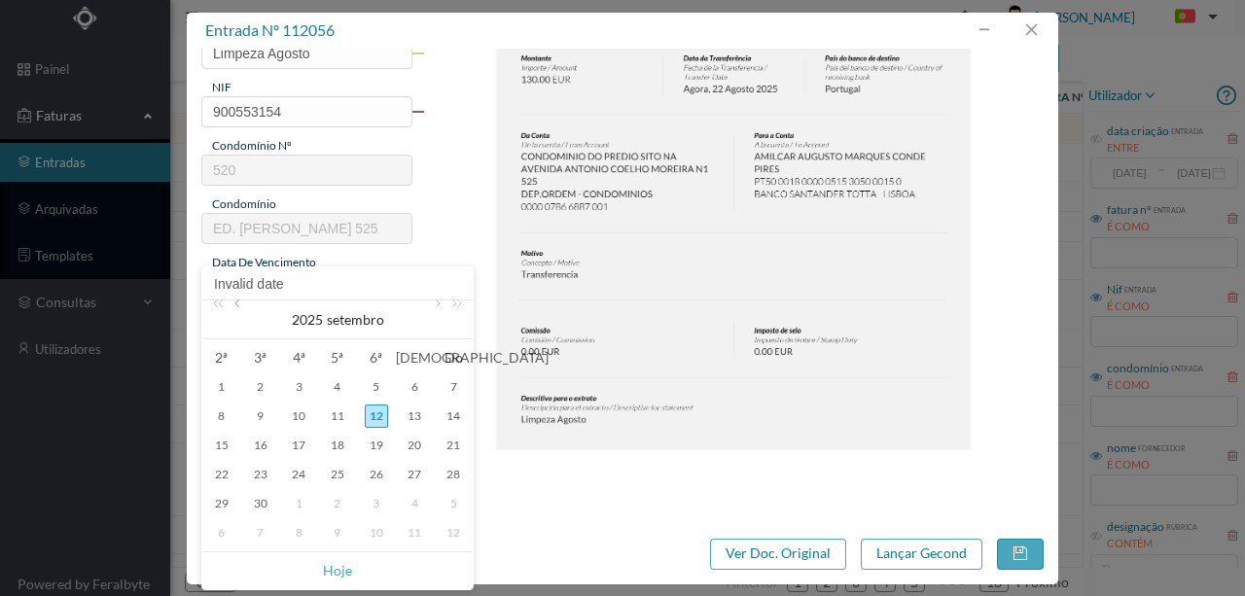
click at [244, 304] on link at bounding box center [239, 319] width 18 height 39
click at [370, 475] on div "22" at bounding box center [376, 474] width 23 height 23
type input "22-08-2025"
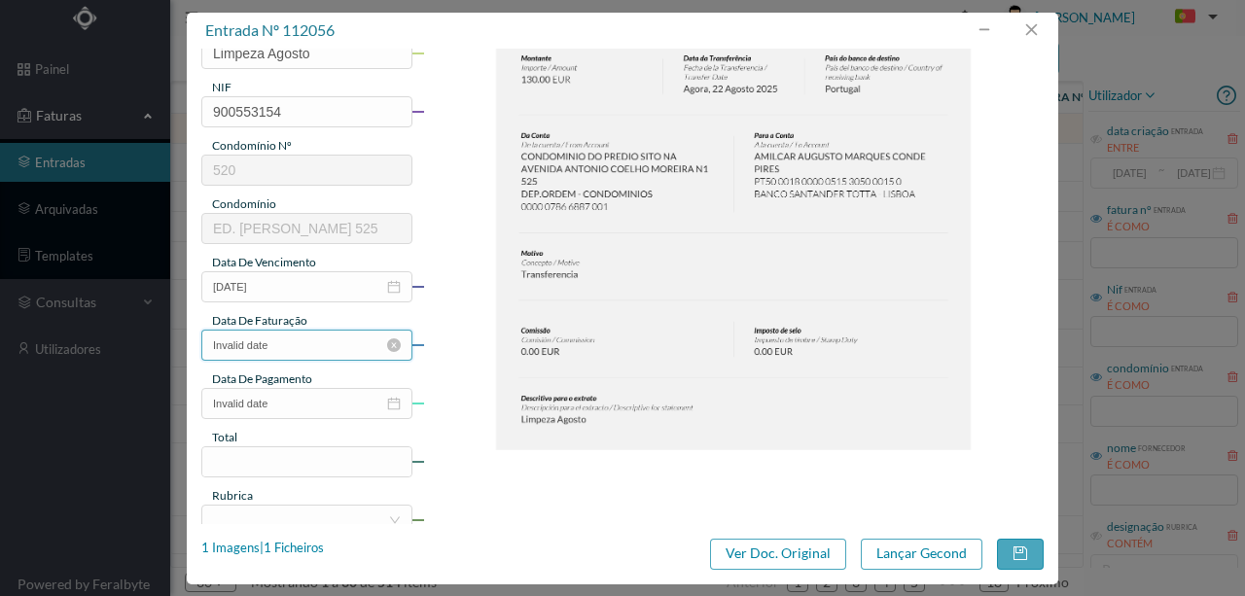
click at [274, 350] on input "Invalid date" at bounding box center [306, 345] width 211 height 31
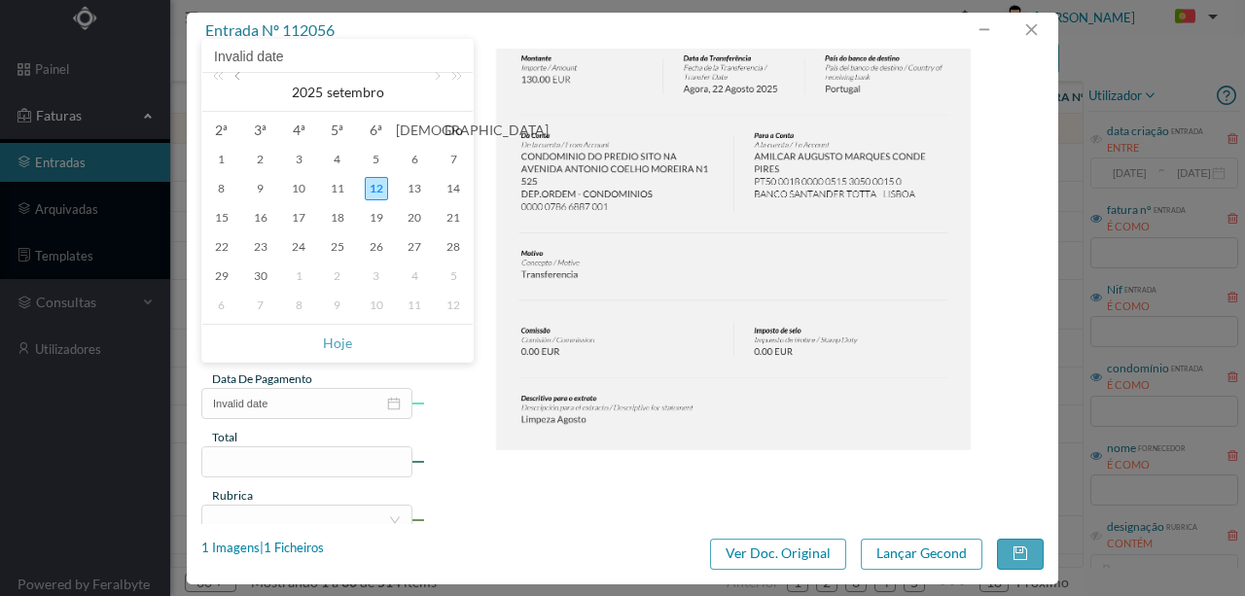
click at [240, 80] on link at bounding box center [239, 92] width 18 height 39
click at [373, 248] on div "22" at bounding box center [376, 246] width 23 height 23
type input "22-08-2025"
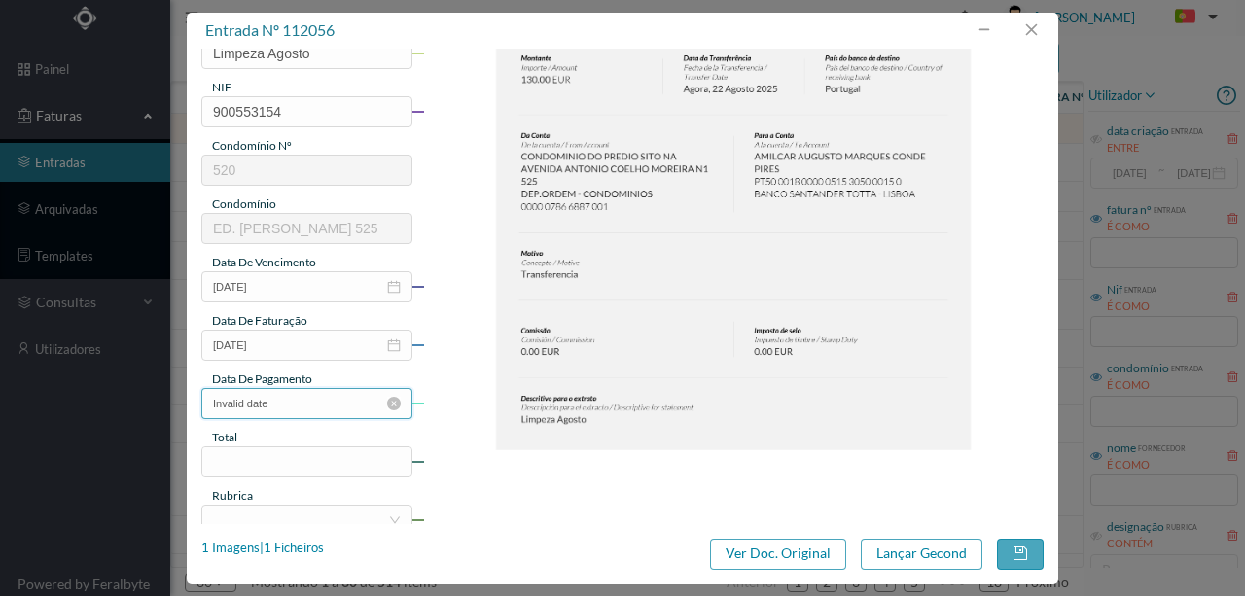
click at [307, 411] on input "Invalid date" at bounding box center [306, 403] width 211 height 31
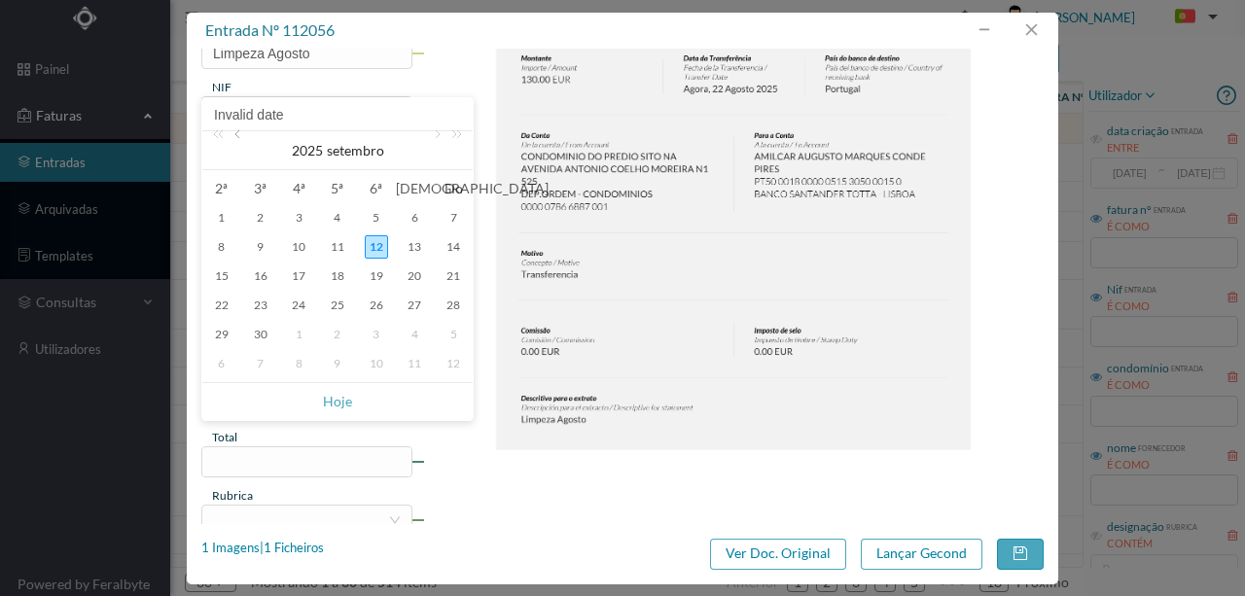
click at [239, 138] on link at bounding box center [239, 150] width 18 height 39
click at [373, 299] on div "22" at bounding box center [376, 305] width 23 height 23
type input "22-08-2025"
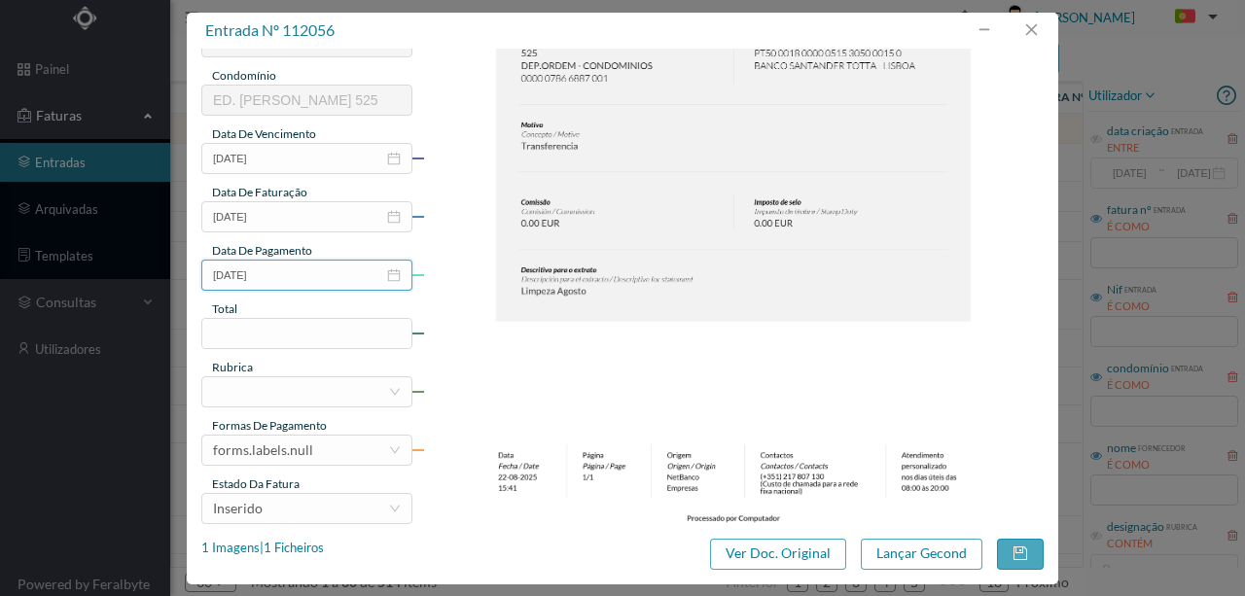
scroll to position [389, 0]
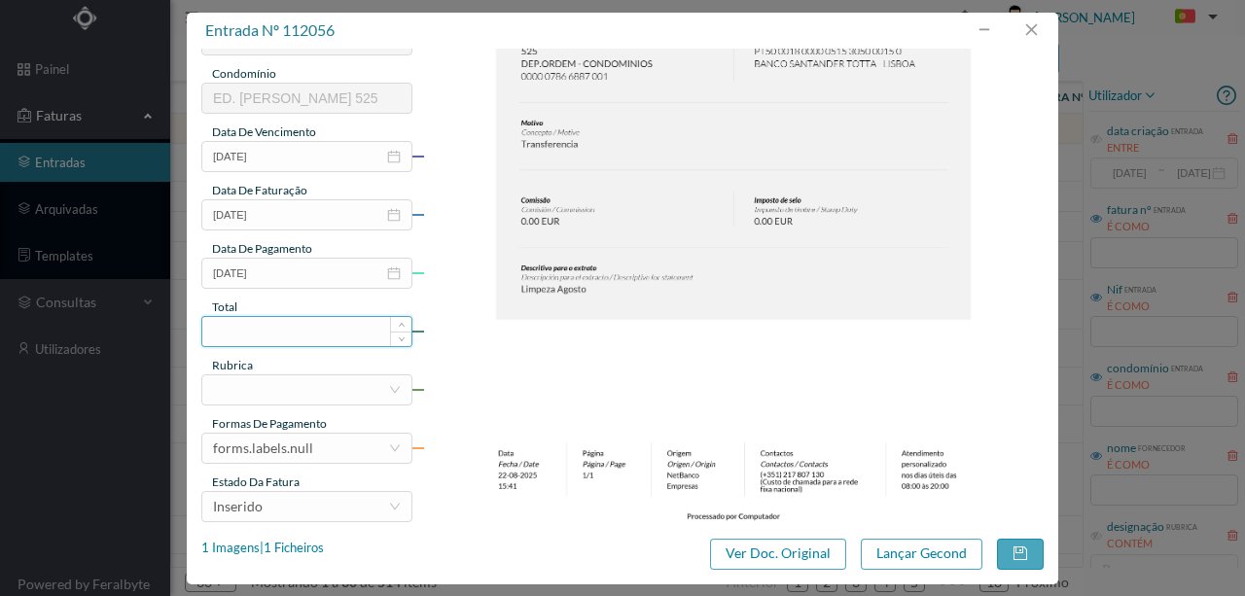
click at [249, 334] on input at bounding box center [306, 331] width 209 height 29
type input "130.00"
click at [278, 391] on div at bounding box center [300, 389] width 175 height 29
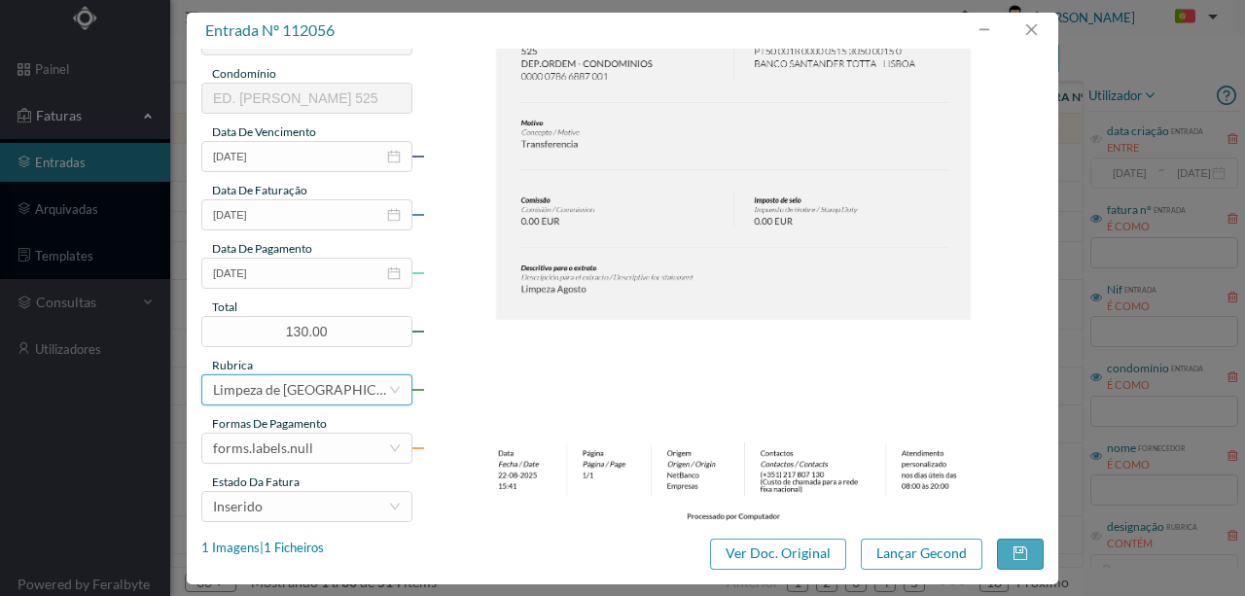
click at [306, 389] on div "Limpeza de Lagos" at bounding box center [300, 389] width 175 height 29
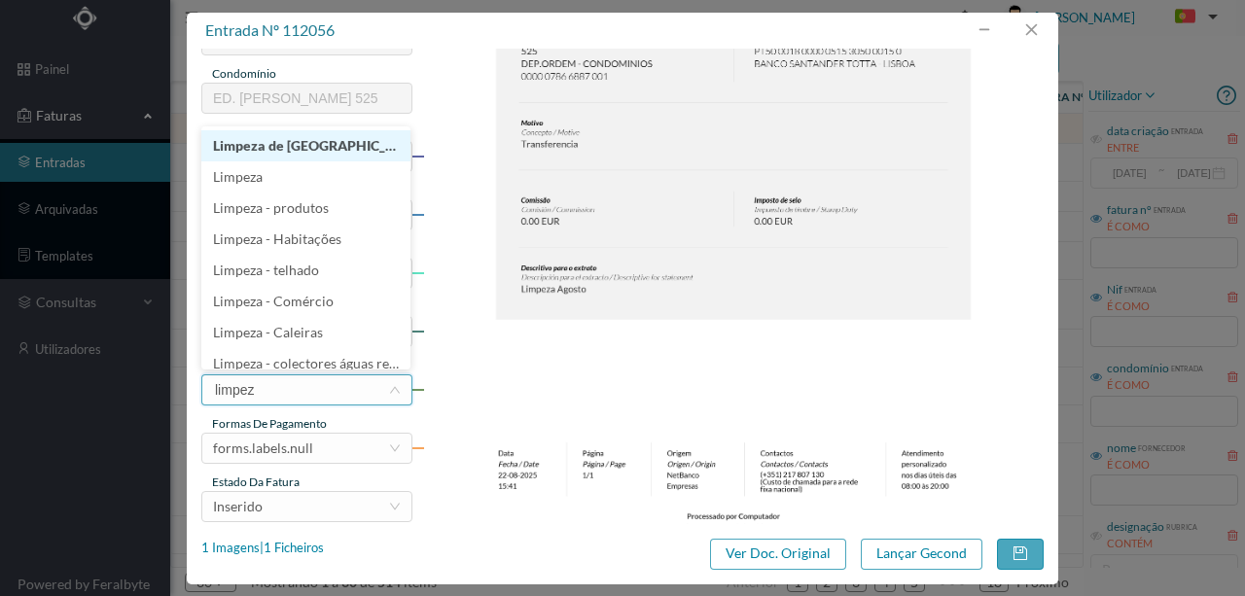
type input "limpeza"
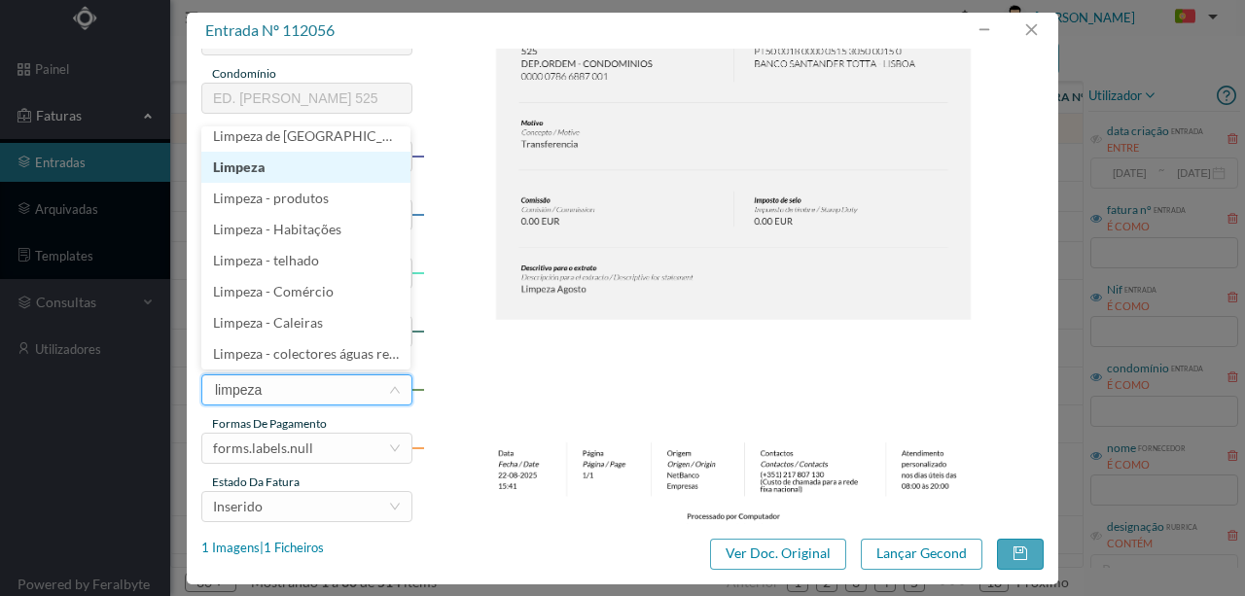
click at [250, 168] on li "Limpeza" at bounding box center [305, 167] width 209 height 31
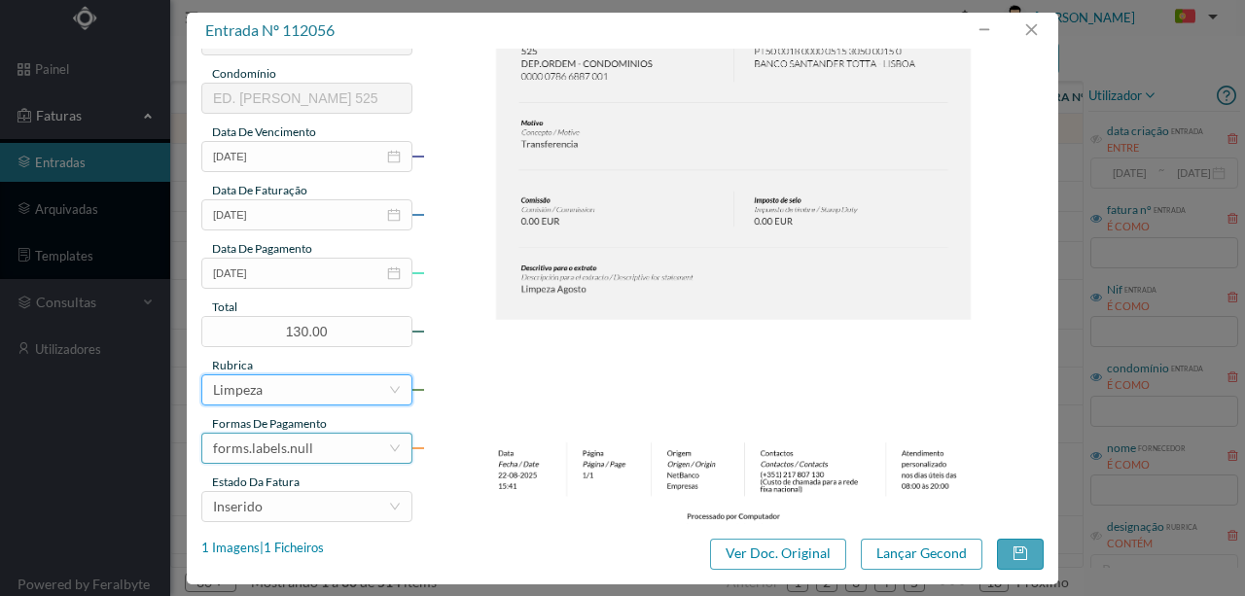
click at [319, 440] on div "forms.labels.null" at bounding box center [300, 448] width 175 height 29
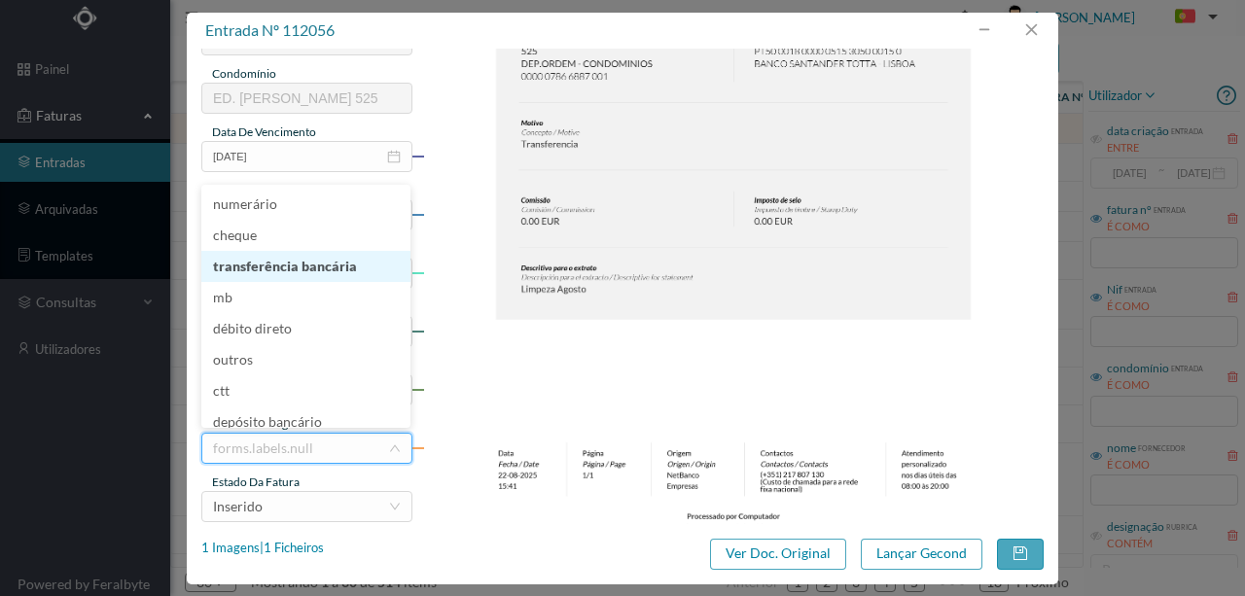
click at [294, 263] on li "transferência bancária" at bounding box center [305, 266] width 209 height 31
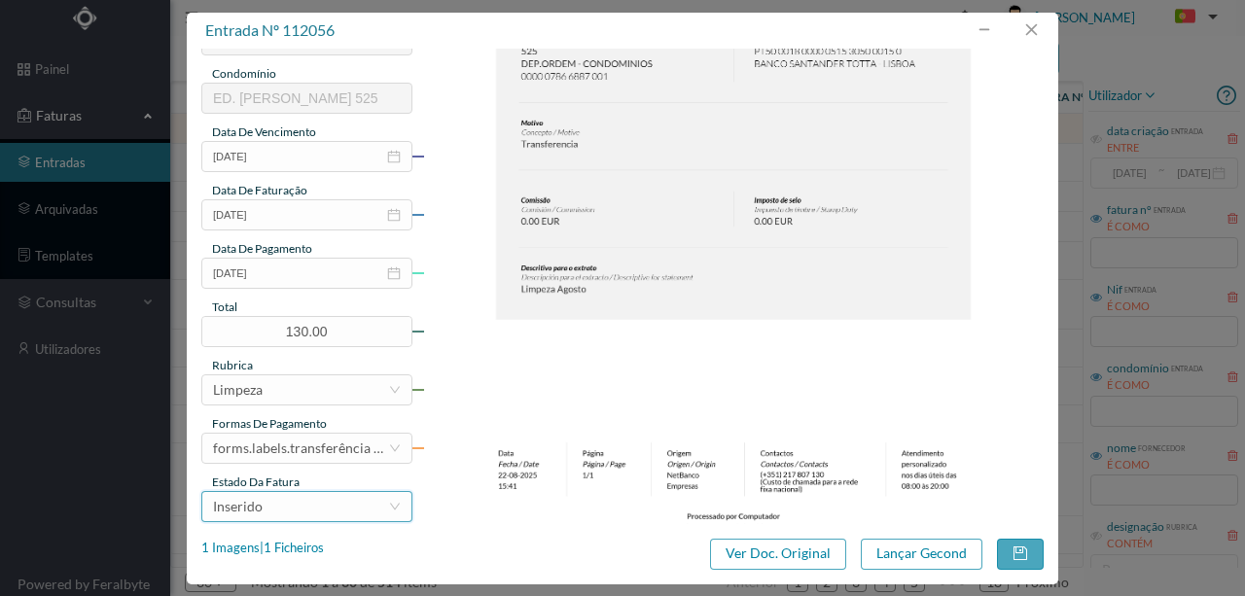
click at [307, 518] on div "Inserido" at bounding box center [300, 506] width 175 height 29
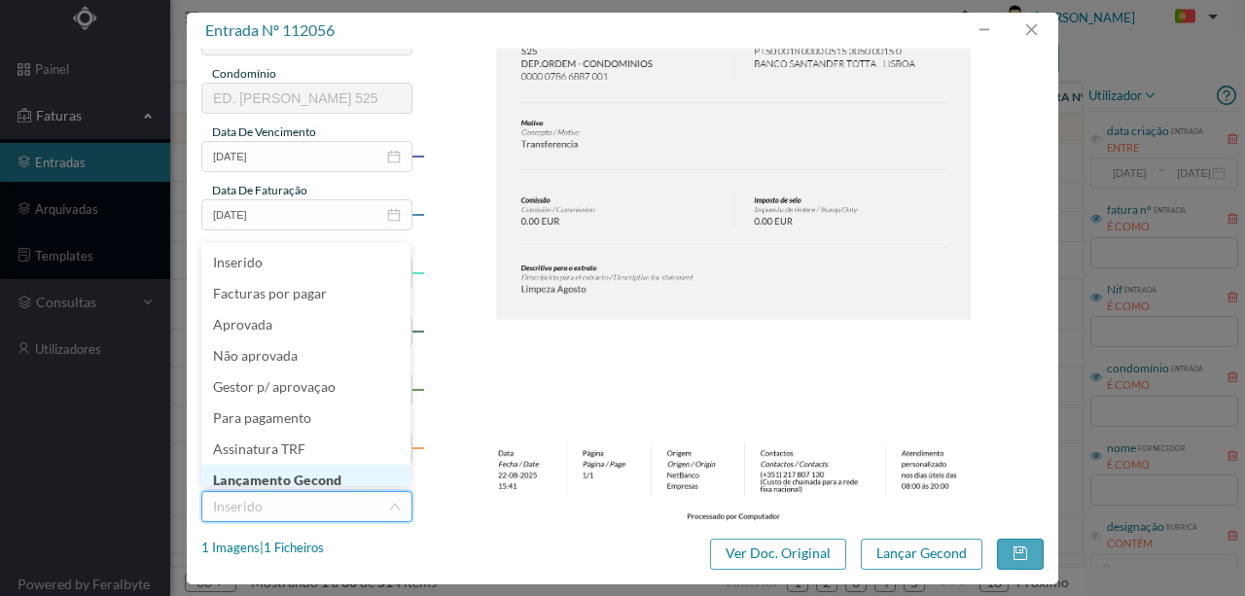
scroll to position [10, 0]
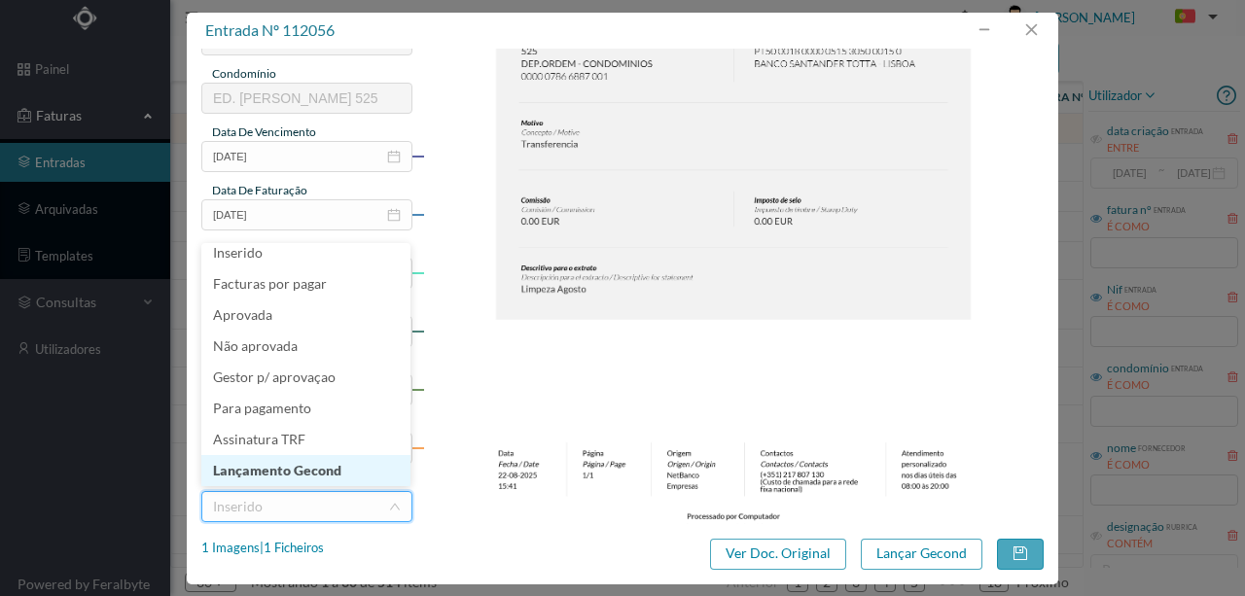
click at [313, 466] on li "Lançamento Gecond" at bounding box center [305, 470] width 209 height 31
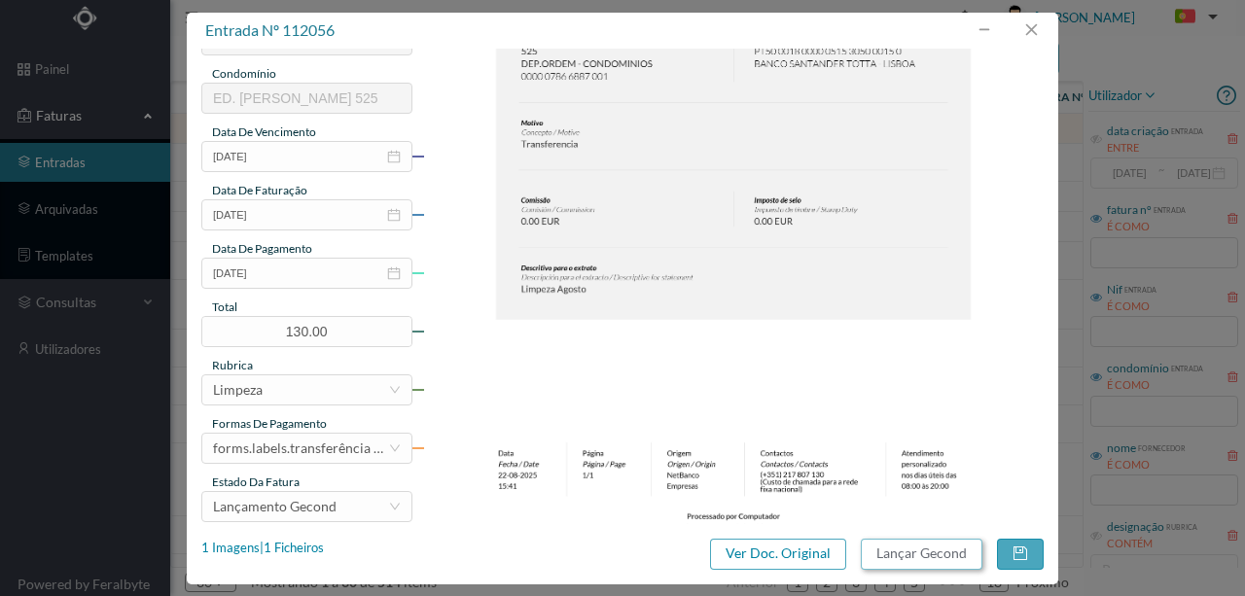
click at [968, 554] on button "Lançar Gecond" at bounding box center [922, 554] width 122 height 31
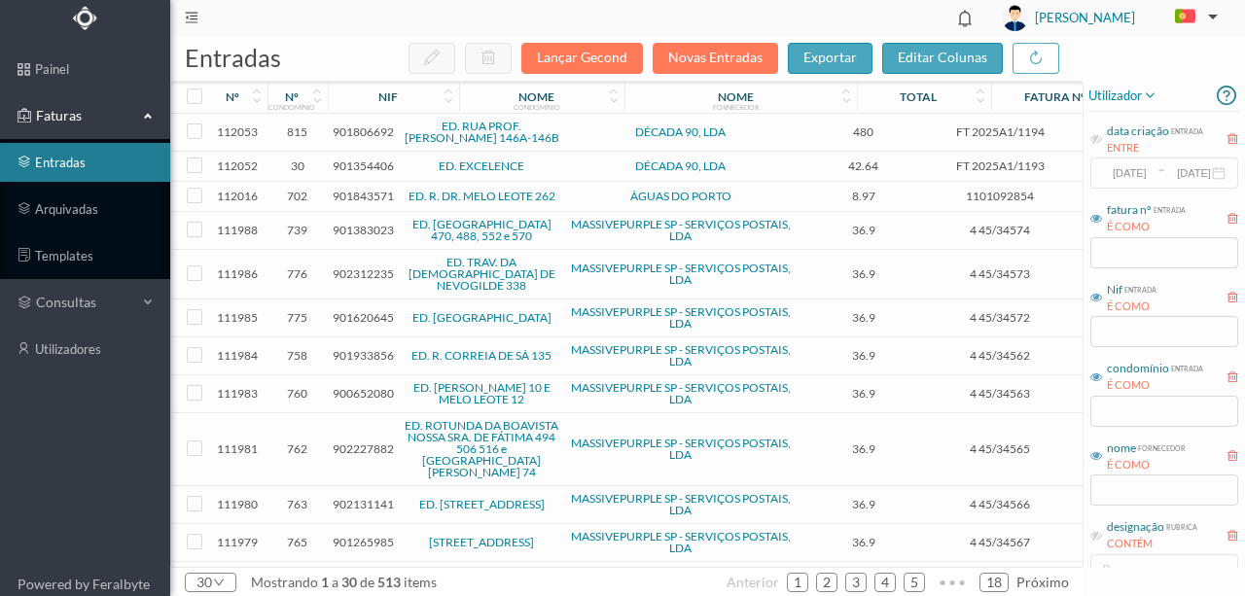
click at [353, 196] on span "901843571" at bounding box center [363, 196] width 61 height 15
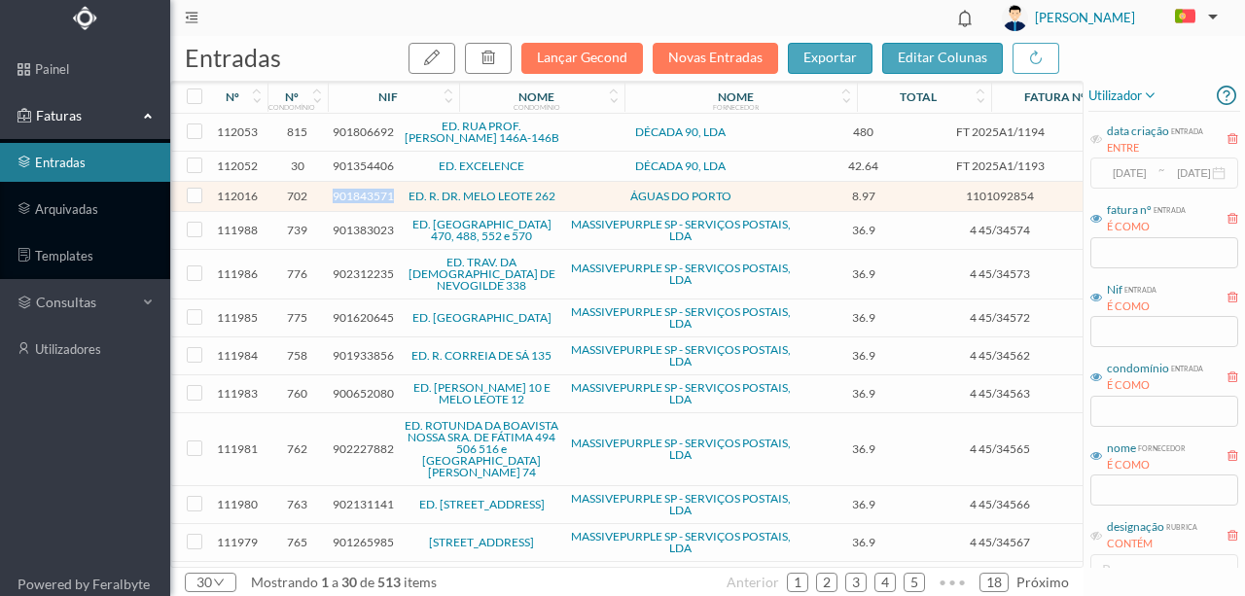
click at [353, 196] on span "901843571" at bounding box center [363, 196] width 61 height 15
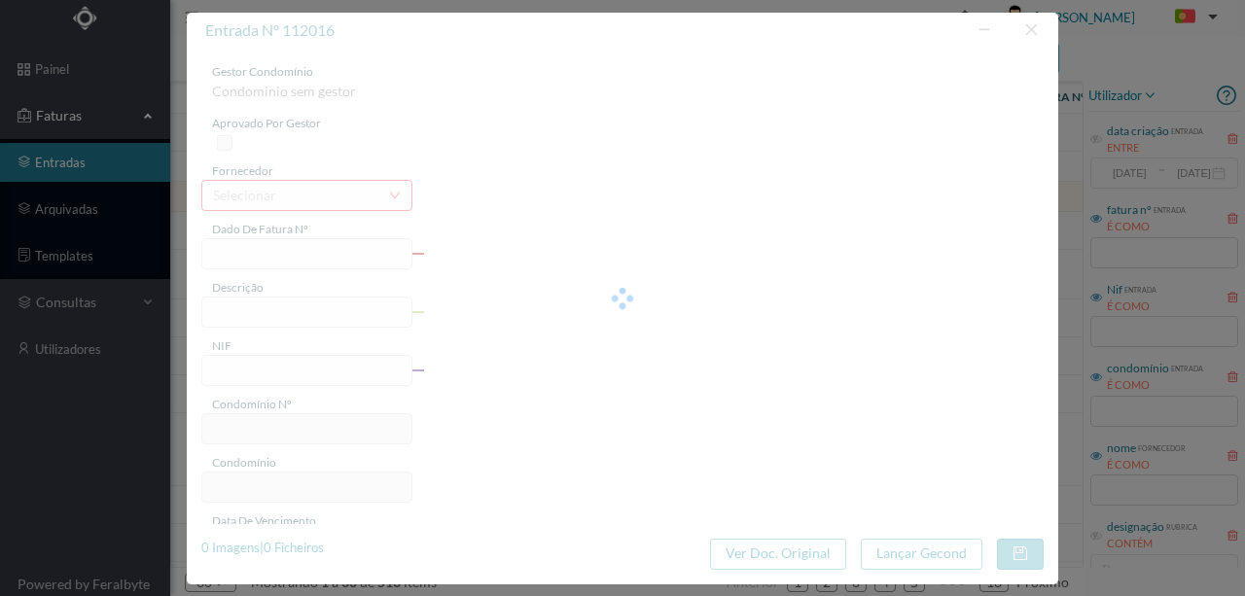
type input "1101092854"
type input "262 Comuns (04.07.2025 a 04.08.2025)"
type input "901843571"
type input "2025-08-27"
type input "2025-08-07"
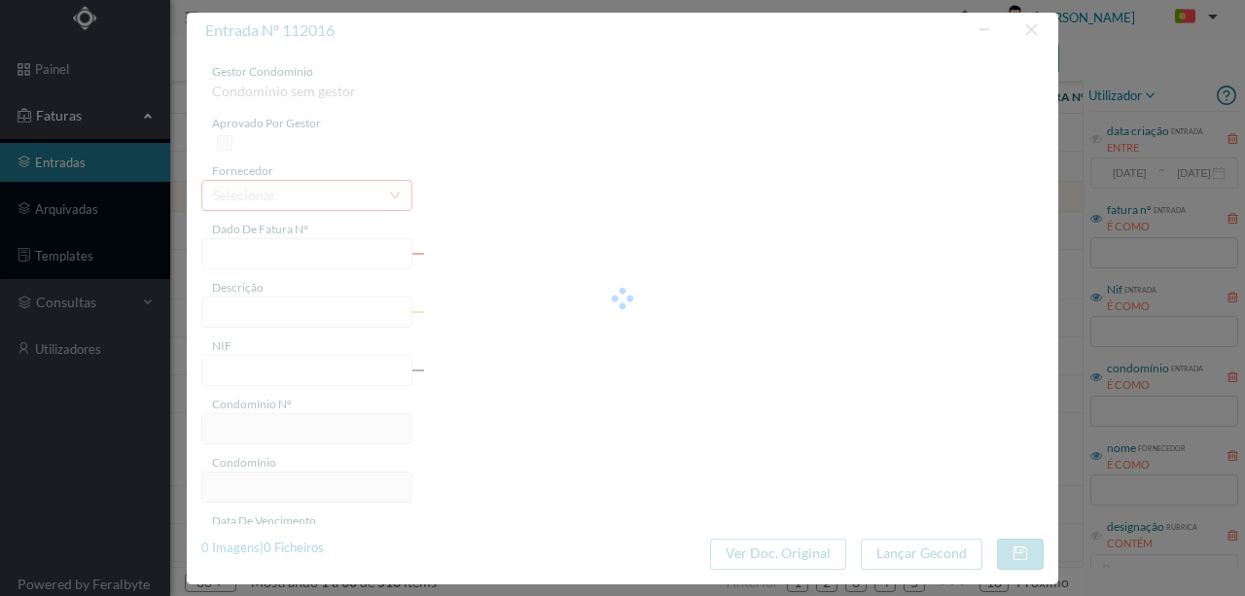
type input "2025-08-27"
type input "8.97"
type input "702"
type input "ED. R. DR. MELO LEOTE 262"
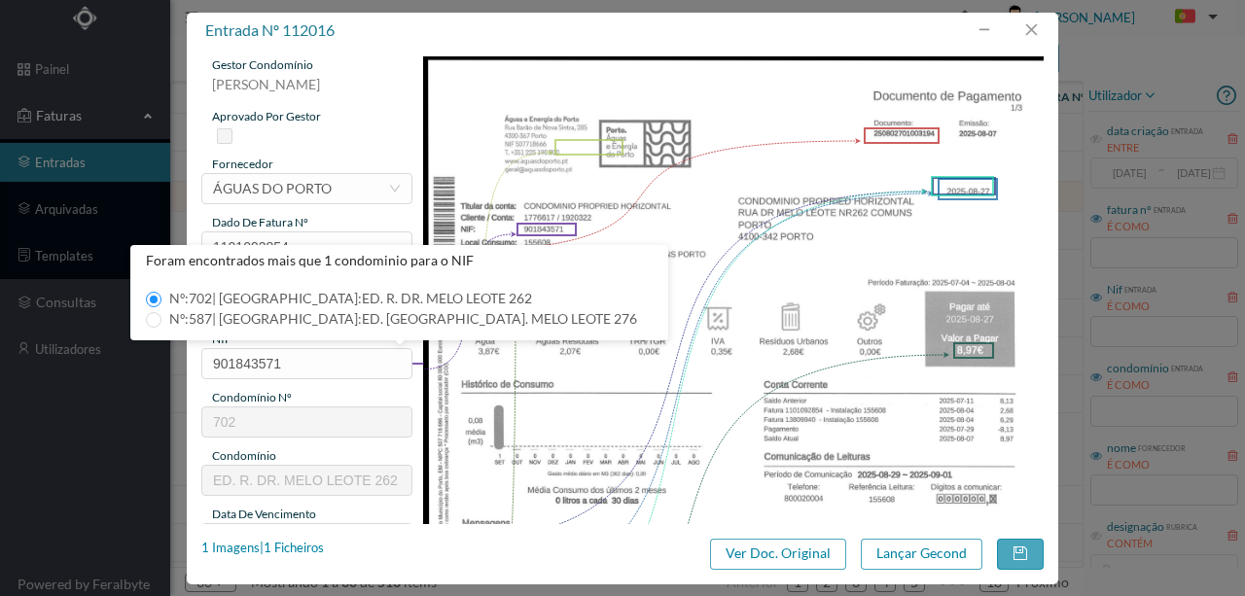
scroll to position [0, 0]
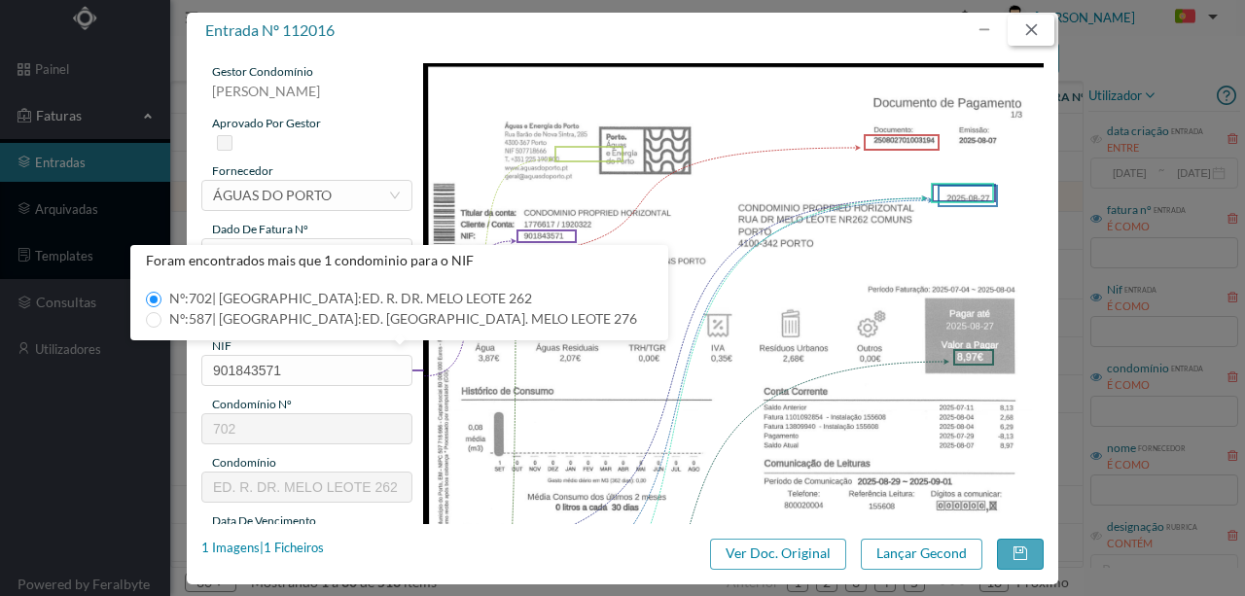
click at [1026, 32] on button "button" at bounding box center [1030, 30] width 47 height 31
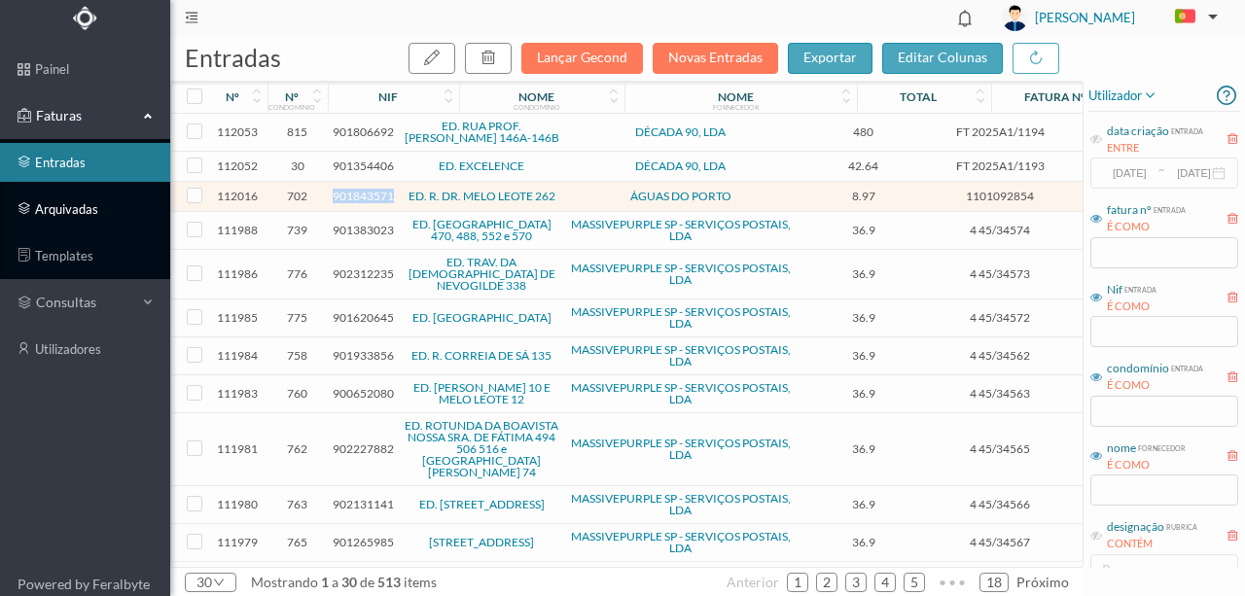
click at [59, 210] on link "arquivadas" at bounding box center [85, 209] width 170 height 39
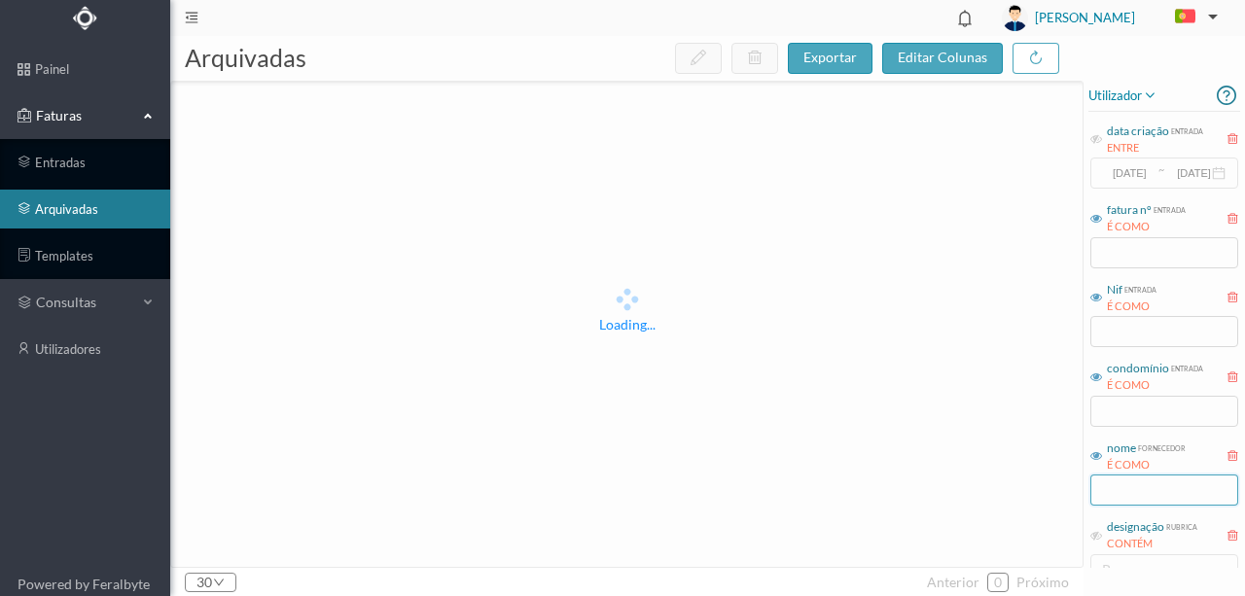
click at [1120, 493] on input "text" at bounding box center [1164, 490] width 148 height 31
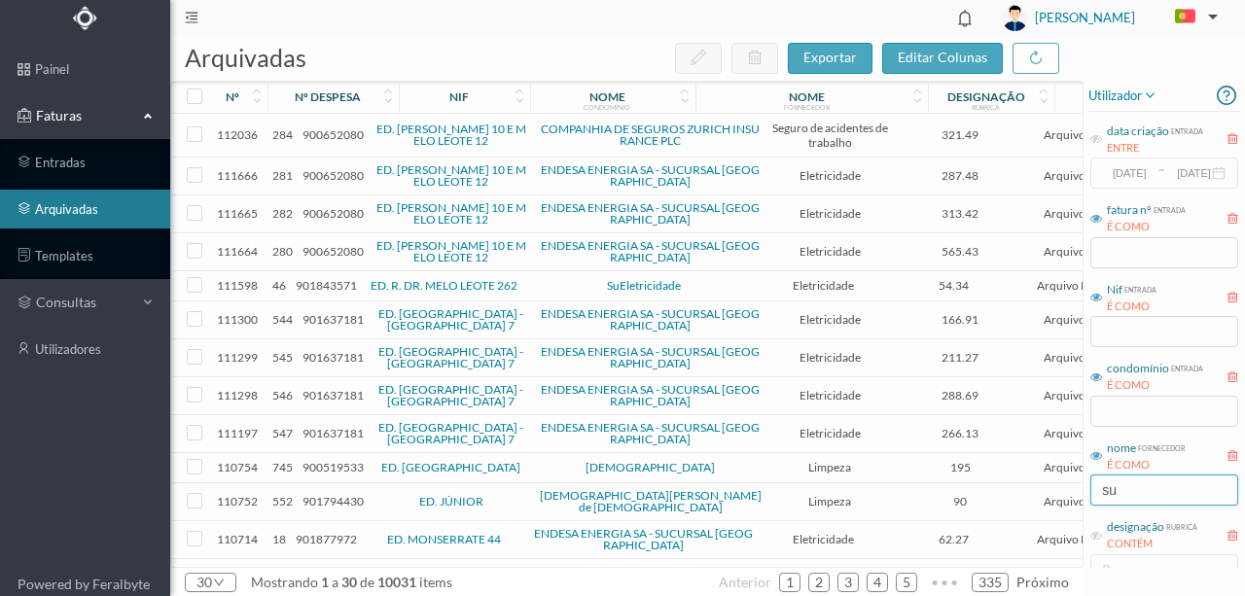
type input "su"
click at [329, 285] on span "901843571" at bounding box center [326, 285] width 61 height 15
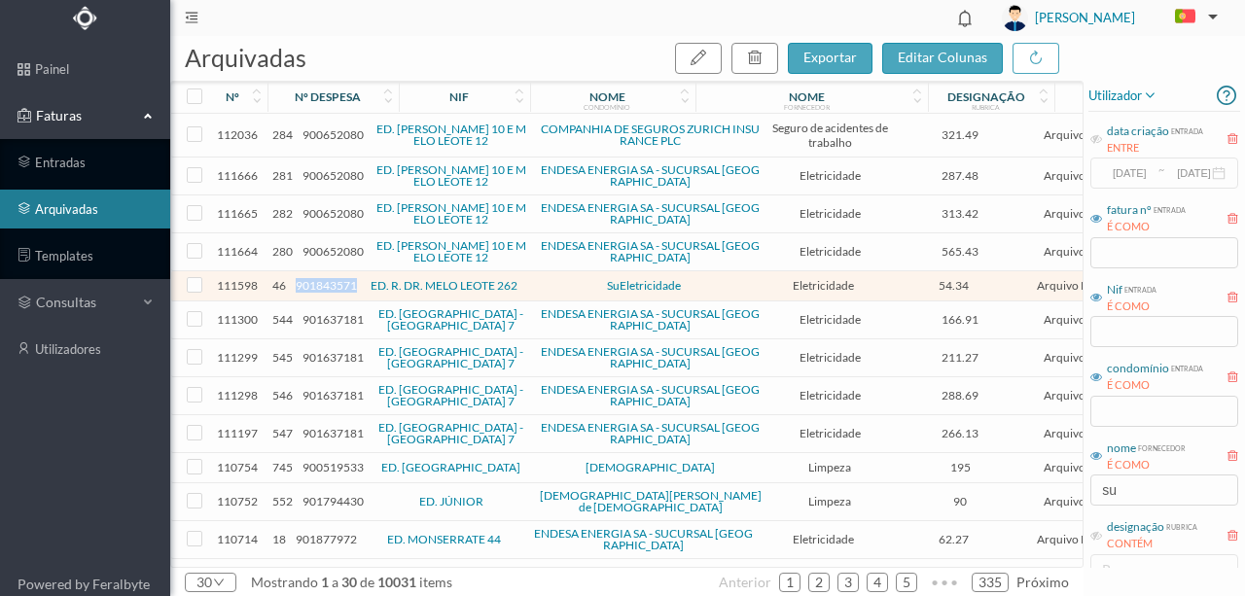
click at [329, 285] on span "901843571" at bounding box center [326, 285] width 61 height 15
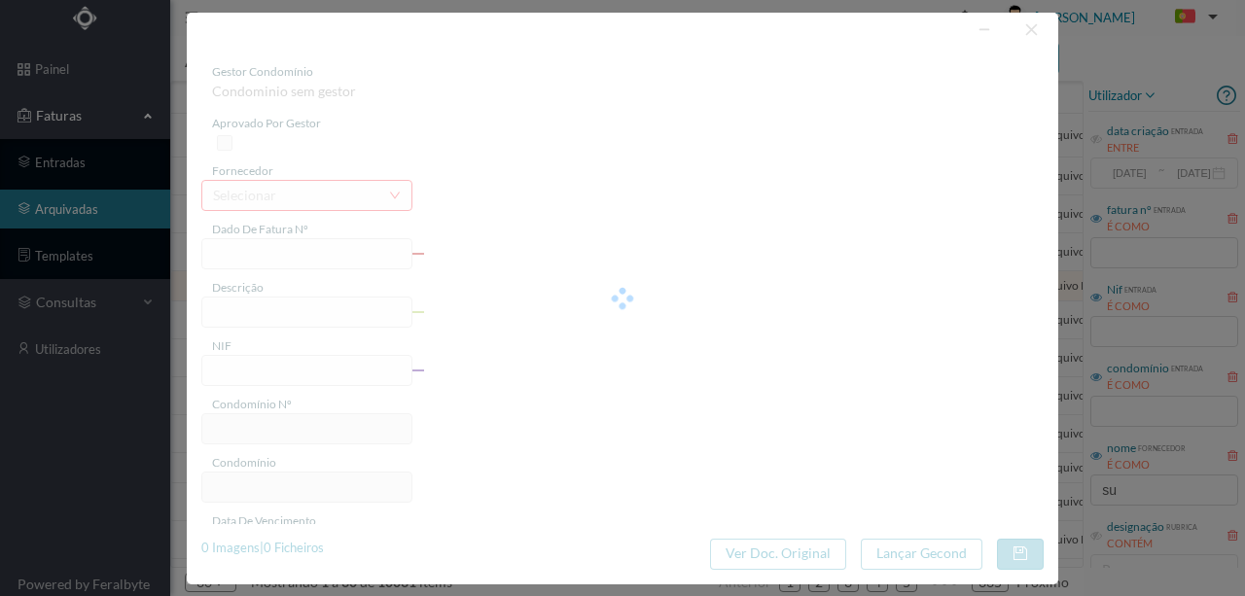
type input "F2186"
type input "262 (21.05.2025 a 16.06.2025)"
type input "901843571"
type input "2025-07-08"
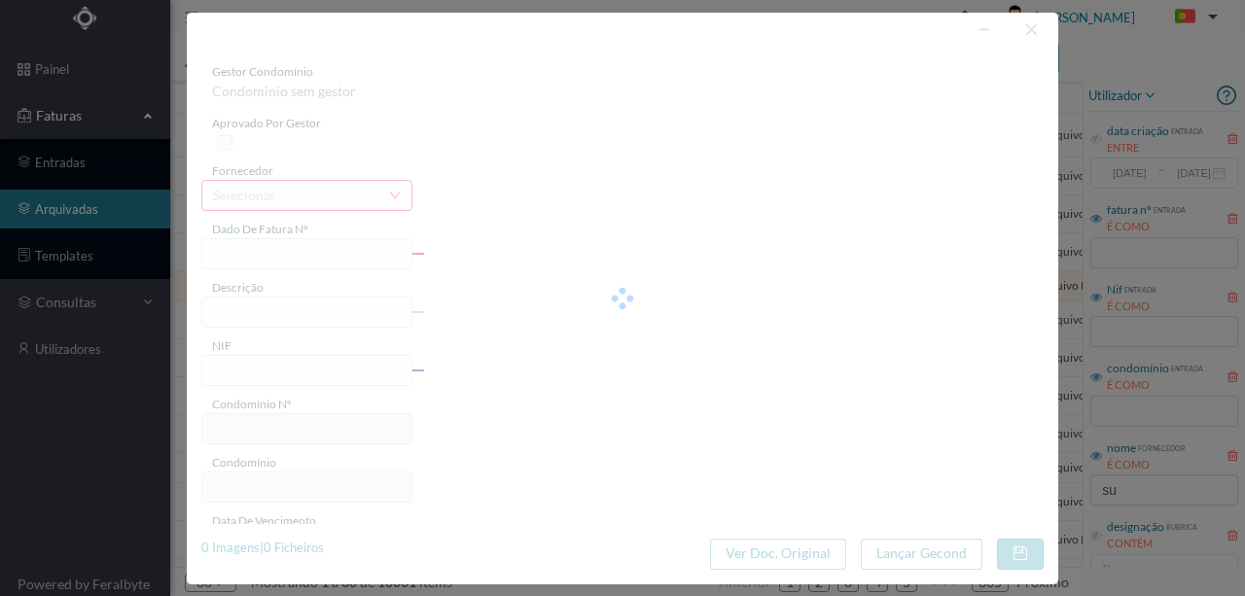
type input "2025-09-09"
type input "54.34"
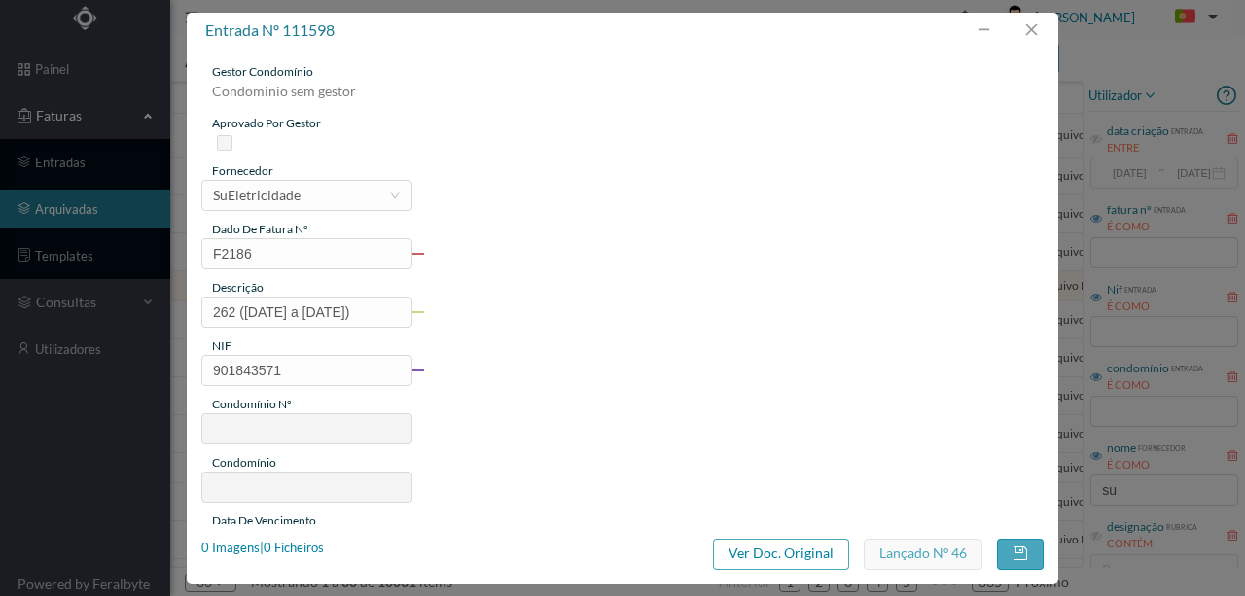
type input "702"
type input "ED. R. DR. MELO LEOTE 262"
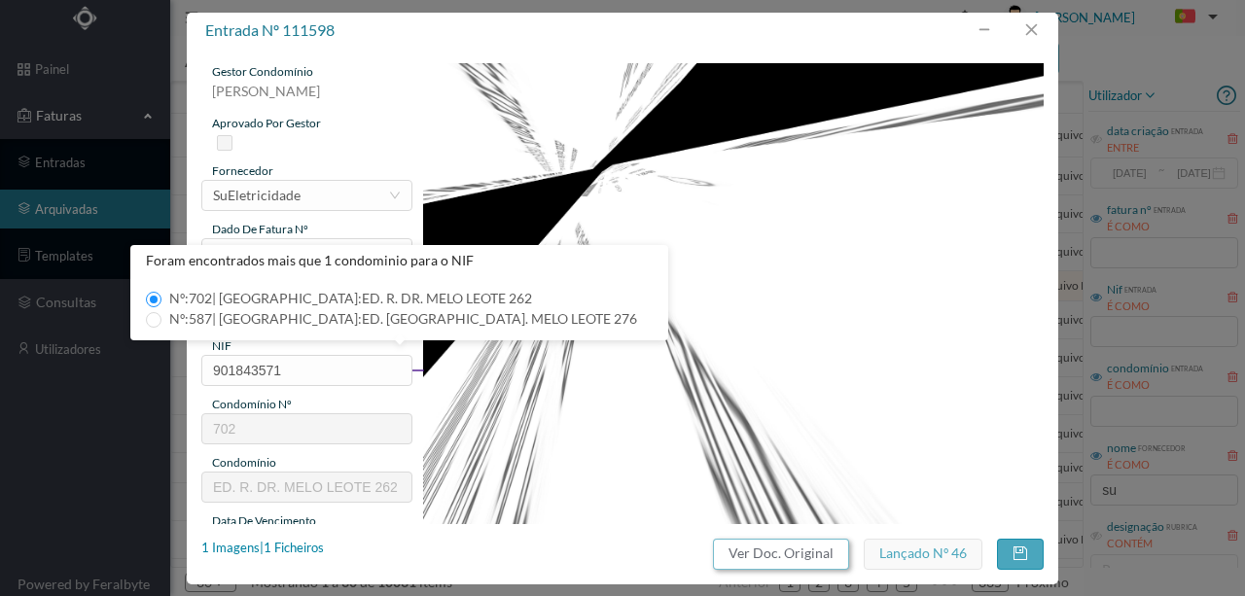
drag, startPoint x: 774, startPoint y: 556, endPoint x: 737, endPoint y: 84, distance: 474.0
click at [775, 554] on button "Ver Doc. Original" at bounding box center [781, 554] width 136 height 31
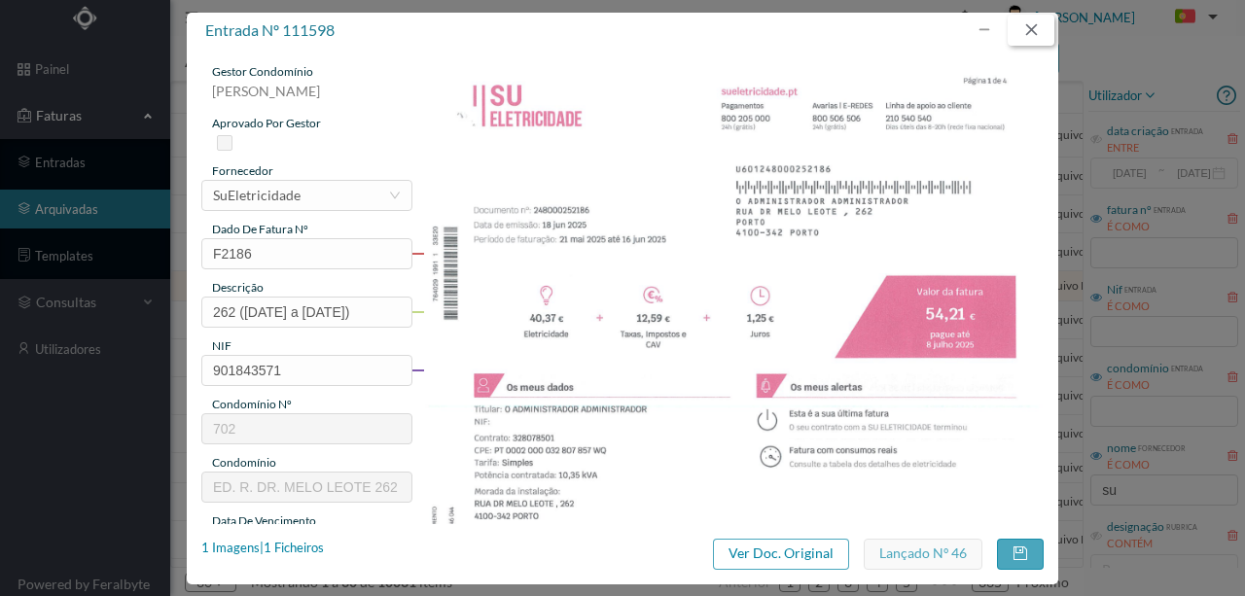
click at [1025, 23] on button "button" at bounding box center [1030, 30] width 47 height 31
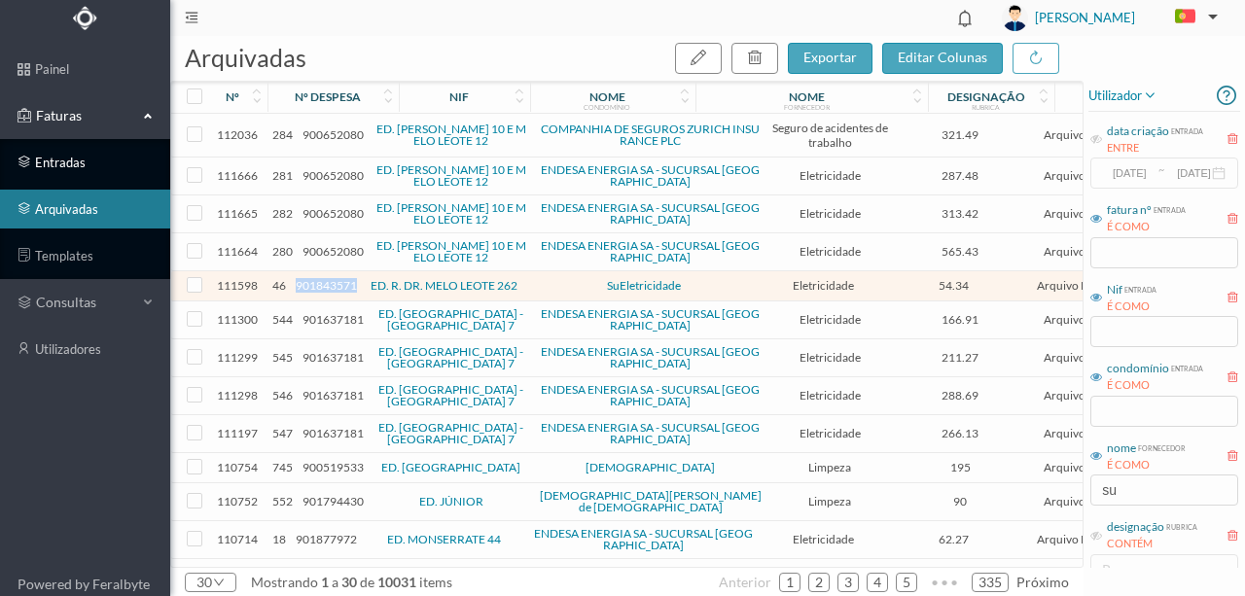
click at [77, 158] on link "entradas" at bounding box center [85, 162] width 170 height 39
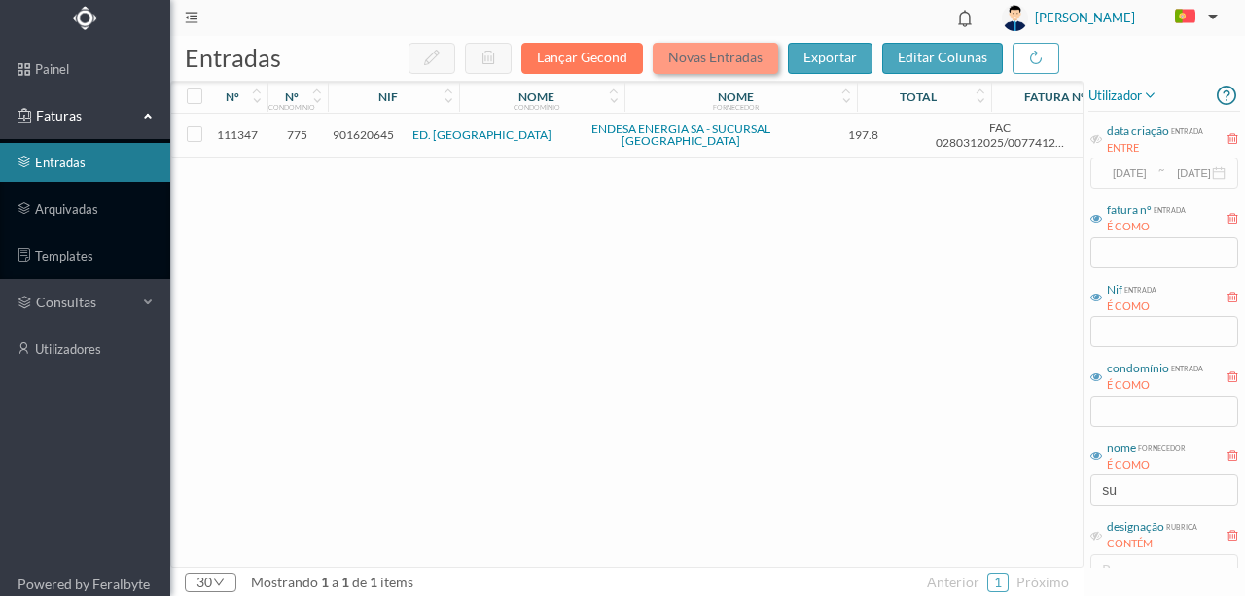
click at [702, 54] on button "Novas Entradas" at bounding box center [714, 58] width 125 height 31
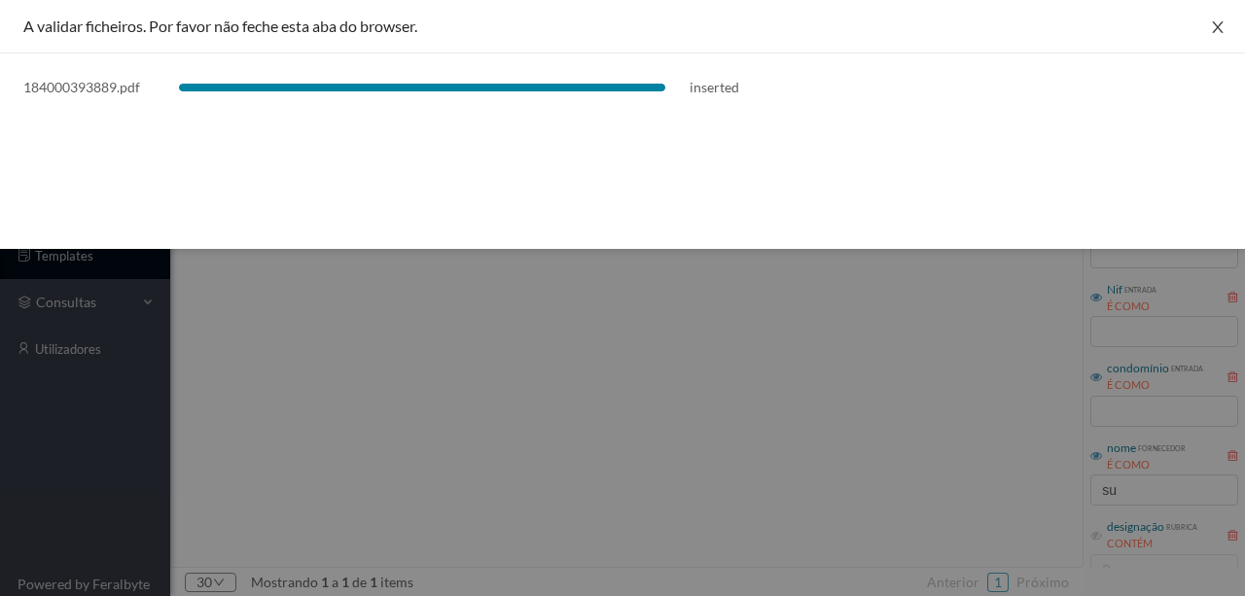
click at [1216, 29] on icon "icon: close" at bounding box center [1218, 27] width 16 height 16
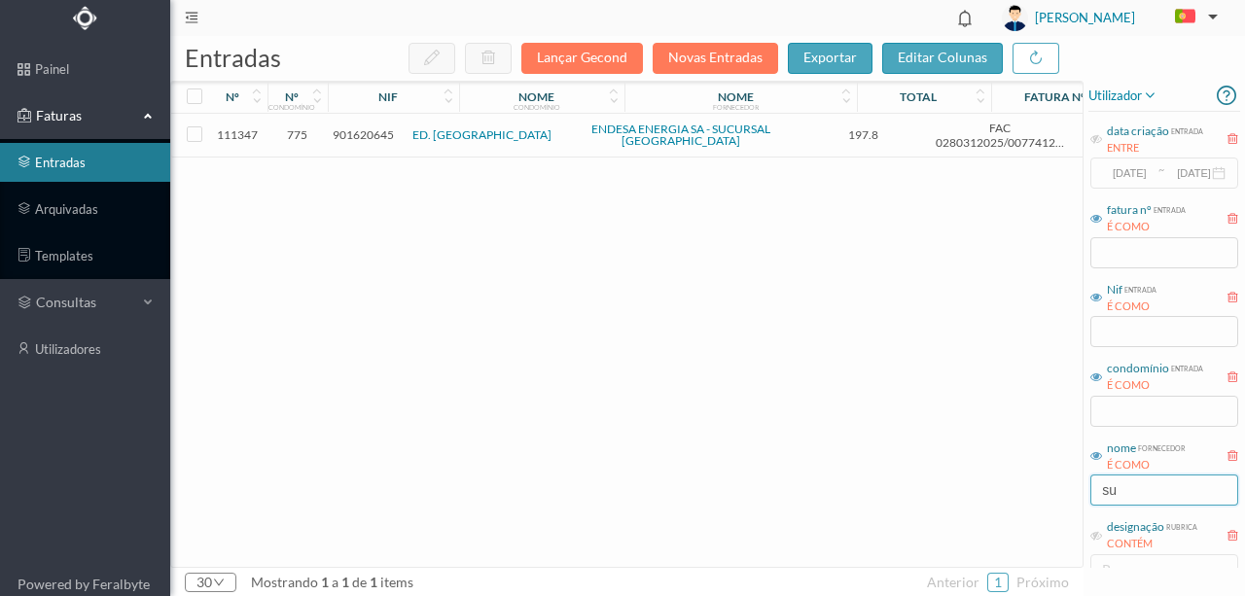
drag, startPoint x: 1155, startPoint y: 492, endPoint x: 1000, endPoint y: 498, distance: 155.7
click at [1003, 498] on div "entradas Lançar Gecond Novas Entradas exportar editar colunas nº nº condomínio …" at bounding box center [707, 316] width 1074 height 560
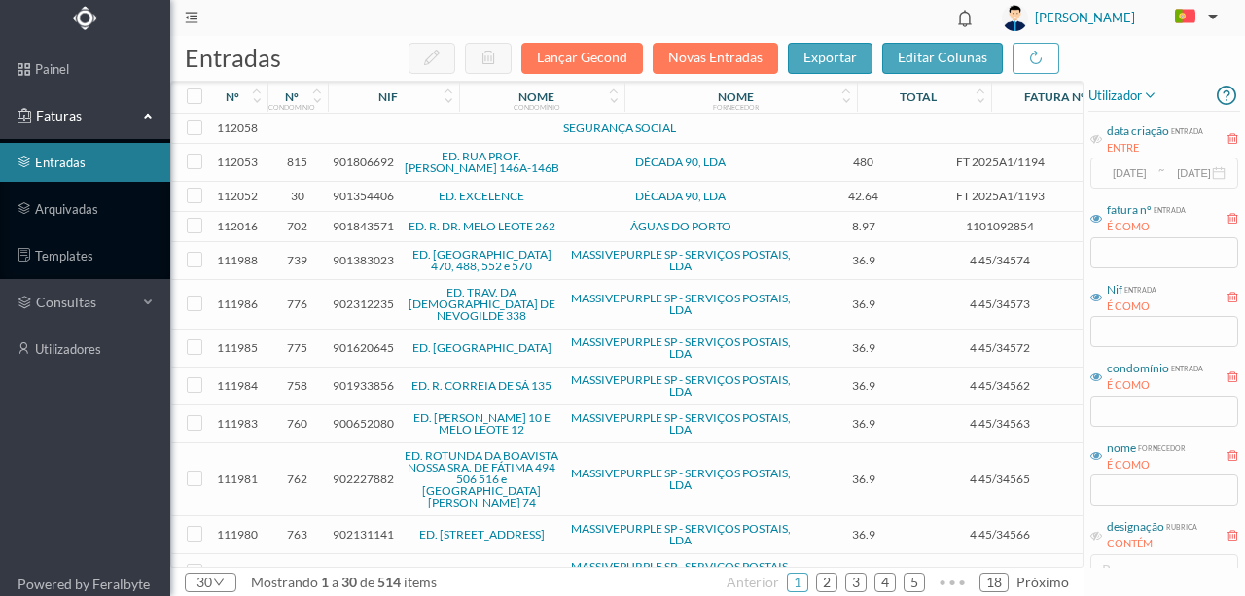
click at [402, 131] on td at bounding box center [420, 129] width 166 height 30
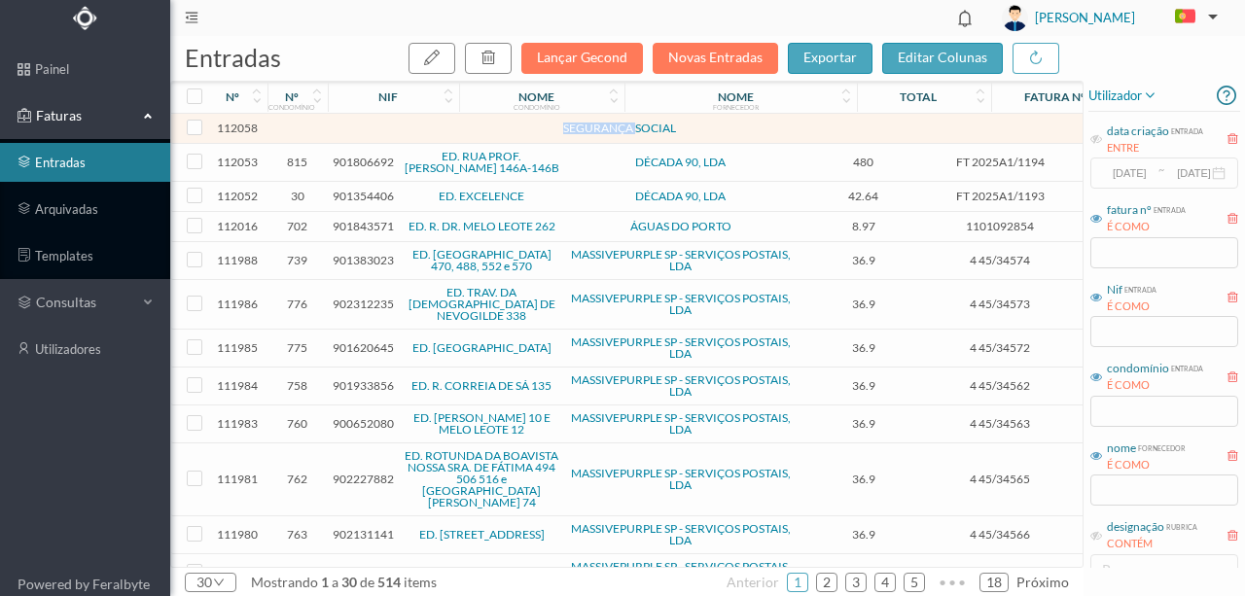
click at [402, 131] on td at bounding box center [420, 129] width 166 height 30
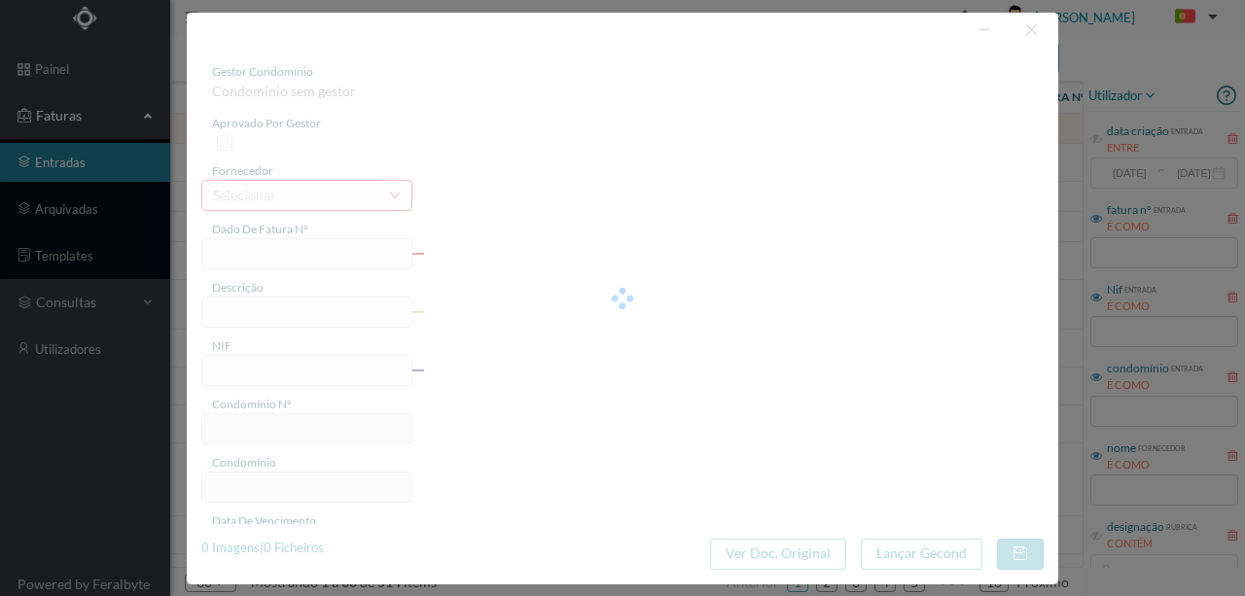
type input "0"
type input "Invalid date"
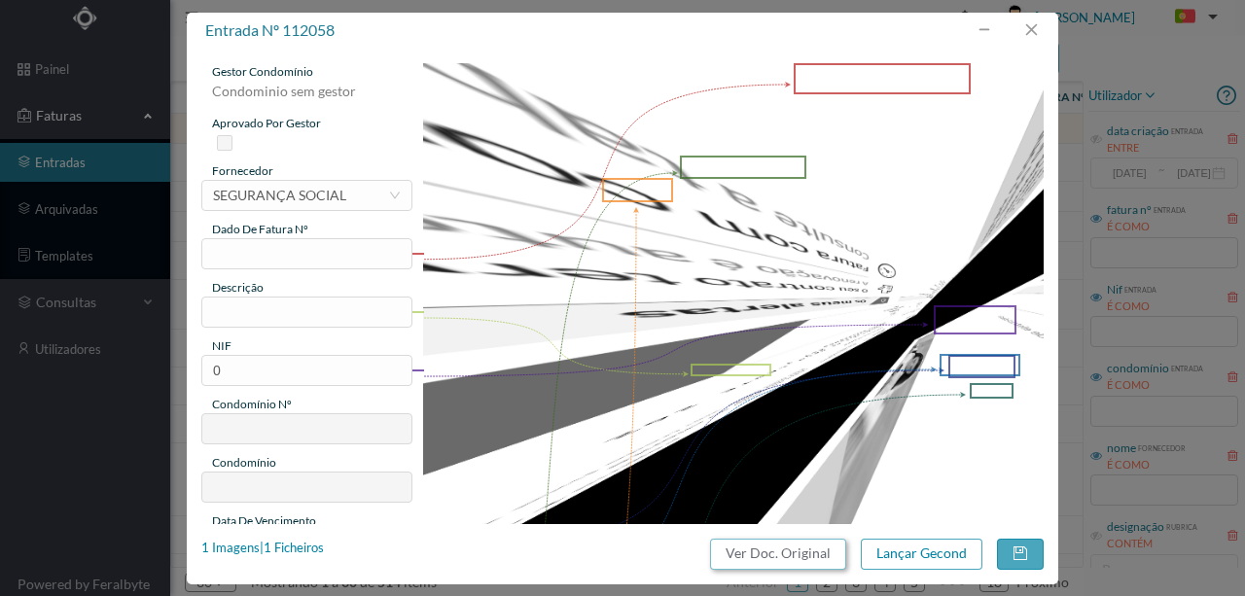
click at [777, 560] on button "Ver Doc. Original" at bounding box center [778, 554] width 136 height 31
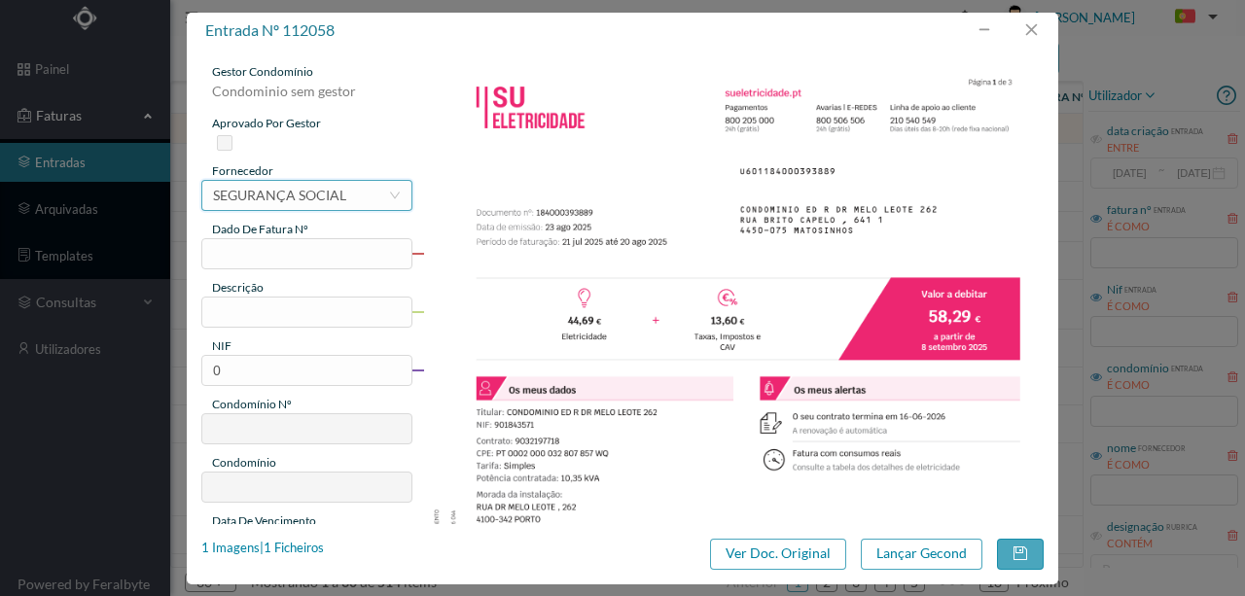
drag, startPoint x: 0, startPoint y: 0, endPoint x: 254, endPoint y: 197, distance: 321.5
click at [254, 197] on div "SEGURANÇA SOCIAL" at bounding box center [279, 195] width 133 height 29
type input "su"
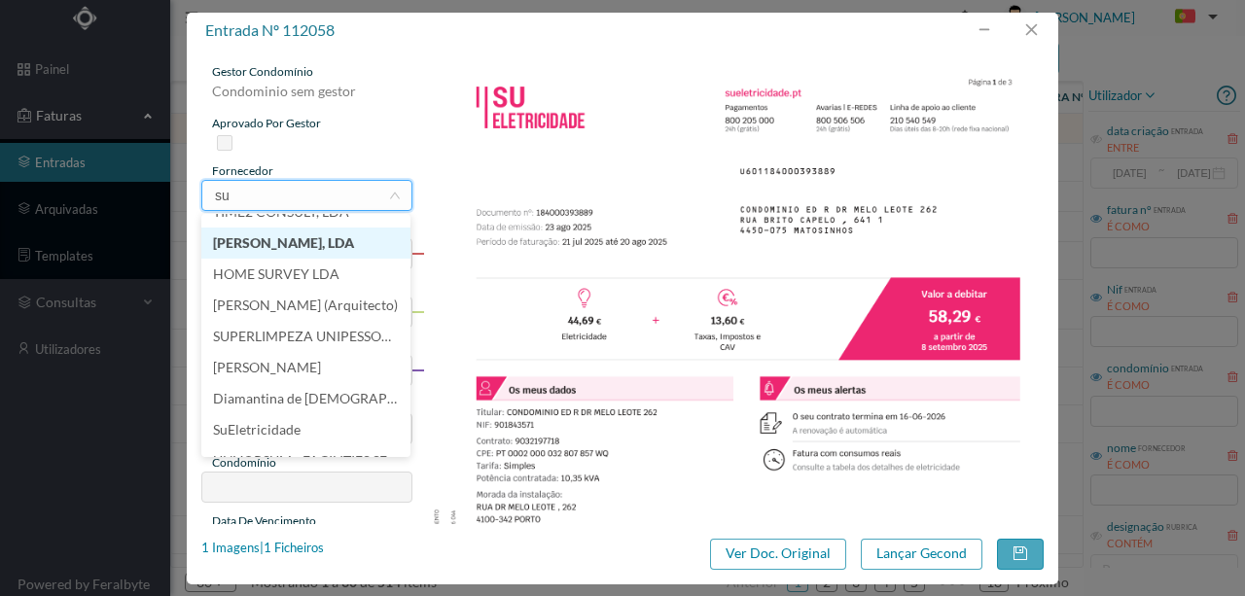
scroll to position [522, 0]
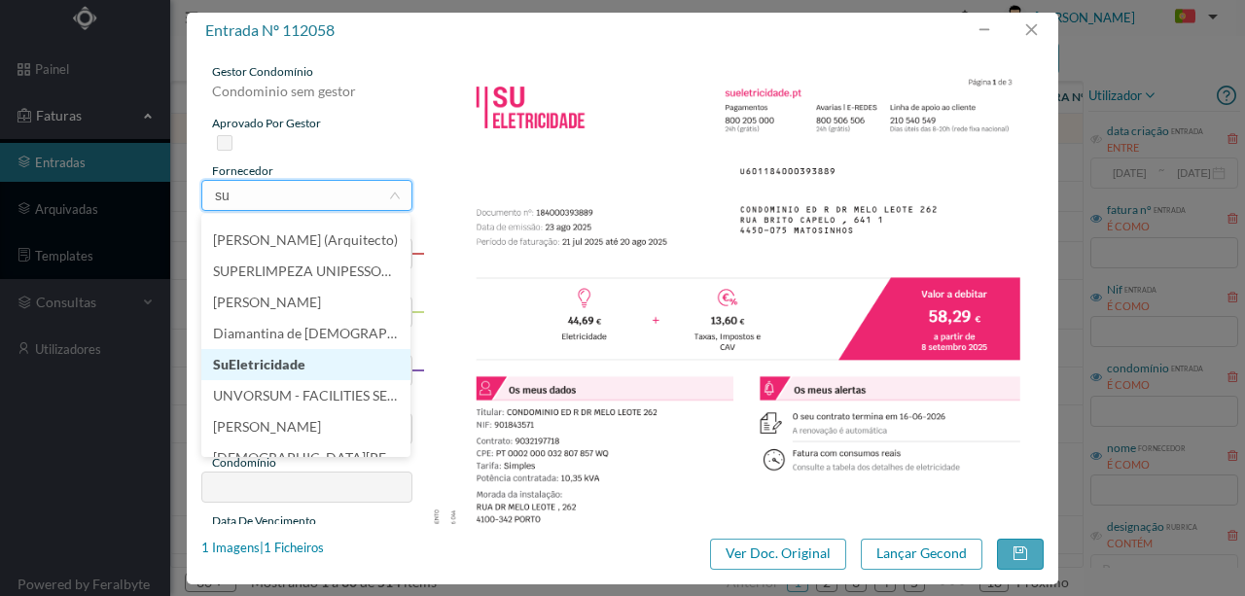
click at [255, 364] on li "SuEletricidade" at bounding box center [305, 364] width 209 height 31
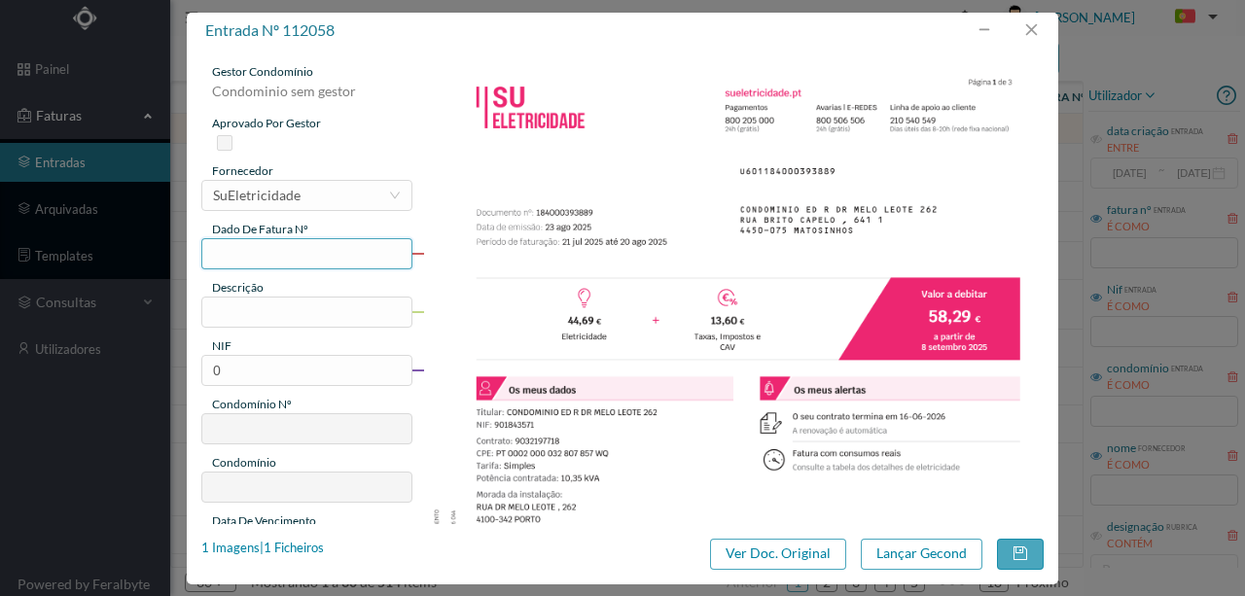
click at [234, 254] on input "text" at bounding box center [306, 253] width 211 height 31
type input "F 3889"
click at [244, 314] on input "text" at bounding box center [306, 312] width 211 height 31
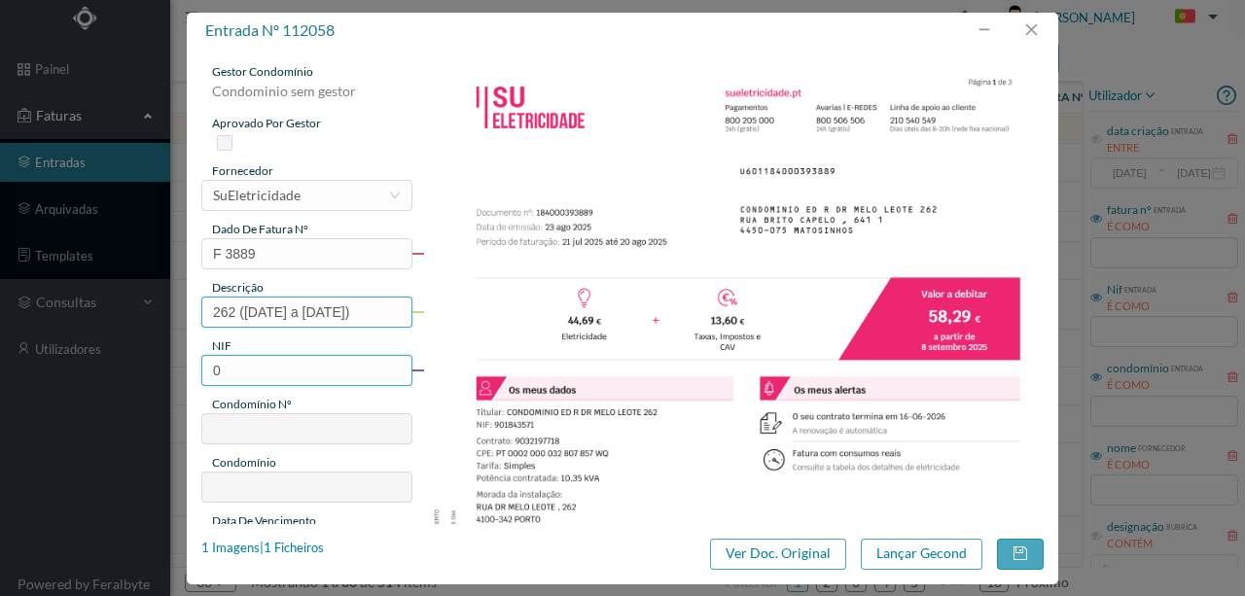
type input "262 (21.07.2025 a 20.08.2025)"
drag, startPoint x: 236, startPoint y: 370, endPoint x: 167, endPoint y: 372, distance: 69.1
click at [167, 372] on div "entrada nº 112058 gestor condomínio Condominio sem gestor aprovado por gestor f…" at bounding box center [622, 298] width 1245 height 596
type input "901843571"
type input "702"
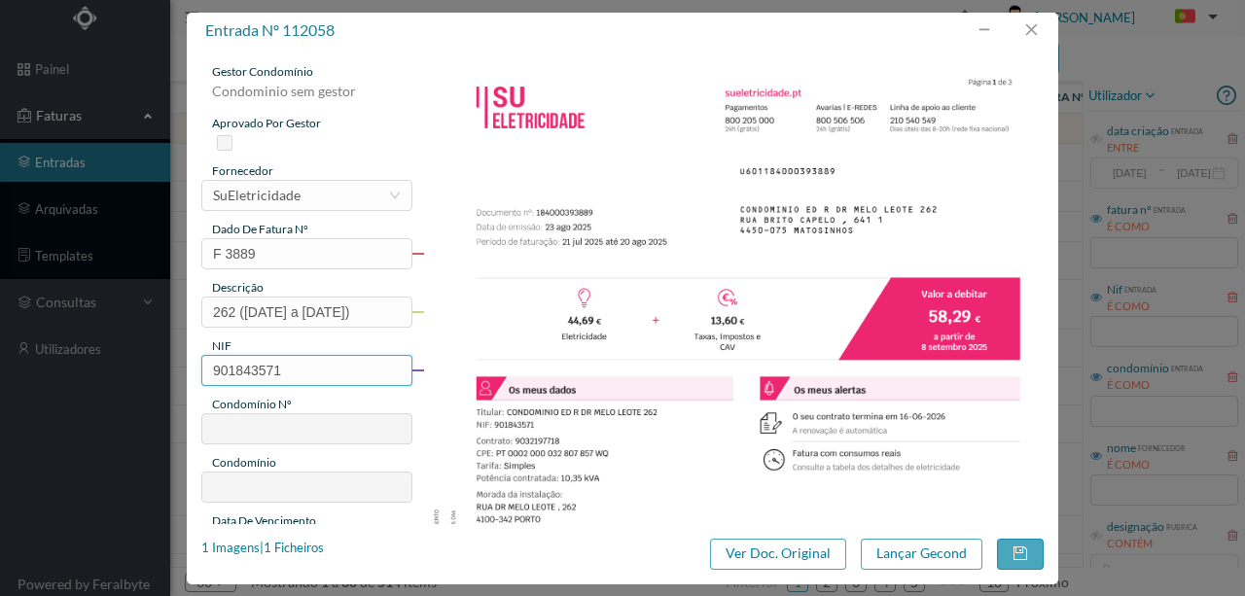
type input "ED. R. DR. MELO LEOTE 262"
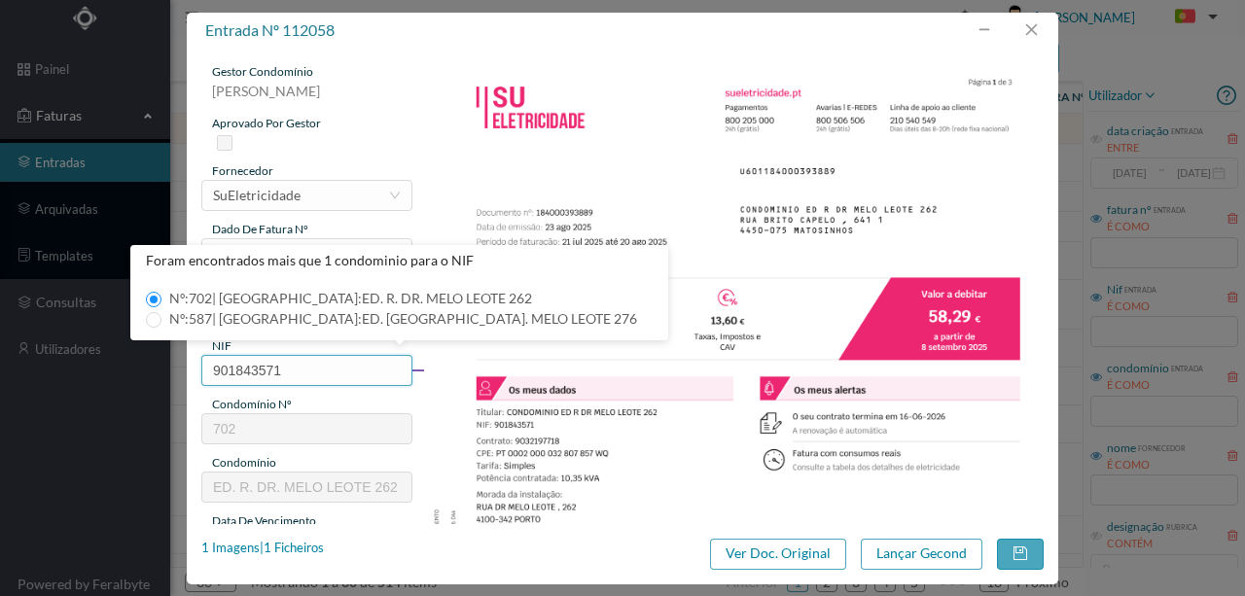
type input "901843571"
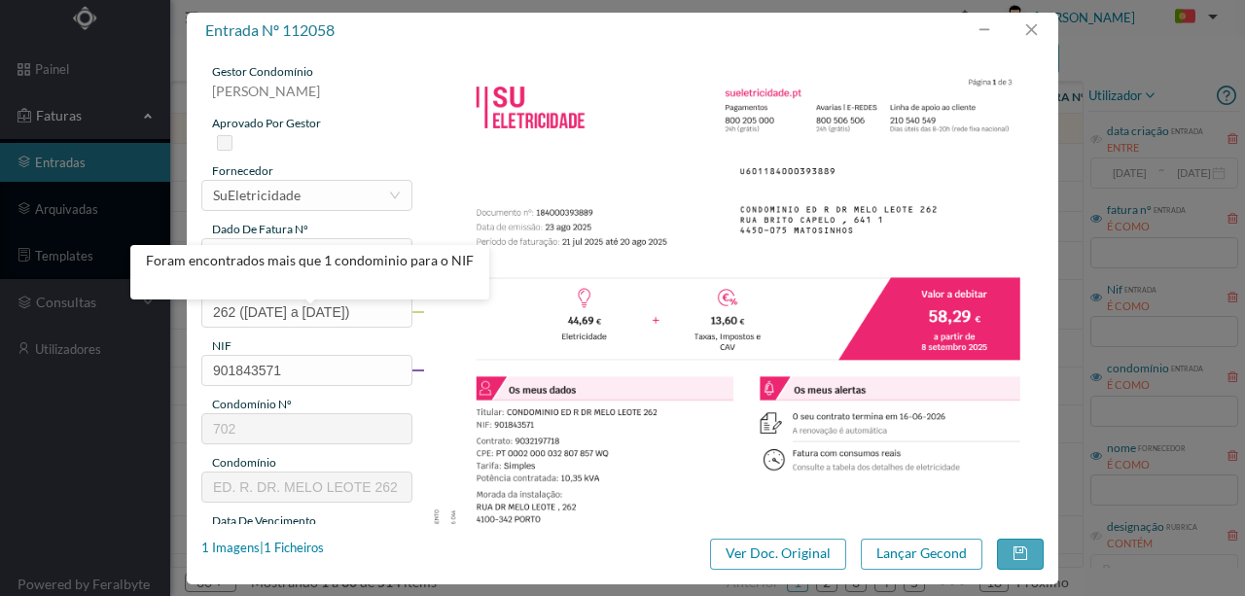
click at [457, 381] on img at bounding box center [733, 502] width 621 height 878
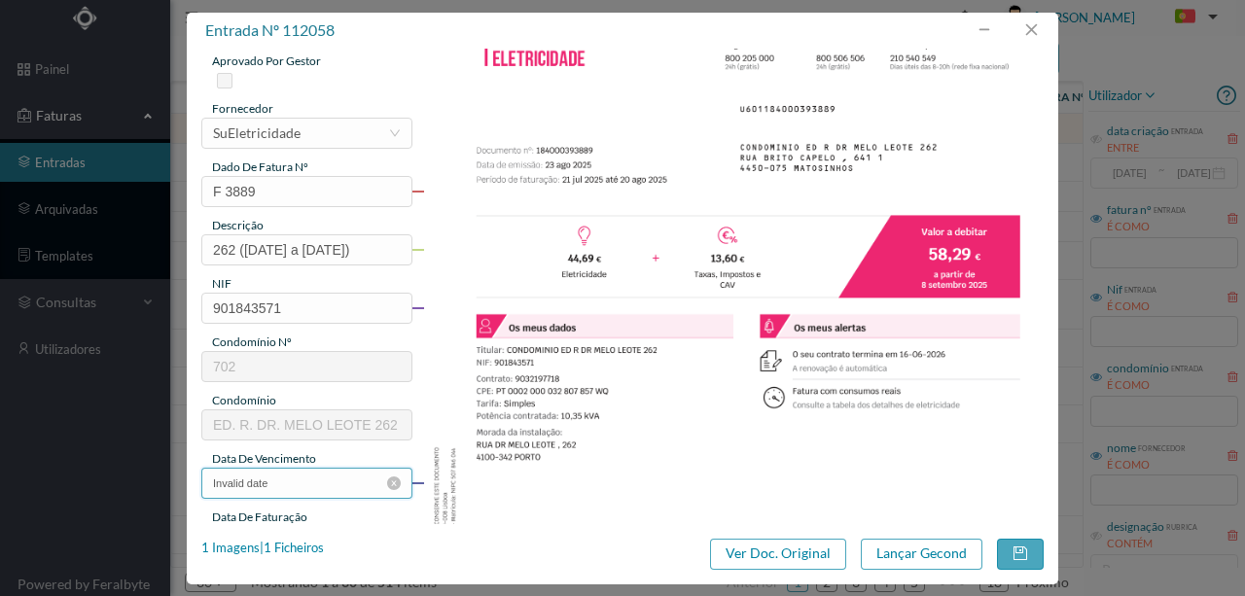
scroll to position [129, 0]
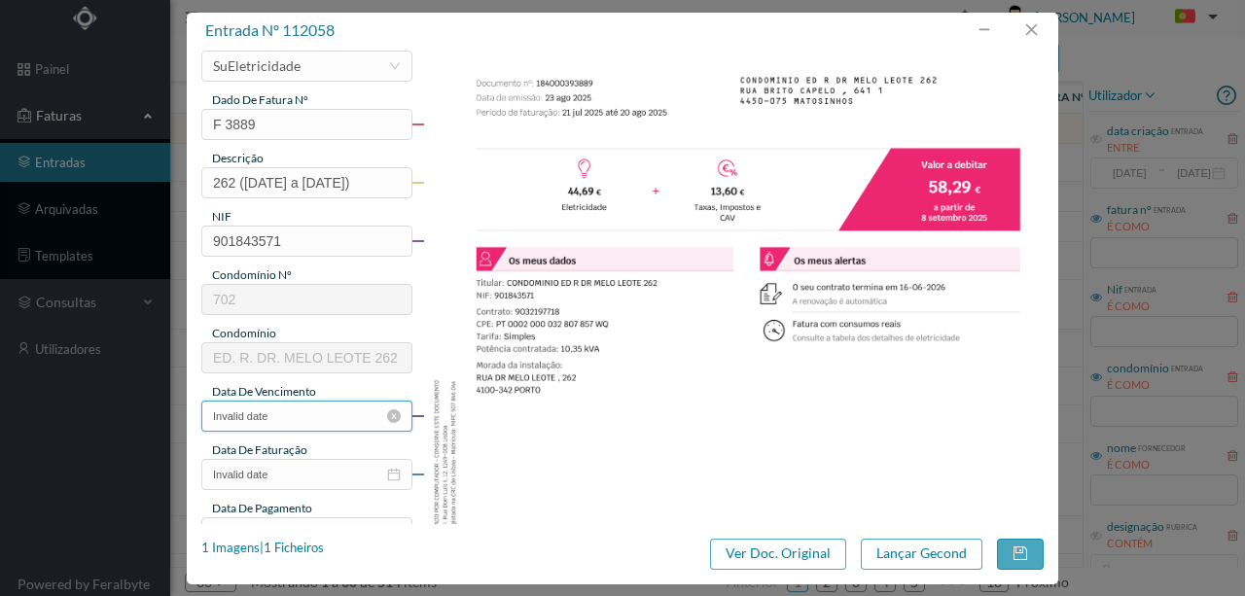
click at [279, 420] on input "Invalid date" at bounding box center [306, 416] width 211 height 31
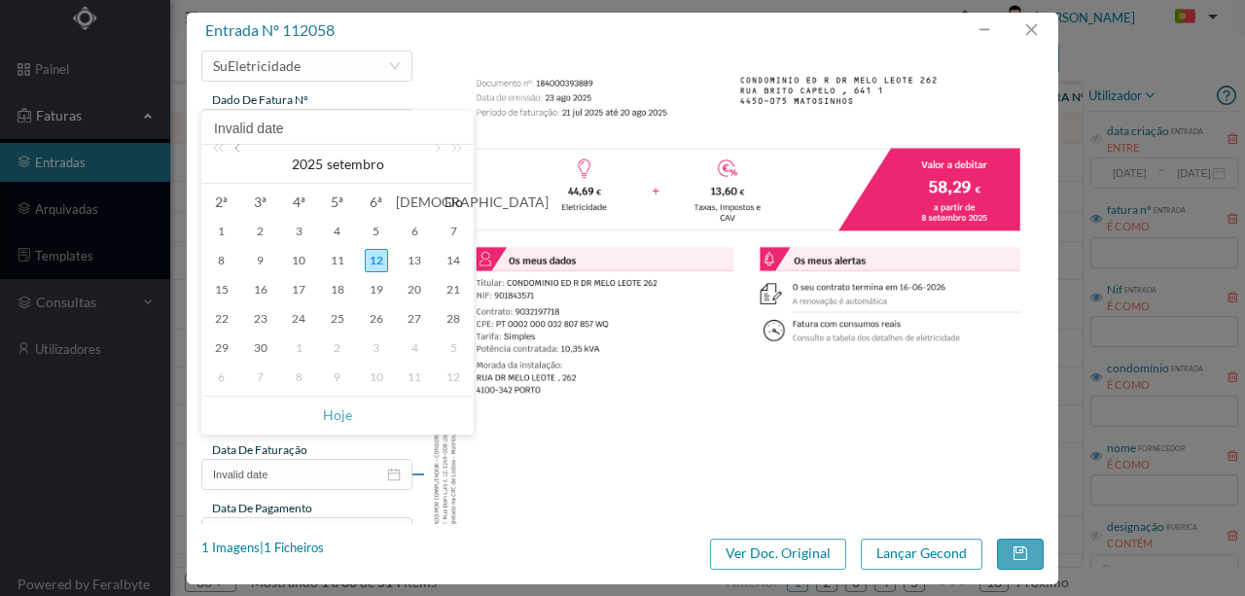
click at [239, 148] on link at bounding box center [239, 164] width 18 height 39
click at [417, 315] on div "23" at bounding box center [414, 318] width 23 height 23
type input "2025-08-23"
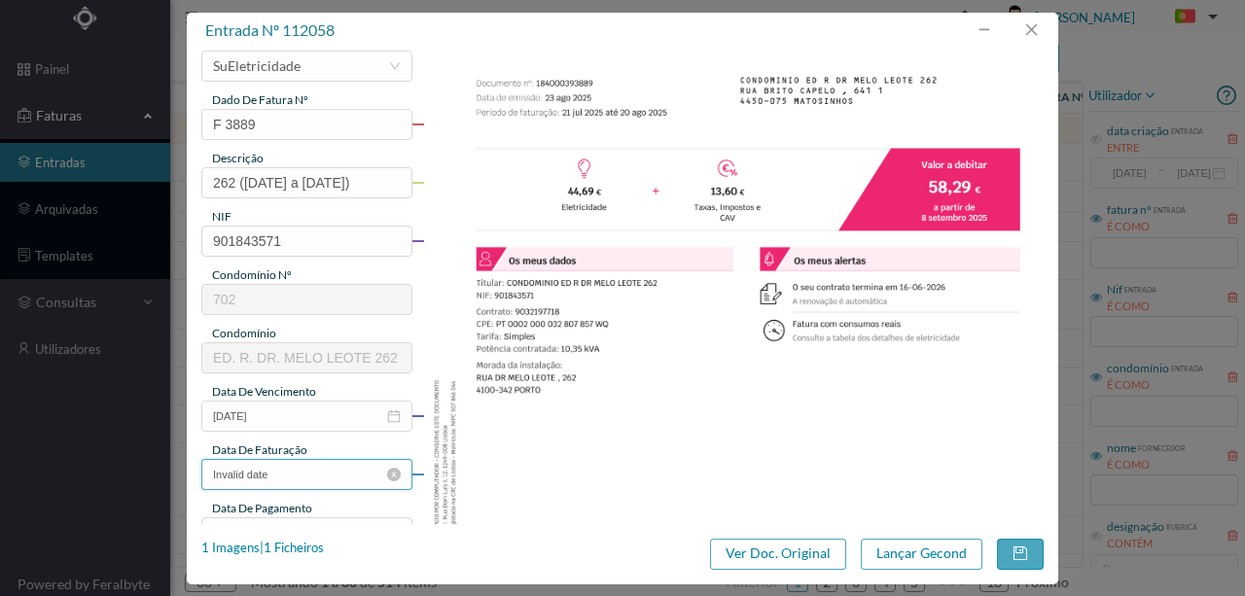
click at [293, 481] on input "Invalid date" at bounding box center [306, 474] width 211 height 31
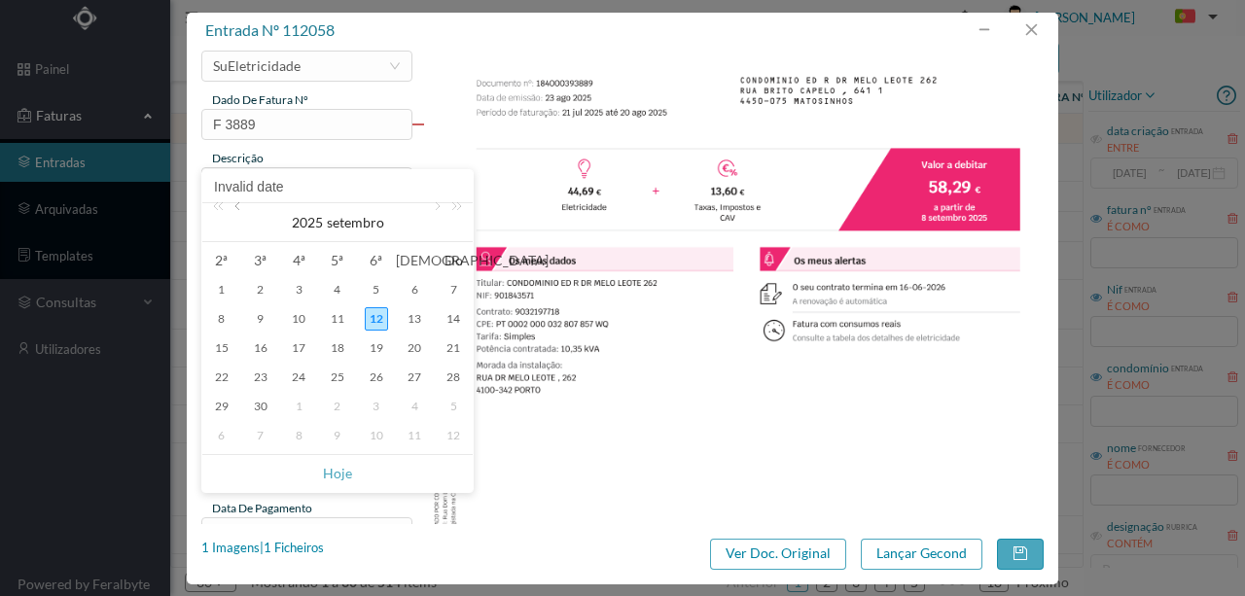
click at [238, 208] on link at bounding box center [239, 222] width 18 height 39
click at [407, 375] on div "23" at bounding box center [414, 377] width 23 height 23
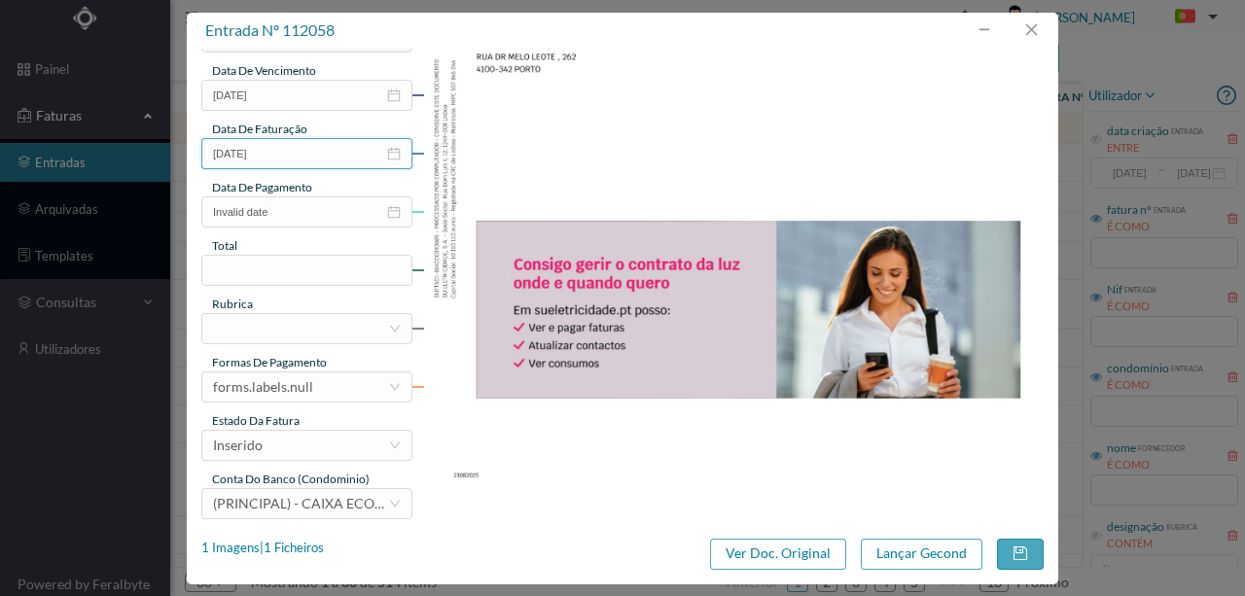
scroll to position [453, 0]
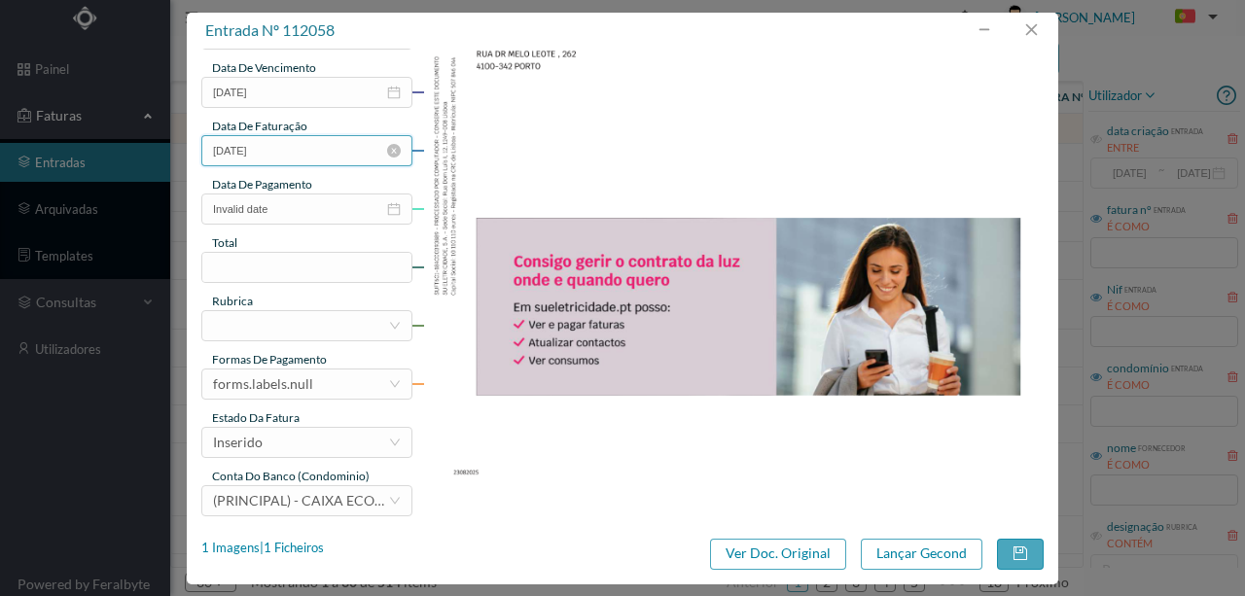
click at [318, 151] on input "2025-08-23" at bounding box center [306, 150] width 211 height 31
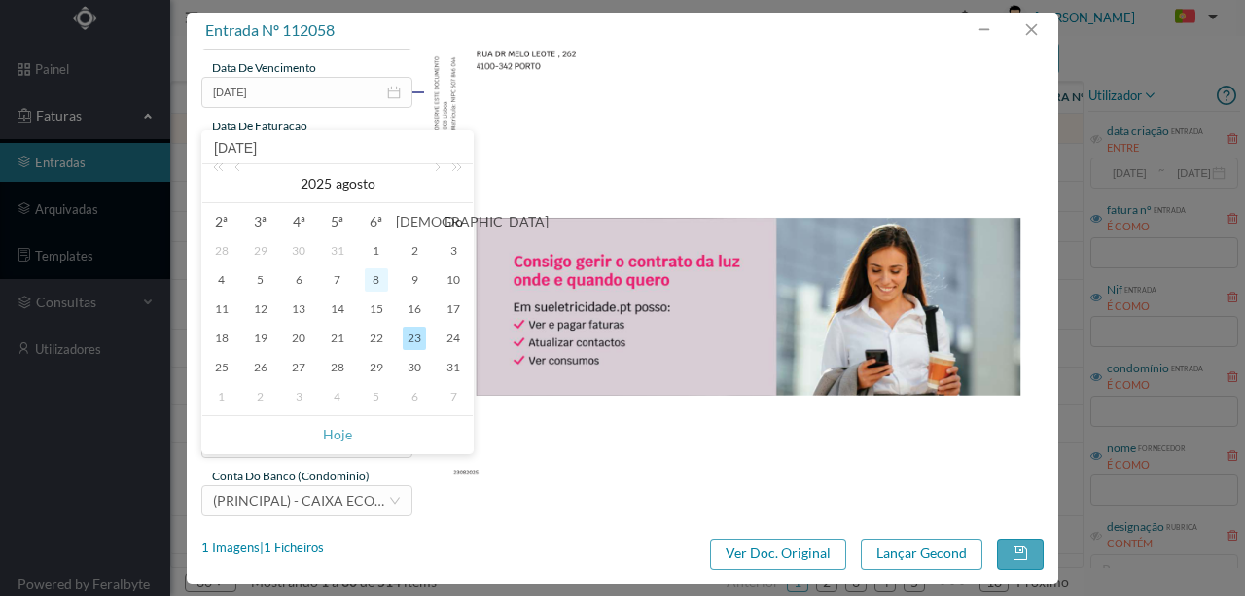
click at [379, 282] on div "8" at bounding box center [376, 279] width 23 height 23
type input "2025-08-08"
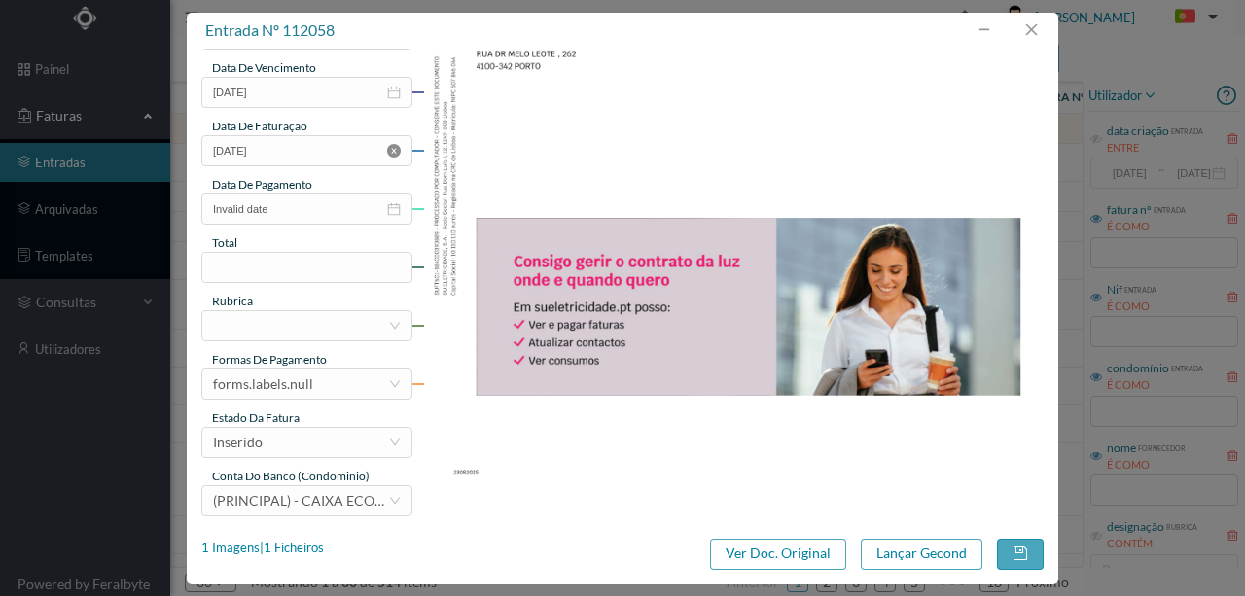
click at [396, 149] on icon "icon: close-circle" at bounding box center [394, 151] width 14 height 14
click at [323, 158] on input at bounding box center [306, 150] width 211 height 31
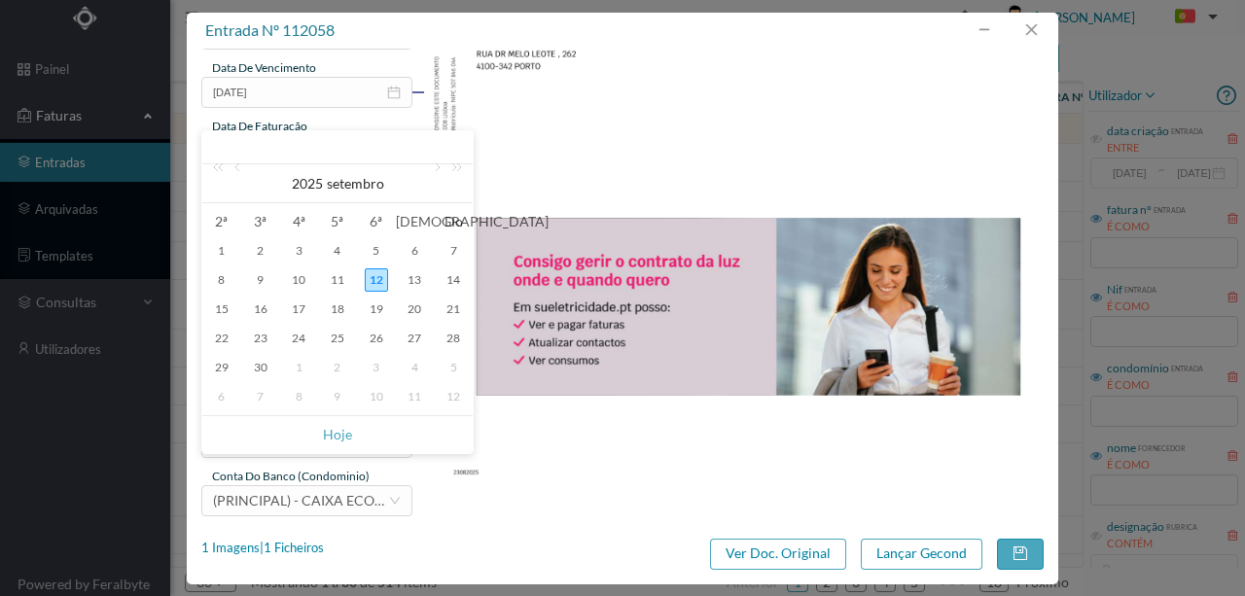
click at [569, 158] on img at bounding box center [733, 49] width 621 height 878
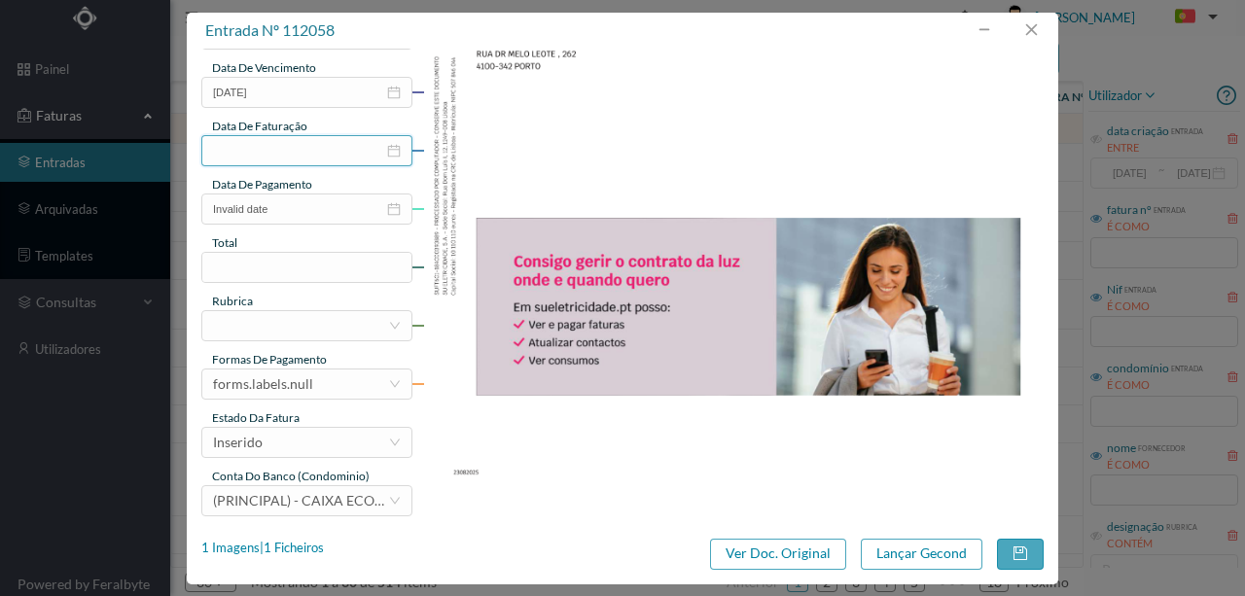
click at [320, 152] on input at bounding box center [306, 150] width 211 height 31
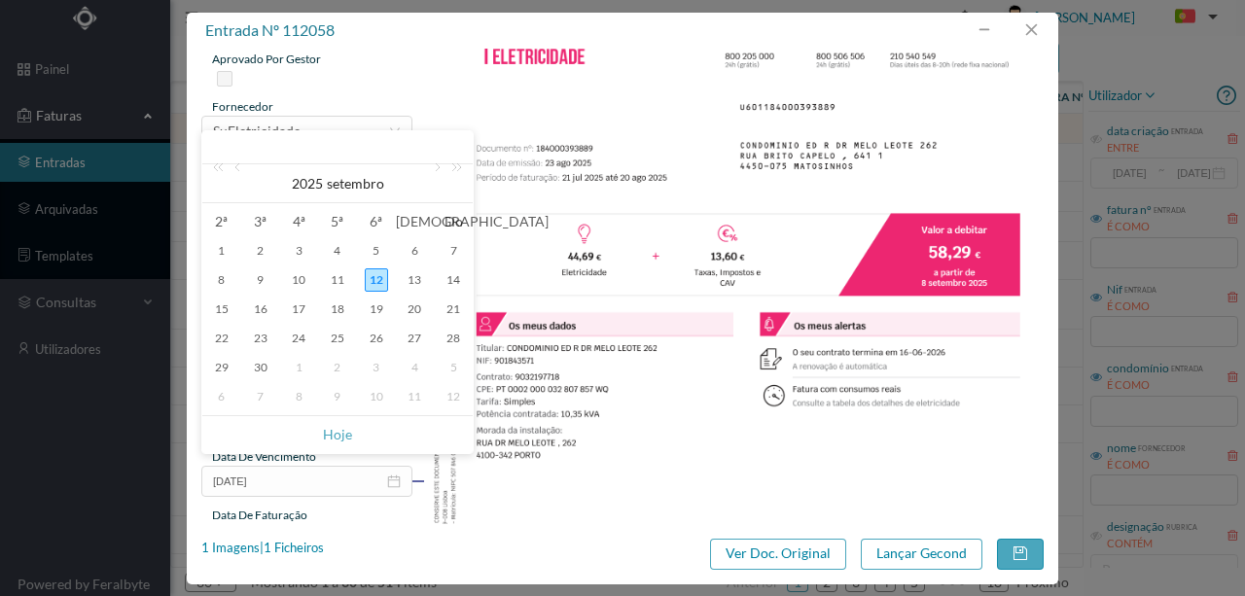
scroll to position [95, 0]
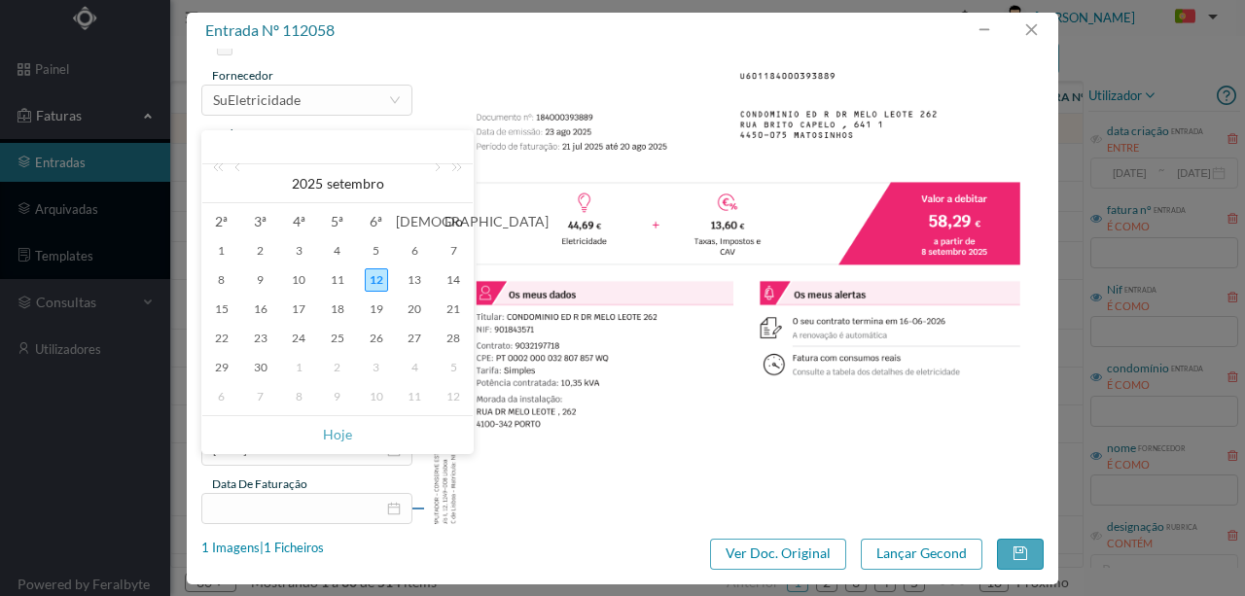
click at [623, 200] on img at bounding box center [733, 407] width 621 height 878
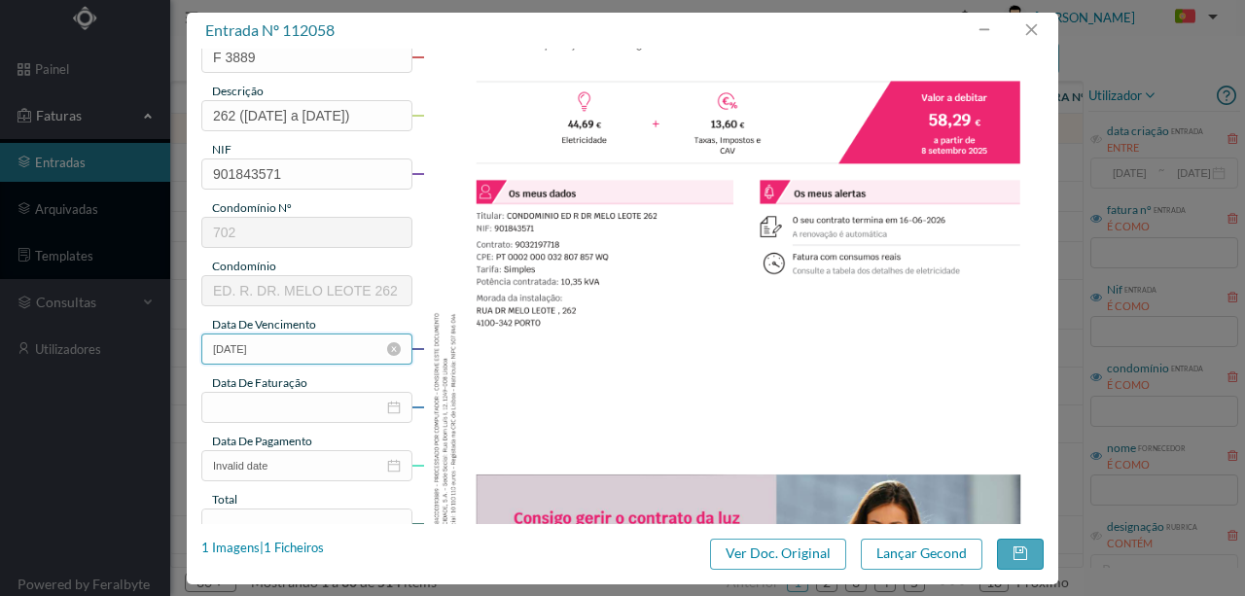
scroll to position [226, 0]
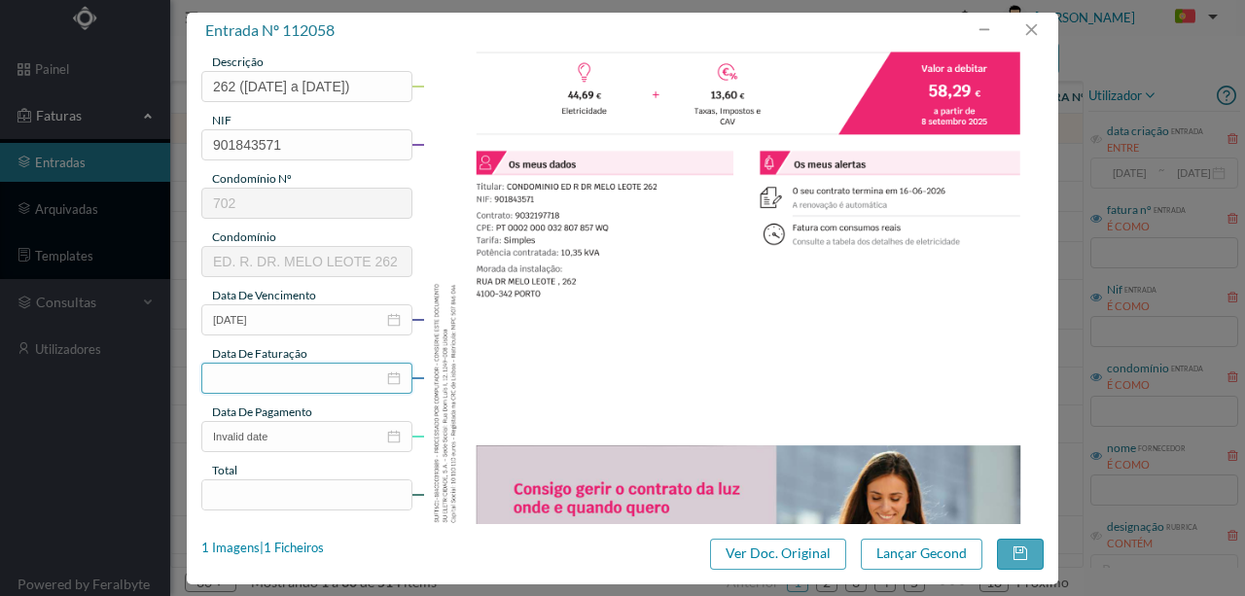
click at [266, 377] on input at bounding box center [306, 378] width 211 height 31
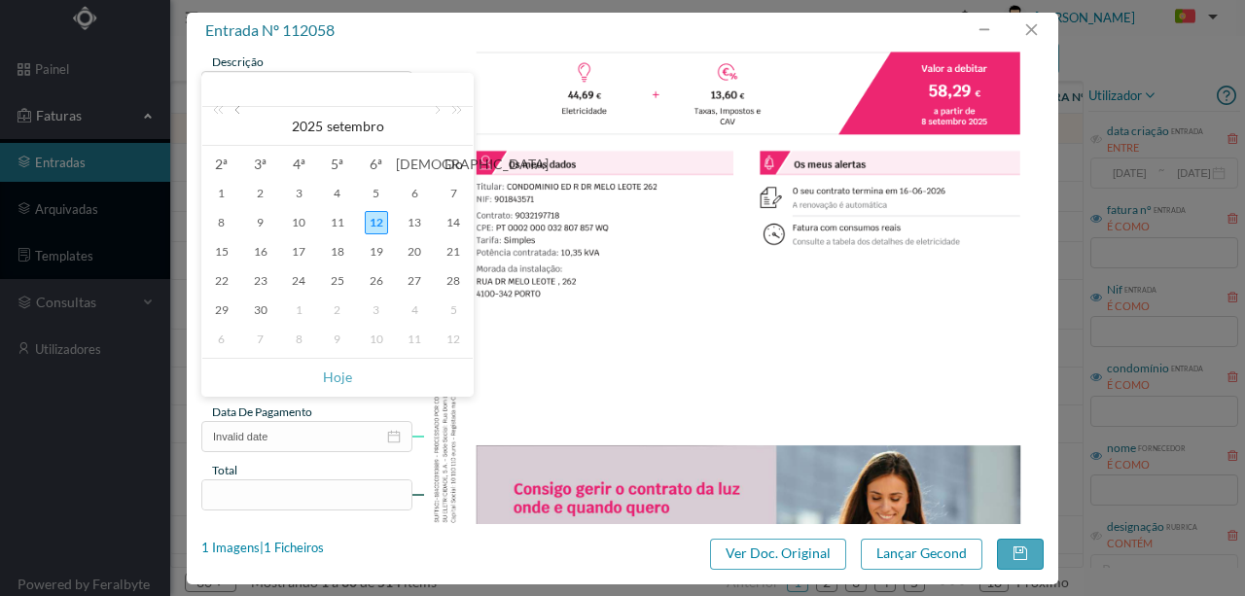
click at [238, 117] on link at bounding box center [239, 126] width 18 height 39
click at [408, 281] on div "23" at bounding box center [414, 280] width 23 height 23
type input "2025-08-23"
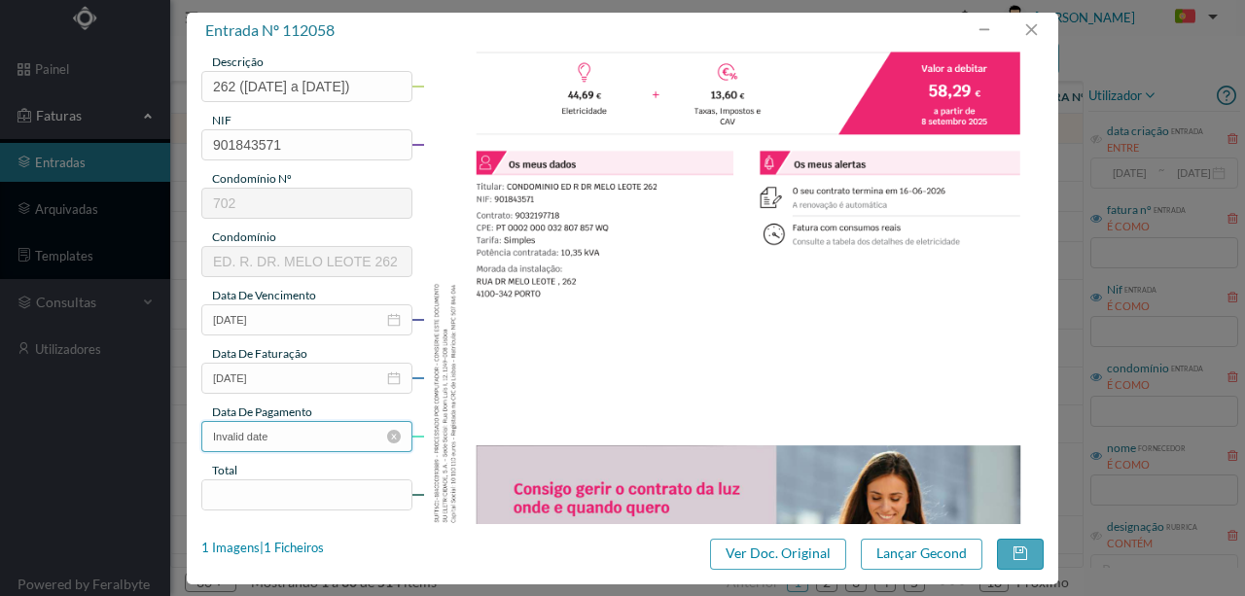
click at [317, 442] on input "Invalid date" at bounding box center [306, 436] width 211 height 31
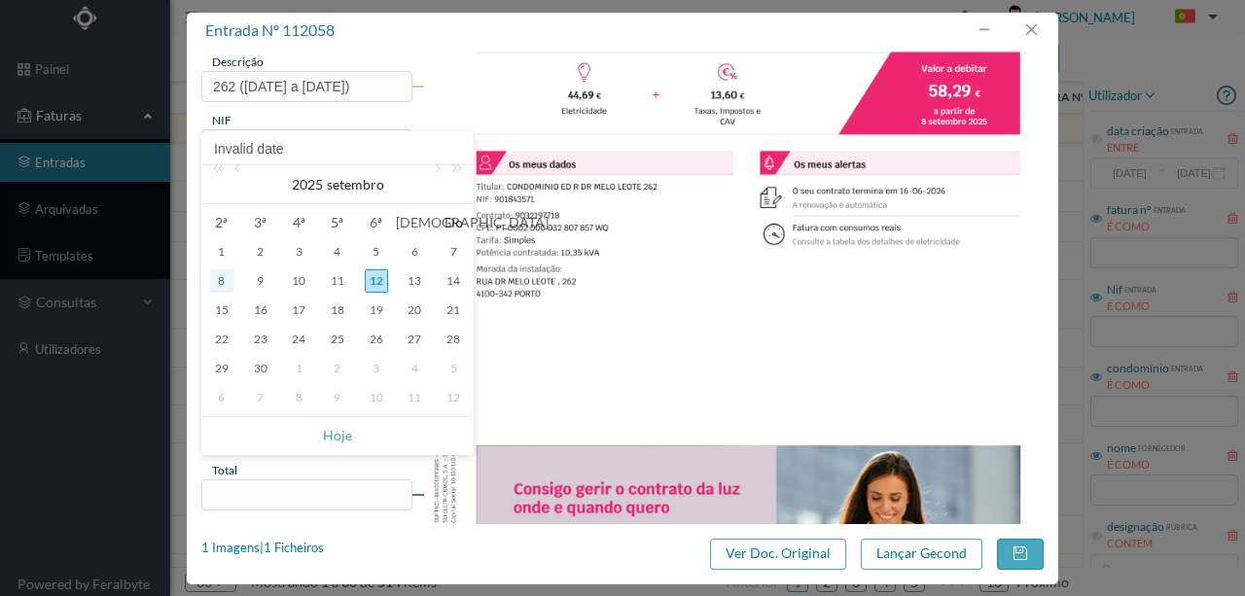
click at [223, 282] on div "8" at bounding box center [221, 280] width 23 height 23
type input "2025-09-08"
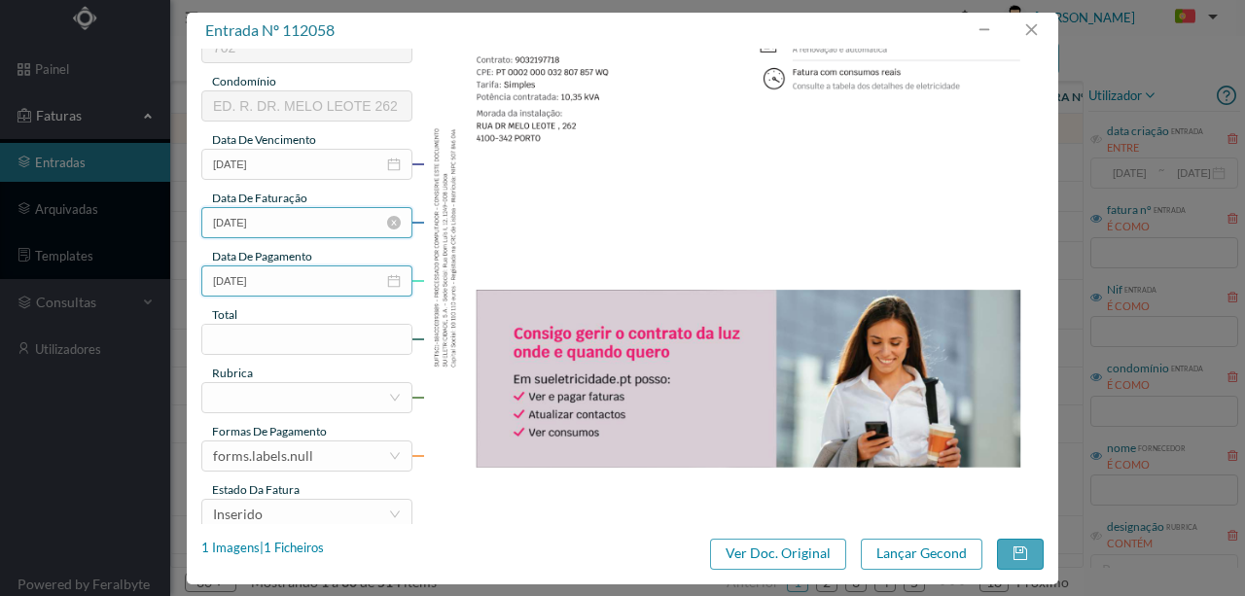
scroll to position [420, 0]
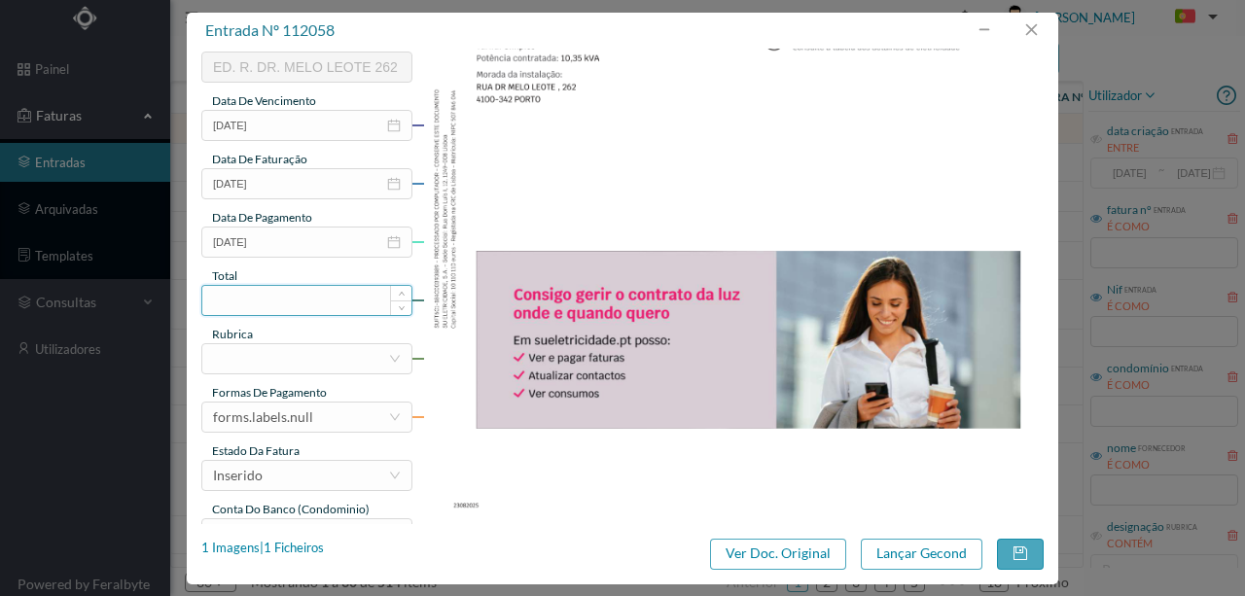
click at [256, 296] on input at bounding box center [306, 300] width 209 height 29
type input "58.29"
click at [268, 360] on div at bounding box center [300, 358] width 175 height 29
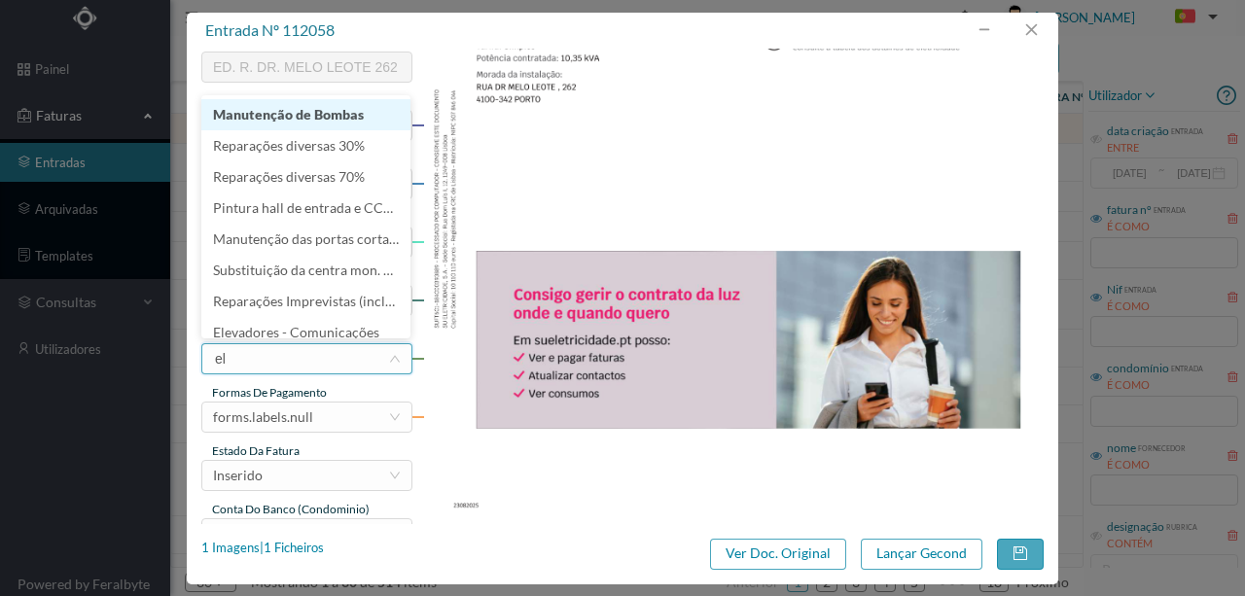
type input "ele"
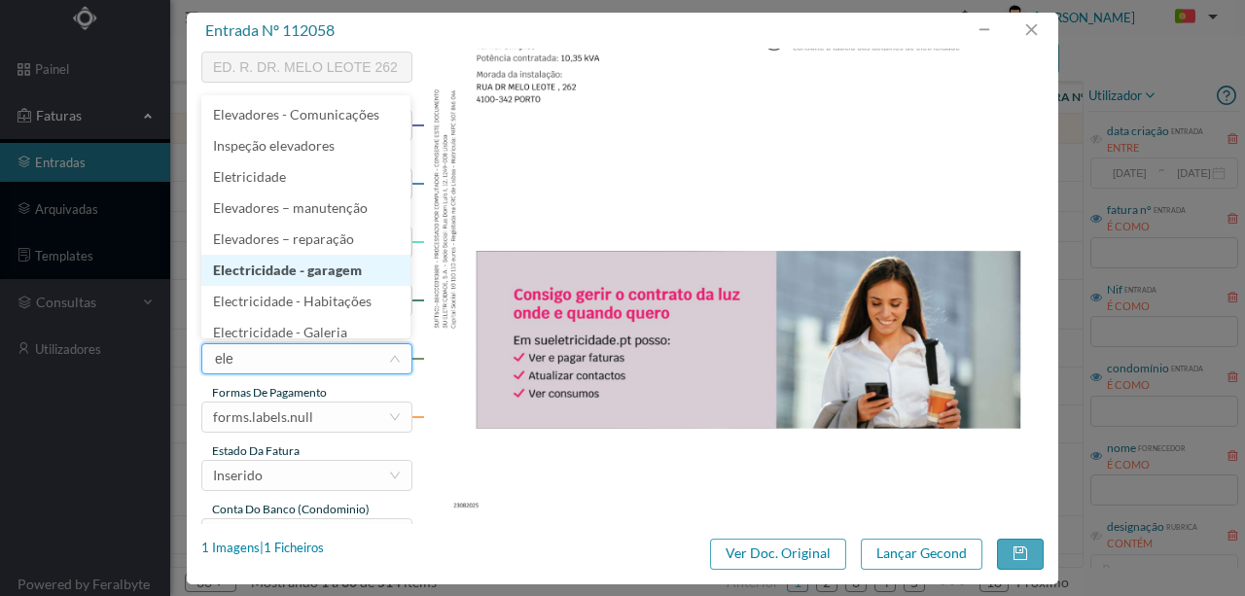
scroll to position [10, 0]
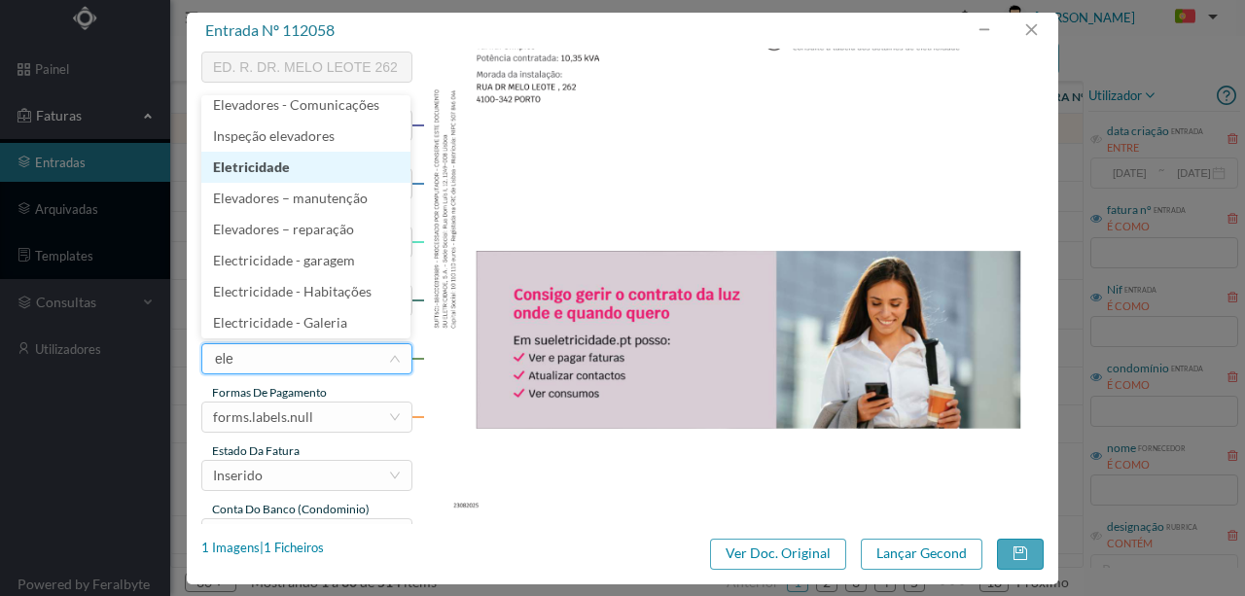
click at [241, 167] on li "Eletricidade" at bounding box center [305, 167] width 209 height 31
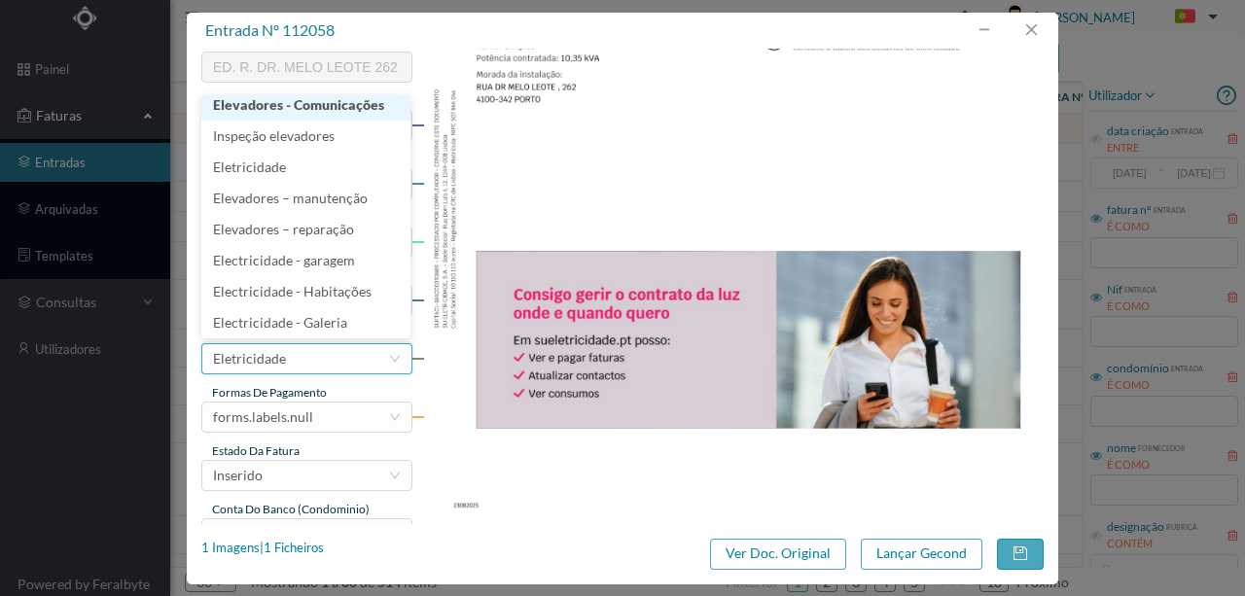
scroll to position [4, 0]
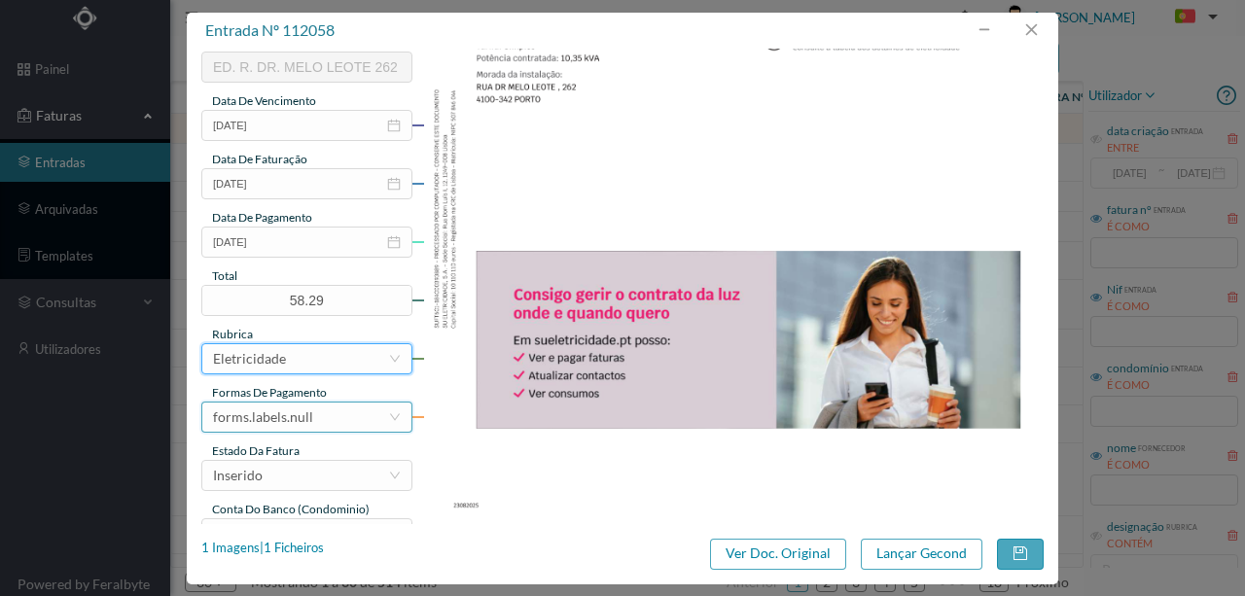
click at [316, 427] on div "forms.labels.null" at bounding box center [300, 417] width 175 height 29
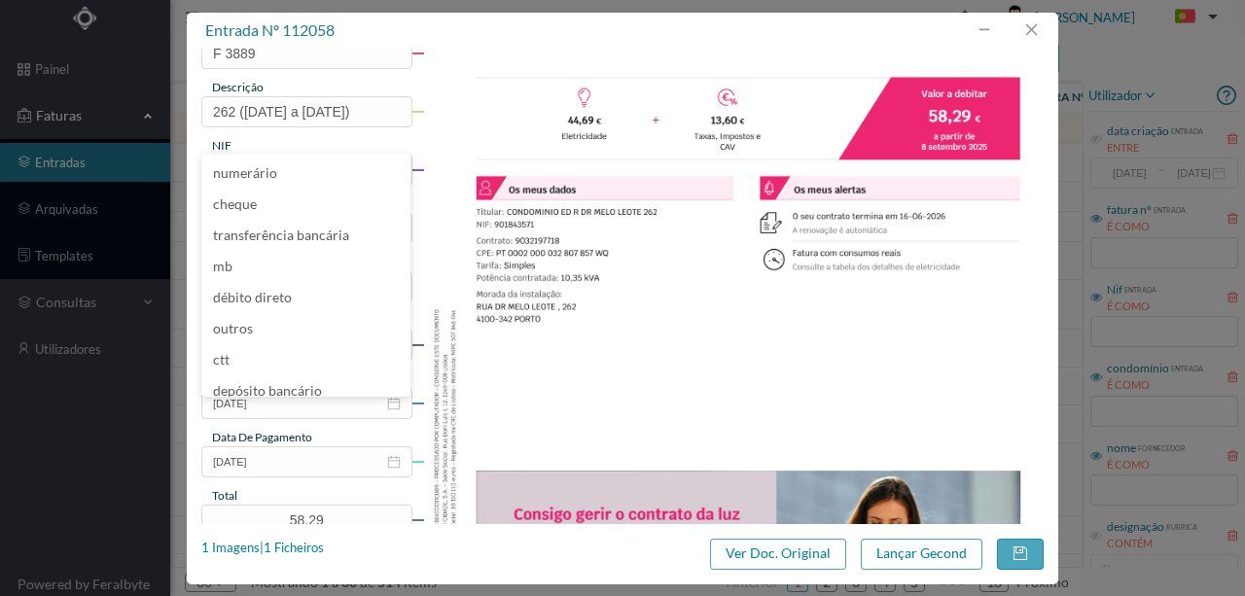
scroll to position [200, 0]
click at [229, 301] on li "débito direto" at bounding box center [305, 297] width 209 height 31
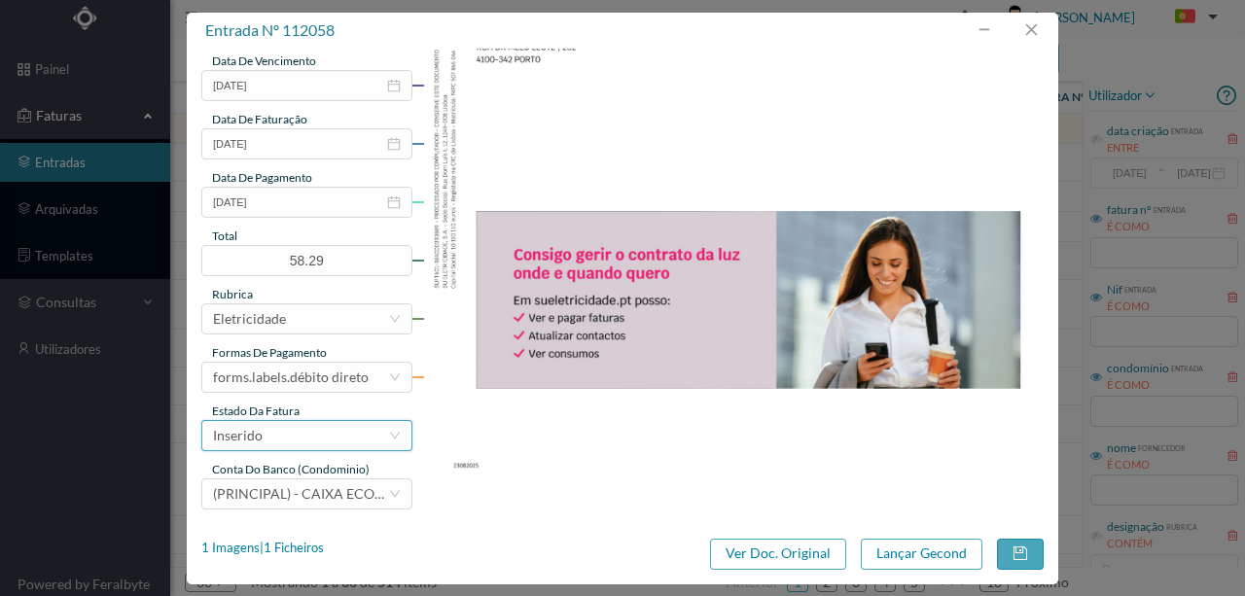
click at [287, 449] on div "Inserido" at bounding box center [306, 435] width 211 height 31
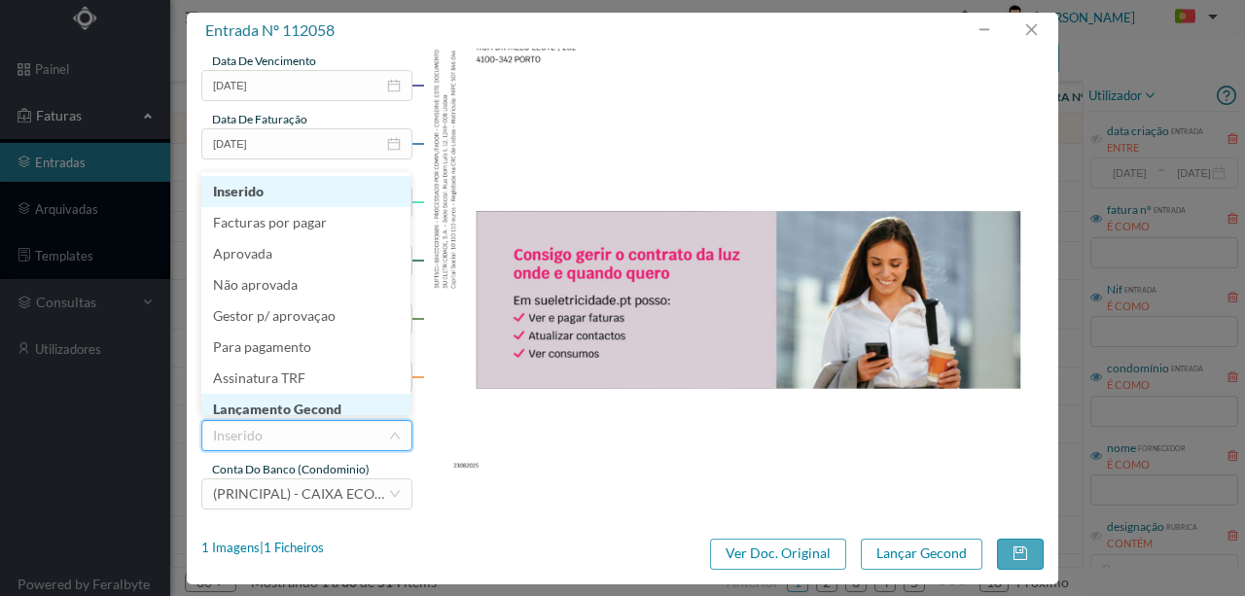
scroll to position [10, 0]
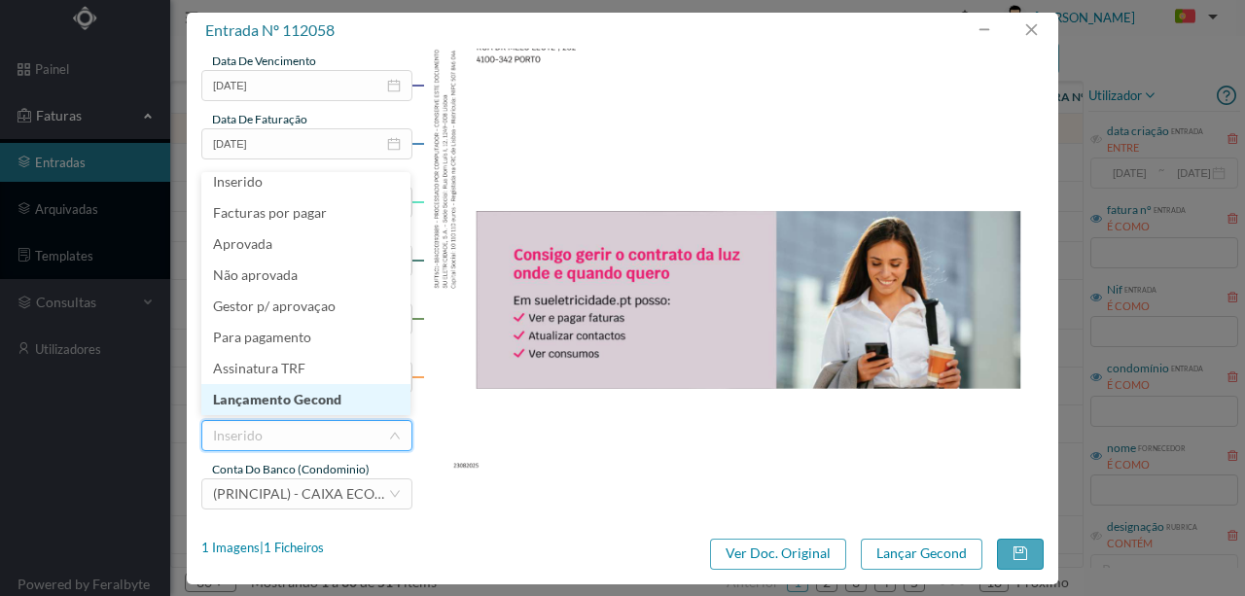
click at [305, 404] on li "Lançamento Gecond" at bounding box center [305, 399] width 209 height 31
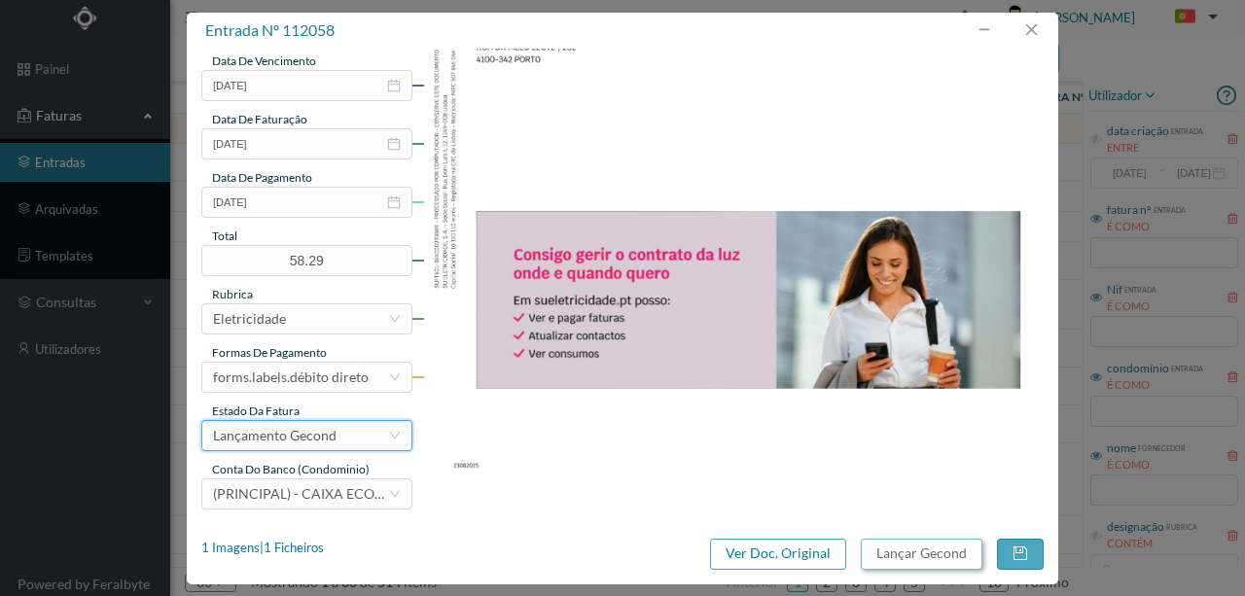
click at [889, 558] on button "Lançar Gecond" at bounding box center [922, 554] width 122 height 31
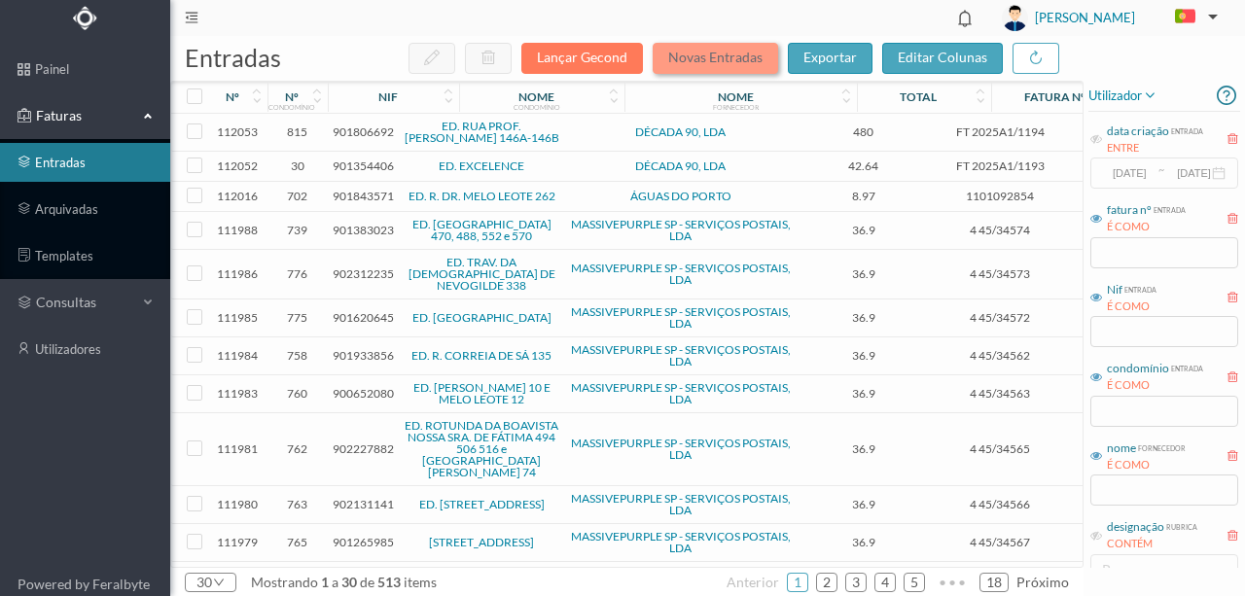
click at [718, 57] on button "Novas Entradas" at bounding box center [714, 58] width 125 height 31
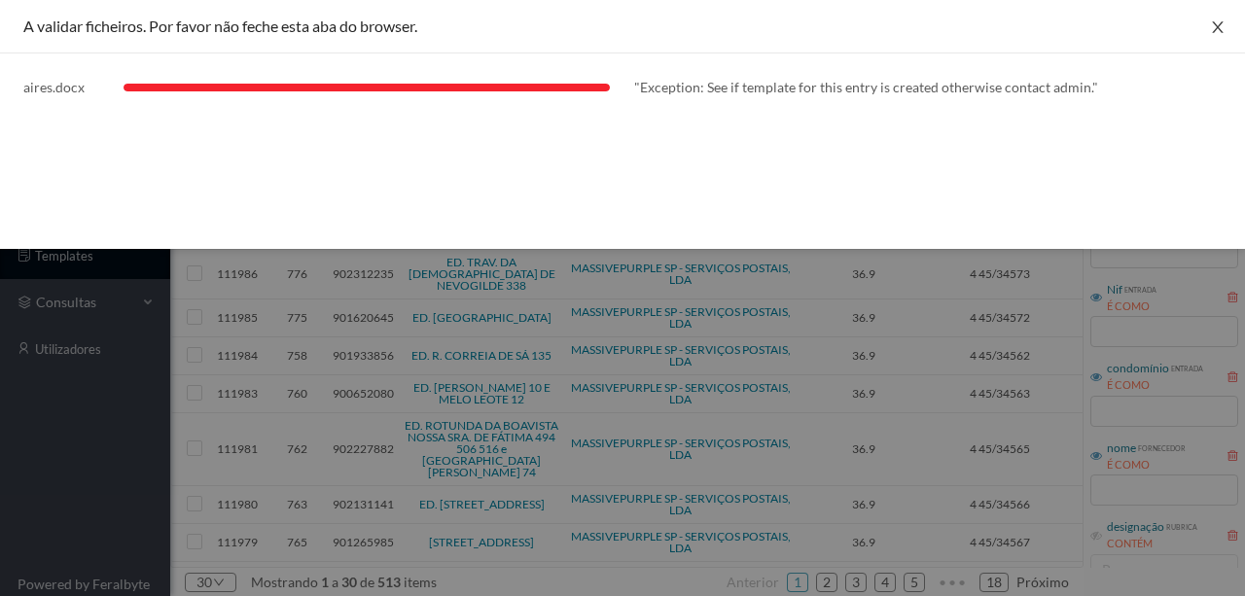
click at [1221, 23] on icon "icon: close" at bounding box center [1218, 27] width 16 height 16
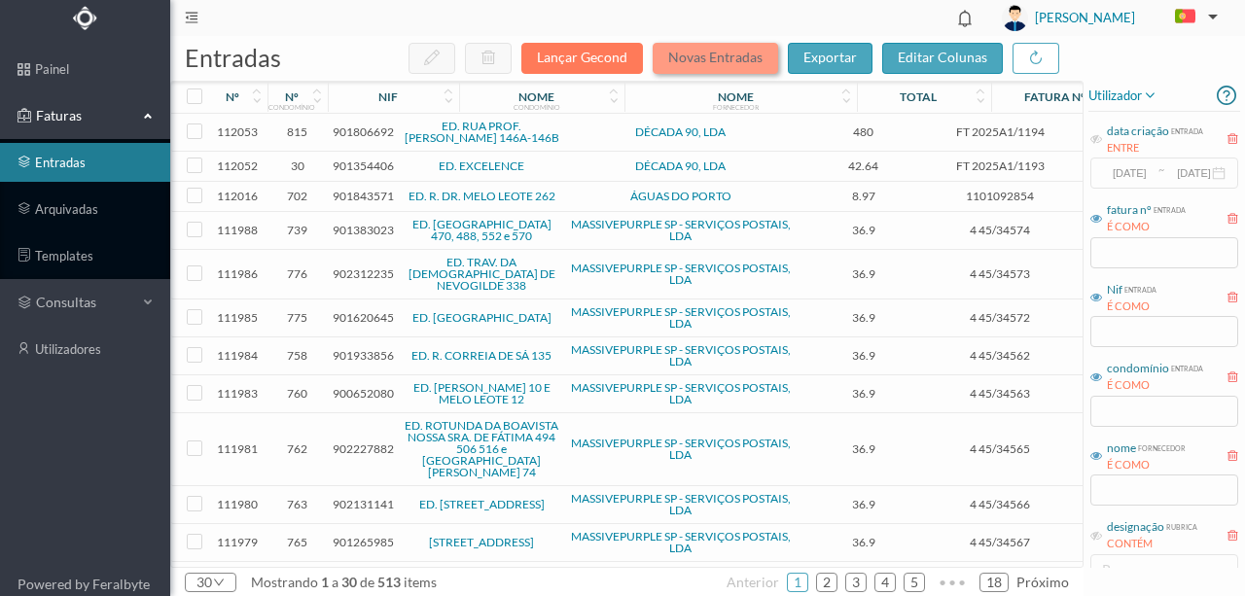
click at [692, 62] on button "Novas Entradas" at bounding box center [714, 58] width 125 height 31
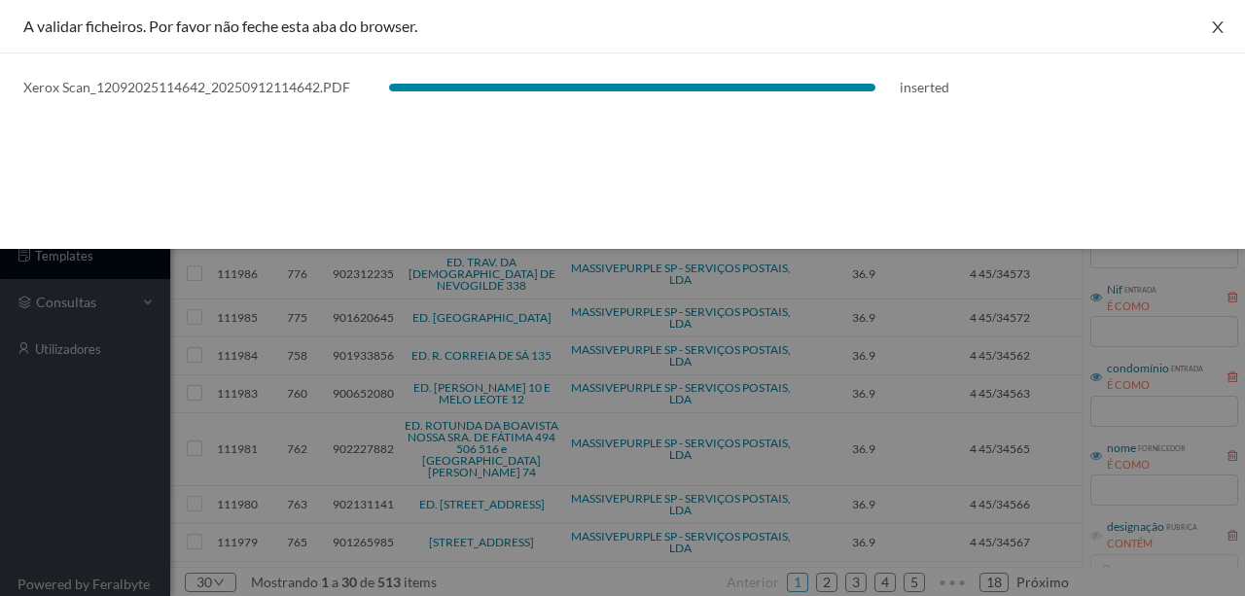
click at [1220, 27] on icon "icon: close" at bounding box center [1218, 27] width 16 height 16
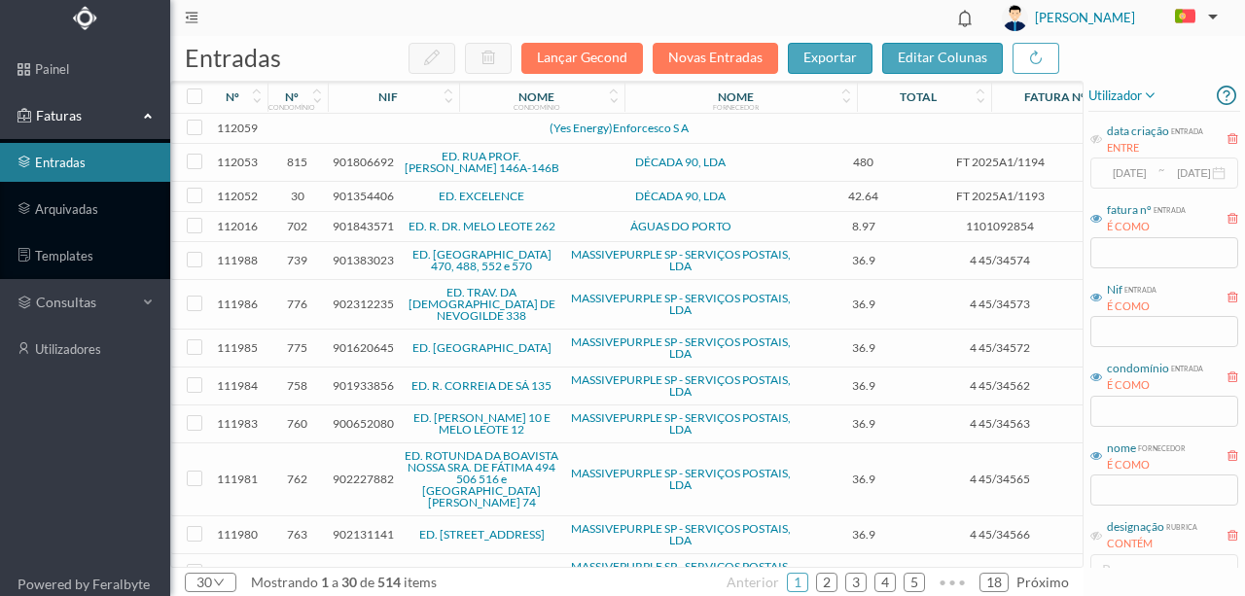
click at [376, 126] on td at bounding box center [420, 129] width 166 height 30
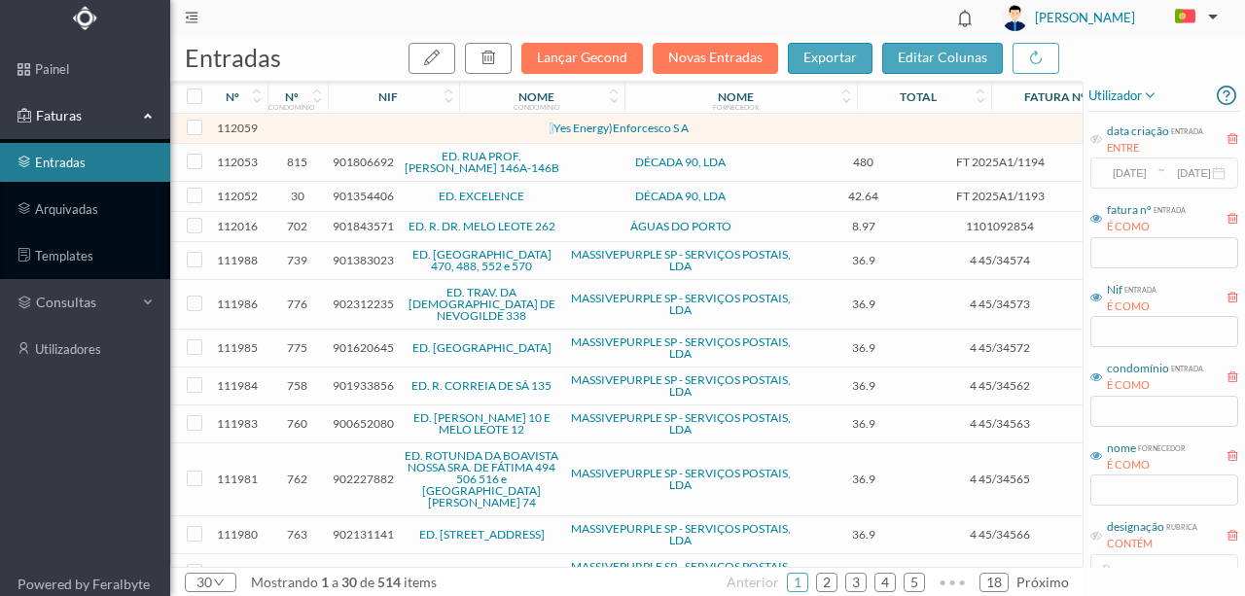
click at [376, 126] on td at bounding box center [420, 129] width 166 height 30
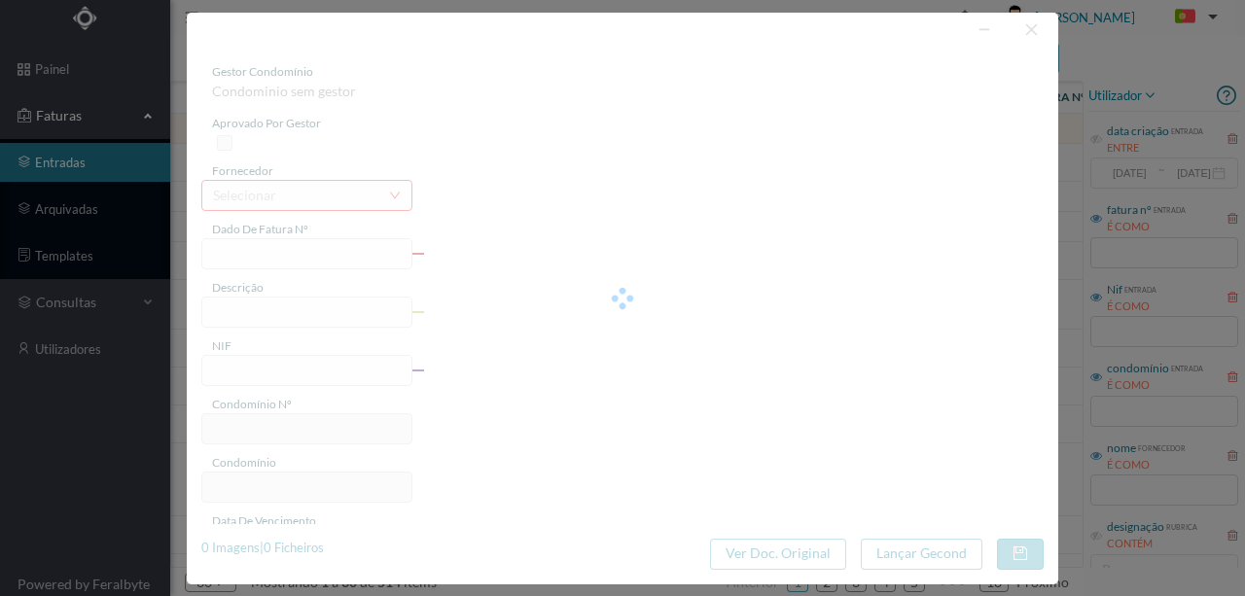
type input "0"
type input "Invalid date"
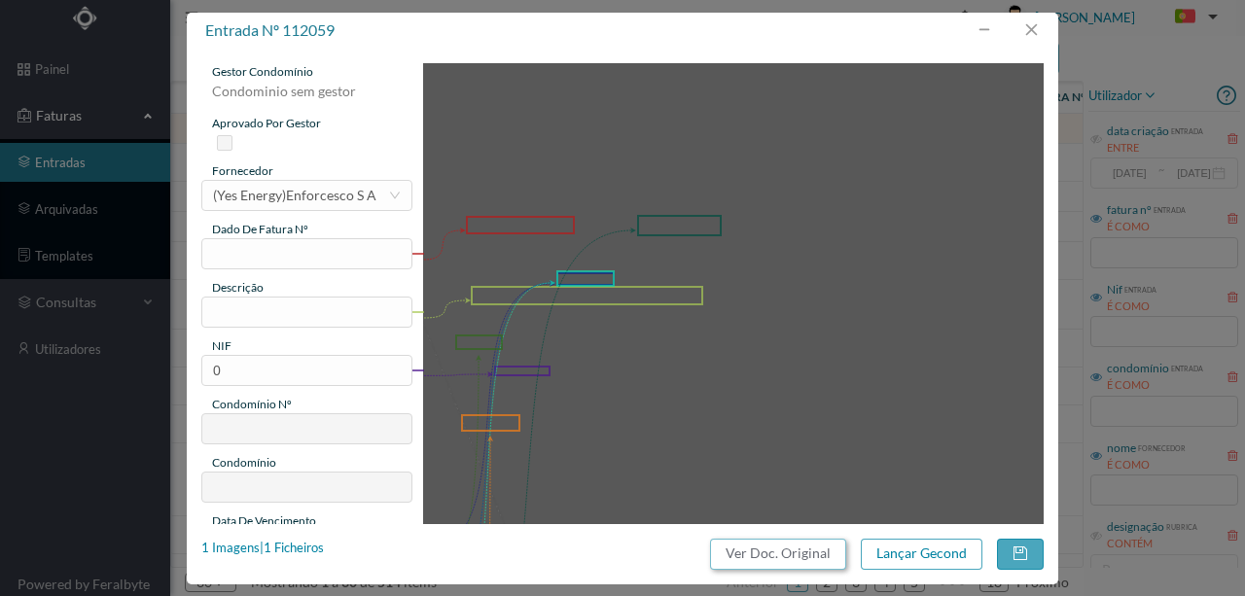
click at [776, 552] on button "Ver Doc. Original" at bounding box center [778, 554] width 136 height 31
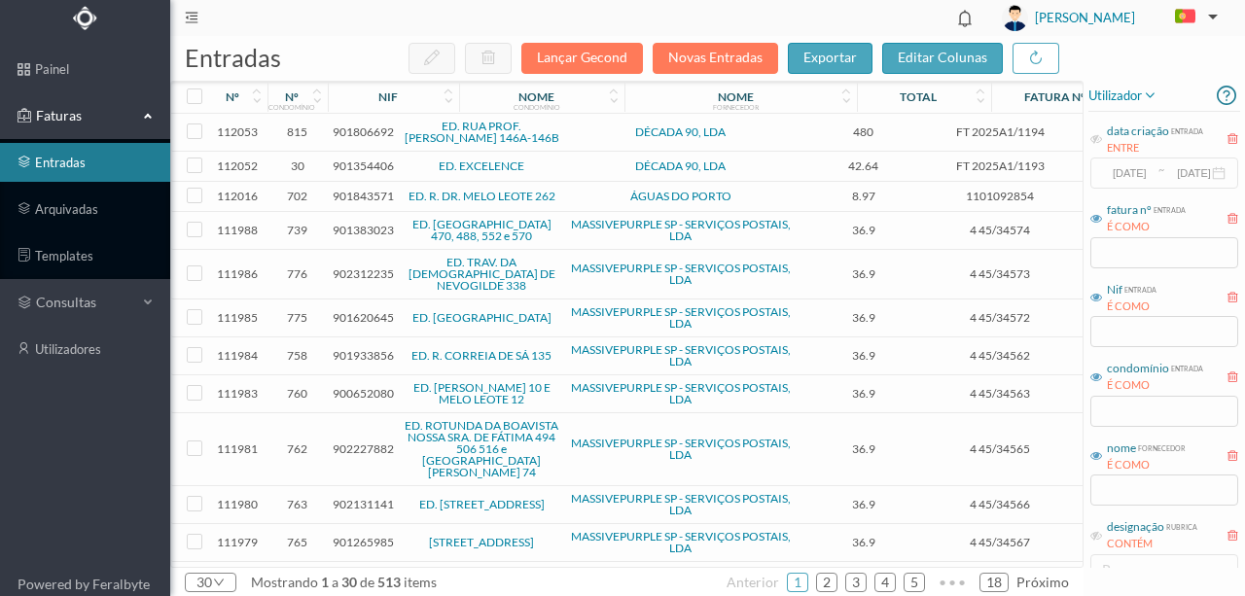
scroll to position [129, 0]
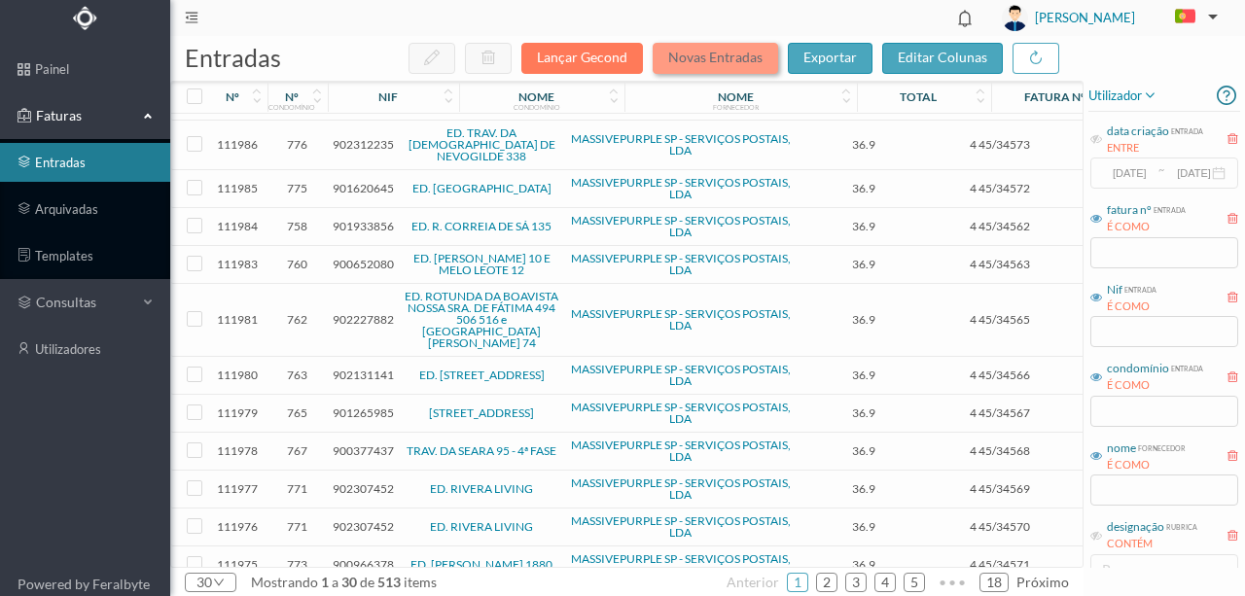
click at [694, 62] on button "Novas Entradas" at bounding box center [714, 58] width 125 height 31
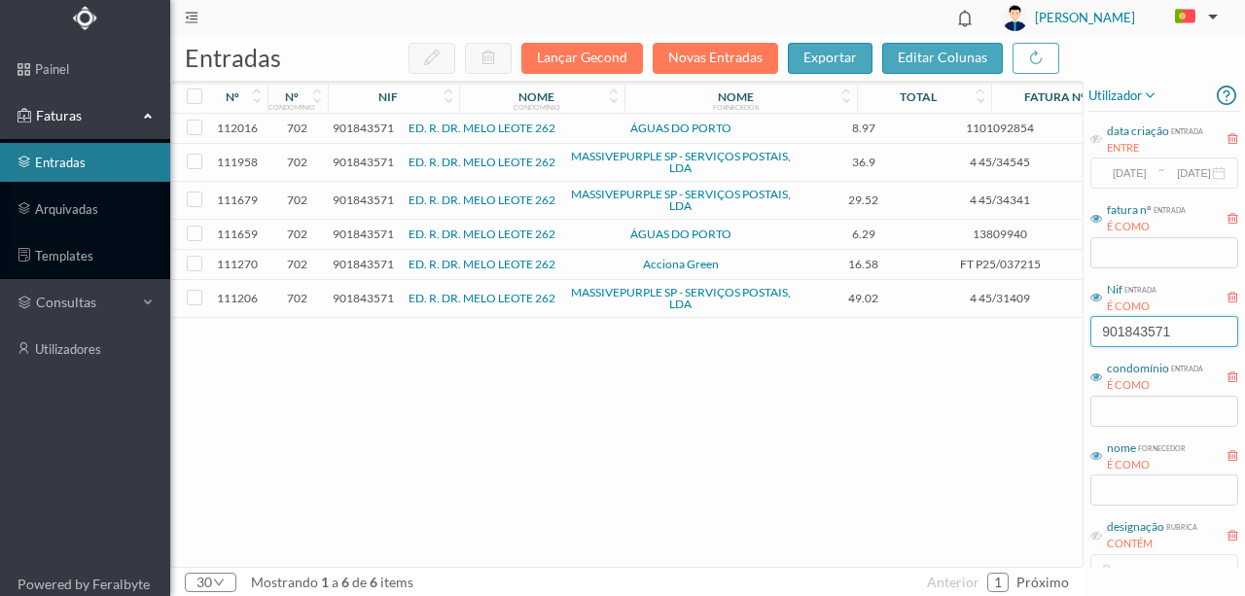
drag, startPoint x: 1072, startPoint y: 320, endPoint x: 967, endPoint y: 321, distance: 105.0
click at [970, 320] on div "entradas Lançar Gecond Novas Entradas exportar editar colunas nº nº condomínio …" at bounding box center [707, 316] width 1074 height 560
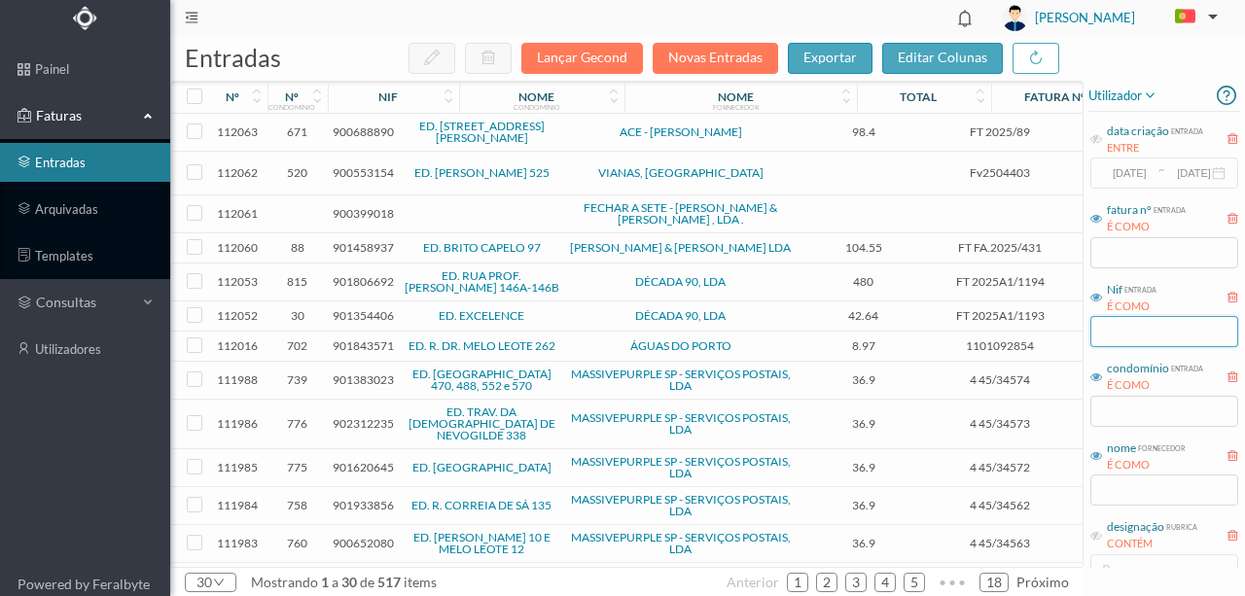
click at [1114, 334] on input "text" at bounding box center [1164, 331] width 148 height 31
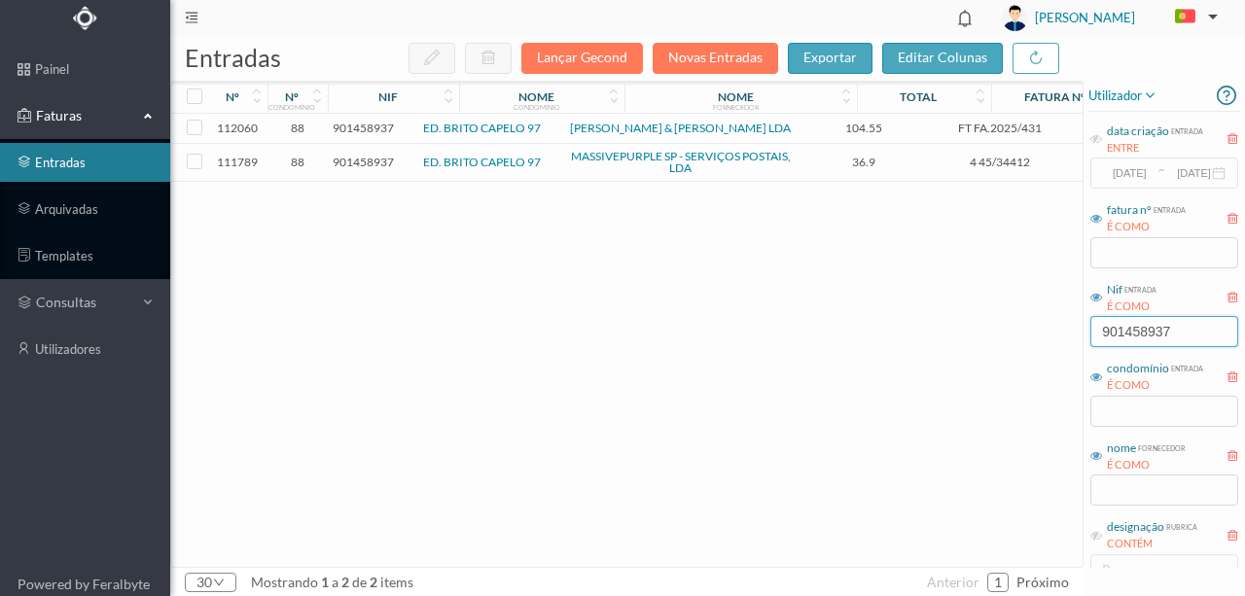
type input "901458937"
click at [358, 130] on span "901458937" at bounding box center [363, 128] width 61 height 15
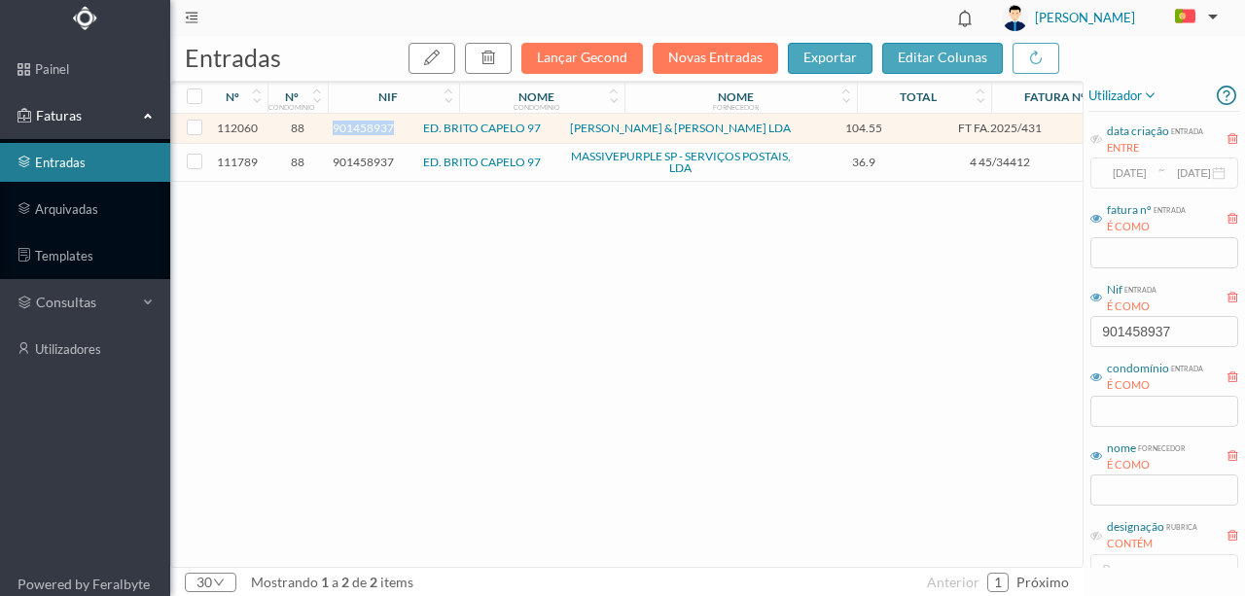
click at [358, 130] on span "901458937" at bounding box center [363, 128] width 61 height 15
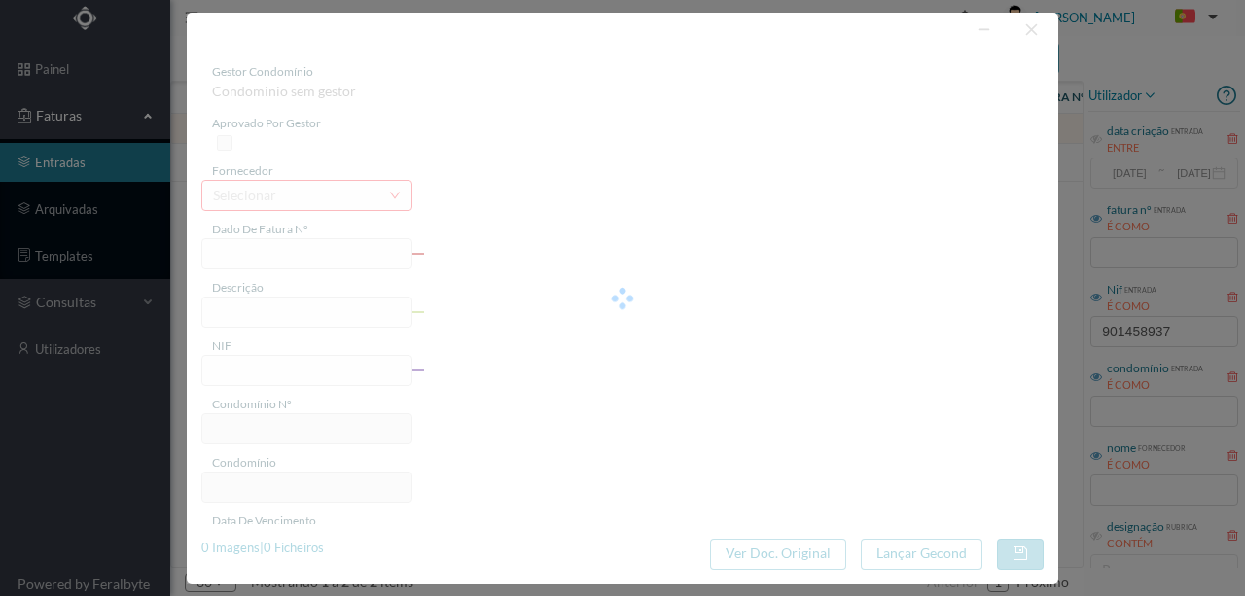
type input "FT FA.2025/431"
type input "901458937"
type input "[DATE]"
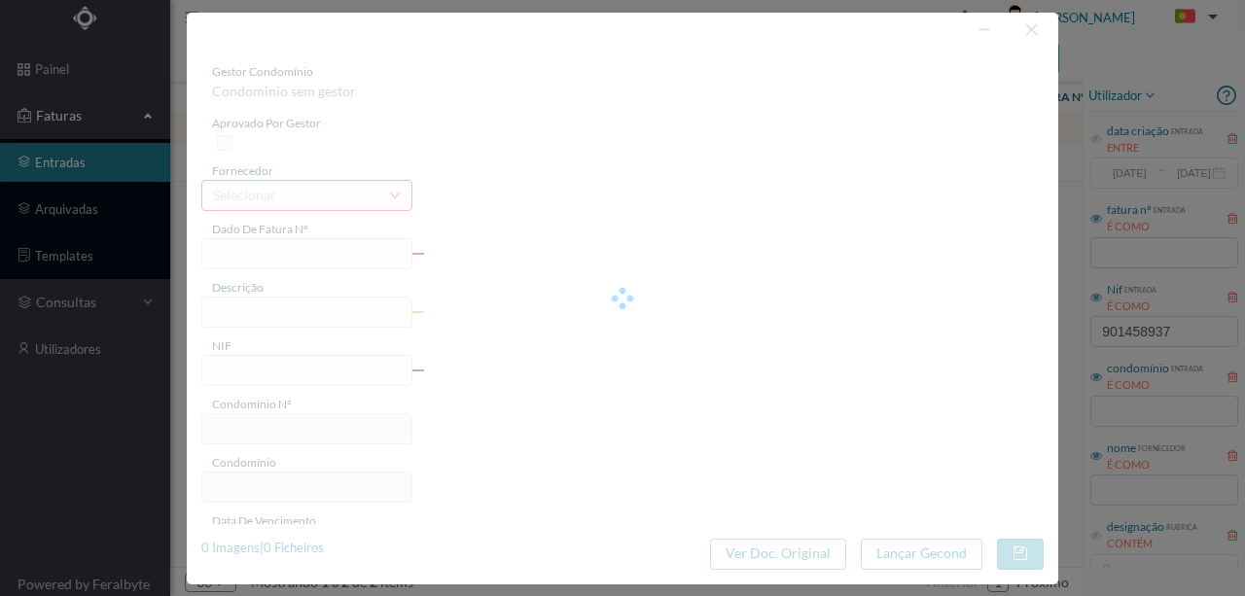
type input "104.55"
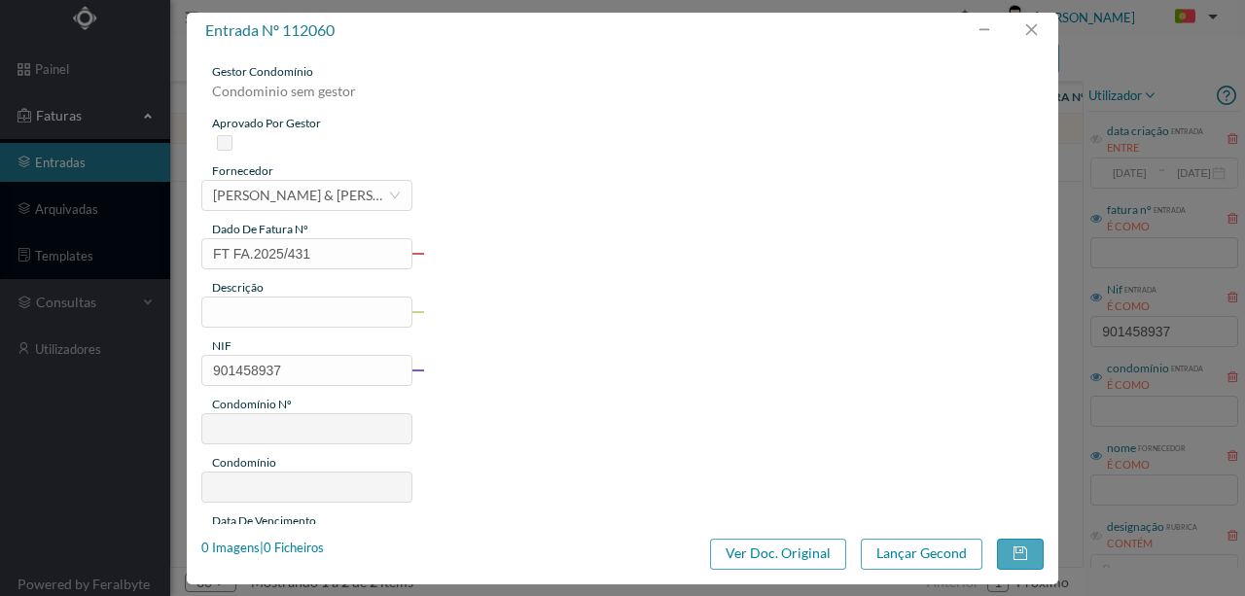
type input "88"
type input "ED. BRITO CAPELO 97"
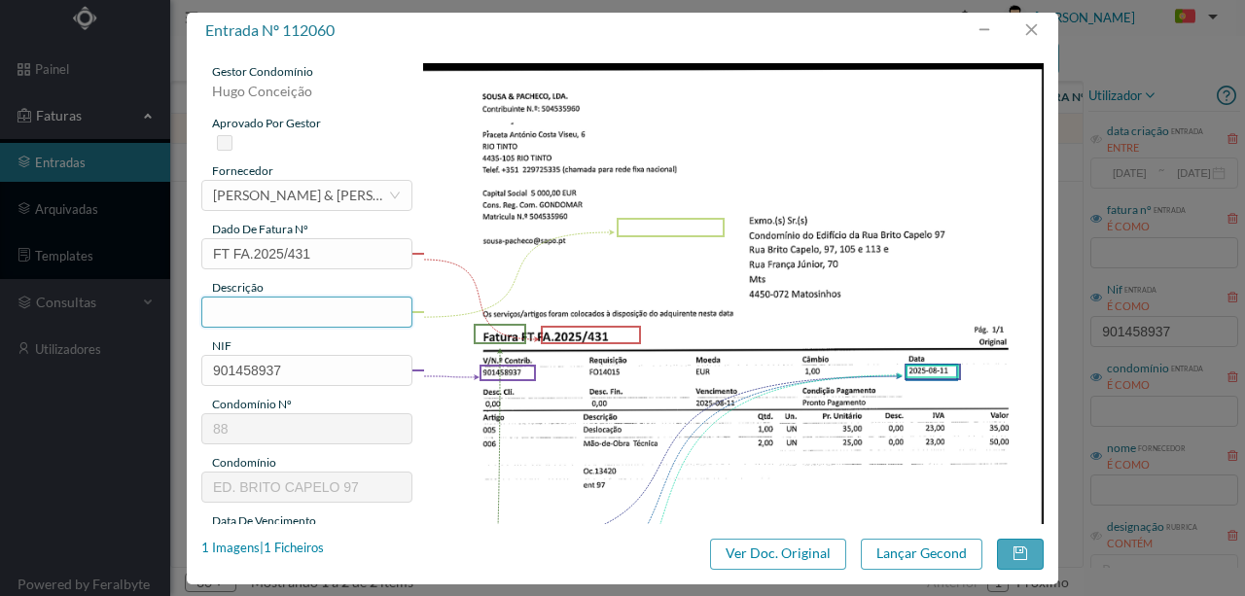
click at [246, 305] on input "text" at bounding box center [306, 312] width 211 height 31
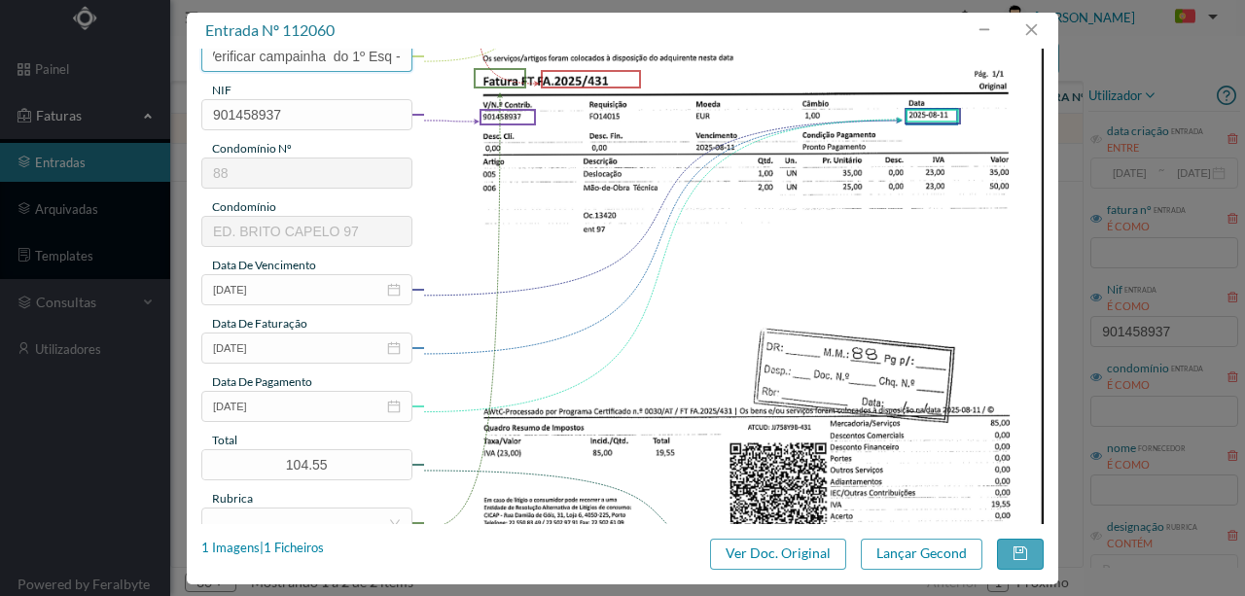
scroll to position [0, 11]
type input "Verificar campainha do 1º Esq -"
click at [282, 410] on input "[DATE]" at bounding box center [306, 406] width 211 height 31
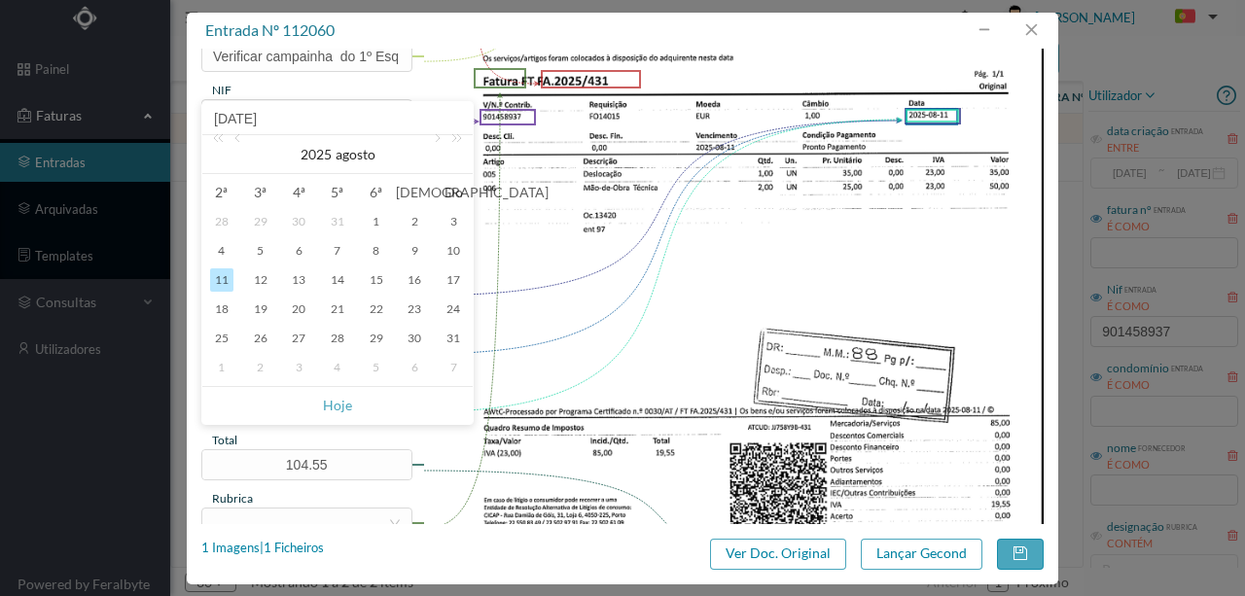
click at [633, 292] on img at bounding box center [733, 245] width 621 height 877
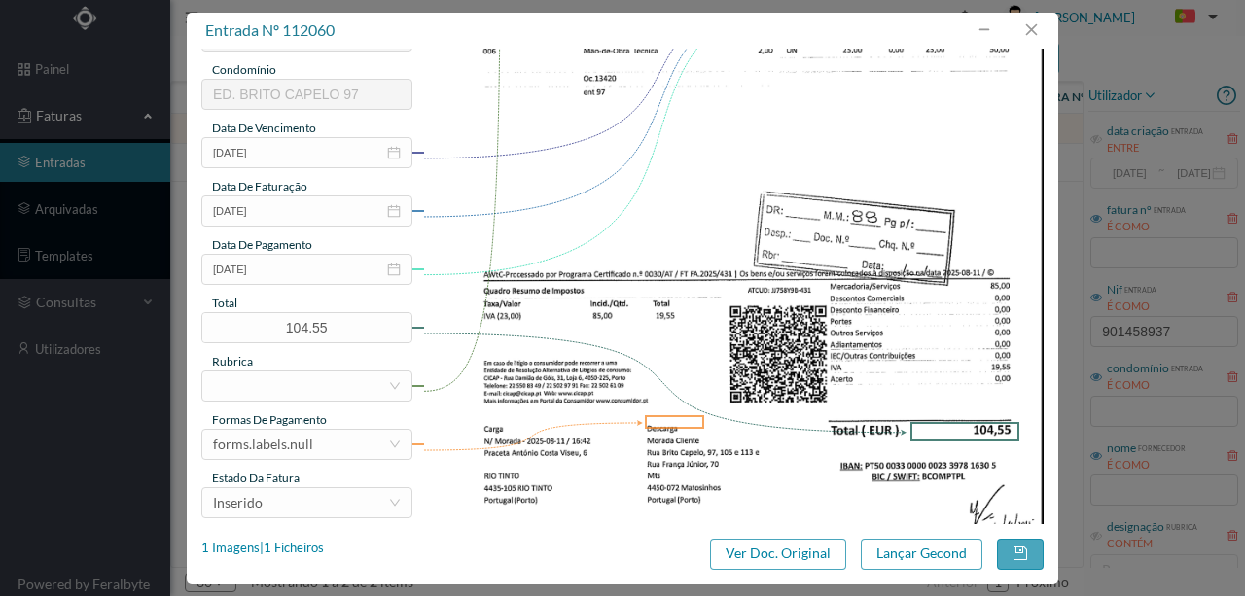
scroll to position [450, 0]
